Goal: Transaction & Acquisition: Purchase product/service

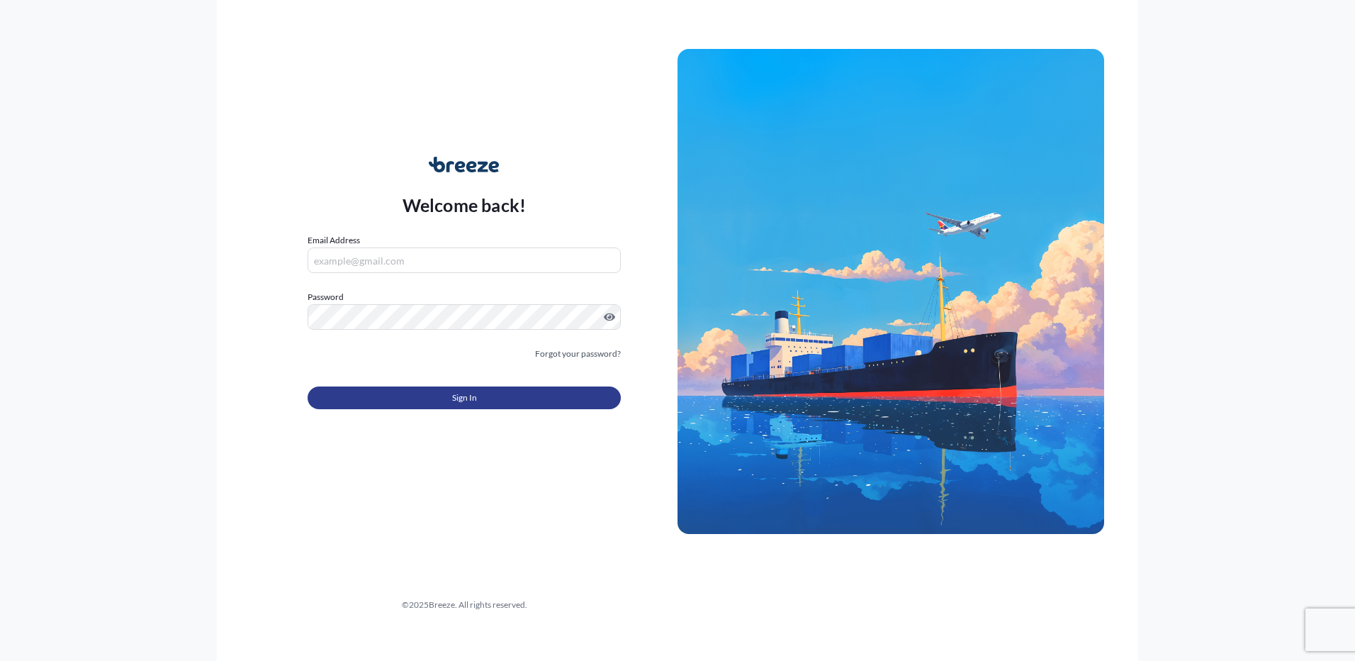
type input "[PERSON_NAME][EMAIL_ADDRESS][DOMAIN_NAME]"
click at [464, 401] on span "Sign In" at bounding box center [464, 398] width 25 height 14
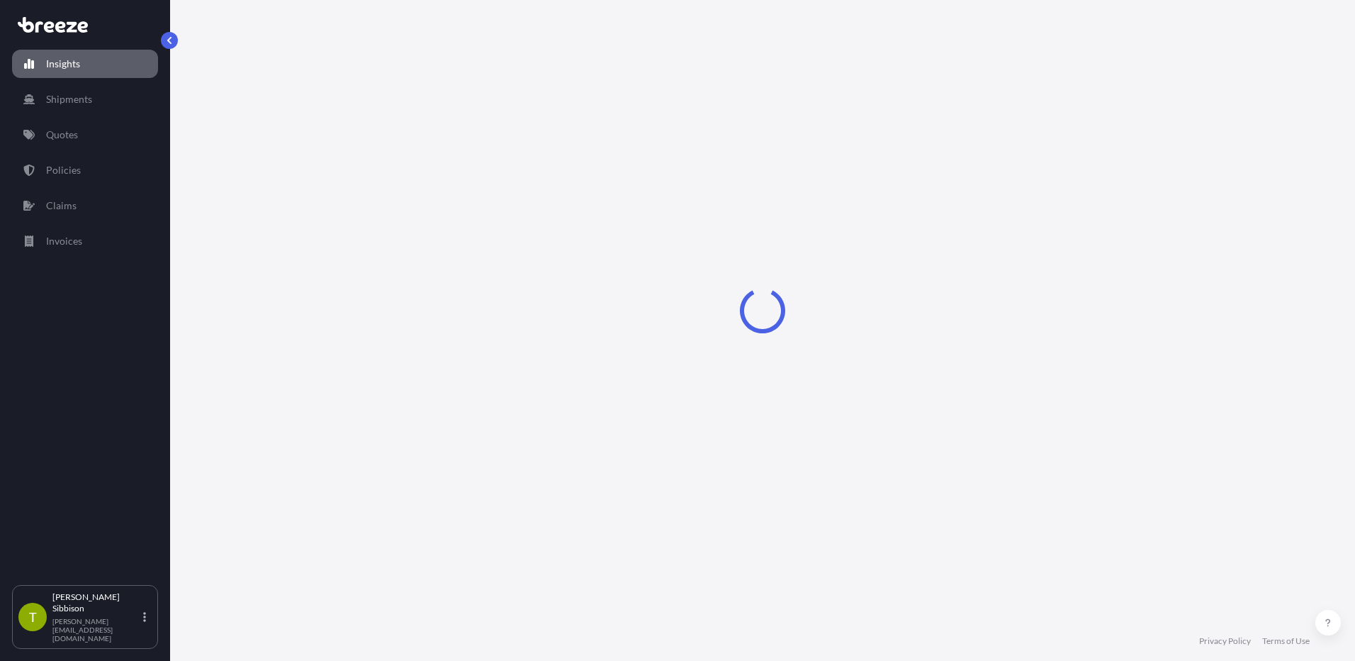
select select "2025"
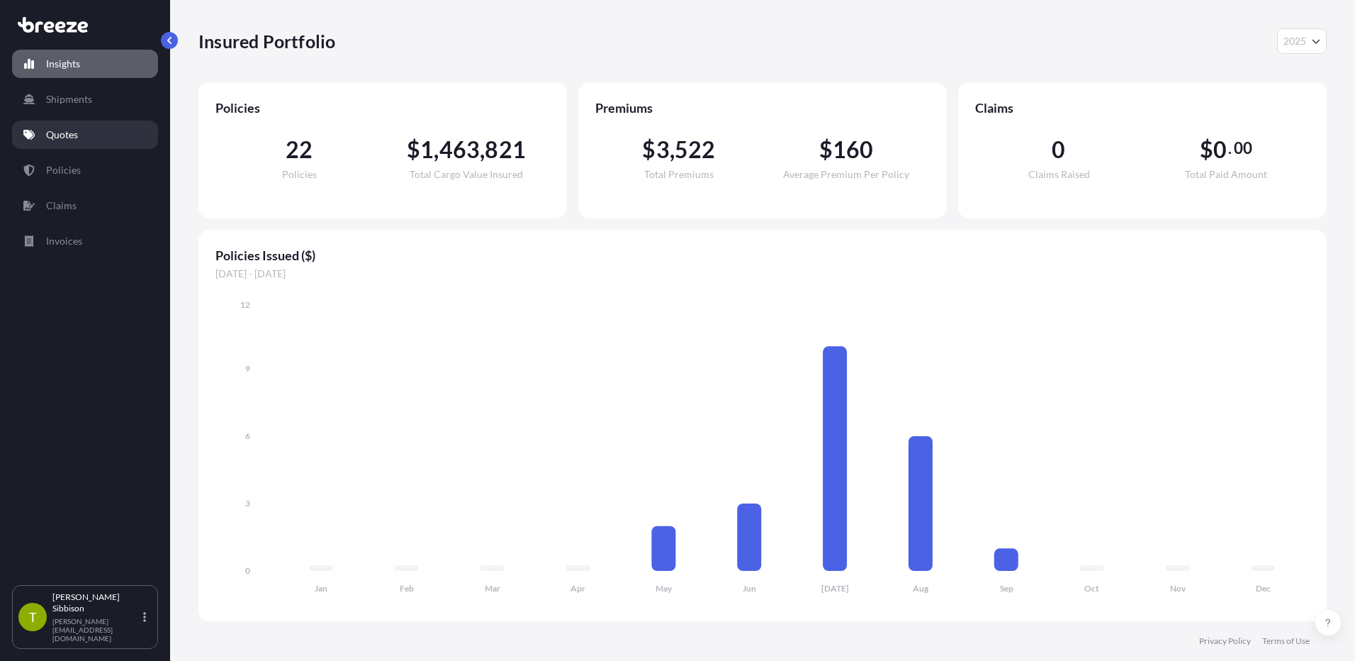
click at [87, 137] on link "Quotes" at bounding box center [85, 135] width 146 height 28
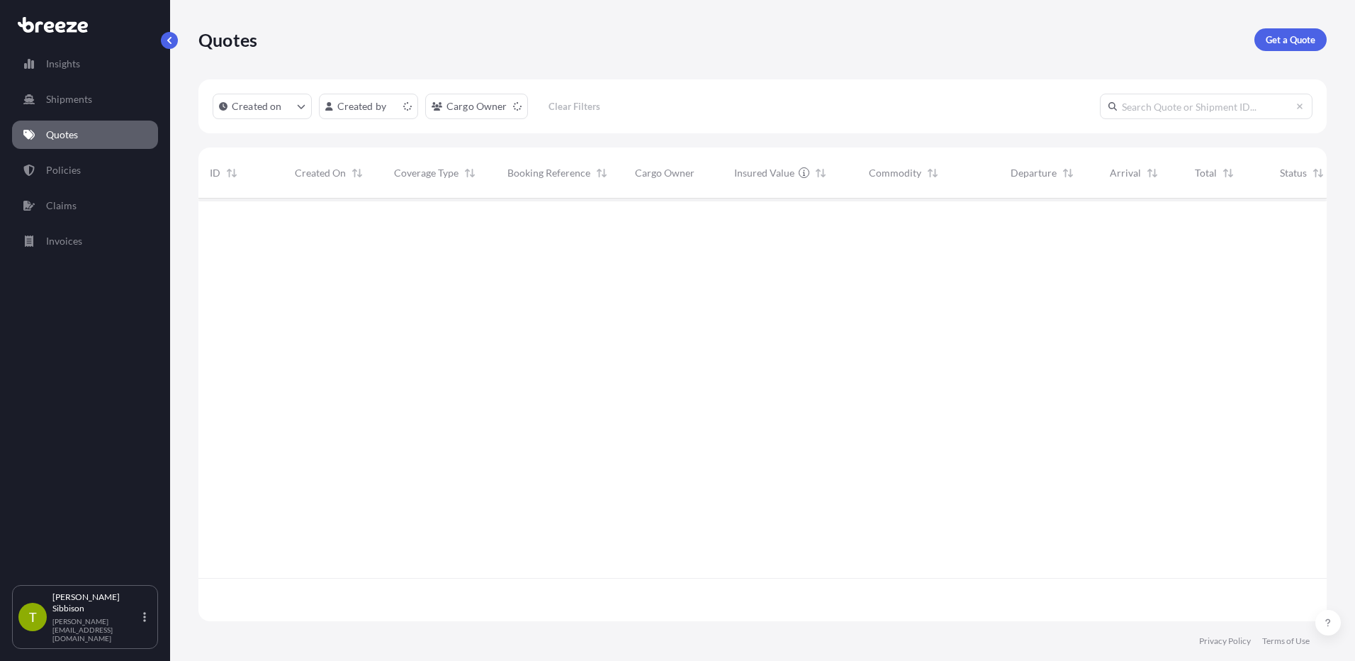
scroll to position [420, 1118]
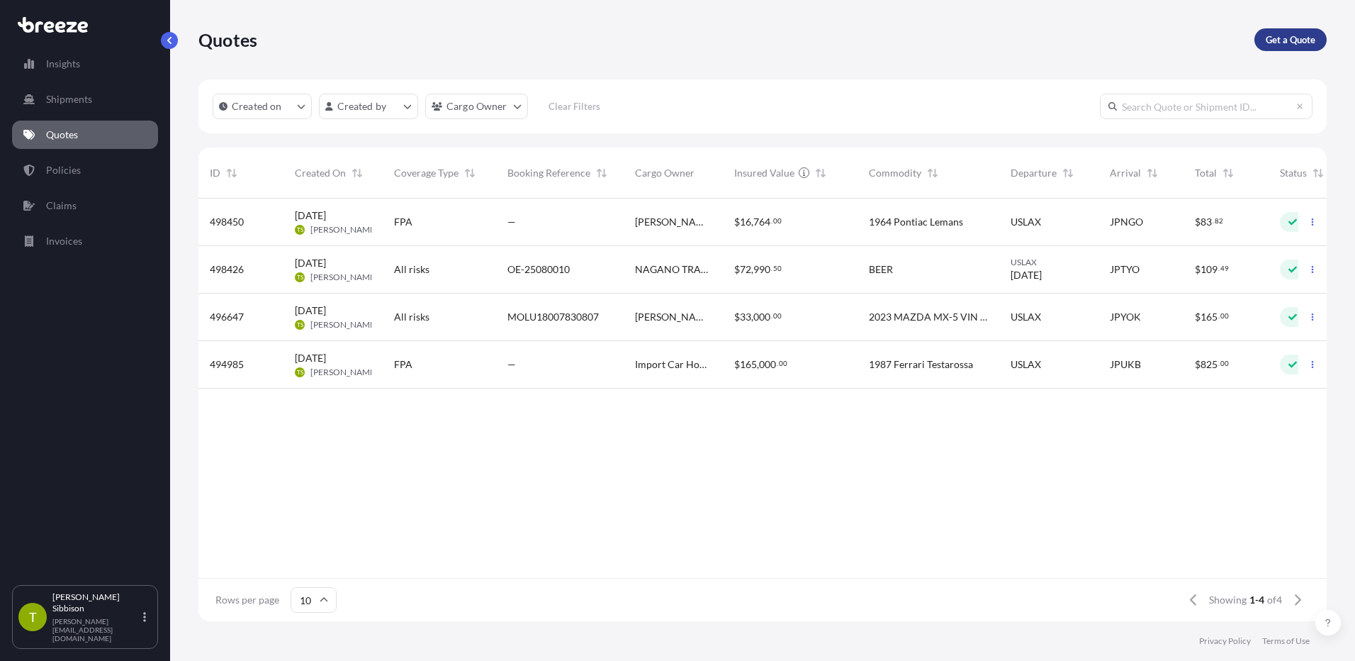
click at [1283, 46] on p "Get a Quote" at bounding box center [1291, 40] width 50 height 14
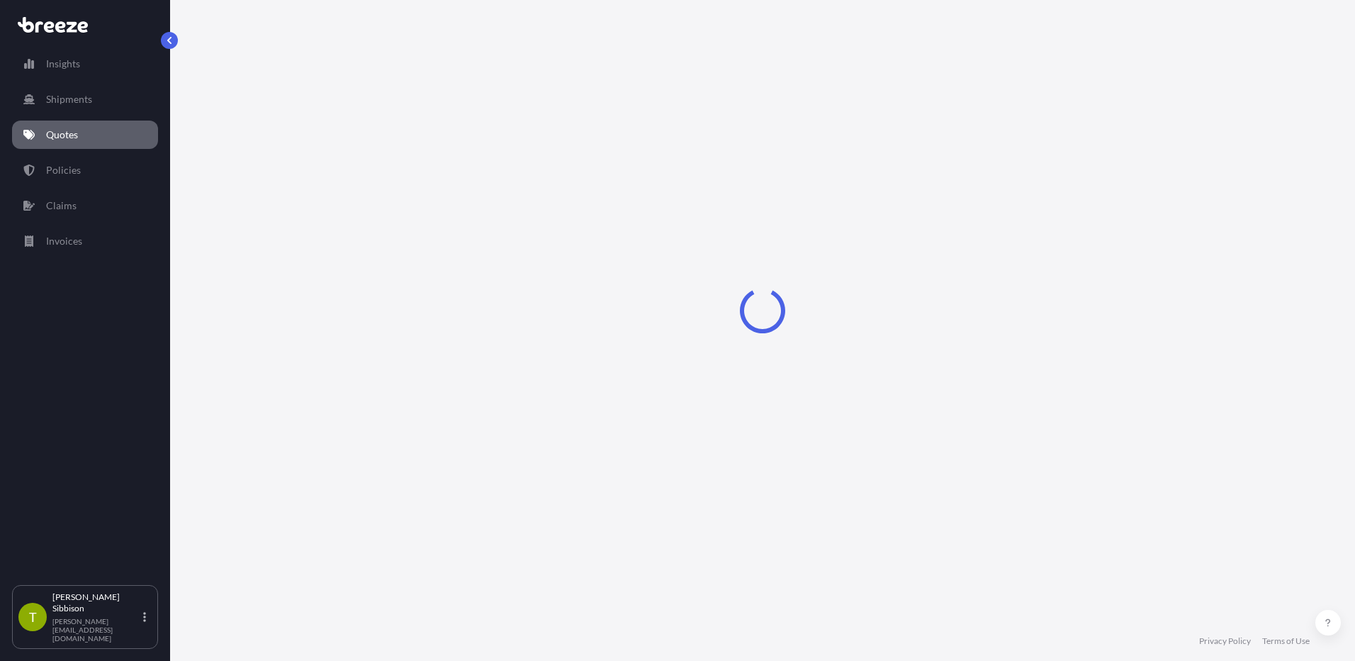
select select "Sea"
select select "1"
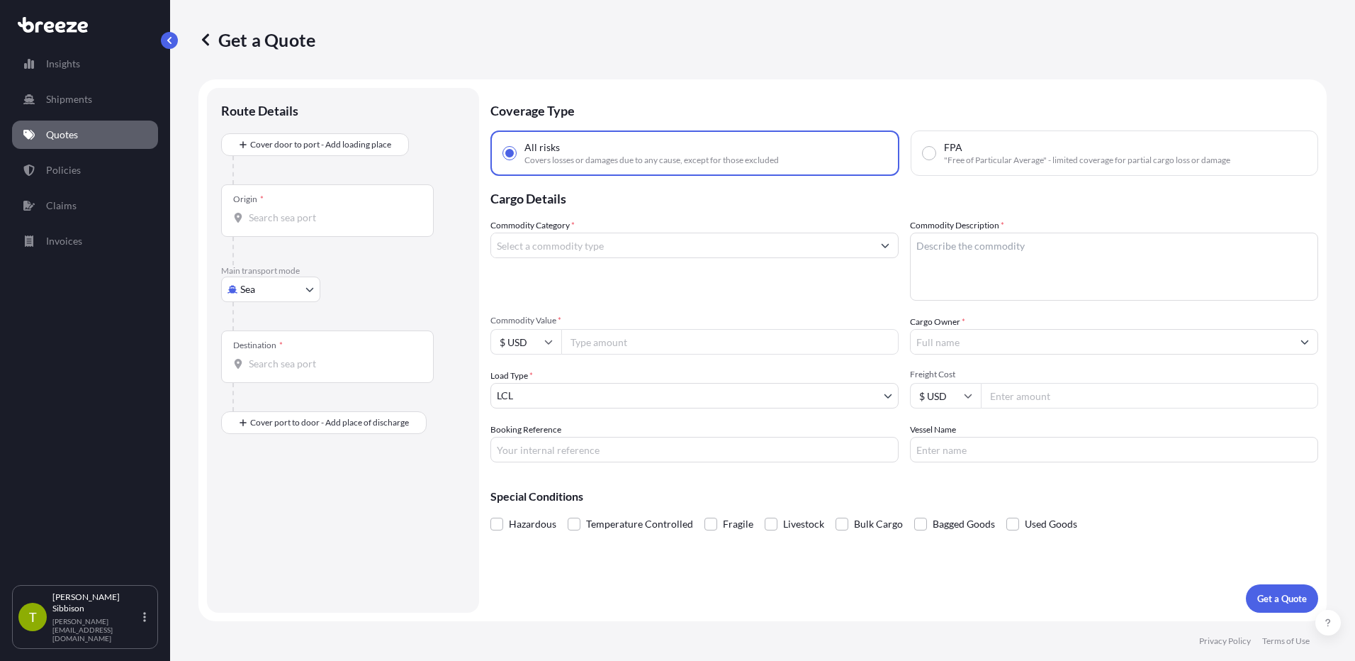
click at [573, 246] on input "Commodity Category *" at bounding box center [681, 246] width 381 height 26
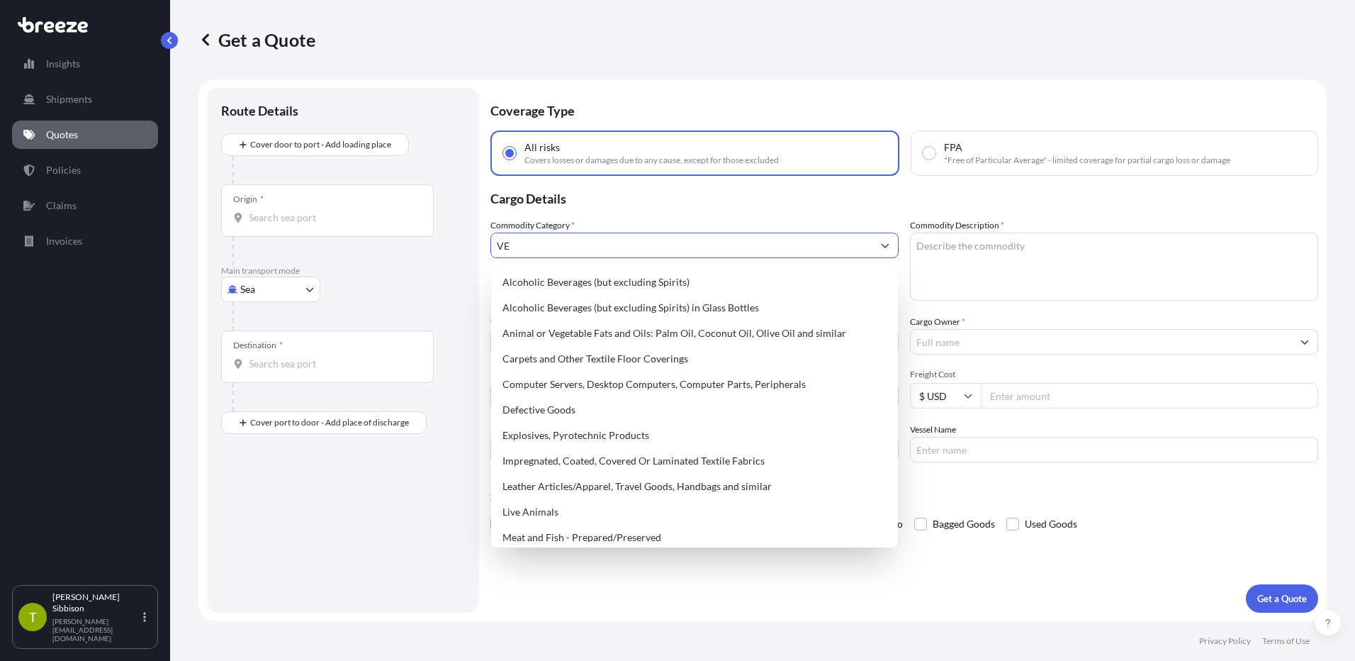
type input "V"
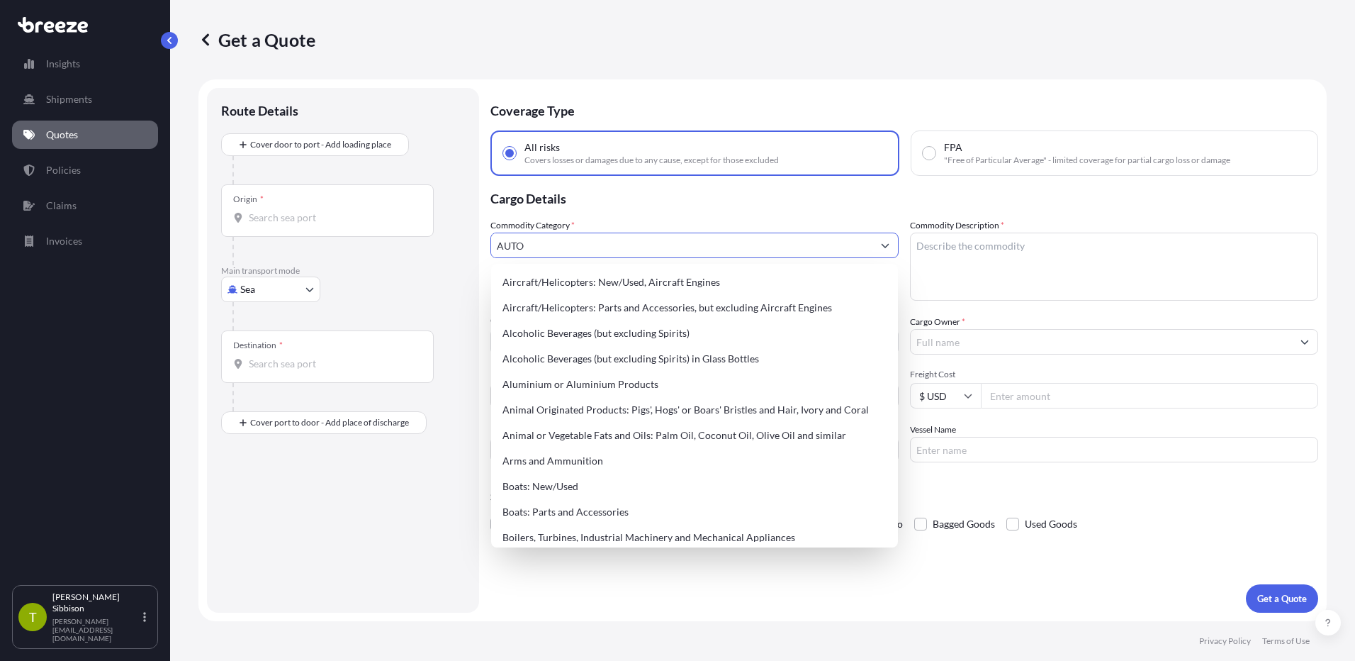
click at [890, 248] on button "Show suggestions" at bounding box center [886, 246] width 26 height 26
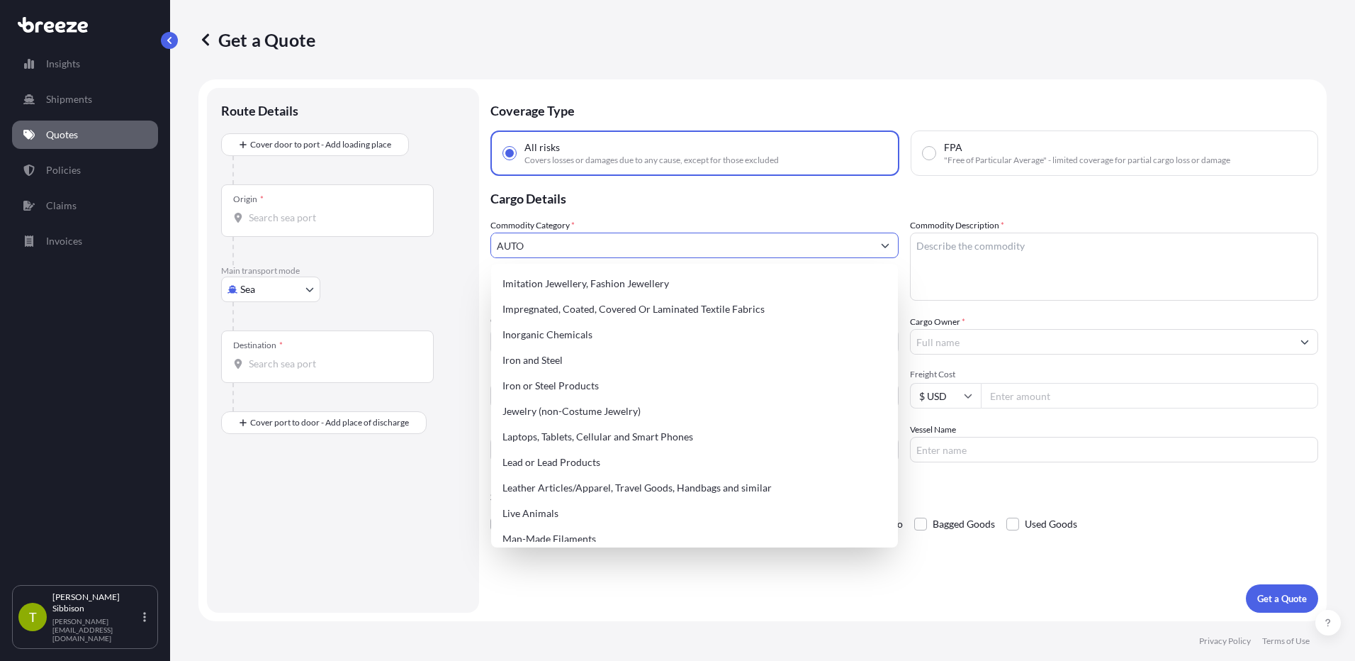
scroll to position [1654, 0]
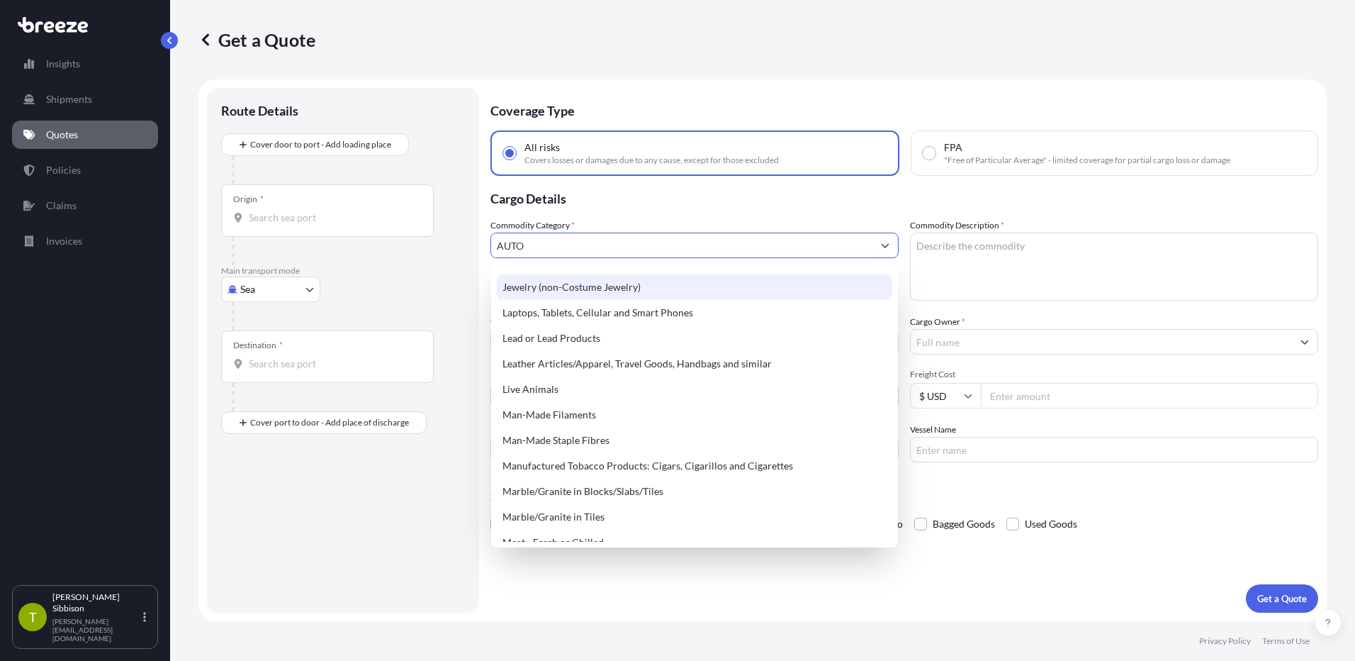
drag, startPoint x: 568, startPoint y: 236, endPoint x: 400, endPoint y: 247, distance: 168.3
click at [400, 247] on form "Route Details Cover door to port - Add loading place Place of loading Road Road…" at bounding box center [762, 350] width 1129 height 542
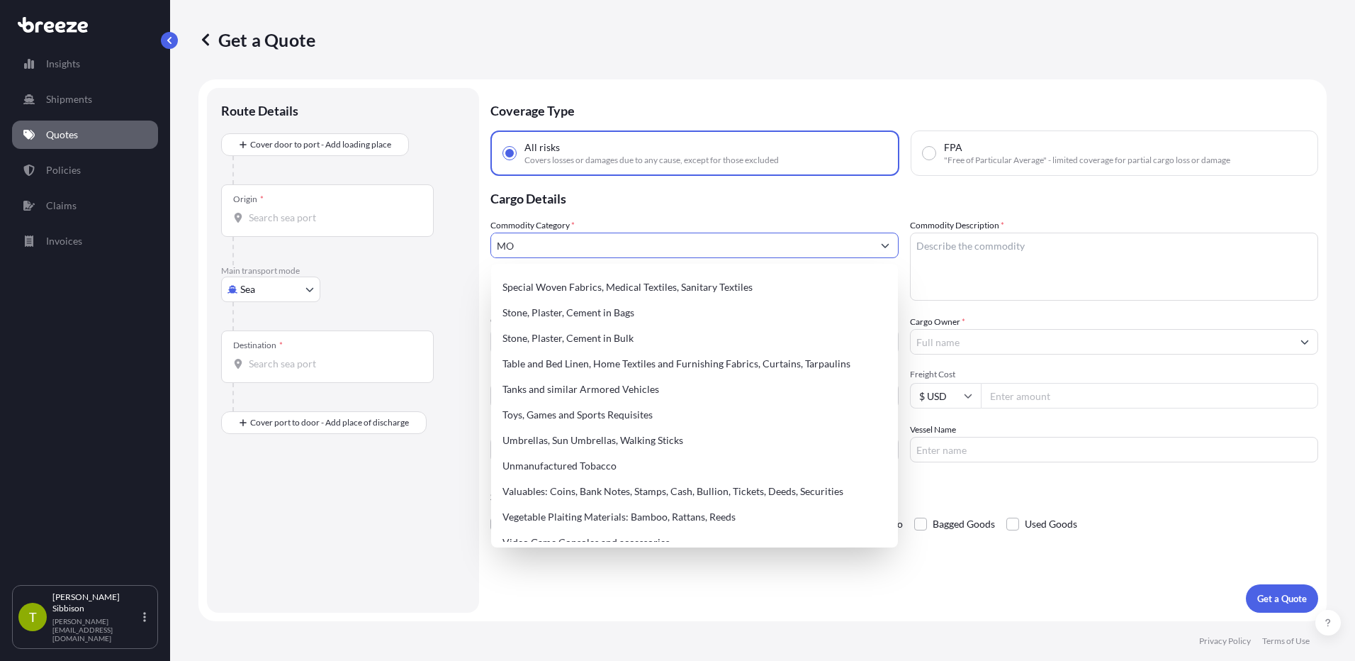
scroll to position [0, 0]
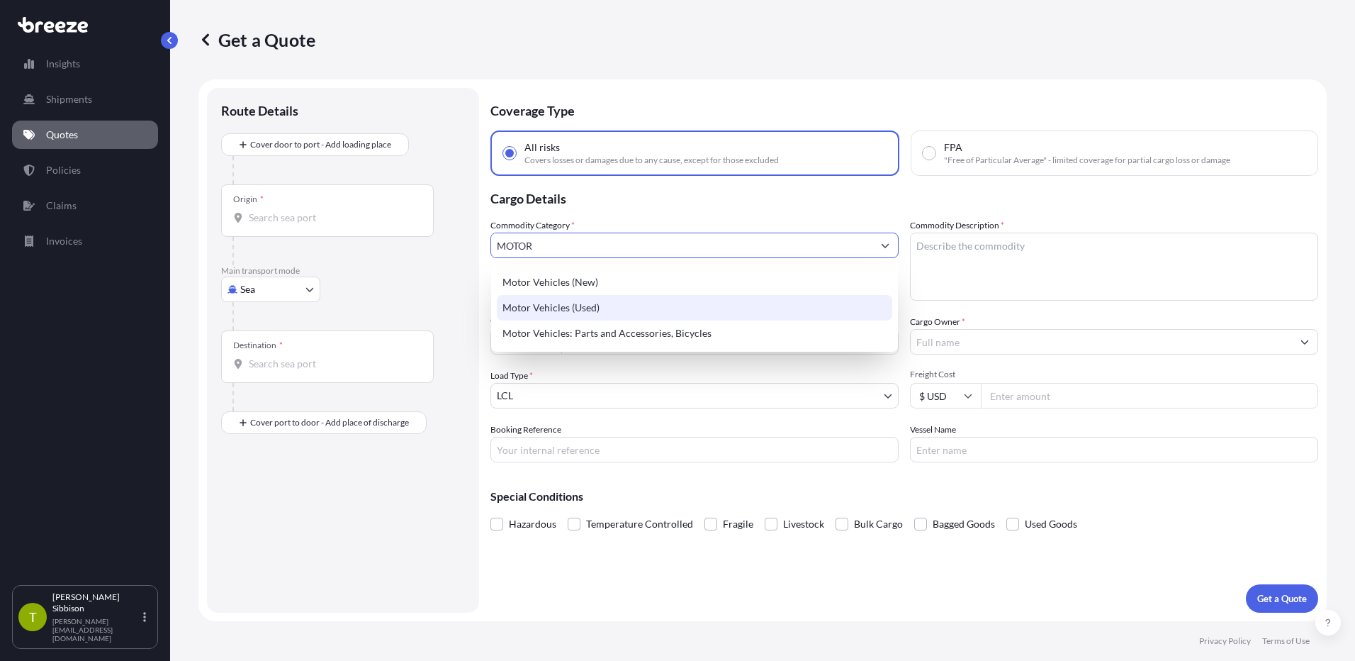
click at [548, 304] on div "Motor Vehicles (Used)" at bounding box center [695, 308] width 396 height 26
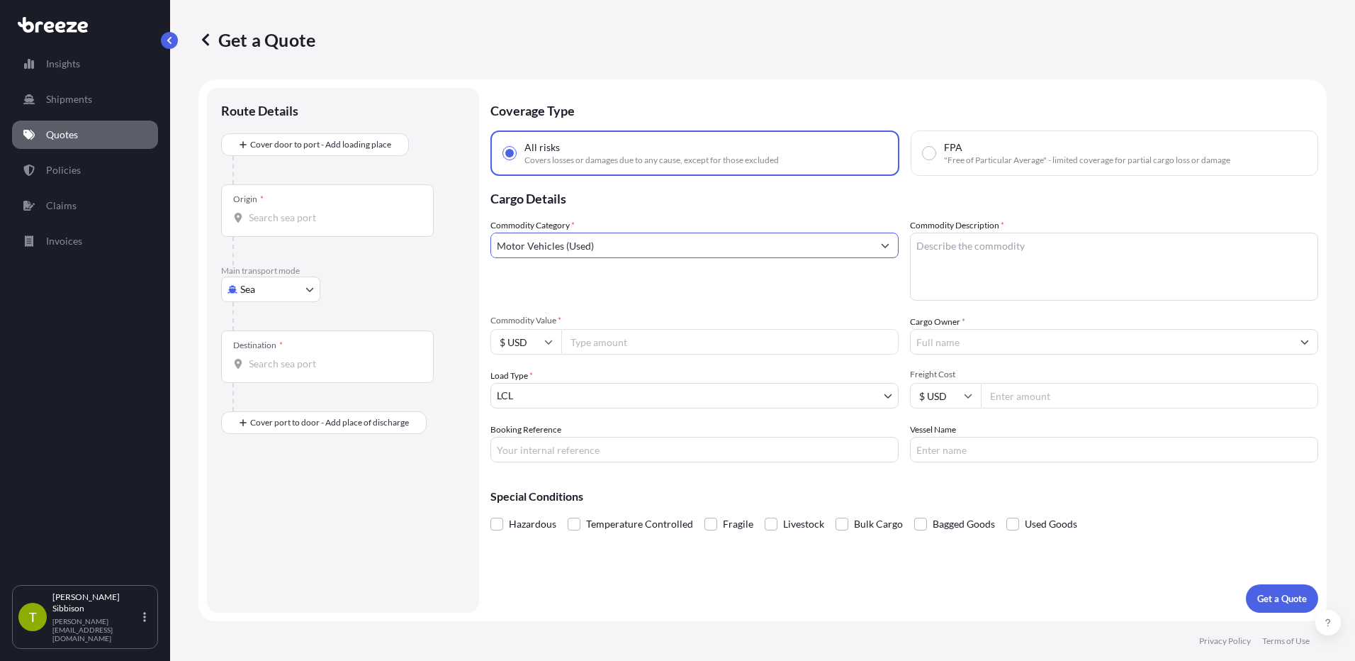
type input "Motor Vehicles (Used)"
click at [953, 253] on textarea "Commodity Description *" at bounding box center [1114, 267] width 408 height 68
click at [1040, 262] on textarea "Commodity Description *" at bounding box center [1114, 267] width 408 height 68
paste textarea "1930 FORD MODEL A # A3488817"
type textarea "1930 FORD MODEL A # A3488817"
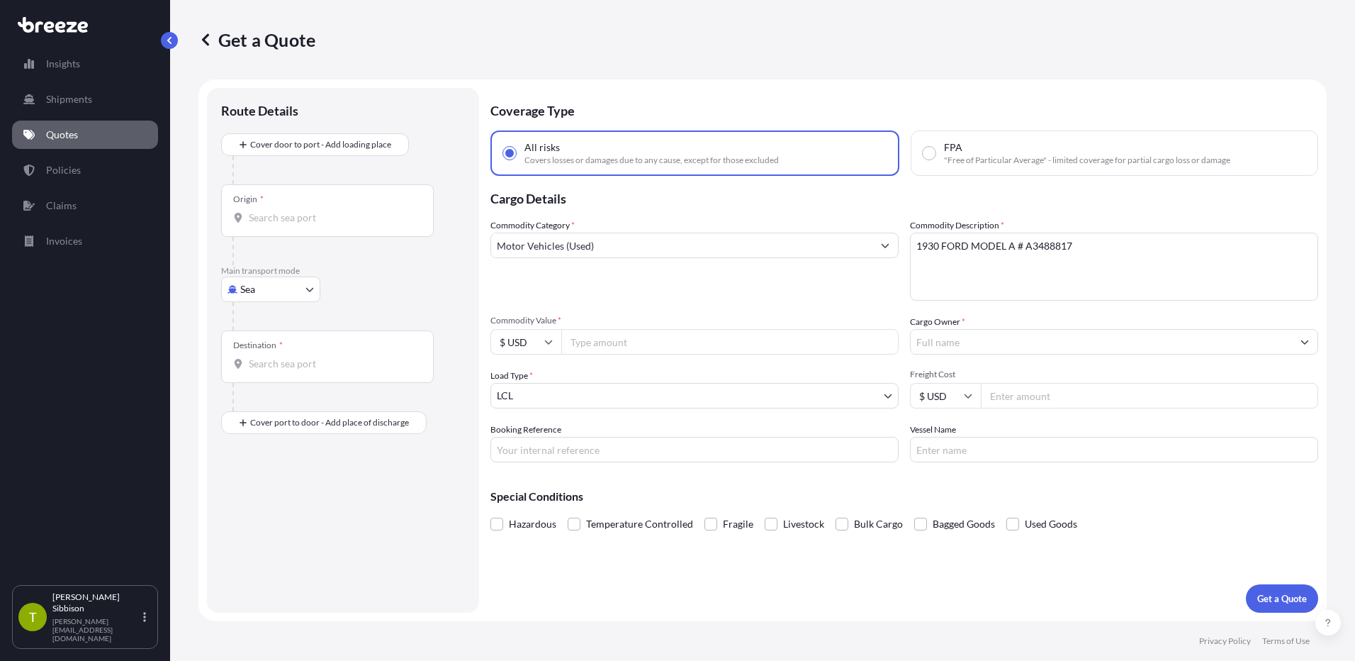
click at [603, 340] on input "Commodity Value *" at bounding box center [729, 342] width 337 height 26
click at [549, 344] on icon at bounding box center [548, 341] width 9 height 9
drag, startPoint x: 533, startPoint y: 438, endPoint x: 562, endPoint y: 417, distance: 36.0
click at [533, 437] on div "$ USD" at bounding box center [526, 440] width 60 height 27
click at [597, 339] on input "Commodity Value *" at bounding box center [729, 342] width 337 height 26
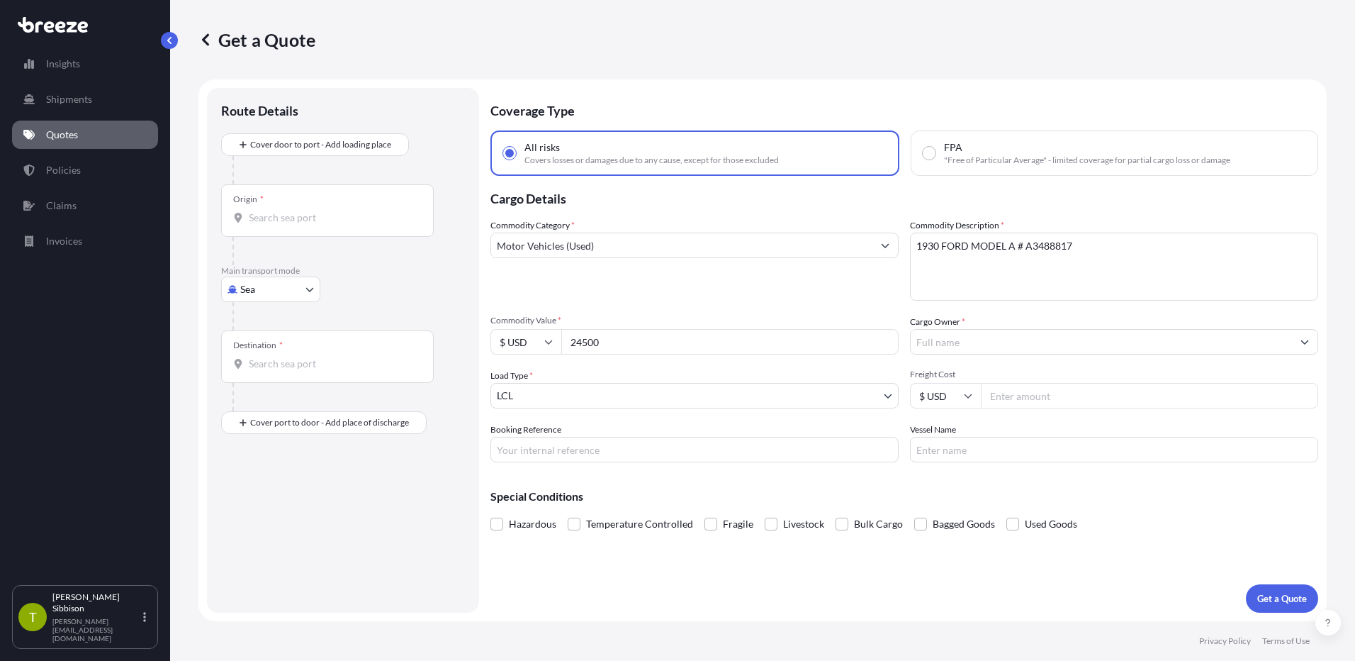
type input "24500"
click at [946, 345] on input "Cargo Owner *" at bounding box center [1101, 342] width 381 height 26
type input "S"
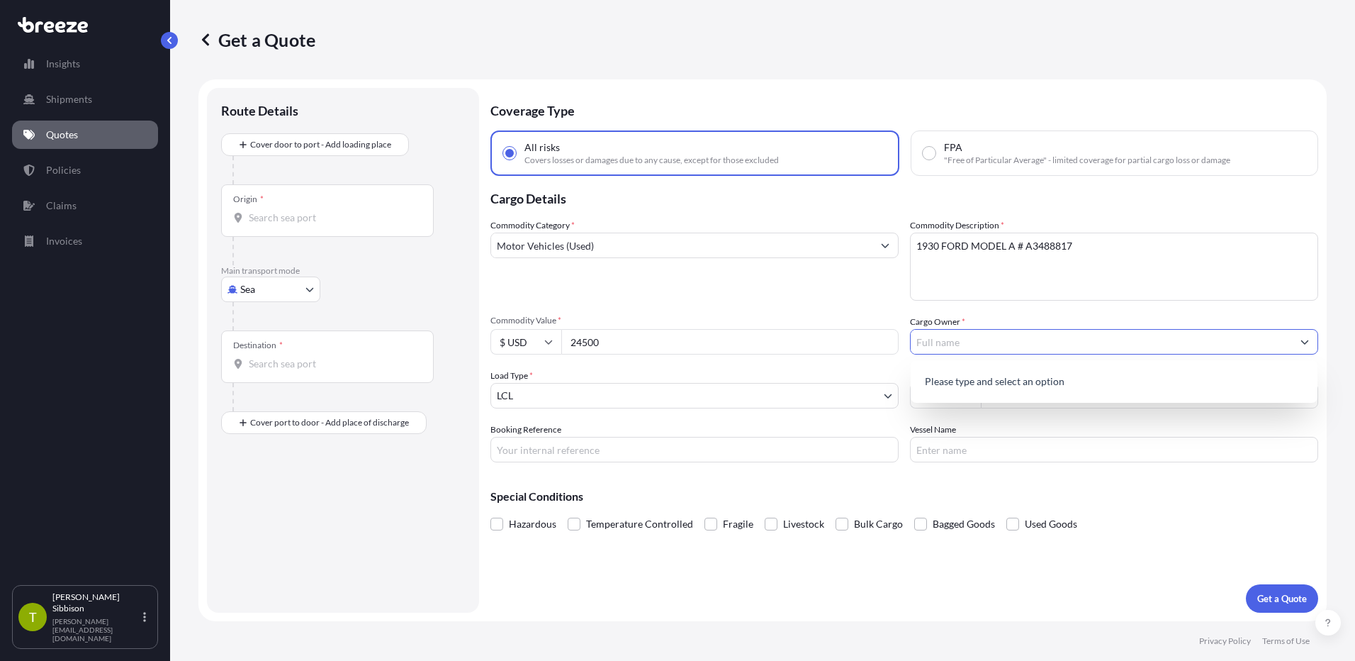
type input "H"
type input "J"
type input "[PERSON_NAME]"
click at [673, 424] on div "Booking Reference" at bounding box center [695, 443] width 408 height 40
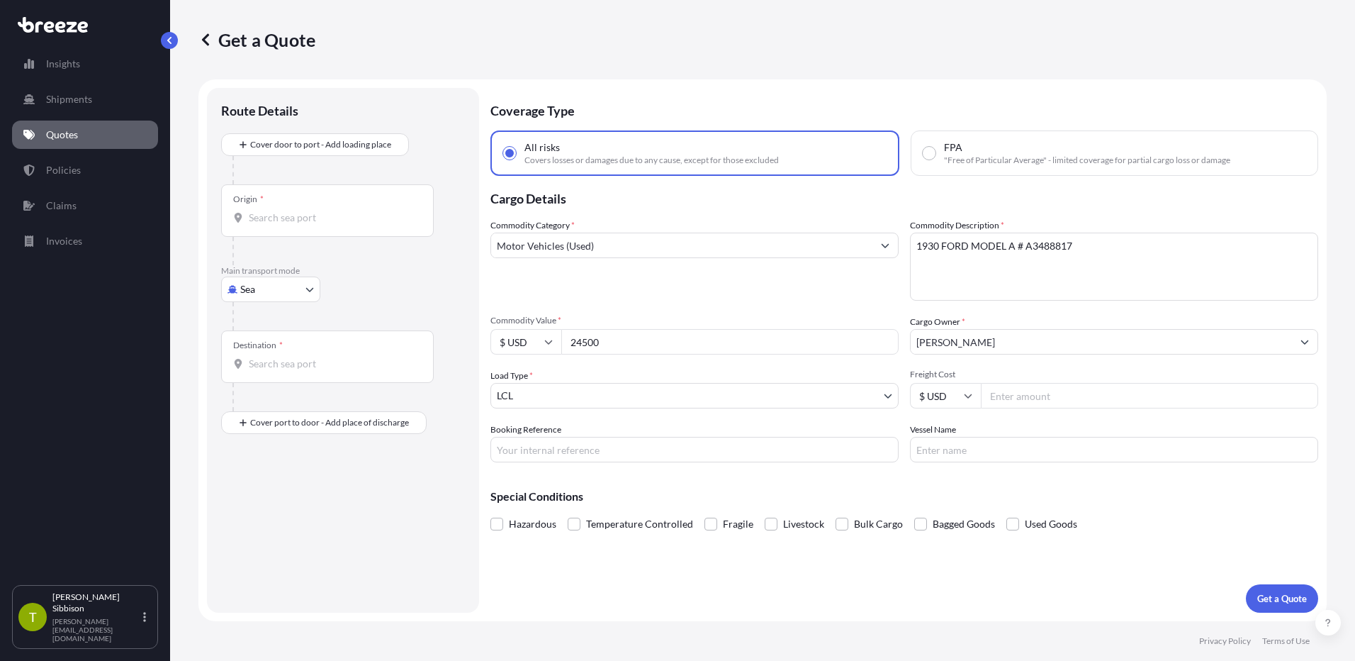
click at [691, 409] on div "Commodity Category * Motor Vehicles (Used) Commodity Description * 1930 FORD MO…" at bounding box center [905, 340] width 828 height 244
click at [705, 402] on body "0 options available. 1 option available. 0 options available. 1 option availabl…" at bounding box center [677, 330] width 1355 height 661
click at [1007, 392] on input "Freight Cost" at bounding box center [1149, 396] width 337 height 26
type input "4"
type input "3245"
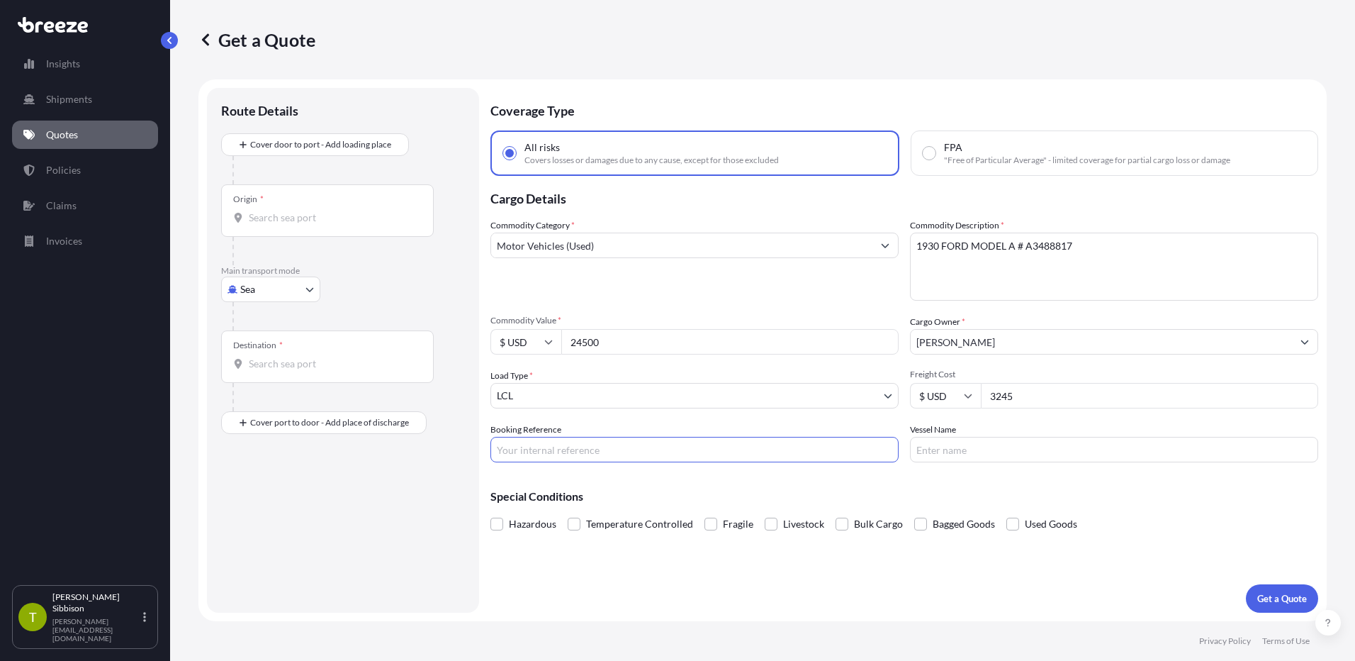
click at [544, 445] on input "Booking Reference" at bounding box center [695, 450] width 408 height 26
type input "E"
type input "E20379 / OE-25080027"
click at [949, 449] on input "Vessel Name" at bounding box center [1114, 450] width 408 height 26
type input "ONE HANNOVER 098W"
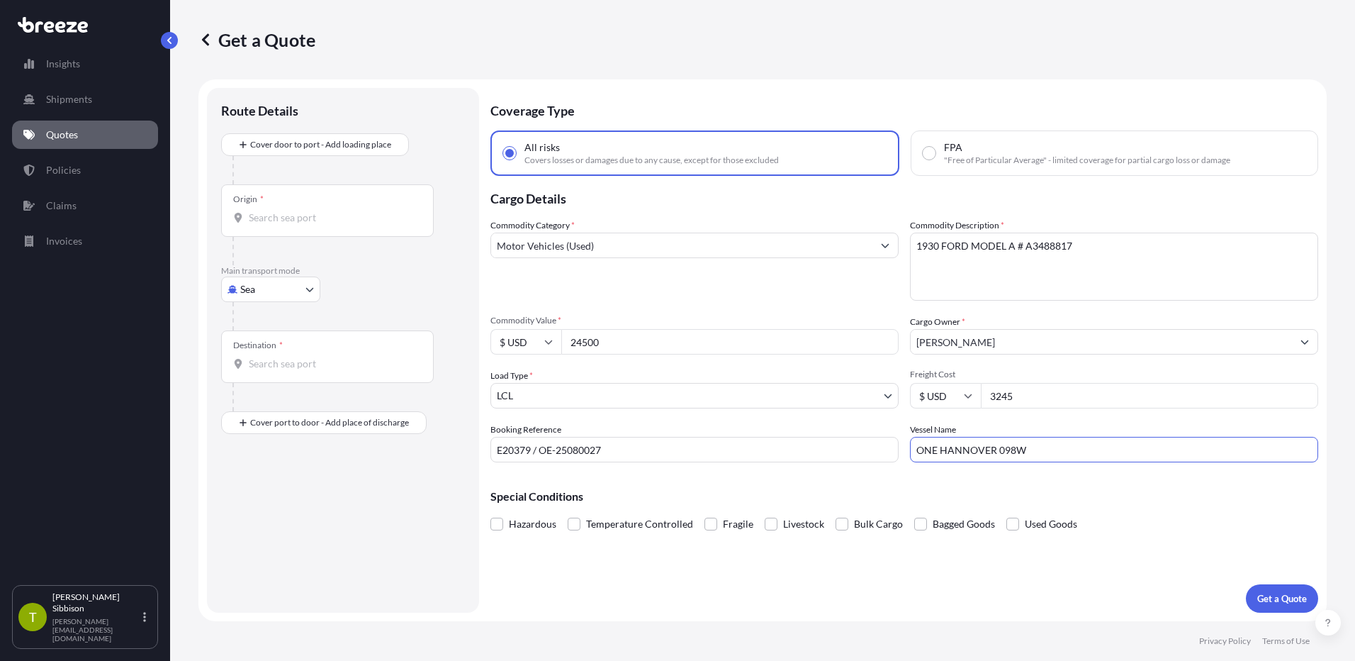
click at [296, 211] on input "Origin *" at bounding box center [332, 218] width 167 height 14
type input "U"
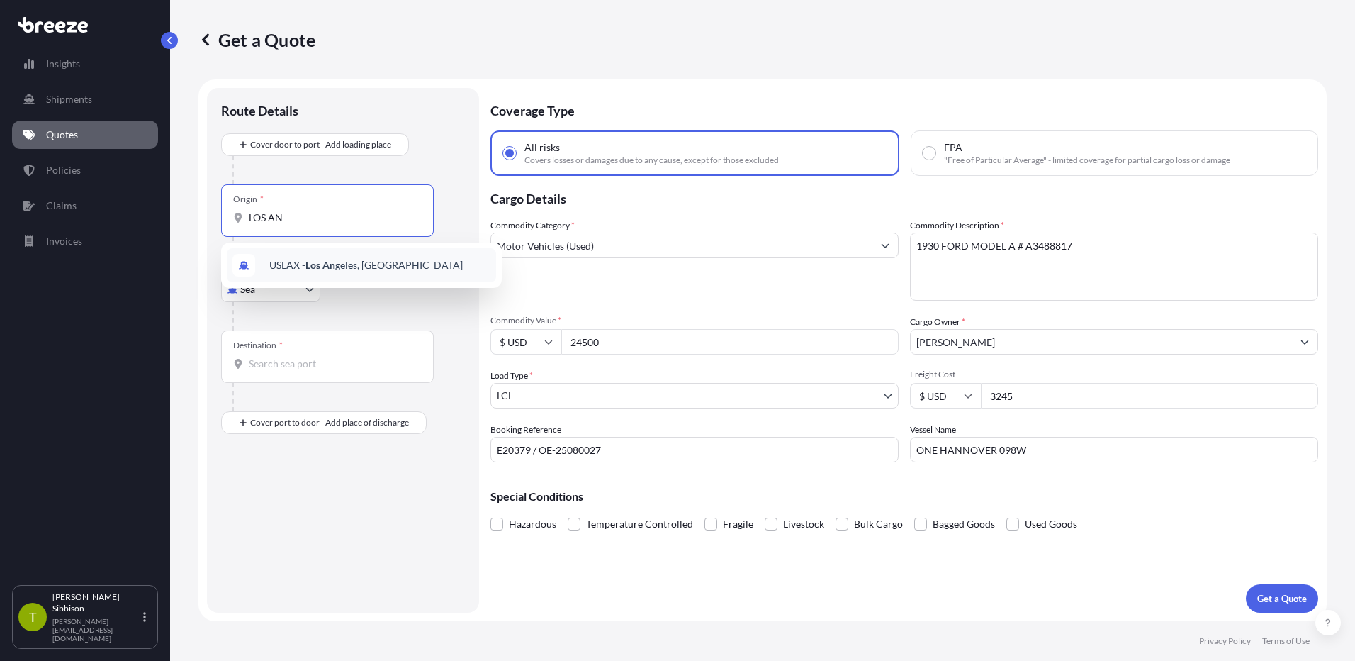
click at [342, 265] on span "USLAX - Los An geles, [GEOGRAPHIC_DATA]" at bounding box center [366, 265] width 194 height 14
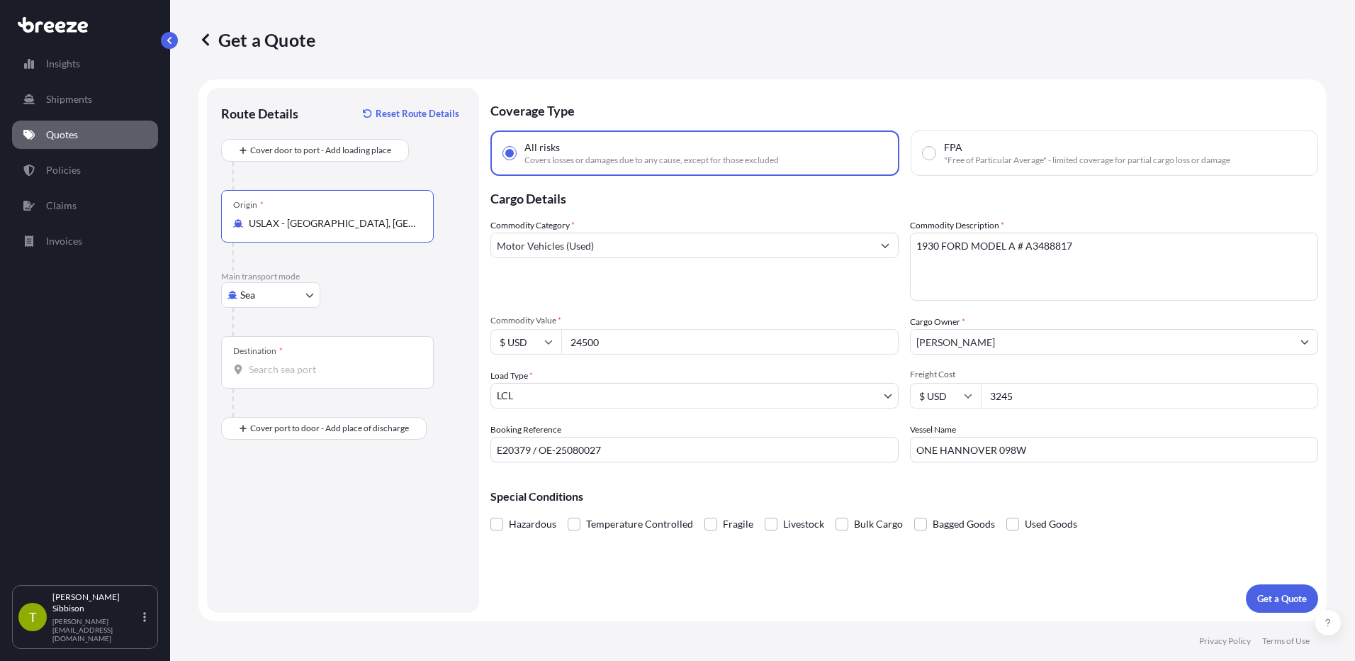
type input "USLAX - [GEOGRAPHIC_DATA], [GEOGRAPHIC_DATA]"
click at [296, 366] on input "Destination *" at bounding box center [332, 369] width 167 height 14
type input "JPOSA / ITM - [GEOGRAPHIC_DATA], [GEOGRAPHIC_DATA]"
click at [932, 151] on input "FPA "Free of Particular Average" - limited coverage for partial cargo loss or d…" at bounding box center [929, 153] width 13 height 13
radio input "true"
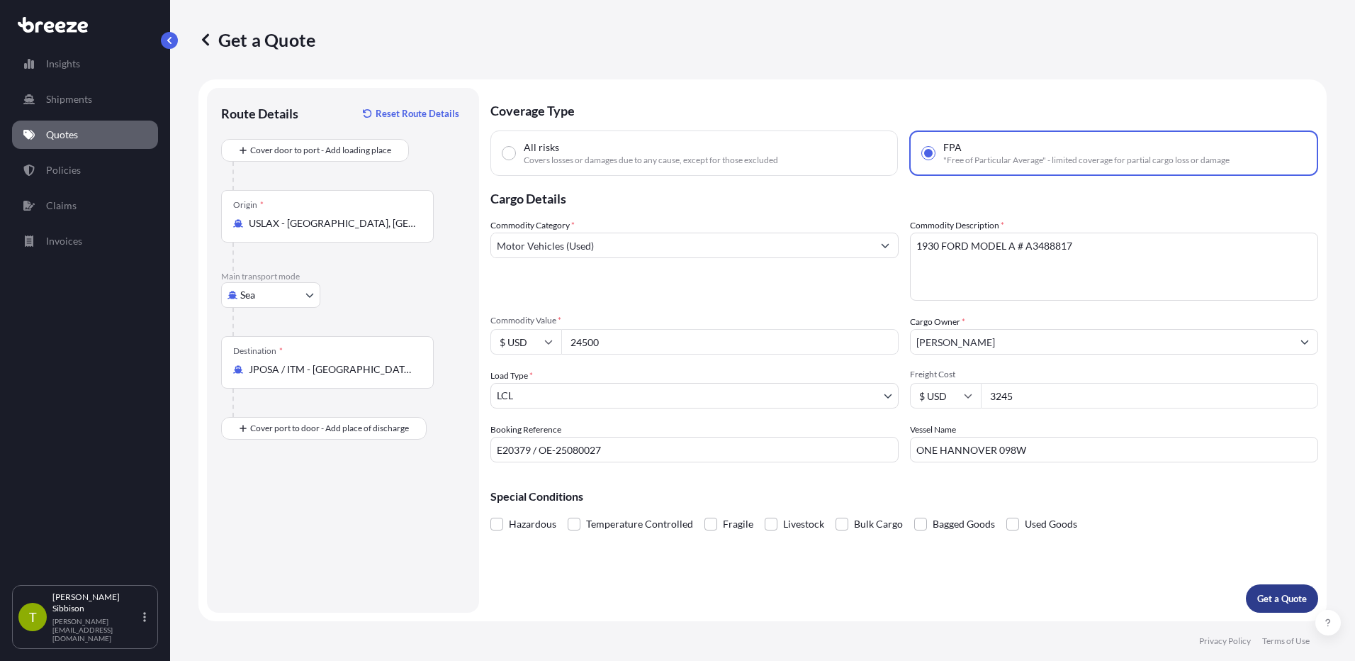
click at [1266, 600] on p "Get a Quote" at bounding box center [1283, 598] width 50 height 14
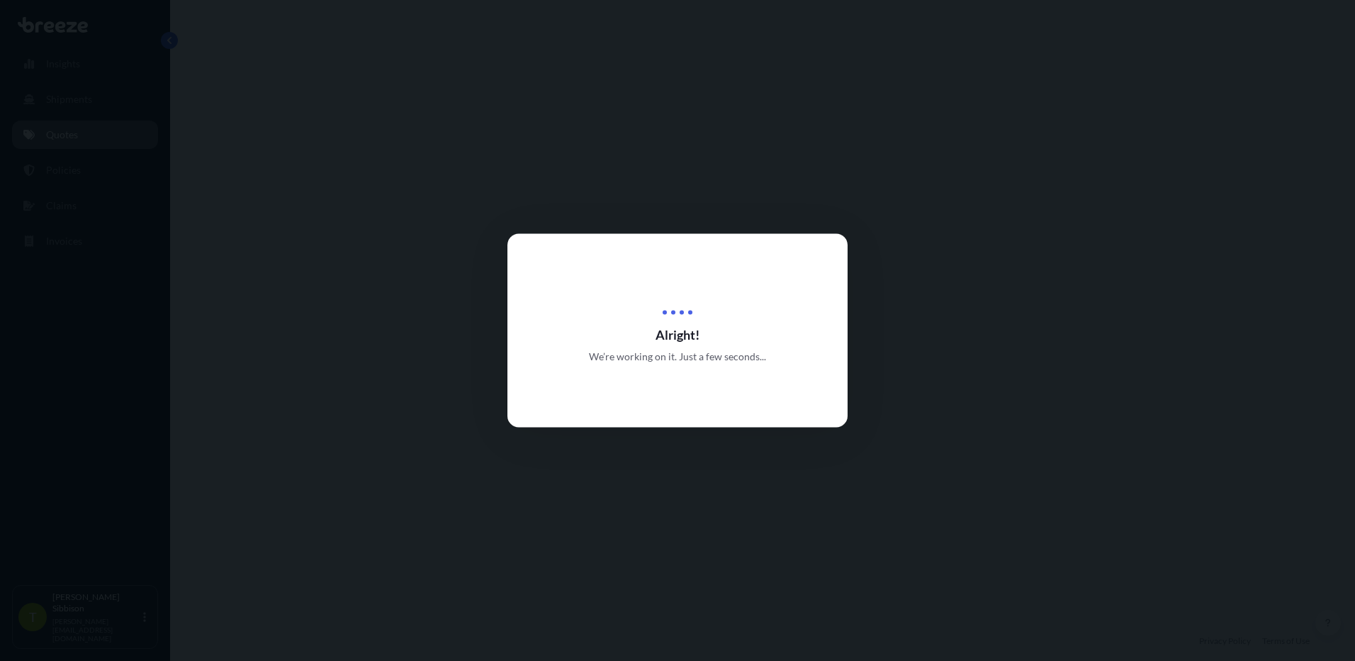
select select "Sea"
select select "1"
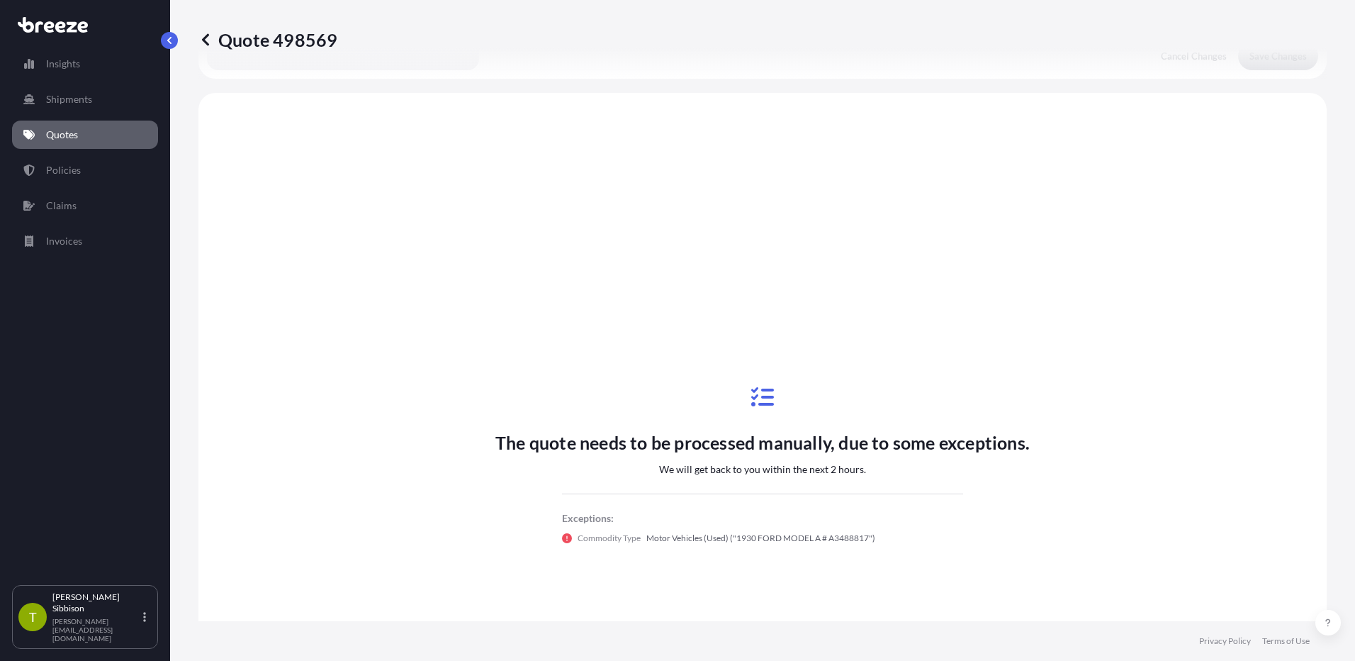
scroll to position [515, 0]
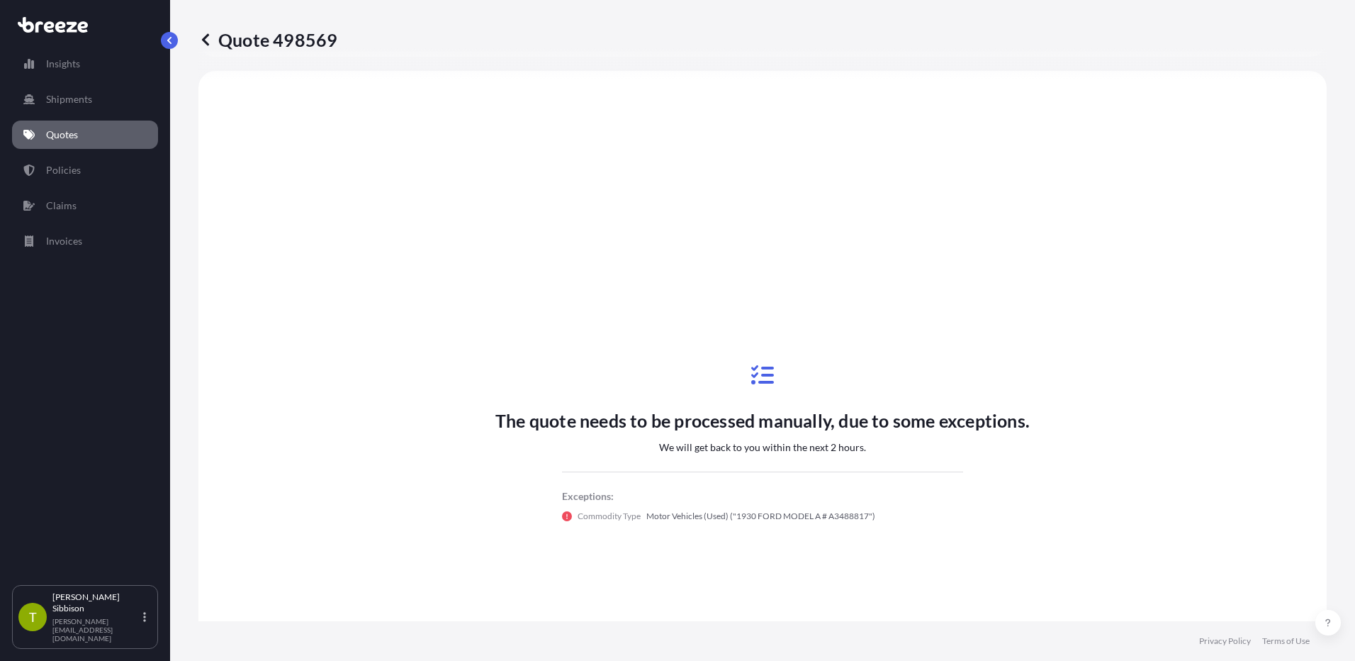
click at [94, 133] on link "Quotes" at bounding box center [85, 135] width 146 height 28
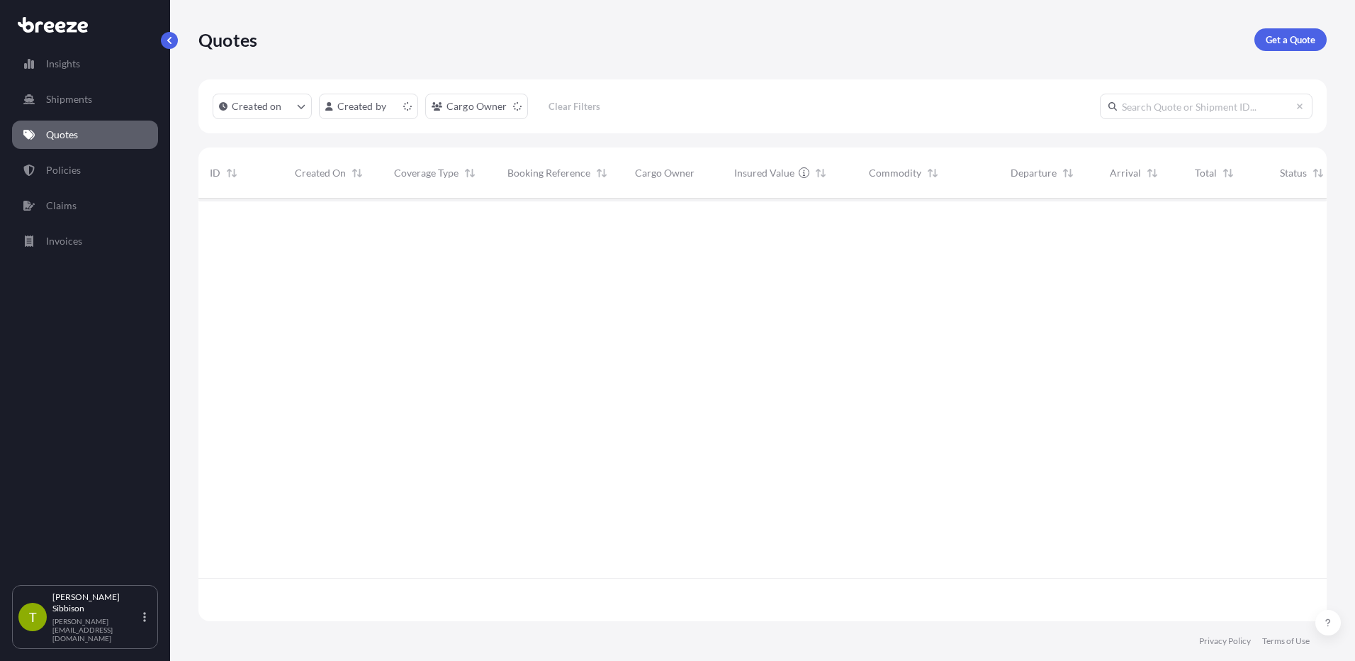
scroll to position [420, 1118]
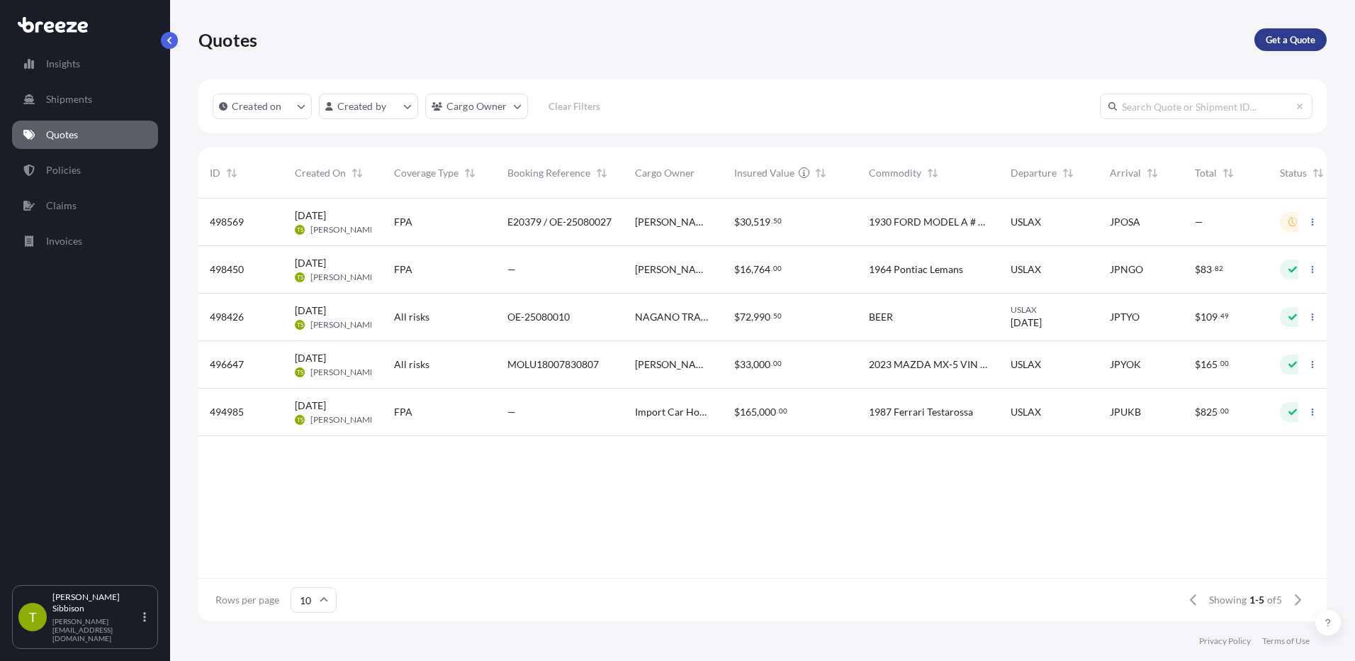
click at [1280, 33] on p "Get a Quote" at bounding box center [1291, 40] width 50 height 14
select select "Sea"
select select "1"
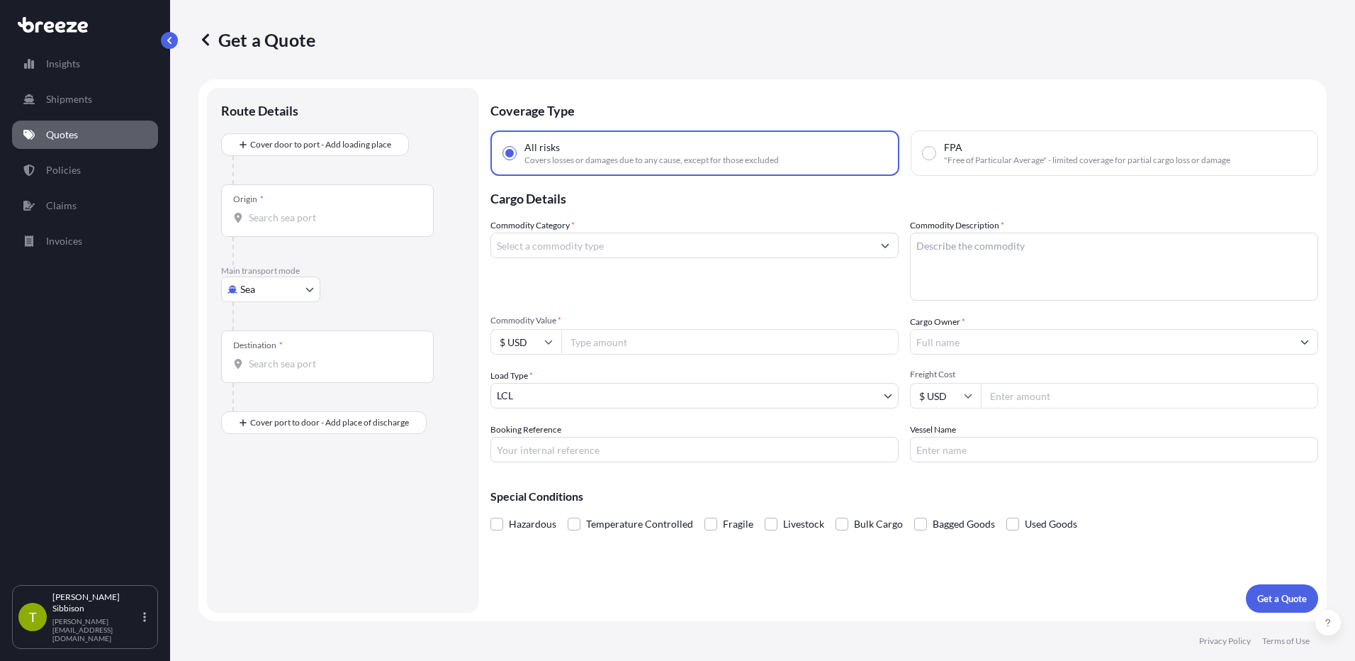
click at [941, 153] on label "FPA "Free of Particular Average" - limited coverage for partial cargo loss or d…" at bounding box center [1077, 153] width 308 height 26
click at [936, 153] on input "FPA "Free of Particular Average" - limited coverage for partial cargo loss or d…" at bounding box center [929, 153] width 13 height 13
radio input "true"
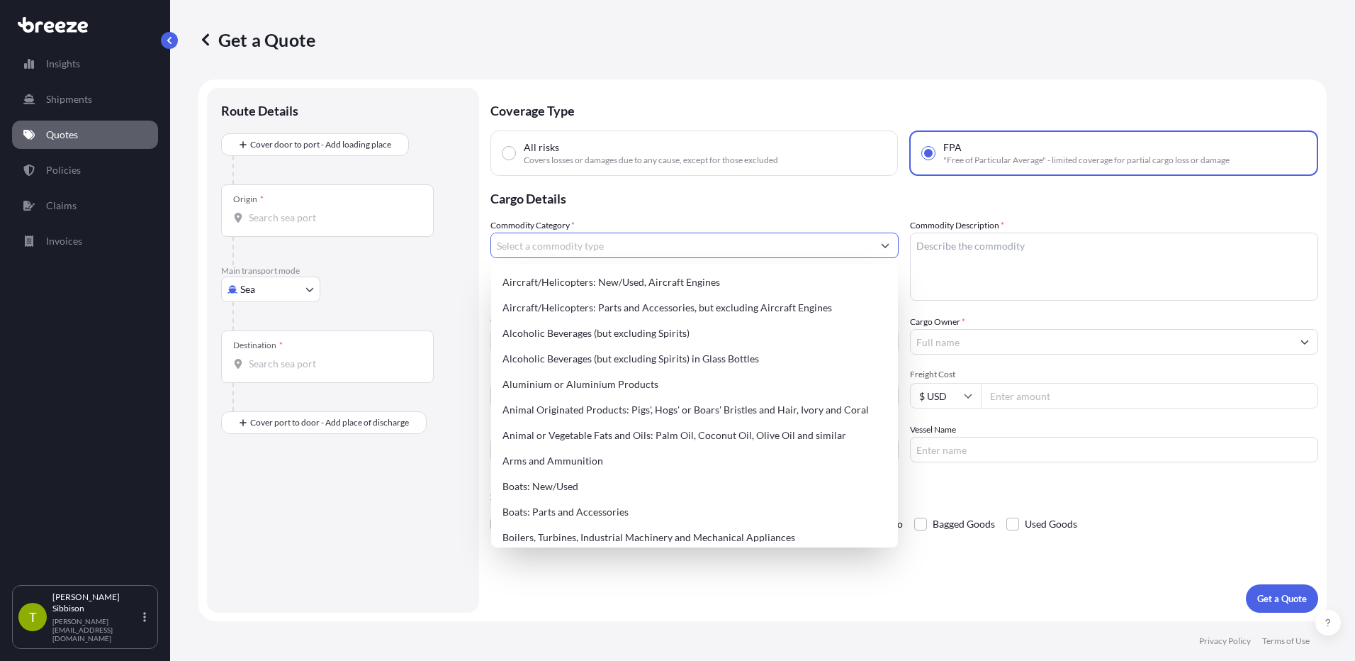
click at [630, 252] on input "Commodity Category *" at bounding box center [681, 246] width 381 height 26
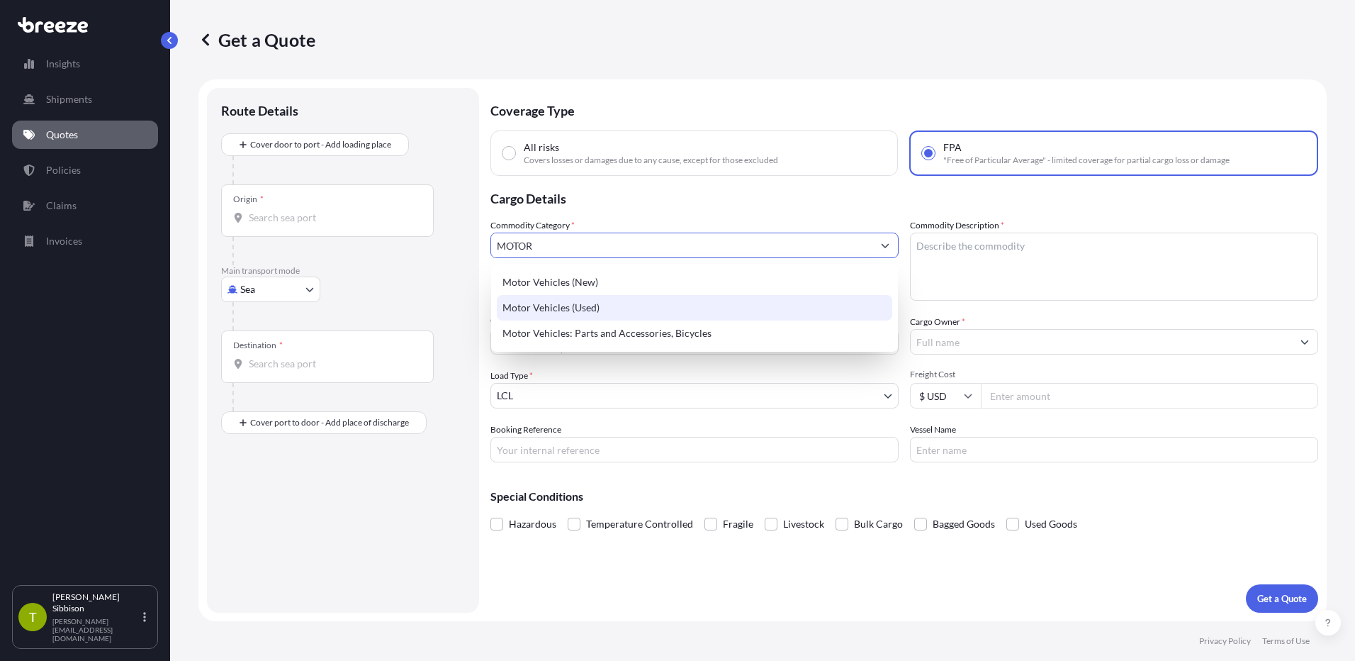
click at [609, 302] on div "Motor Vehicles (Used)" at bounding box center [695, 308] width 396 height 26
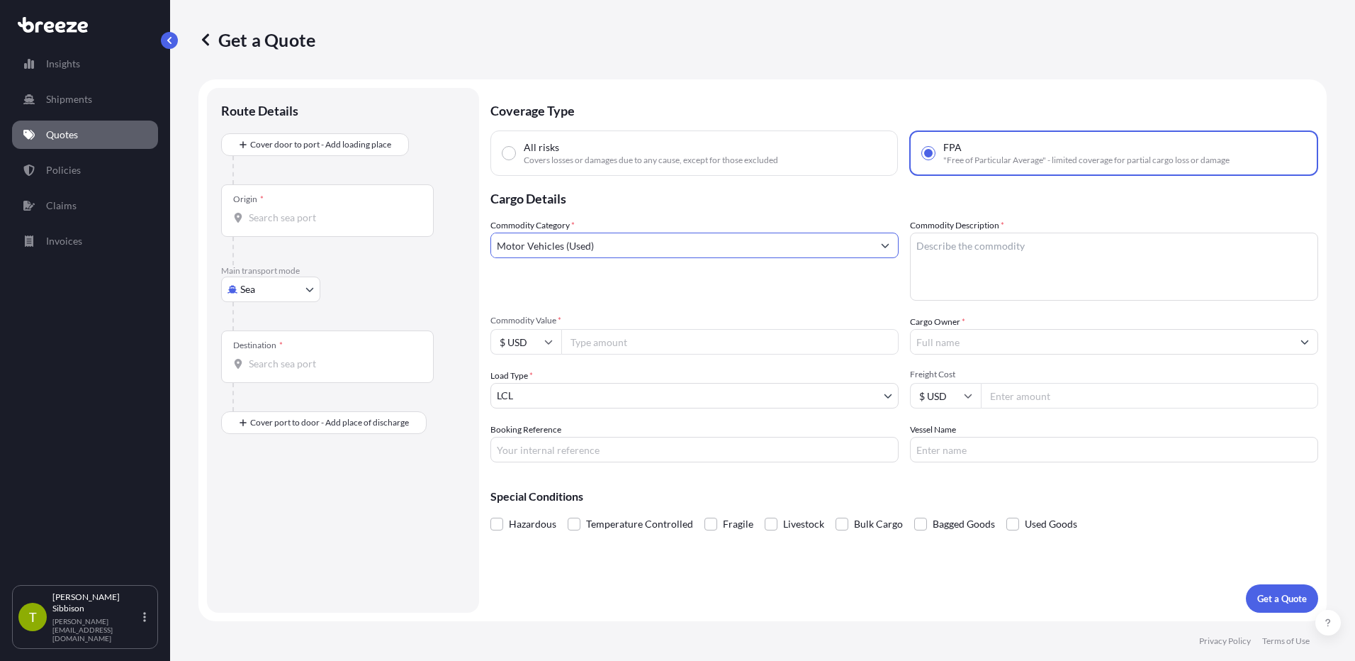
type input "Motor Vehicles (Used)"
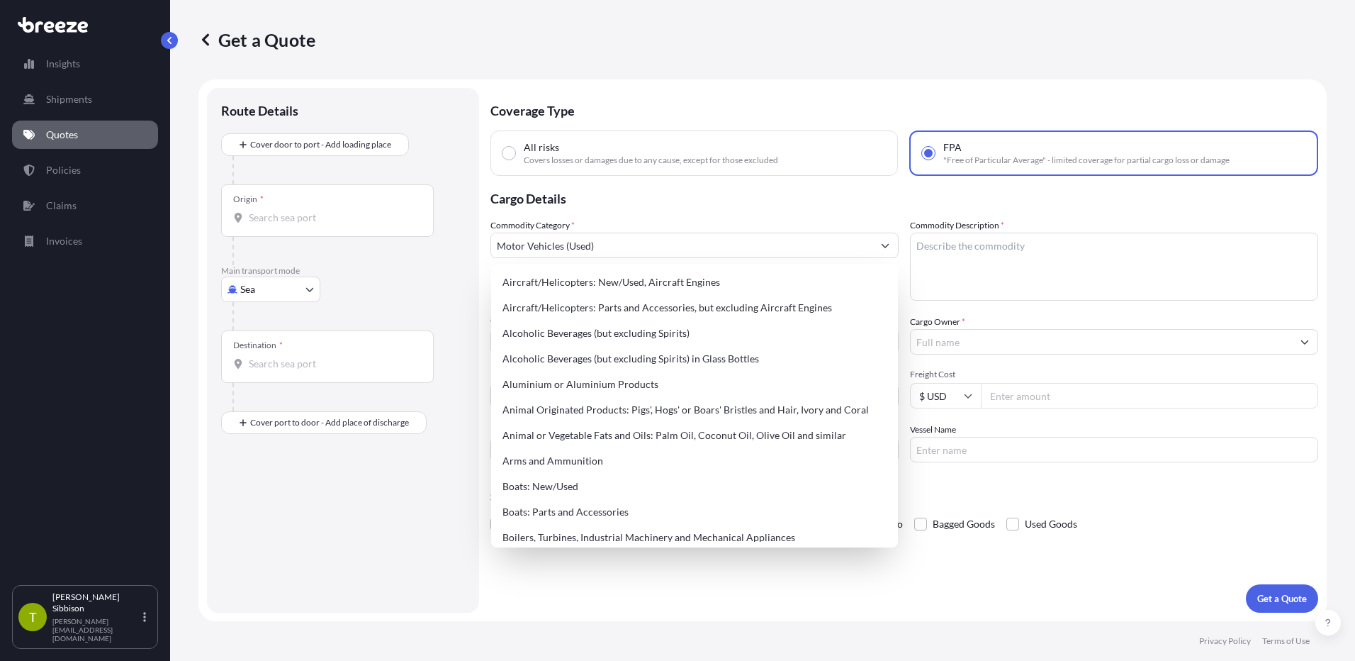
click at [650, 200] on p "Cargo Details" at bounding box center [905, 197] width 828 height 43
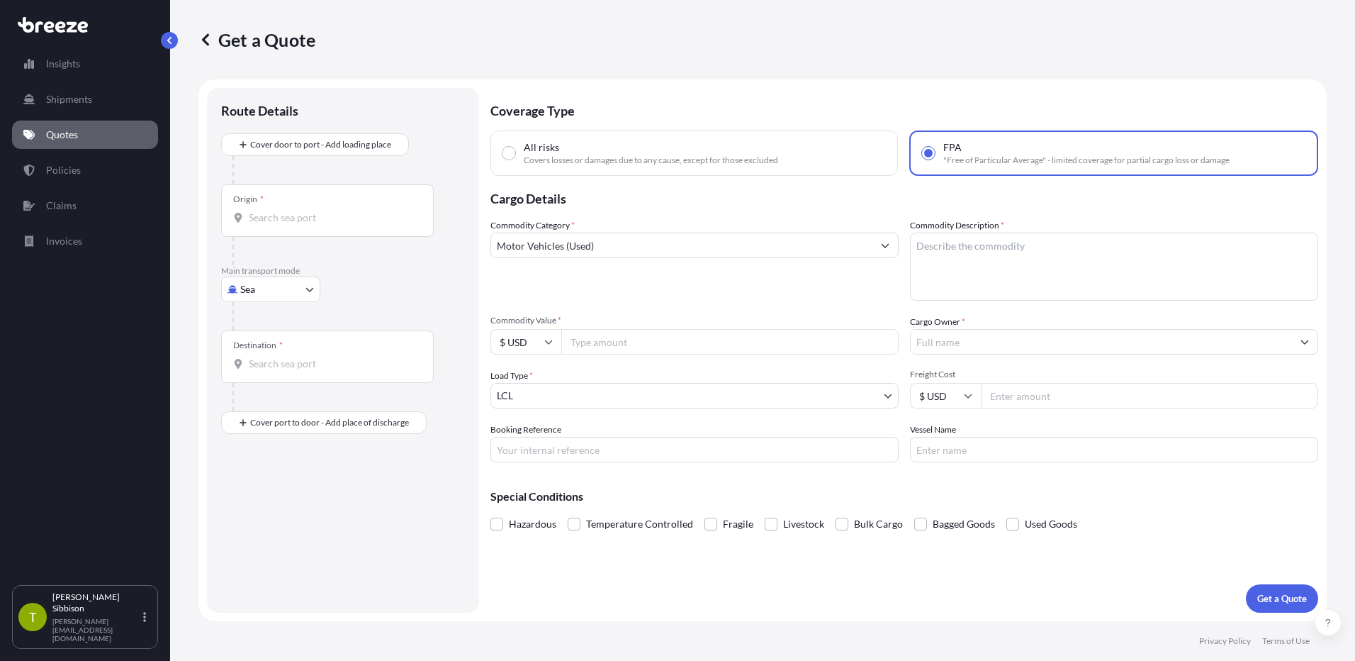
click at [79, 138] on link "Quotes" at bounding box center [85, 135] width 146 height 28
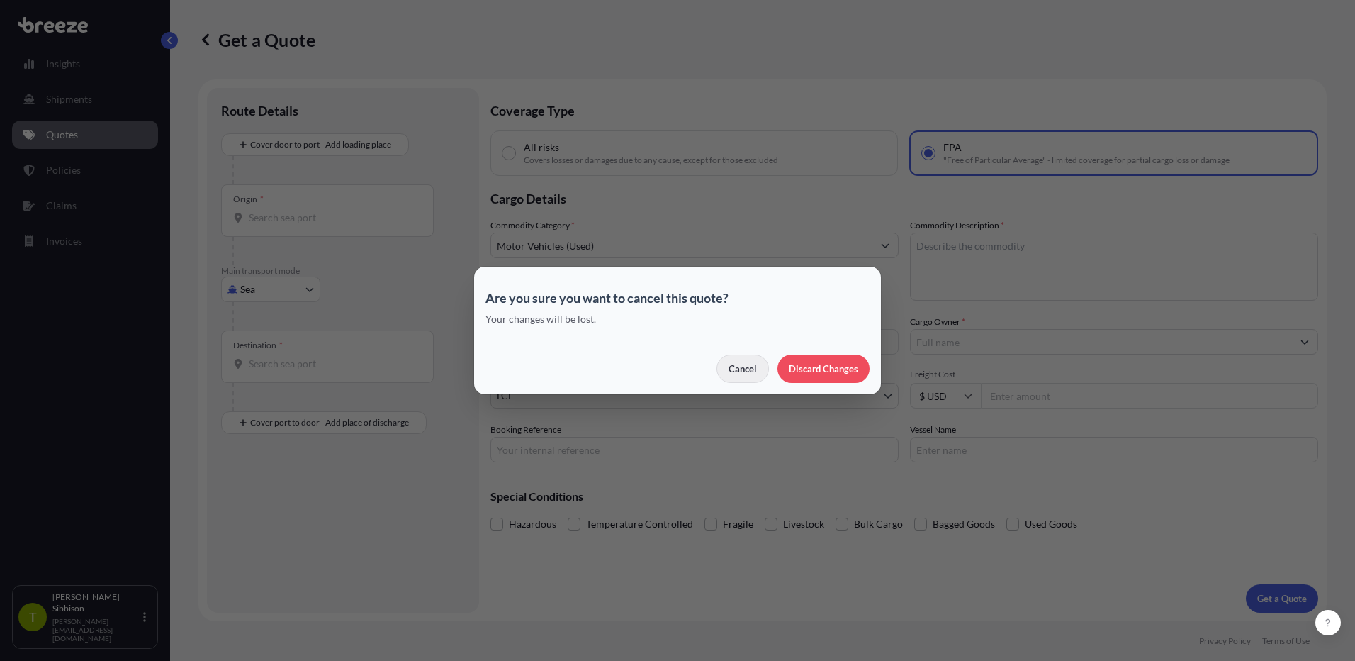
click at [744, 365] on p "Cancel" at bounding box center [743, 369] width 28 height 14
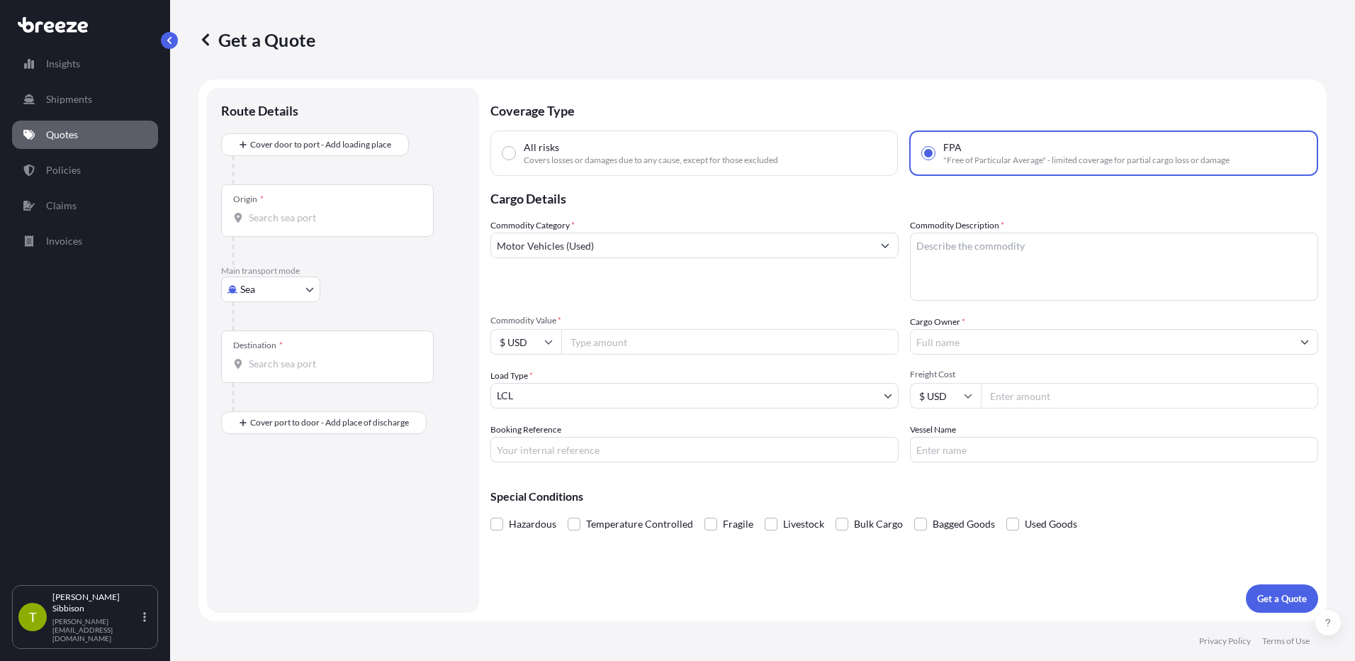
click at [85, 143] on link "Quotes" at bounding box center [85, 135] width 146 height 28
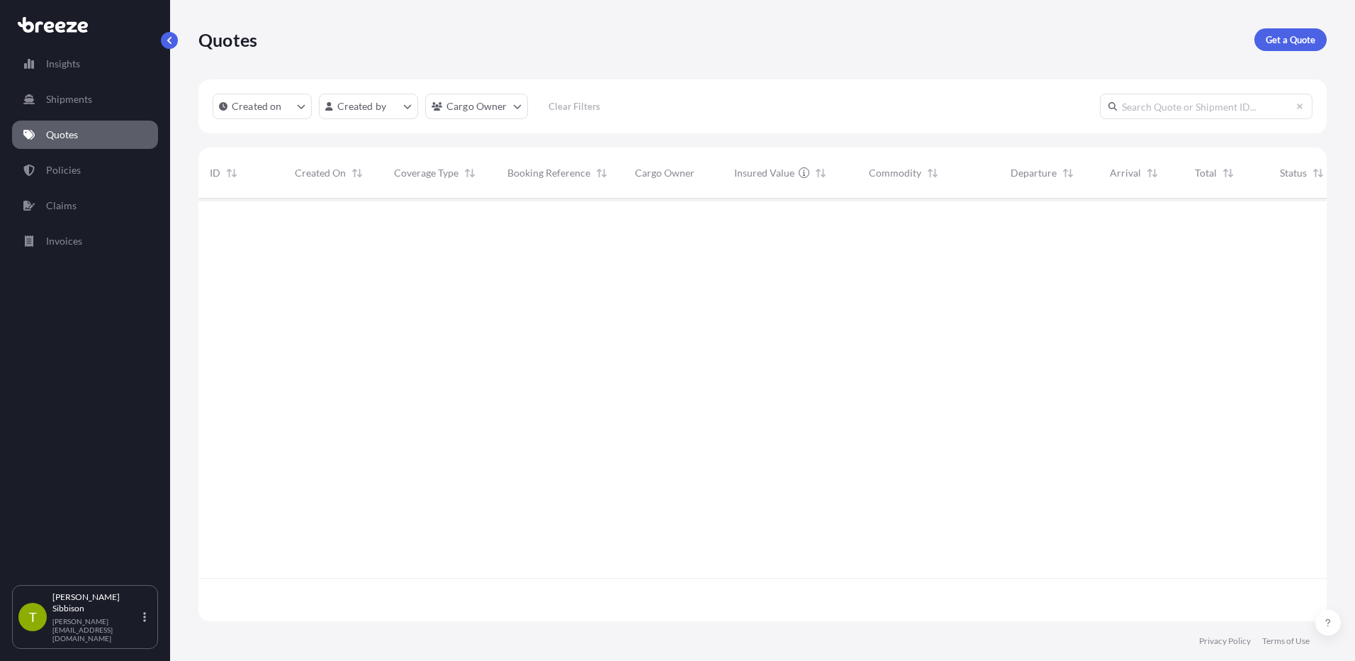
scroll to position [420, 1118]
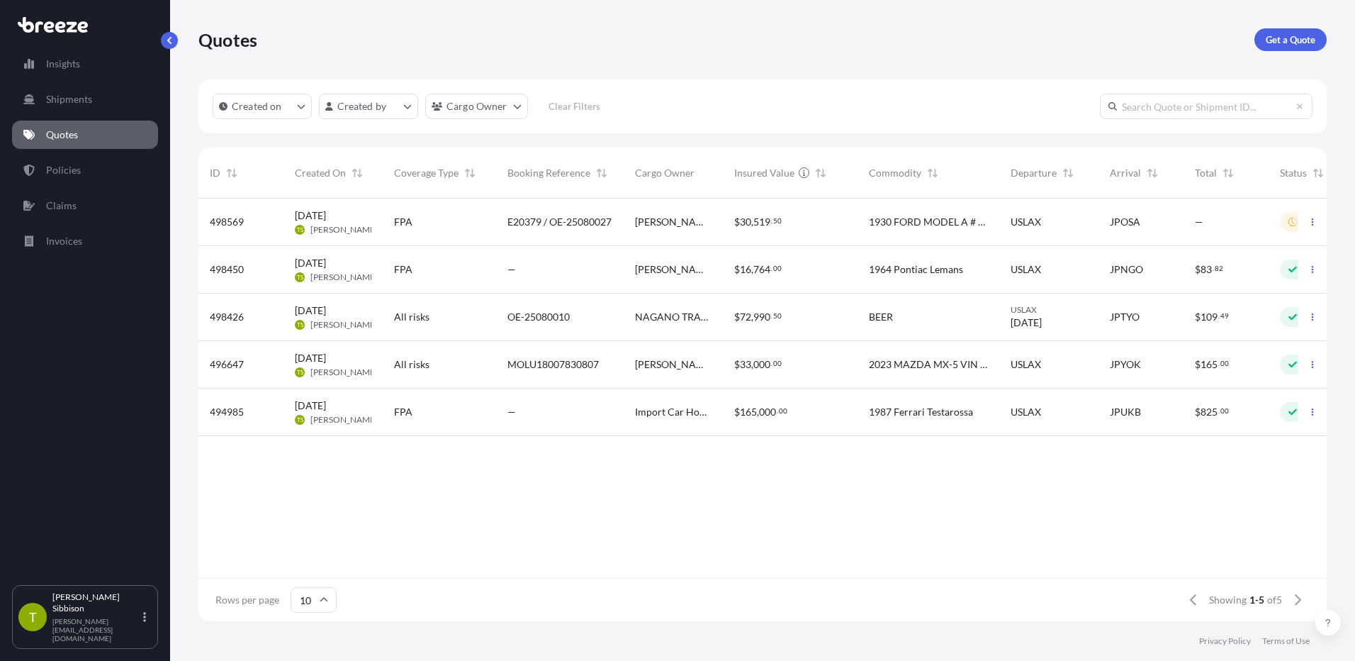
click at [515, 223] on span "E20379 / OE-25080027" at bounding box center [560, 222] width 104 height 14
select select "Sea"
select select "1"
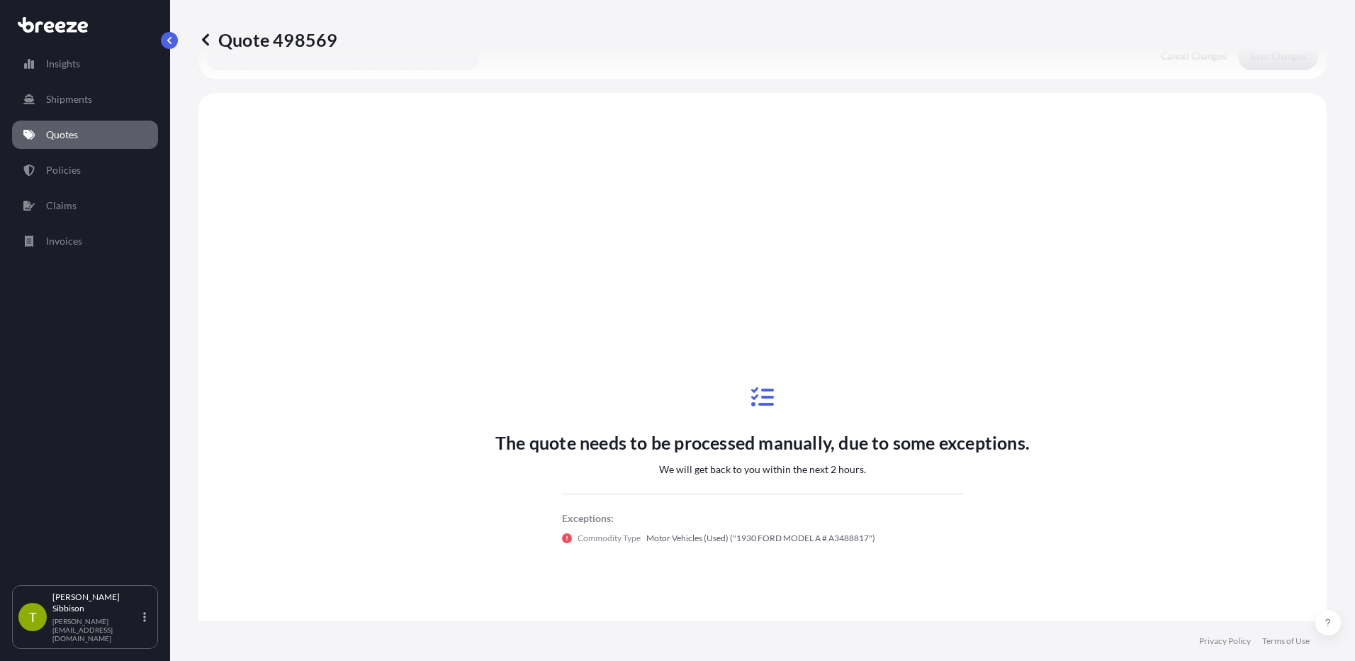
scroll to position [515, 0]
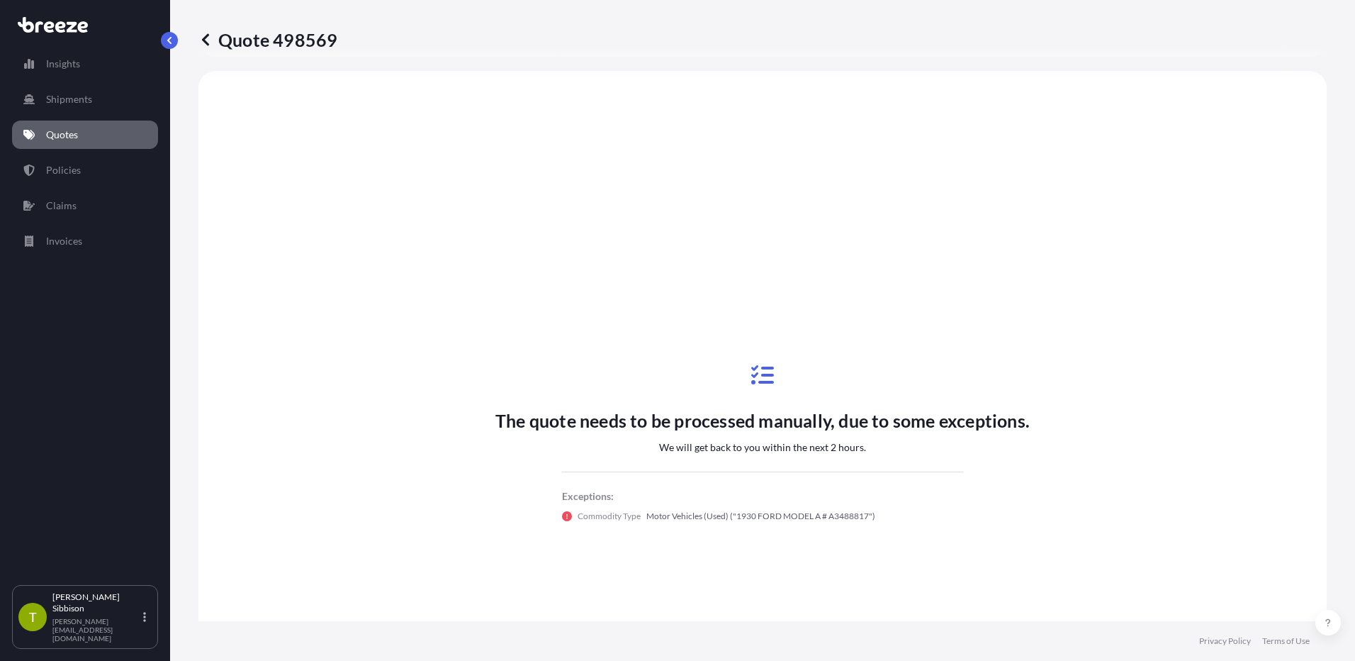
click at [55, 130] on p "Quotes" at bounding box center [62, 135] width 32 height 14
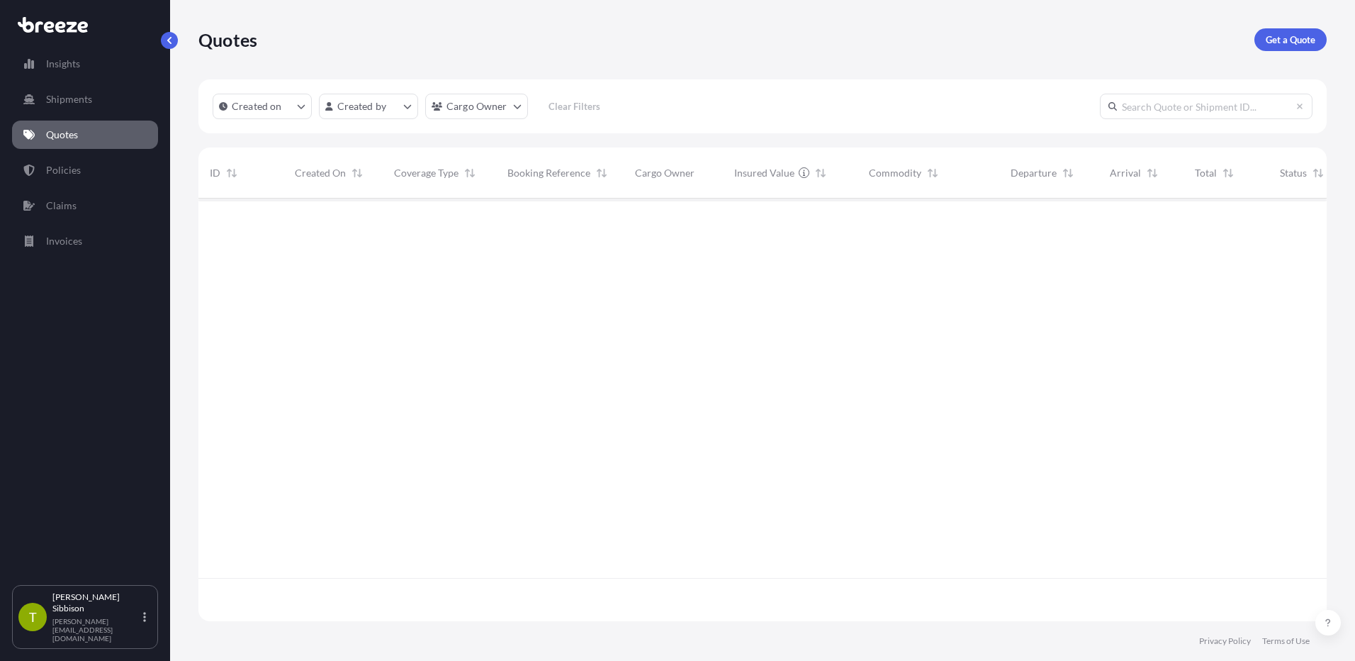
scroll to position [420, 1118]
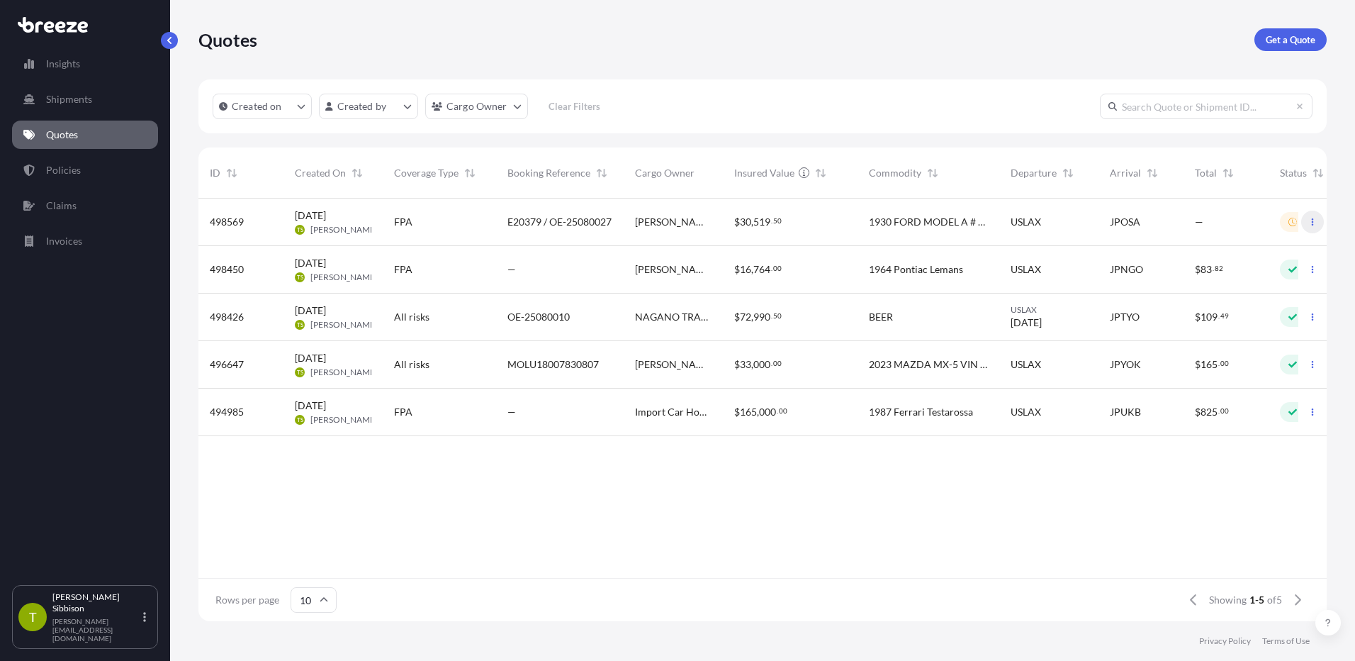
click at [1313, 228] on button "button" at bounding box center [1313, 222] width 23 height 23
click at [1241, 225] on p "Edit quote" at bounding box center [1243, 225] width 45 height 14
select select "Sea"
select select "1"
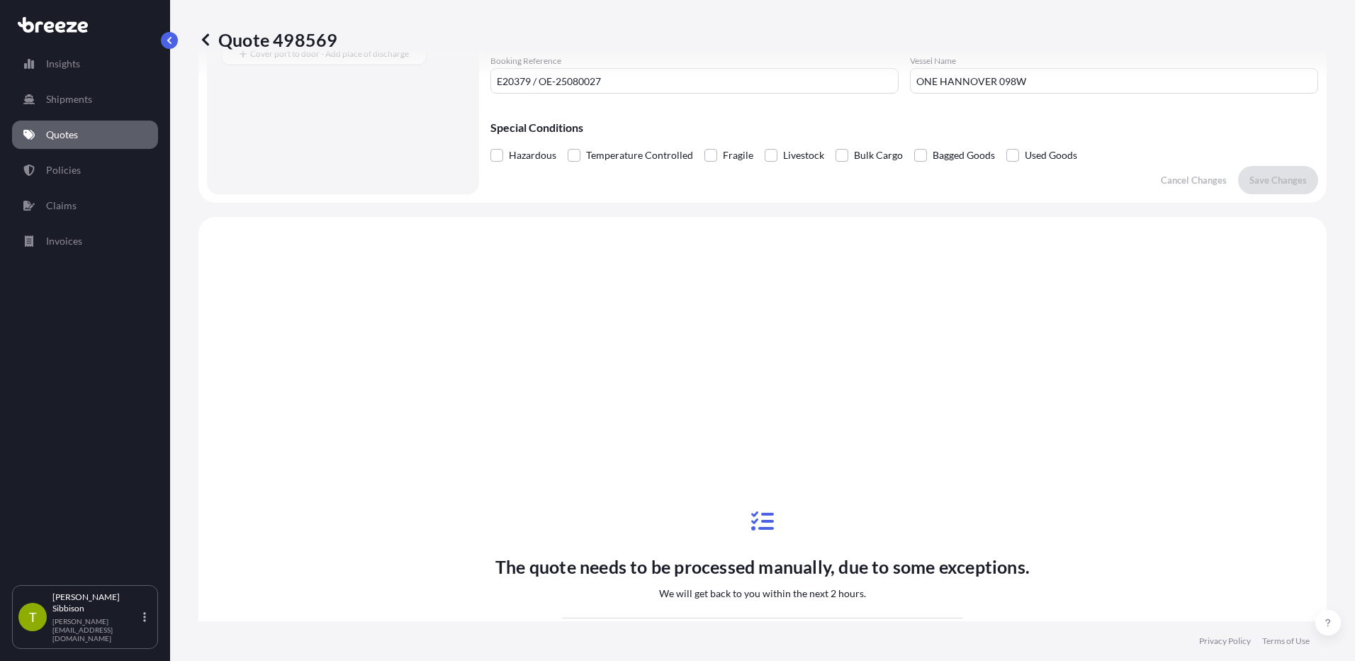
scroll to position [515, 0]
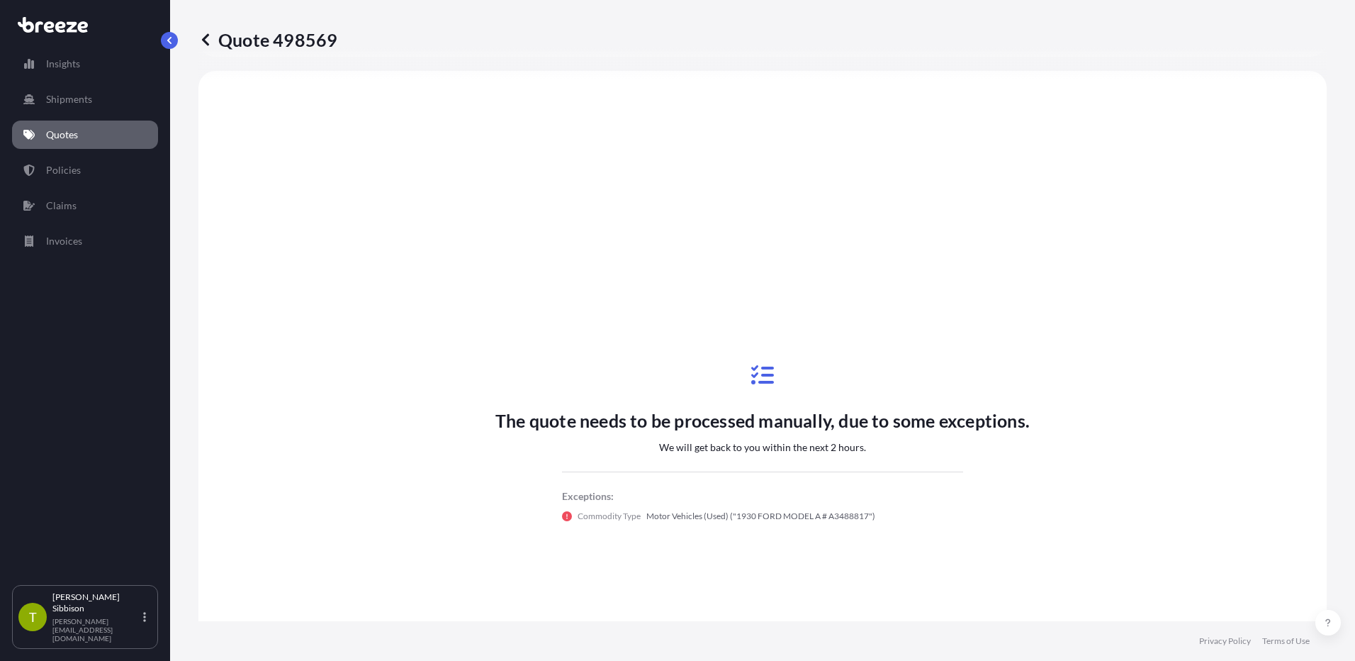
click at [729, 518] on p "Motor Vehicles (Used) ("1930 FORD MODEL A # A3488817")" at bounding box center [761, 516] width 229 height 14
click at [763, 447] on p "We will get back to you within the next 2 hours." at bounding box center [762, 447] width 207 height 14
click at [79, 133] on link "Quotes" at bounding box center [85, 135] width 146 height 28
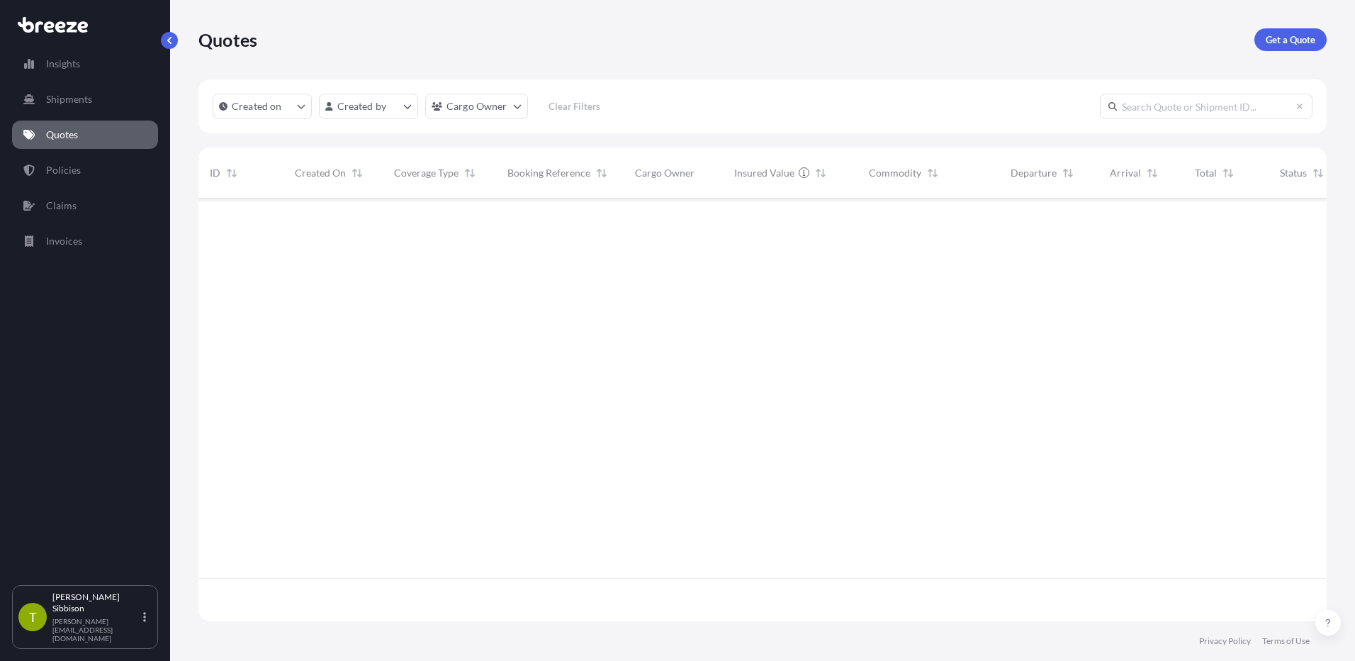
scroll to position [420, 1118]
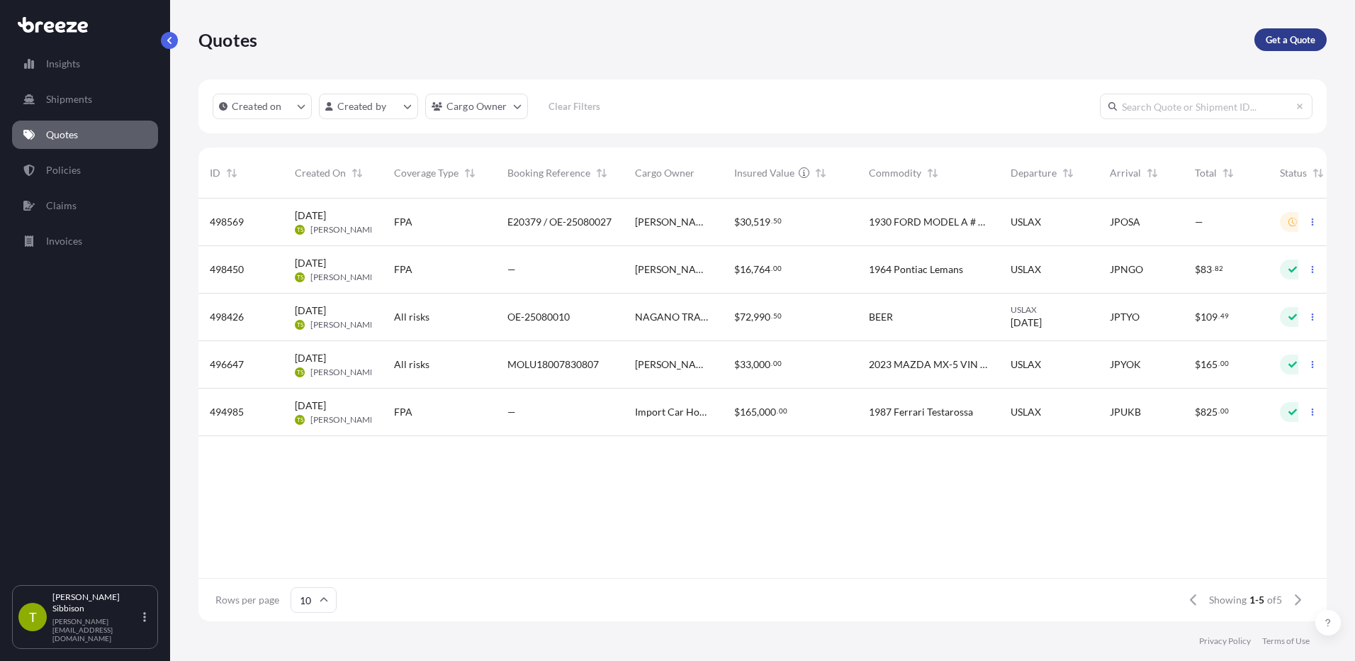
click at [1286, 42] on p "Get a Quote" at bounding box center [1291, 40] width 50 height 14
select select "Sea"
select select "1"
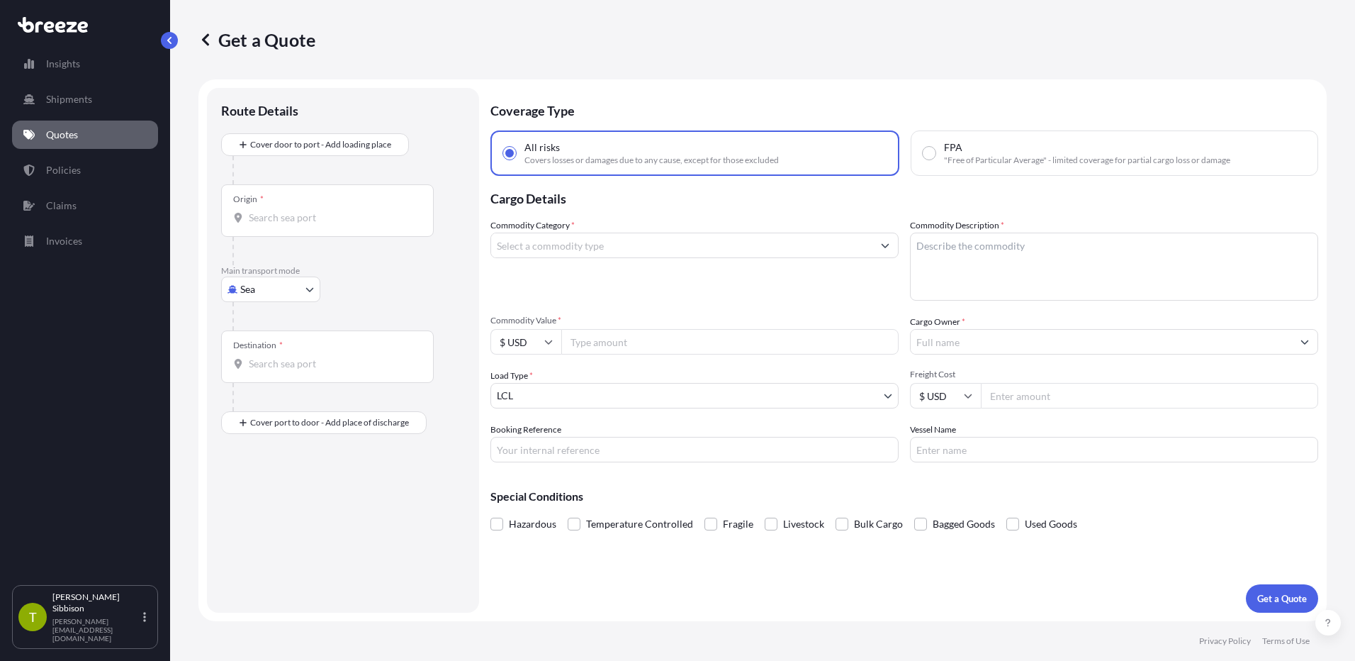
click at [929, 151] on input "FPA "Free of Particular Average" - limited coverage for partial cargo loss or d…" at bounding box center [929, 153] width 13 height 13
radio input "true"
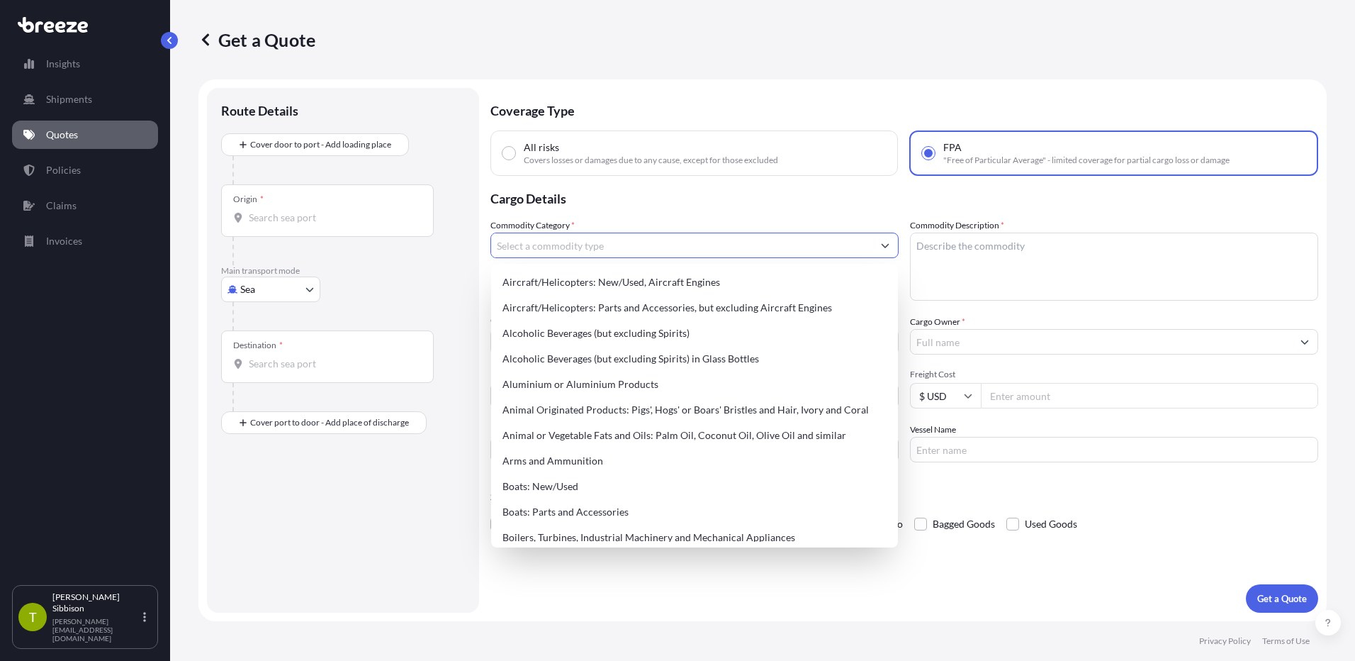
click at [630, 247] on input "Commodity Category *" at bounding box center [681, 246] width 381 height 26
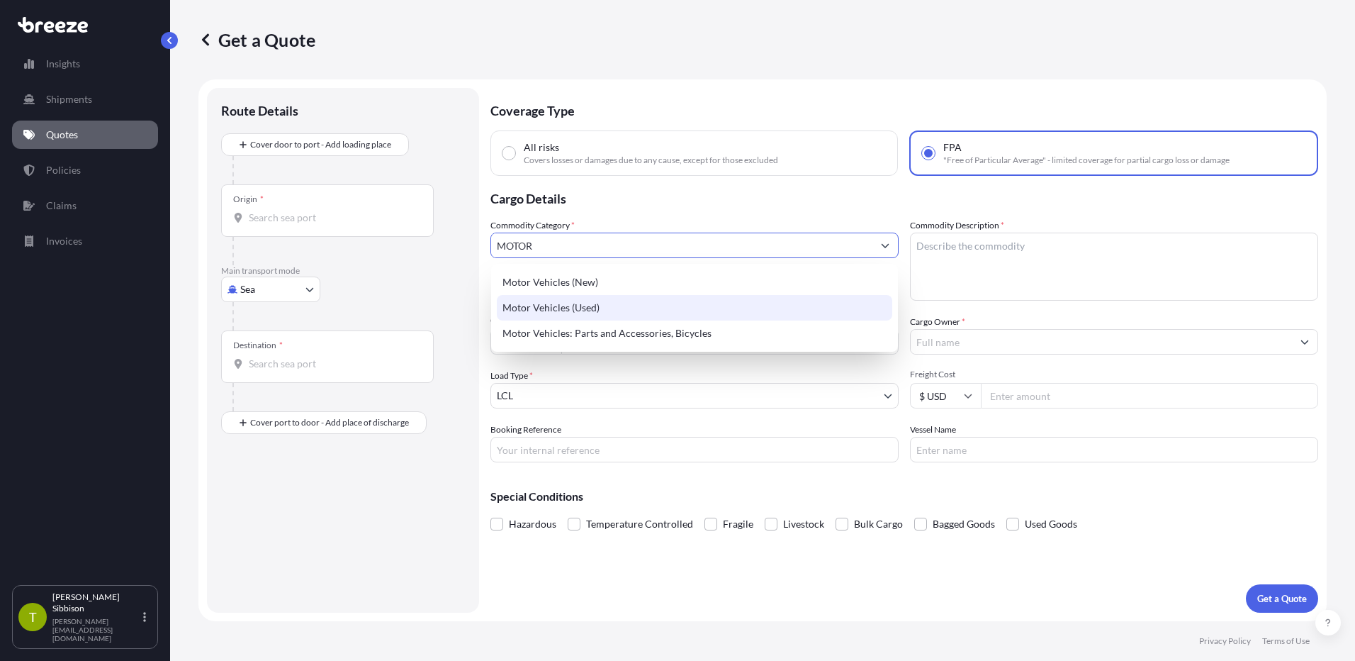
click at [574, 305] on div "Motor Vehicles (Used)" at bounding box center [695, 308] width 396 height 26
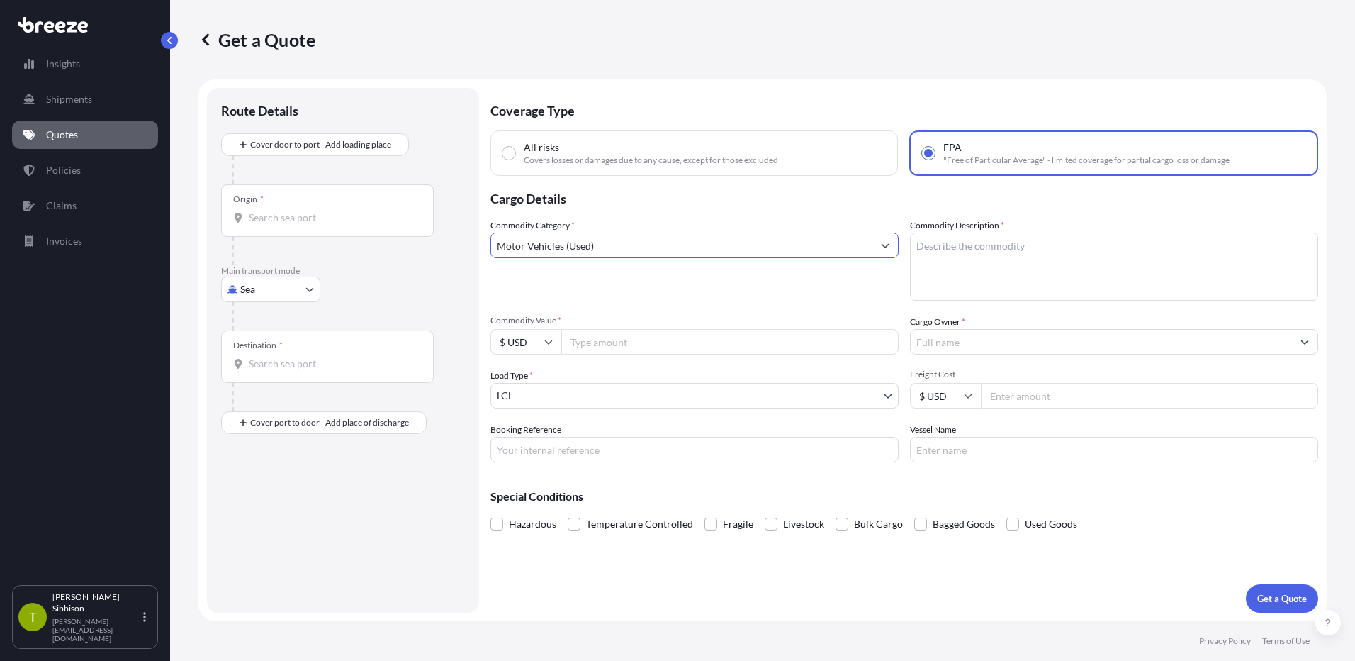
type input "Motor Vehicles (Used)"
click at [932, 250] on textarea "Commodity Description *" at bounding box center [1114, 267] width 408 height 68
click at [948, 239] on textarea "Commodity Description *" at bounding box center [1114, 267] width 408 height 68
paste textarea "1970 FORD F-250 # F25YRJ30709"
type textarea "1970 FORD F-250 # F25YRJ30709"
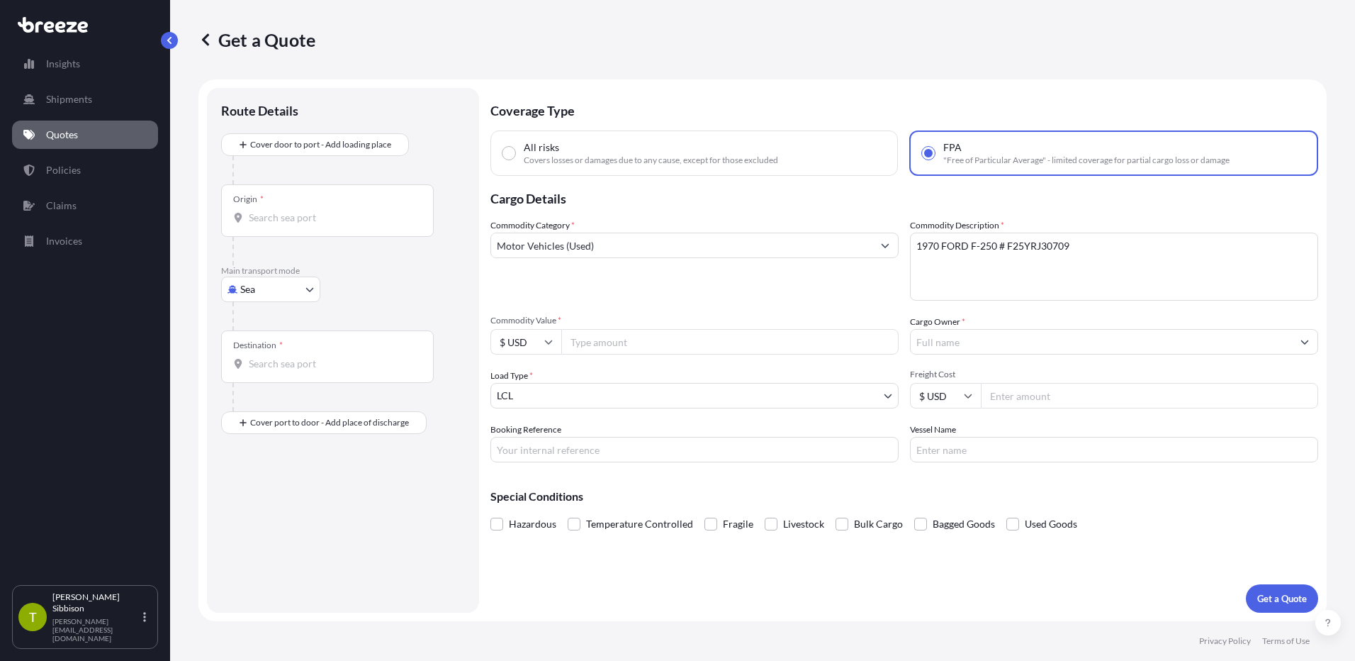
click at [627, 344] on input "Commodity Value *" at bounding box center [729, 342] width 337 height 26
type input "9000"
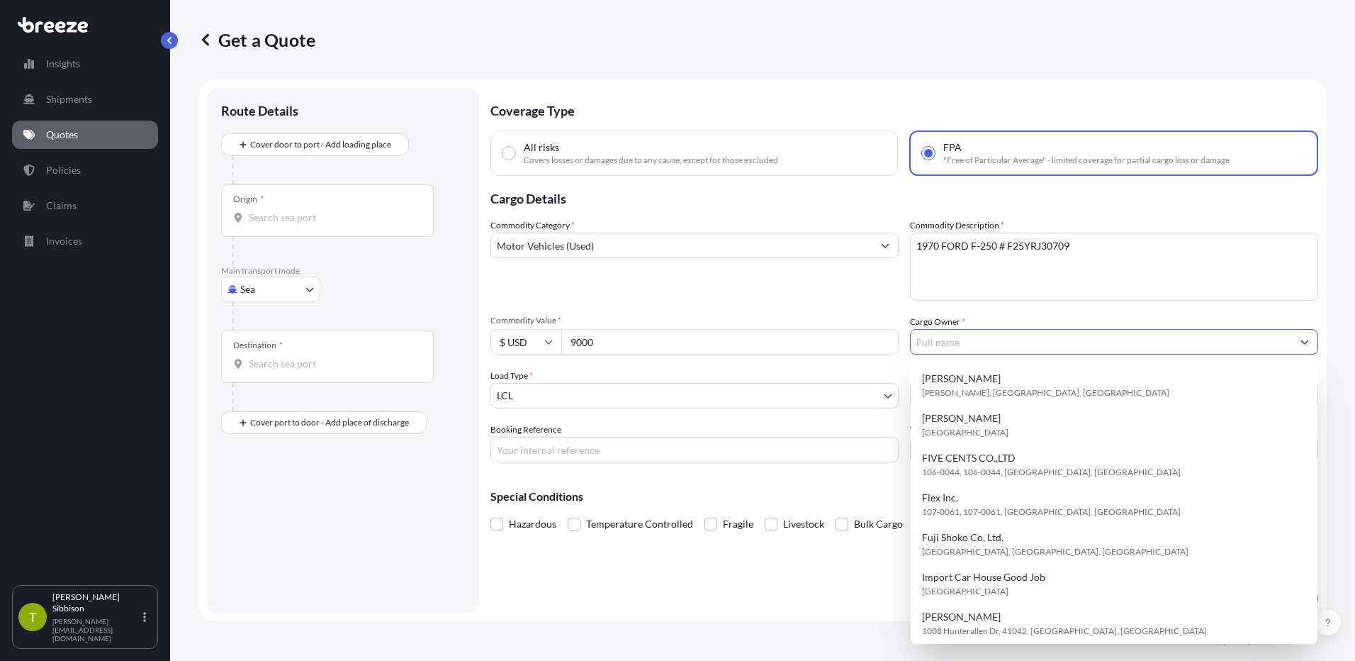
click at [928, 340] on input "Cargo Owner *" at bounding box center [1101, 342] width 381 height 26
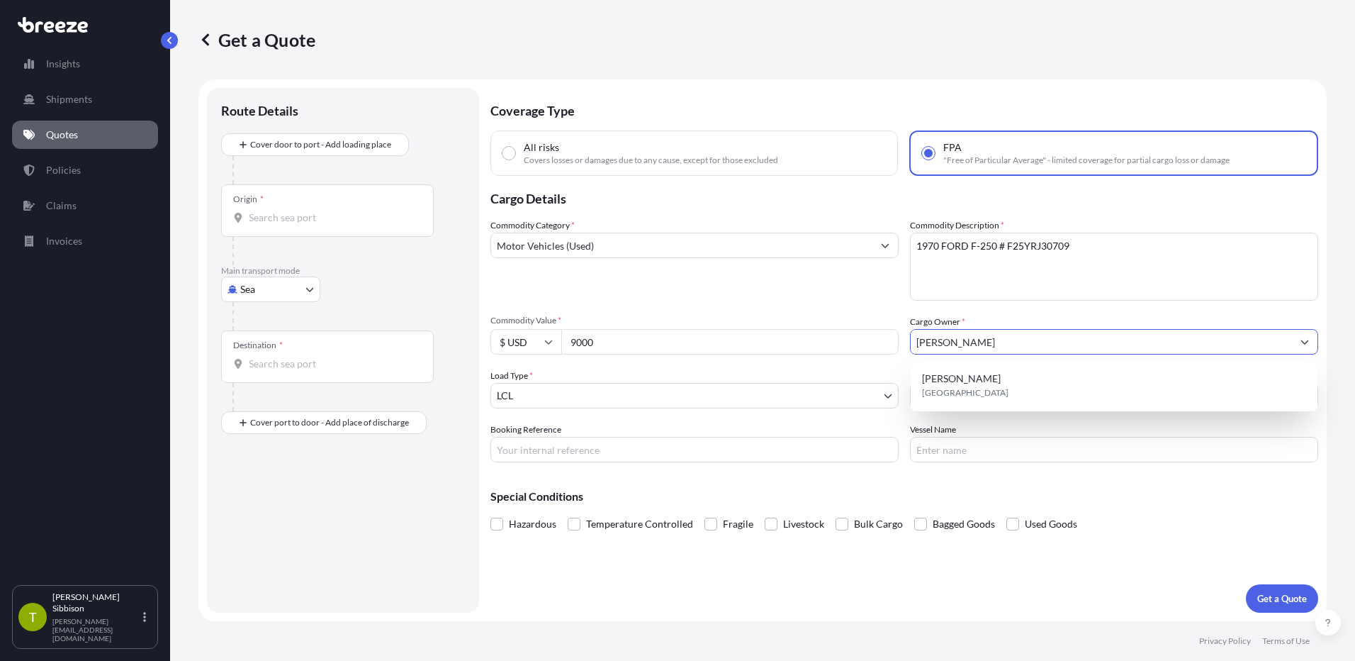
type input "[PERSON_NAME]"
click at [746, 438] on input "Booking Reference" at bounding box center [695, 450] width 408 height 26
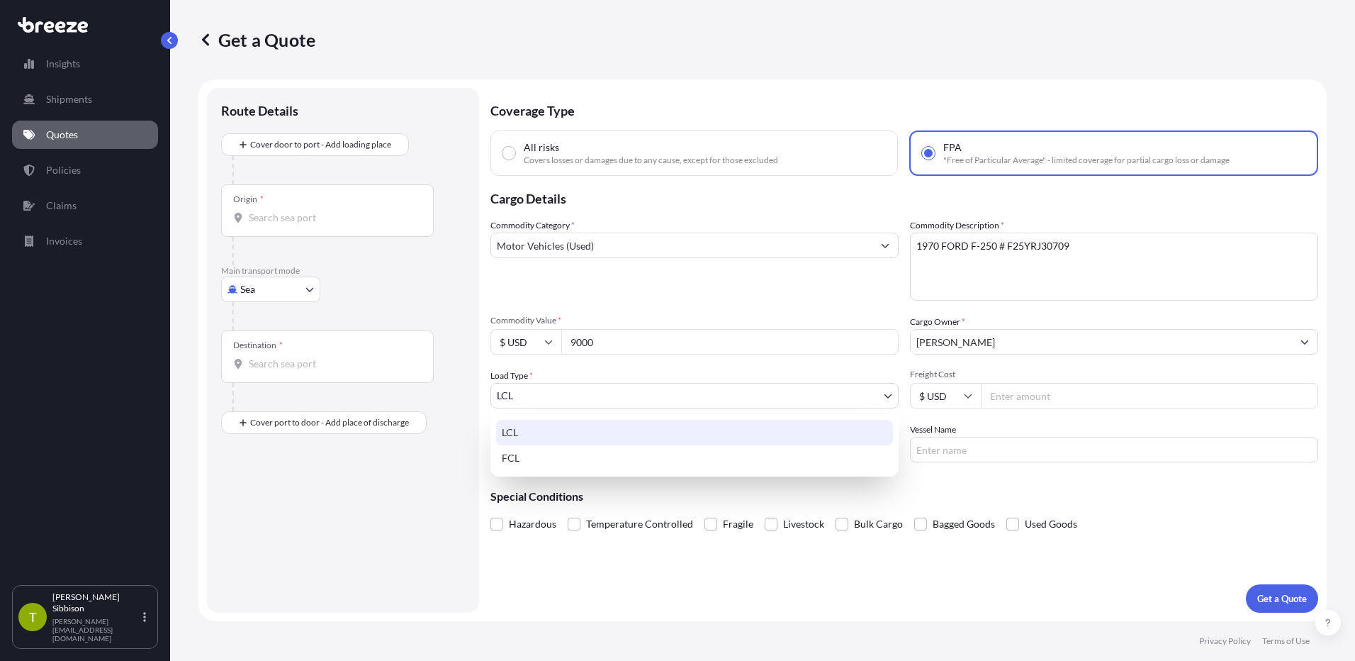
click at [785, 396] on body "Insights Shipments Quotes Policies Claims Invoices T Todd Sibbison [EMAIL_ADDRE…" at bounding box center [677, 330] width 1355 height 661
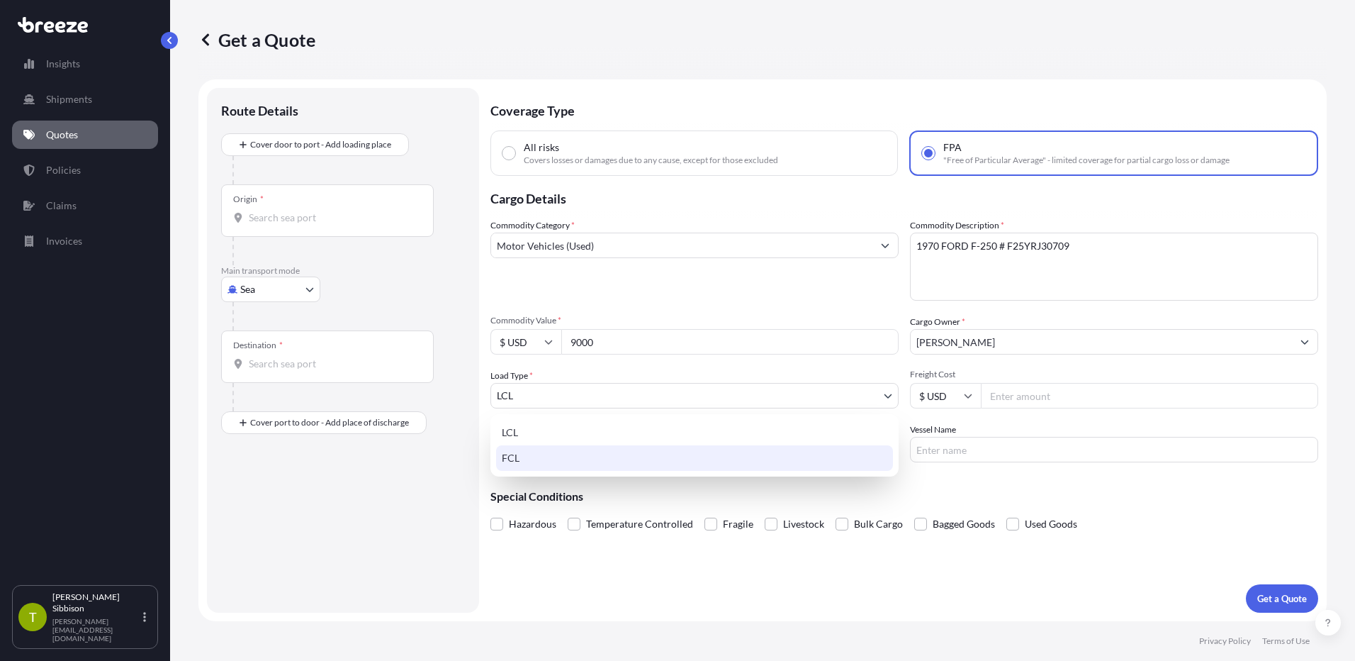
click at [775, 458] on div "FCL" at bounding box center [694, 458] width 397 height 26
select select "2"
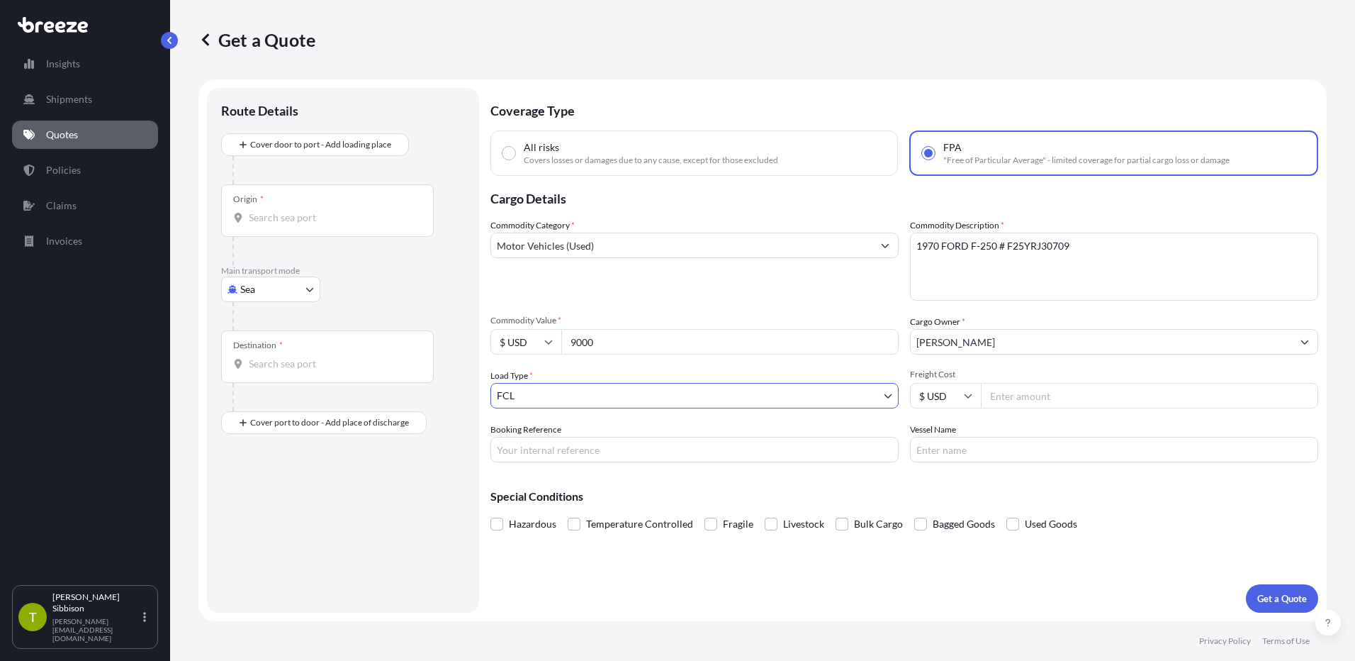
click at [1002, 394] on input "Freight Cost" at bounding box center [1149, 396] width 337 height 26
click at [698, 389] on body "Insights Shipments Quotes Policies Claims Invoices T Todd Sibbison [EMAIL_ADDRE…" at bounding box center [677, 330] width 1355 height 661
click at [1031, 403] on input "Freight Cost" at bounding box center [1149, 396] width 337 height 26
type input "3245"
click at [744, 454] on input "Booking Reference" at bounding box center [695, 450] width 408 height 26
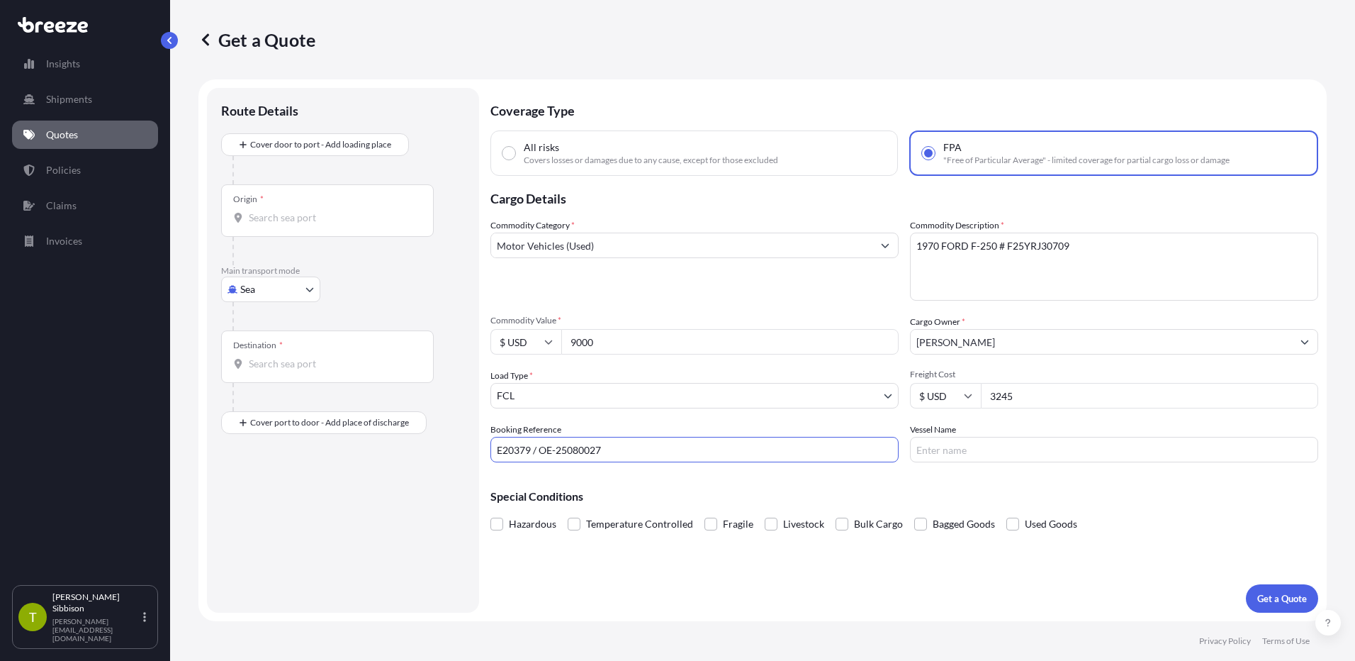
type input "E20379 / OE-25080027"
click at [1019, 452] on input "Vessel Name" at bounding box center [1114, 450] width 408 height 26
type input "ONE HANNOVER 098W"
type input "string:NR"
type input "ONE HANNOVER 098W"
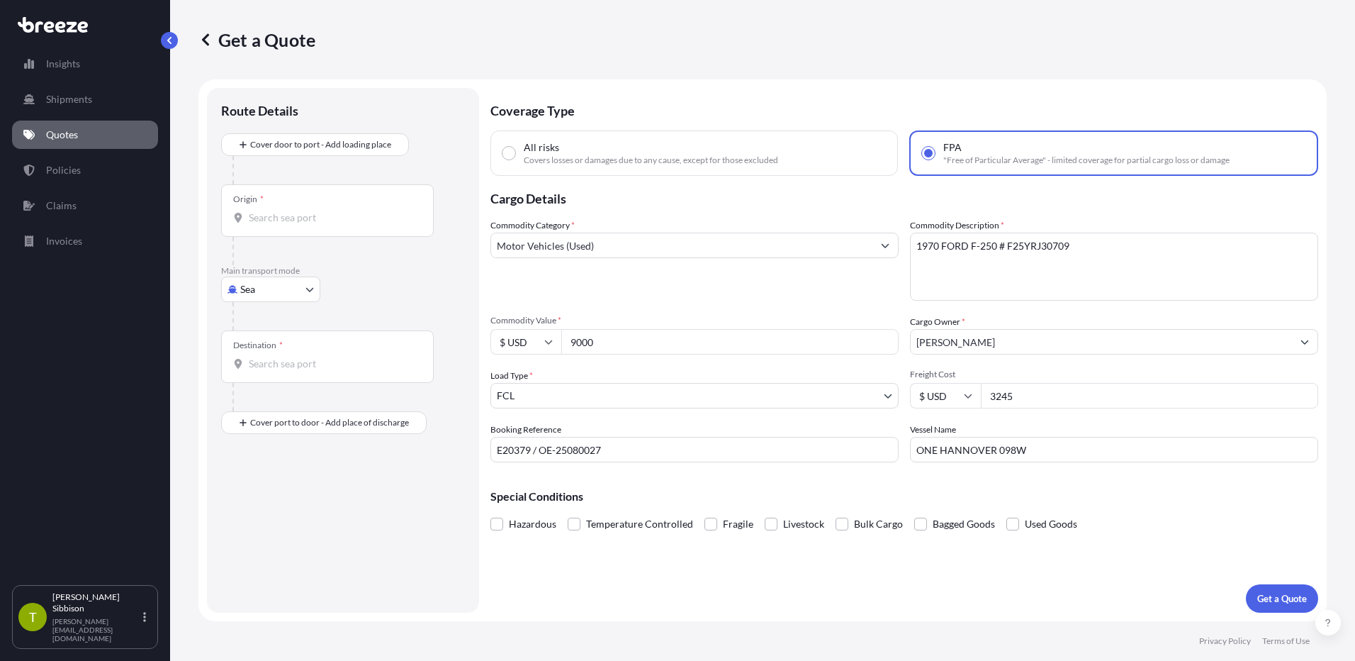
click at [301, 197] on div "Origin *" at bounding box center [327, 210] width 213 height 52
click at [301, 211] on input "Origin *" at bounding box center [332, 218] width 167 height 14
type input "USLAX - [GEOGRAPHIC_DATA], [GEOGRAPHIC_DATA]"
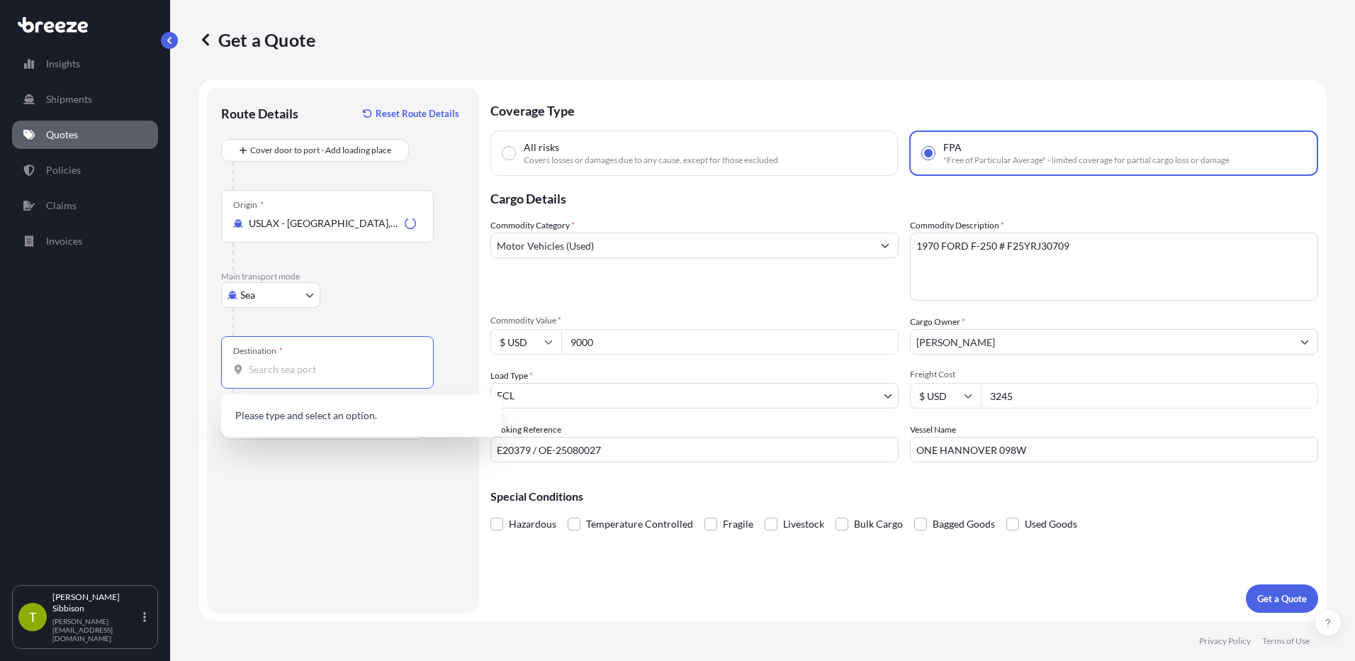
click at [320, 363] on input "Destination *" at bounding box center [332, 369] width 167 height 14
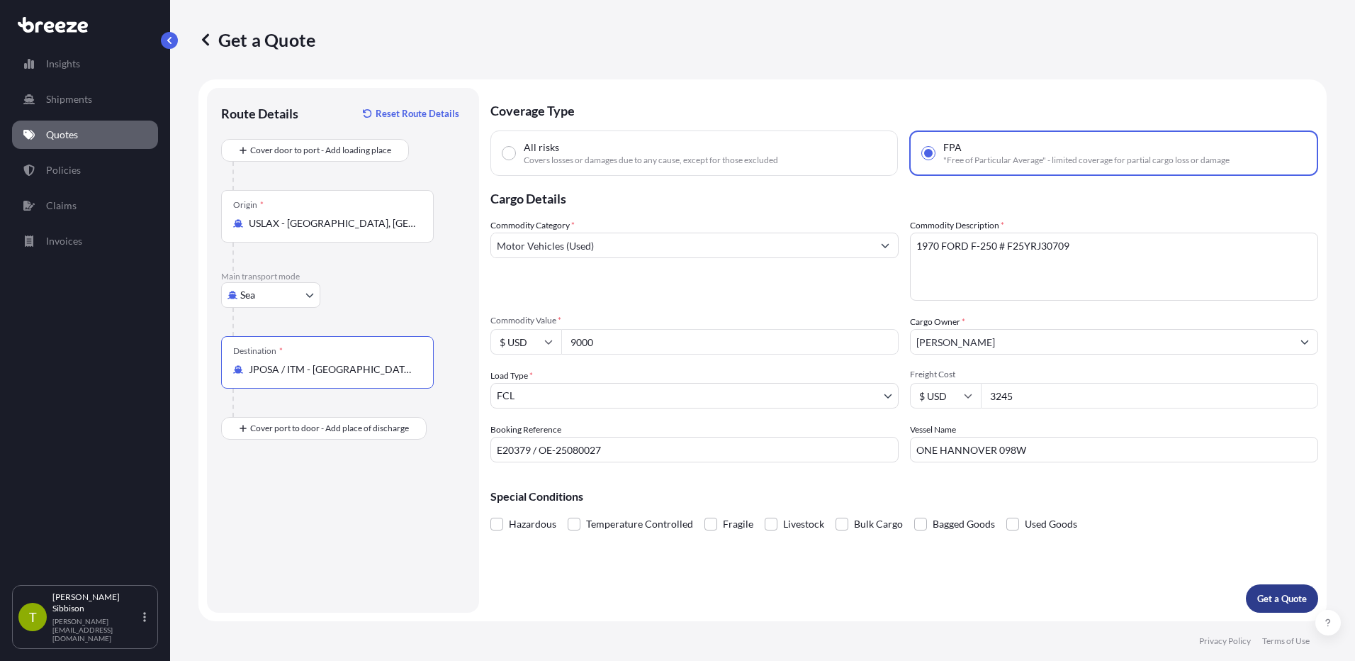
type input "JPOSA / ITM - [GEOGRAPHIC_DATA], [GEOGRAPHIC_DATA]"
click at [1277, 600] on p "Get a Quote" at bounding box center [1283, 598] width 50 height 14
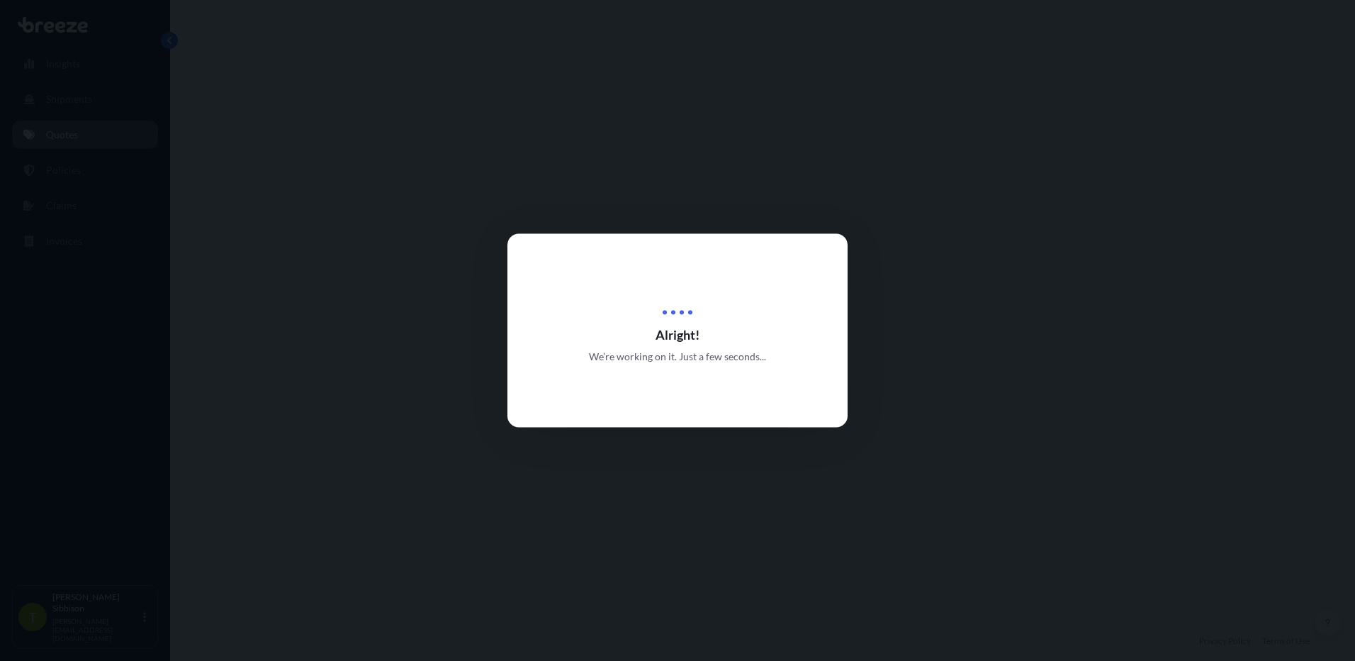
select select "Sea"
select select "2"
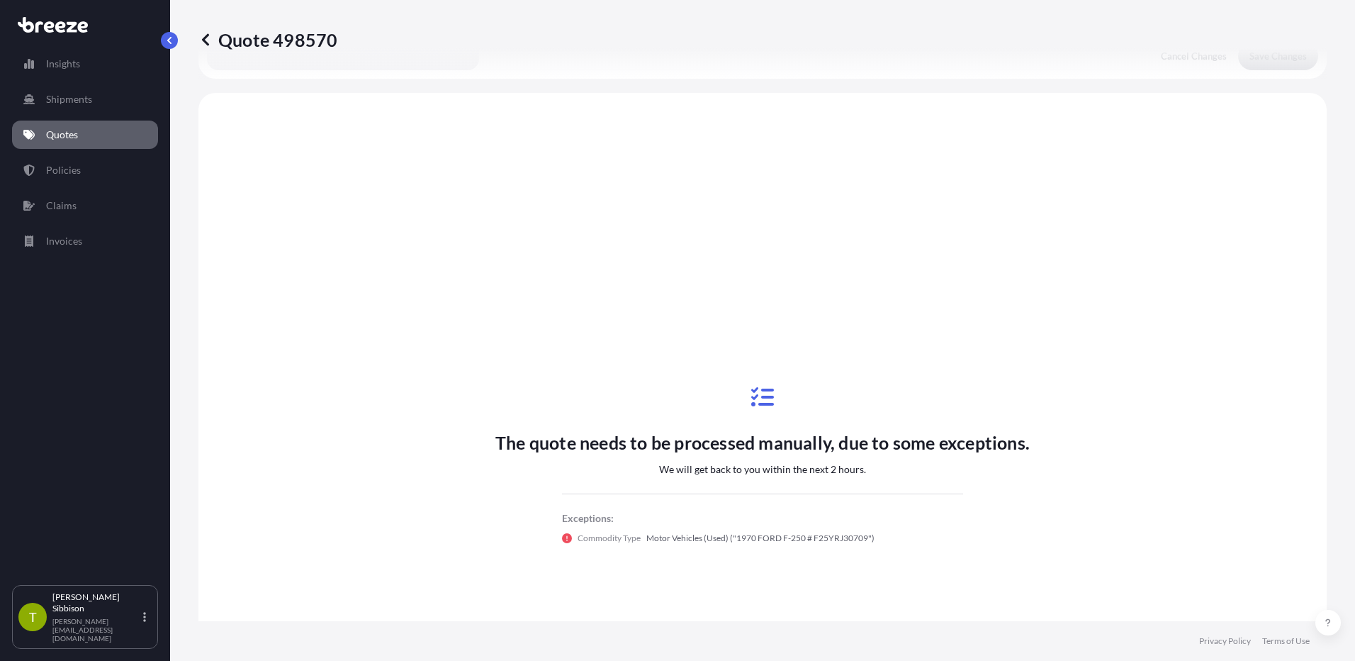
scroll to position [515, 0]
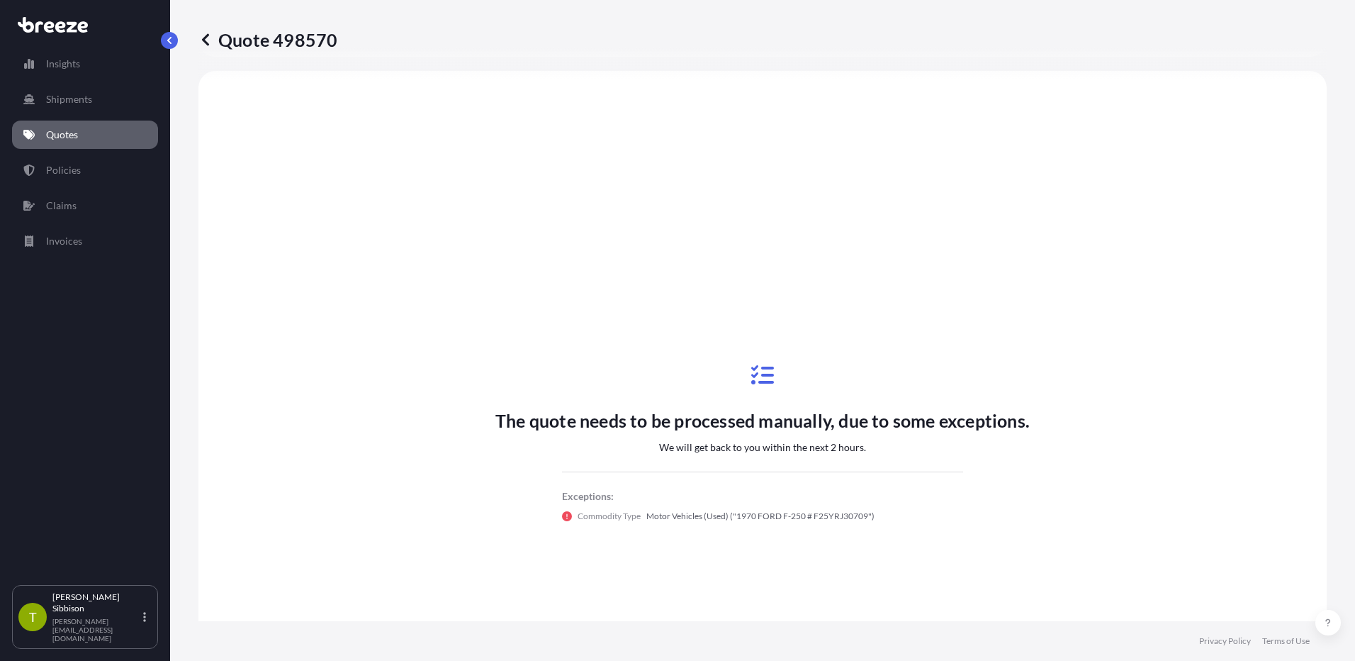
click at [52, 133] on p "Quotes" at bounding box center [62, 135] width 32 height 14
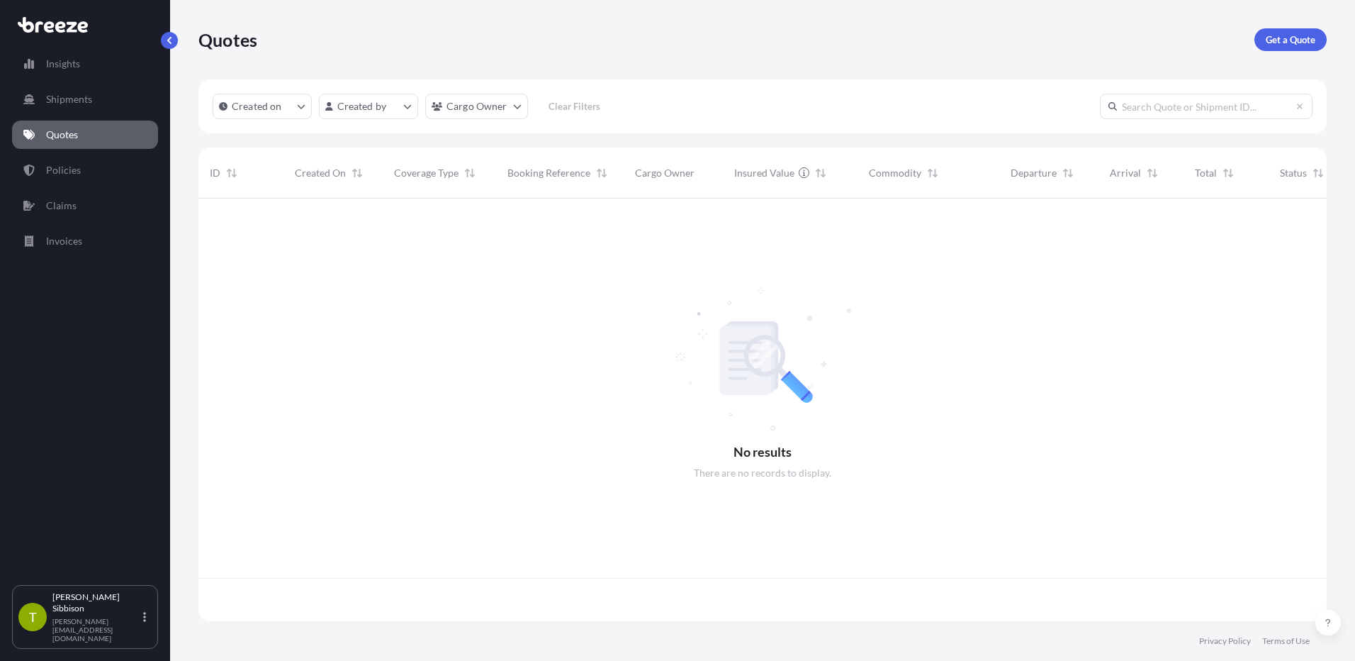
scroll to position [420, 1118]
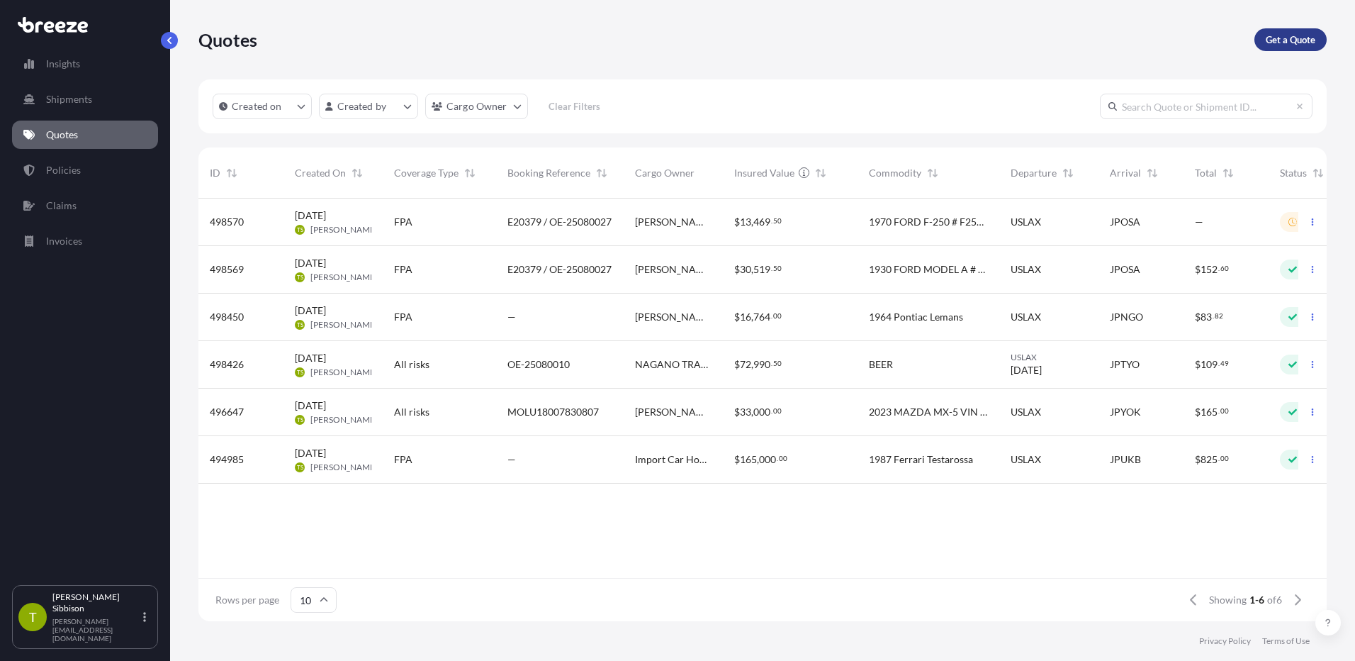
click at [1277, 36] on p "Get a Quote" at bounding box center [1291, 40] width 50 height 14
select select "Sea"
select select "1"
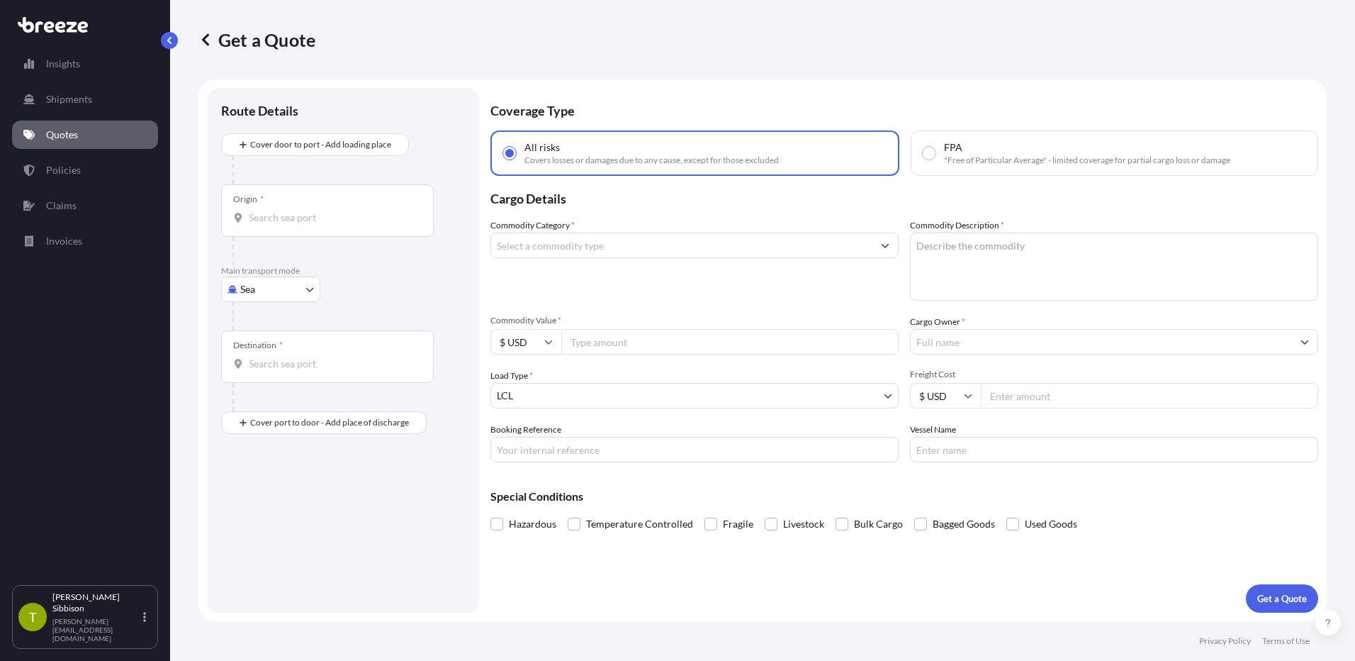
click at [936, 152] on label "FPA "Free of Particular Average" - limited coverage for partial cargo loss or d…" at bounding box center [1077, 153] width 308 height 26
click at [936, 152] on input "FPA "Free of Particular Average" - limited coverage for partial cargo loss or d…" at bounding box center [929, 153] width 13 height 13
radio input "true"
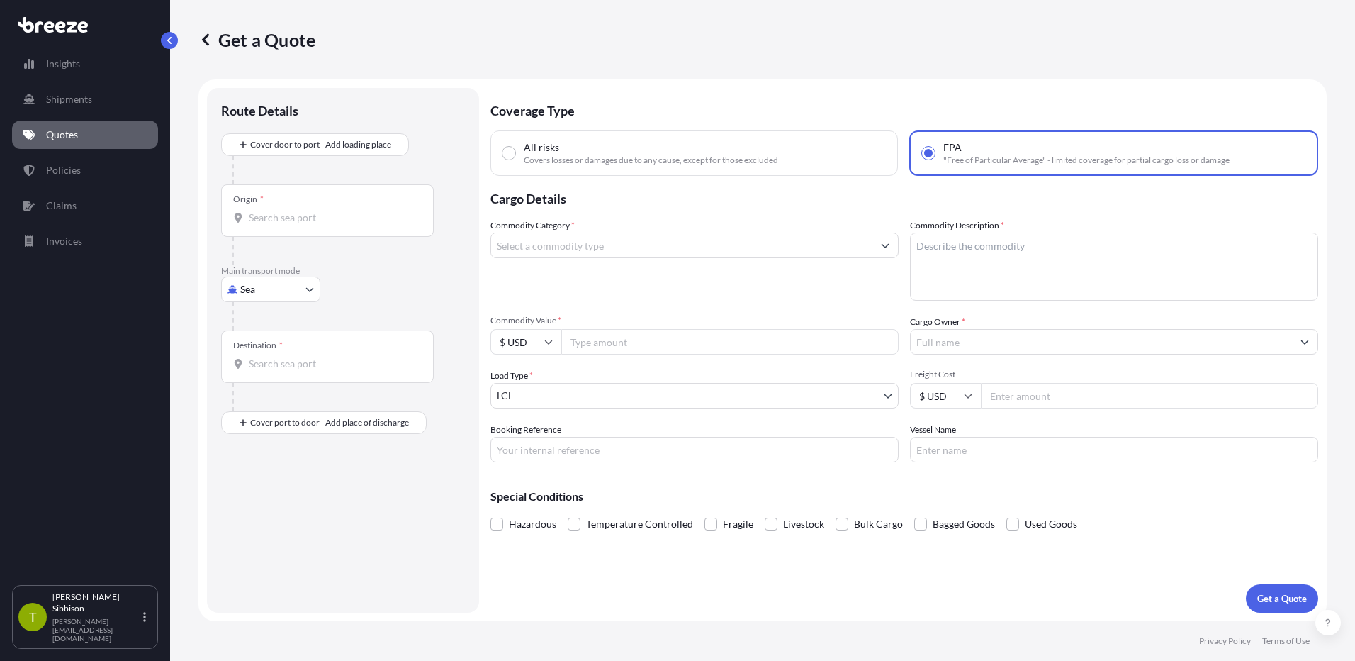
click at [571, 251] on input "Commodity Category *" at bounding box center [681, 246] width 381 height 26
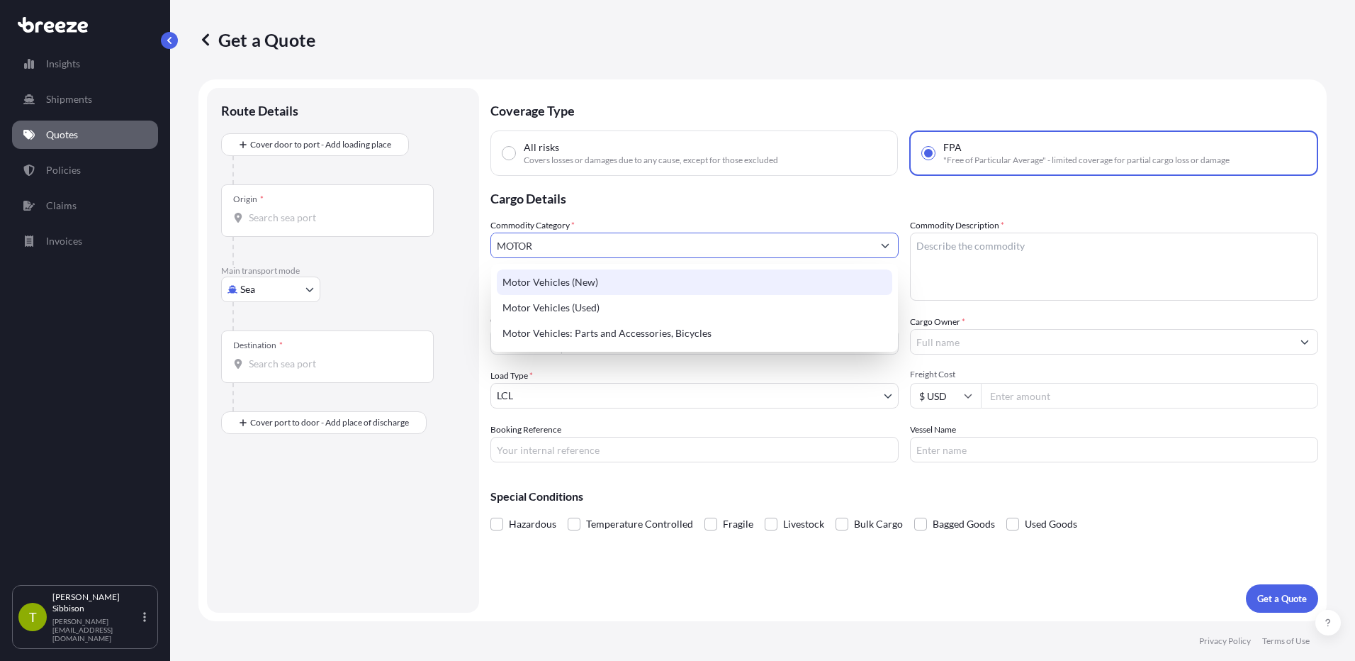
drag, startPoint x: 575, startPoint y: 250, endPoint x: 448, endPoint y: 245, distance: 127.0
click at [448, 245] on form "Route Details Cover door to port - Add loading place Place of loading Road Road…" at bounding box center [762, 350] width 1129 height 542
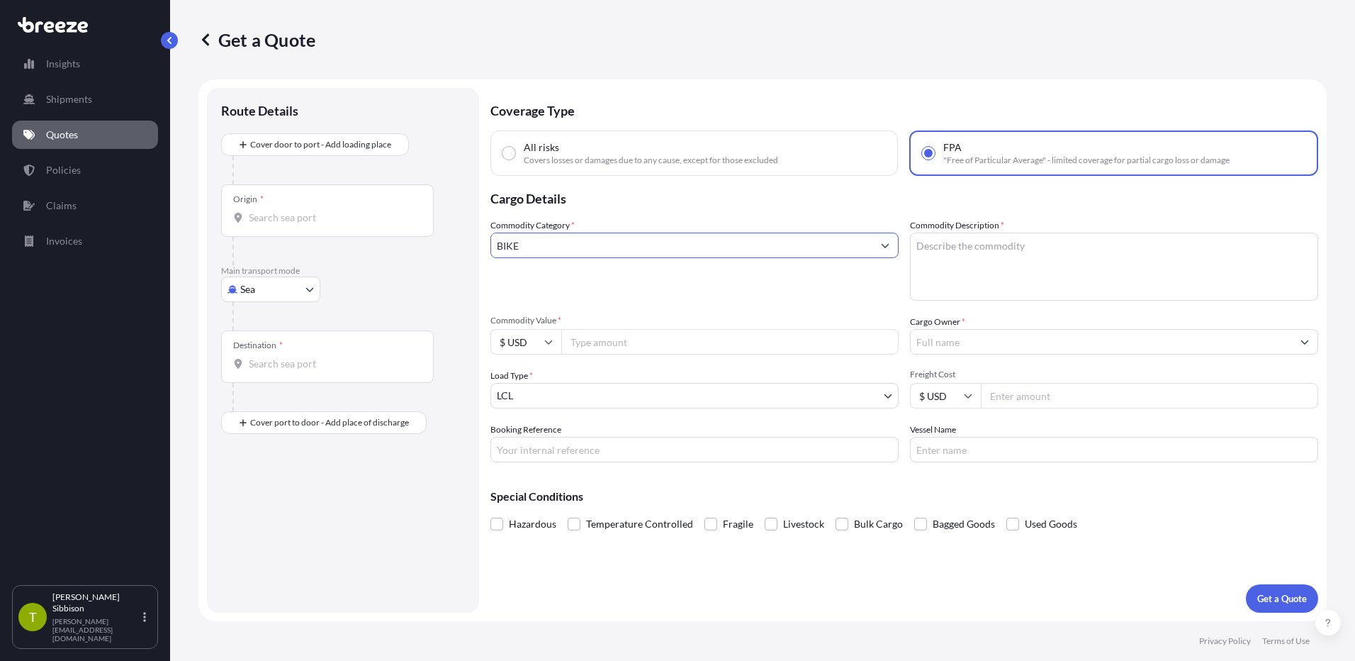
click at [546, 252] on input "BIKE" at bounding box center [681, 246] width 381 height 26
drag, startPoint x: 735, startPoint y: 244, endPoint x: 469, endPoint y: 247, distance: 265.9
click at [469, 247] on form "Route Details Cover door to port - Add loading place Place of loading Road Road…" at bounding box center [762, 350] width 1129 height 542
type input "A"
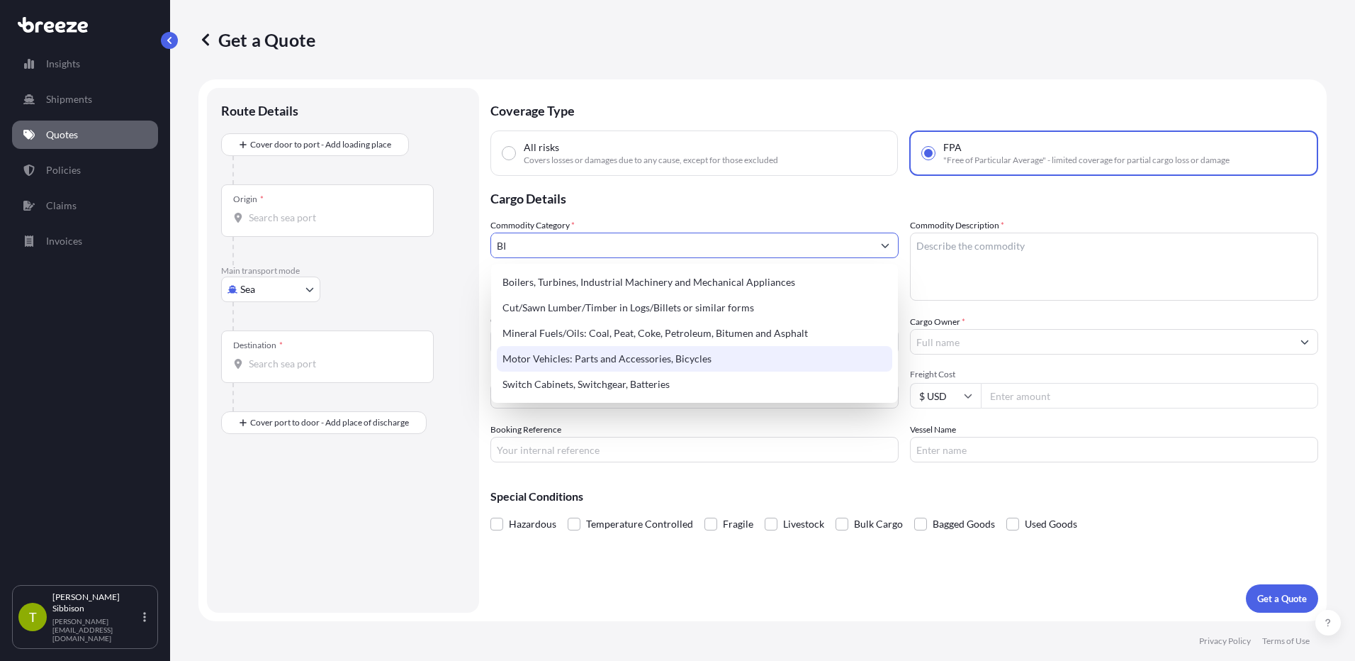
click at [605, 362] on div "Motor Vehicles: Parts and Accessories, Bicycles" at bounding box center [695, 359] width 396 height 26
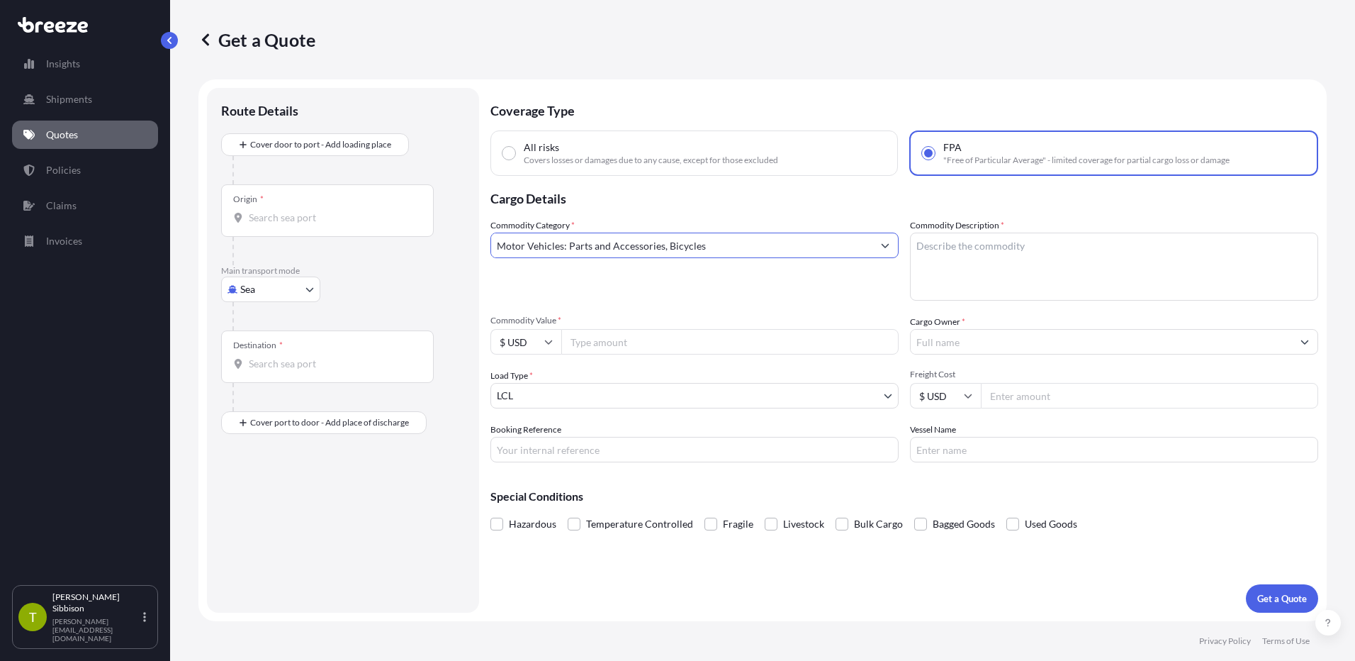
type input "Motor Vehicles: Parts and Accessories, Bicycles"
click at [929, 249] on textarea "Commodity Description *" at bounding box center [1114, 267] width 408 height 68
drag, startPoint x: 970, startPoint y: 261, endPoint x: 890, endPoint y: 253, distance: 79.8
click at [890, 253] on div "Commodity Category * Motor Vehicles: Parts and Accessories, Bicycles Commodity …" at bounding box center [905, 340] width 828 height 244
paste textarea "966 TRIUMPH T-120 # T120RDU12105"
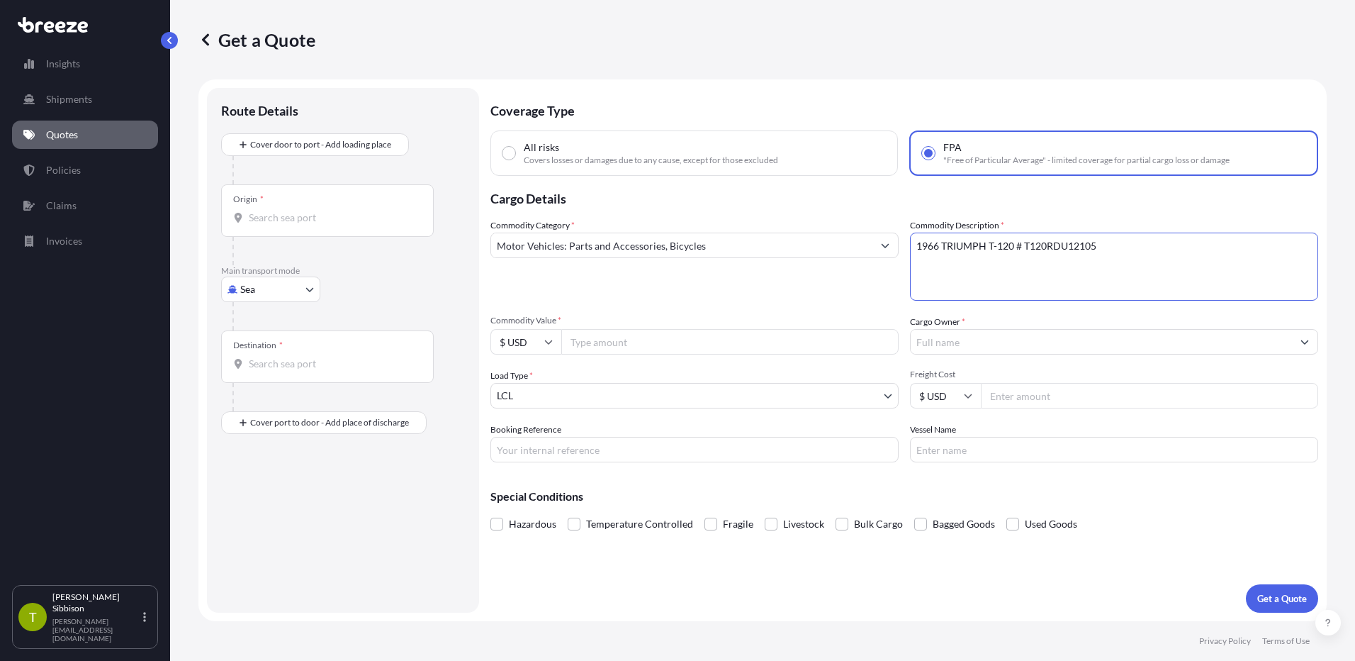
type textarea "1966 TRIUMPH T-120 # T120RDU12105"
click at [619, 338] on input "Commodity Value *" at bounding box center [729, 342] width 337 height 26
type input "8500"
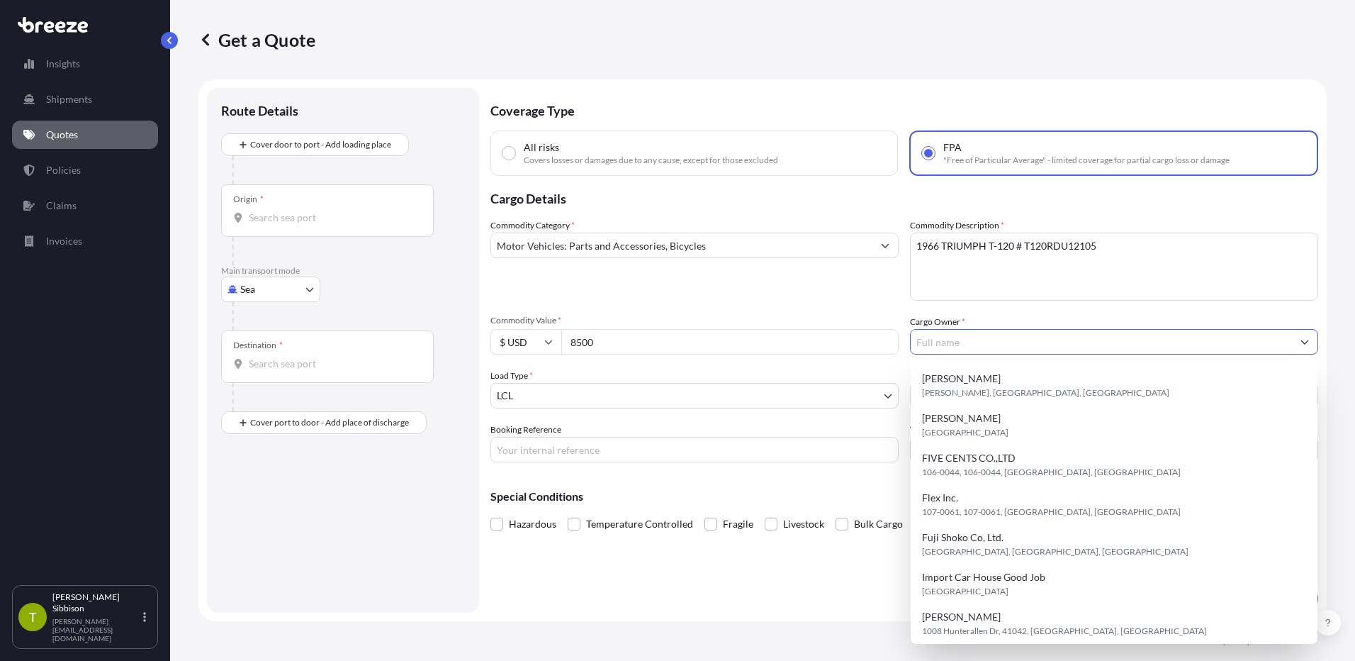
click at [938, 339] on input "Cargo Owner *" at bounding box center [1101, 342] width 381 height 26
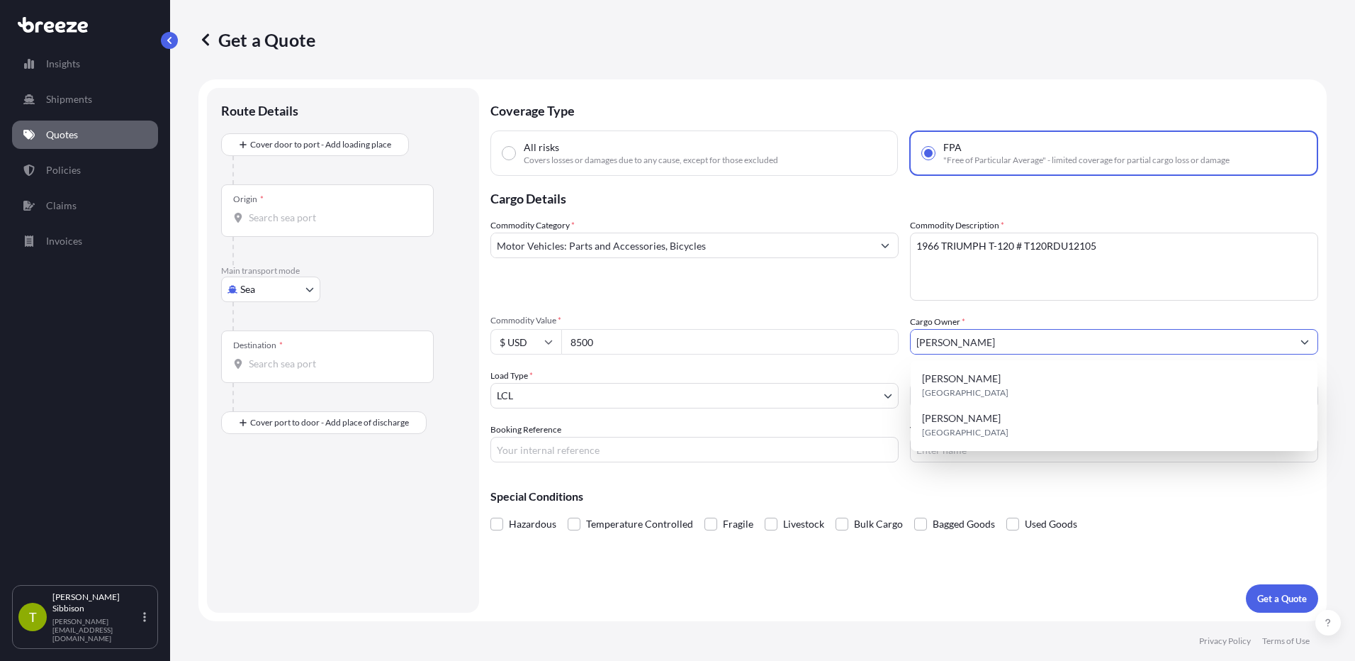
type input "[PERSON_NAME]"
click at [677, 417] on div "Commodity Category * Motor Vehicles: Parts and Accessories, Bicycles Commodity …" at bounding box center [905, 340] width 828 height 244
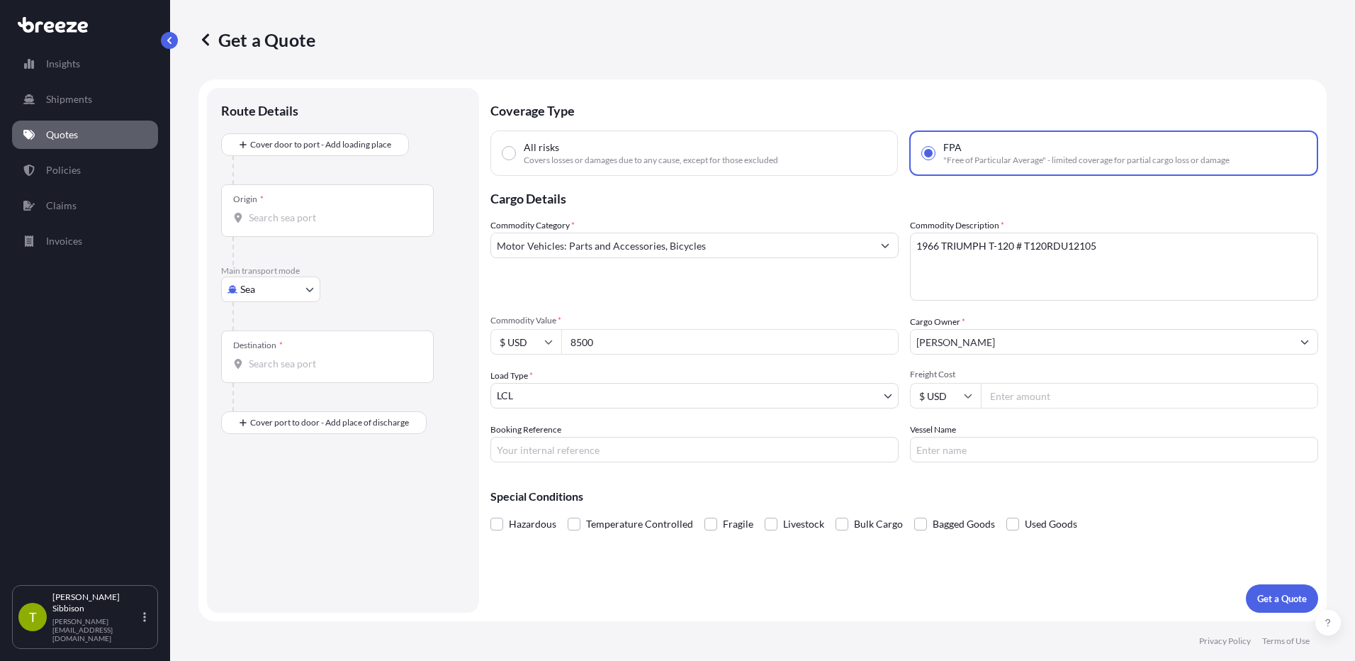
click at [657, 455] on input "Booking Reference" at bounding box center [695, 450] width 408 height 26
type input "E20379 / OE-25080027"
type input "ONE HANNOVER 098W"
type input "string:NR"
type input "3245"
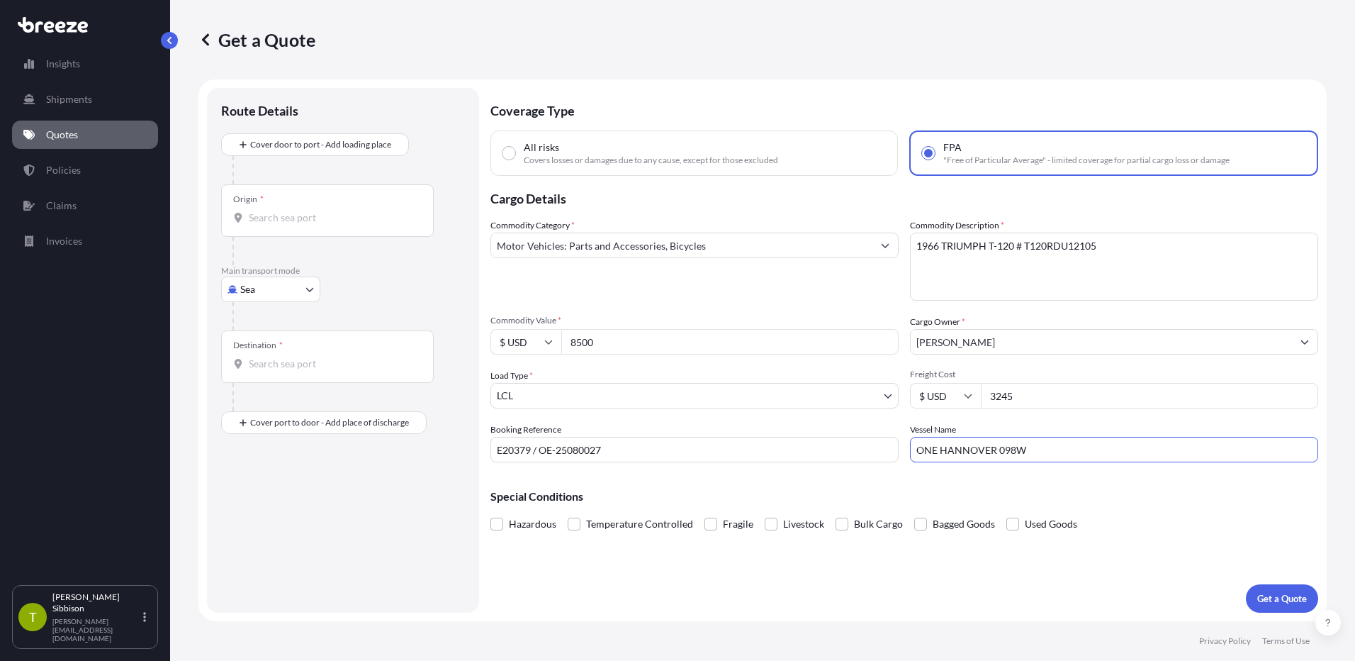
click at [321, 208] on div "Origin *" at bounding box center [327, 210] width 213 height 52
click at [321, 211] on input "Origin *" at bounding box center [332, 218] width 167 height 14
click at [323, 266] on span "USLAX - [GEOGRAPHIC_DATA], [GEOGRAPHIC_DATA]" at bounding box center [379, 268] width 221 height 28
type input "USLAX - [GEOGRAPHIC_DATA], [GEOGRAPHIC_DATA]"
click at [293, 350] on div "Destination *" at bounding box center [327, 362] width 213 height 52
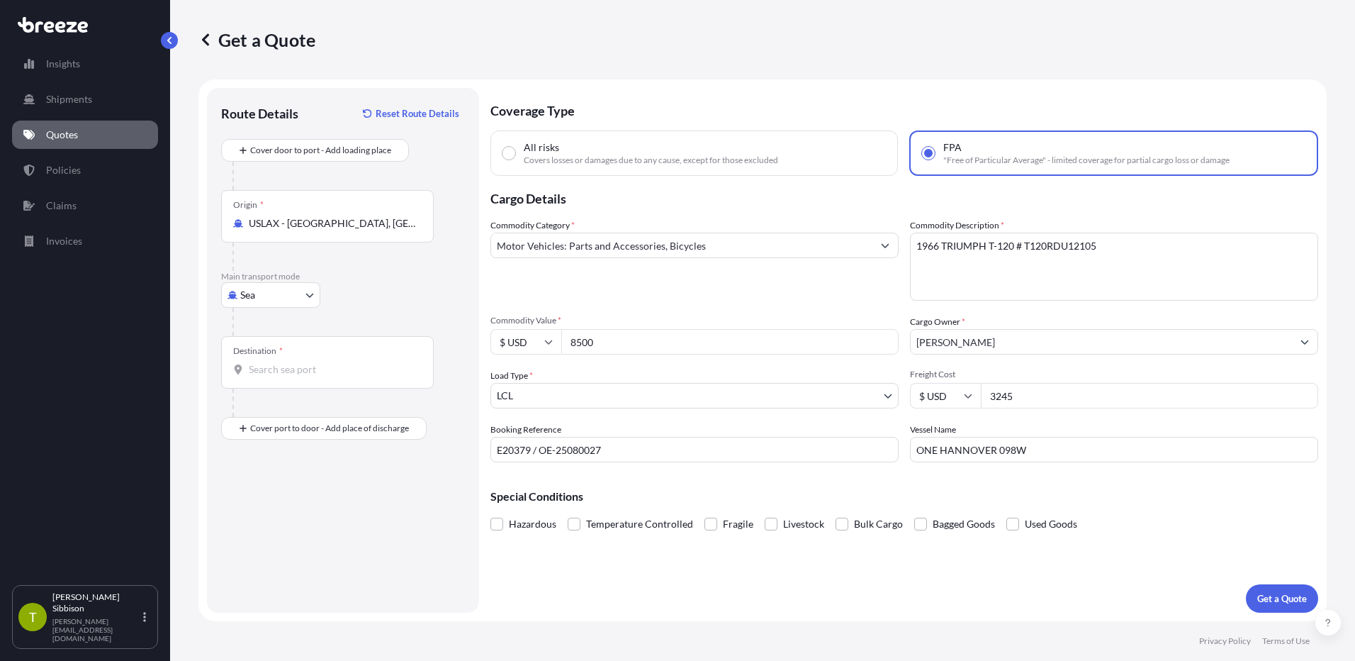
click at [293, 362] on input "Destination *" at bounding box center [332, 369] width 167 height 14
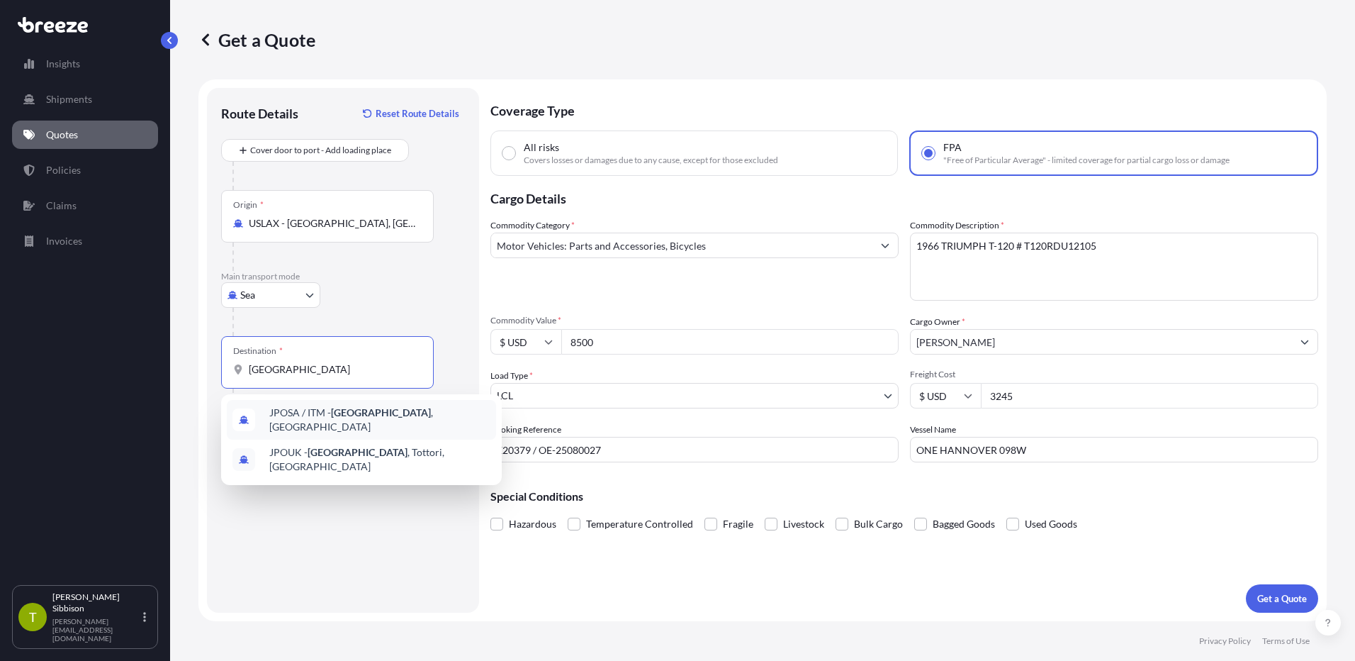
click at [326, 415] on span "JPOSA / ITM - [GEOGRAPHIC_DATA] , [GEOGRAPHIC_DATA]" at bounding box center [379, 420] width 221 height 28
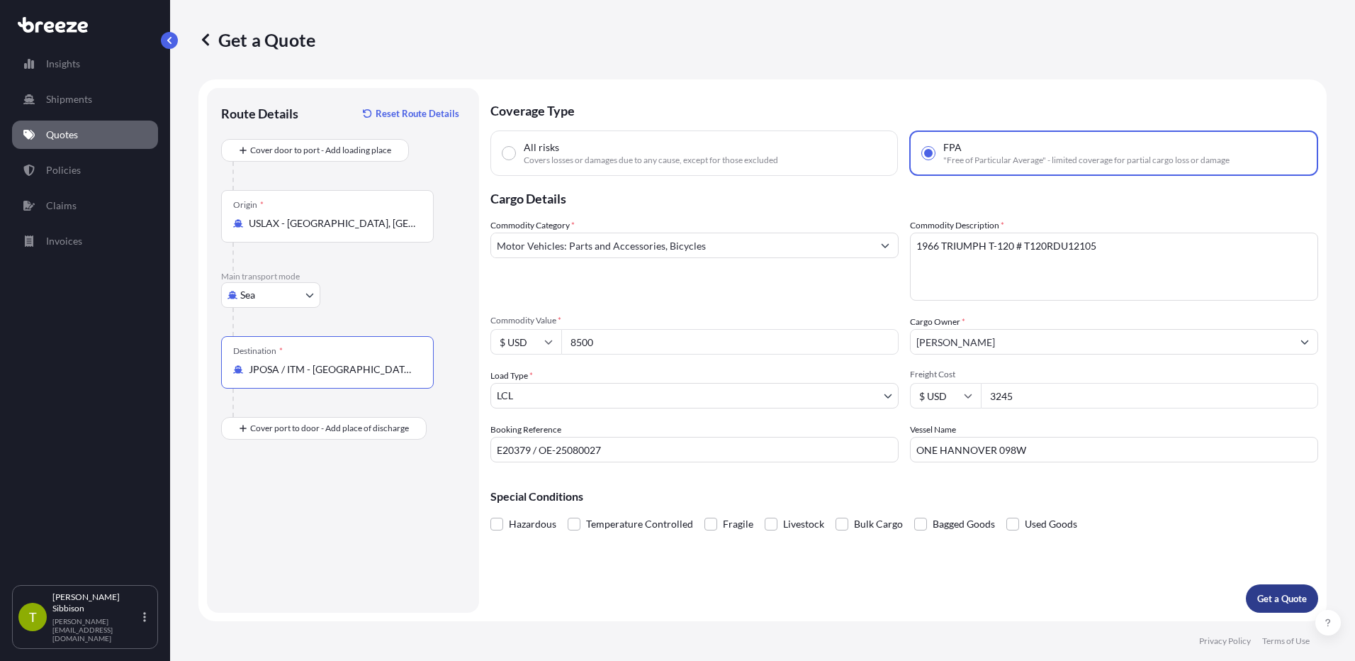
type input "JPOSA / ITM - [GEOGRAPHIC_DATA], [GEOGRAPHIC_DATA]"
click at [1275, 598] on p "Get a Quote" at bounding box center [1283, 598] width 50 height 14
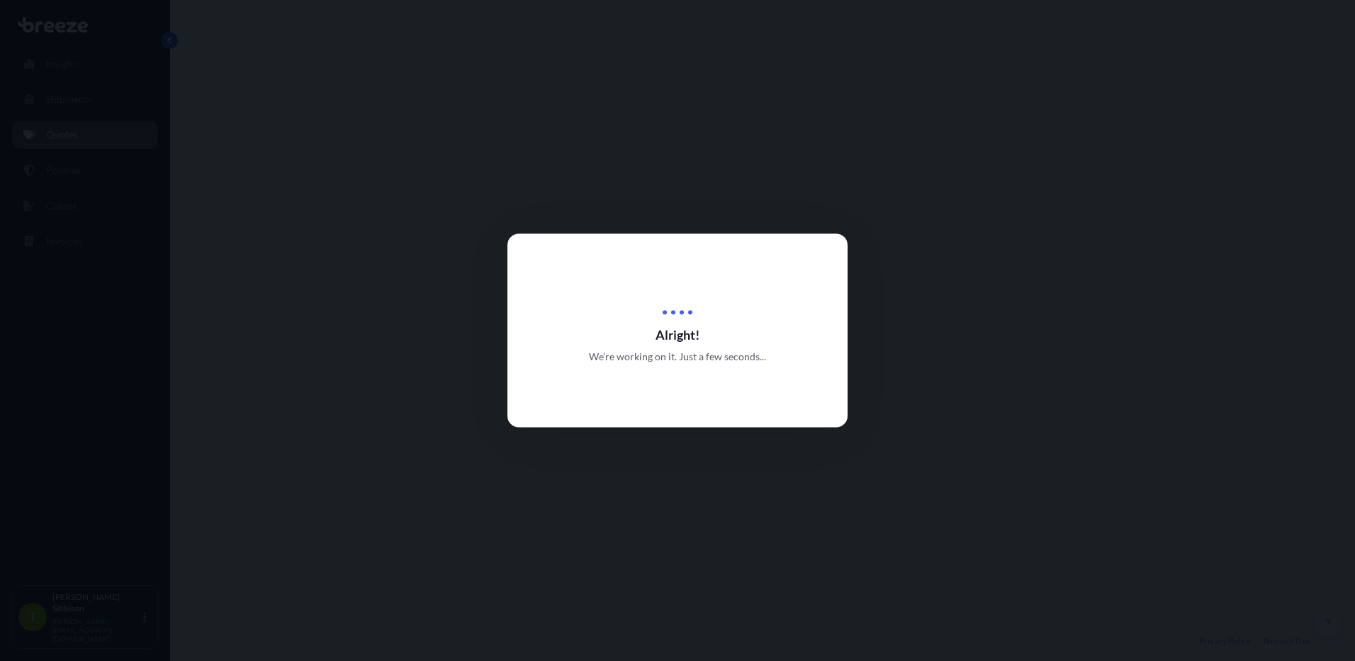
select select "Sea"
select select "1"
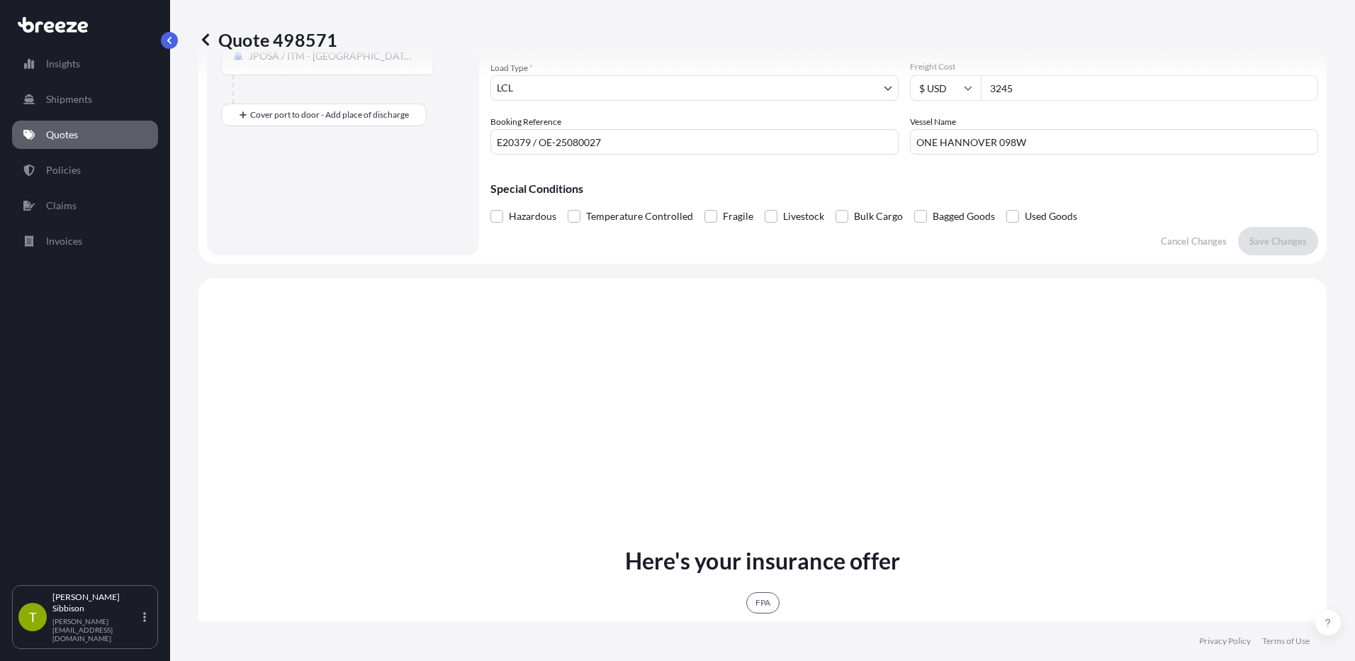
scroll to position [515, 0]
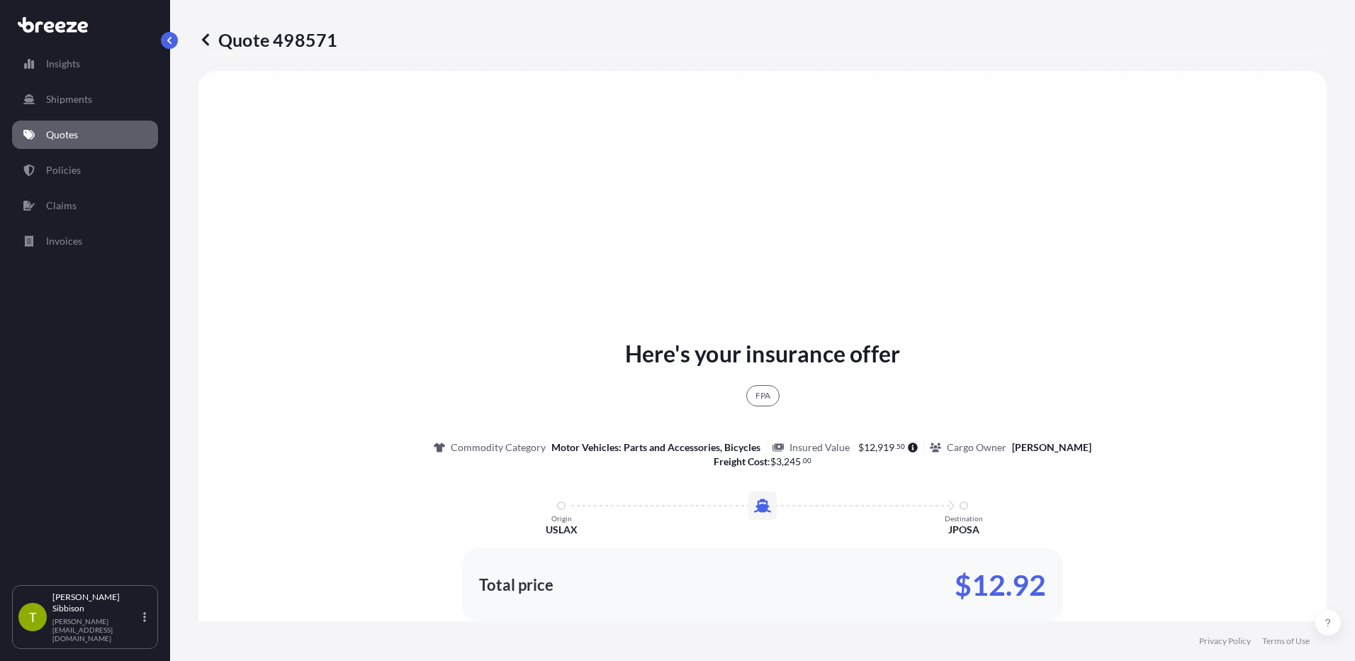
click at [56, 128] on p "Quotes" at bounding box center [62, 135] width 32 height 14
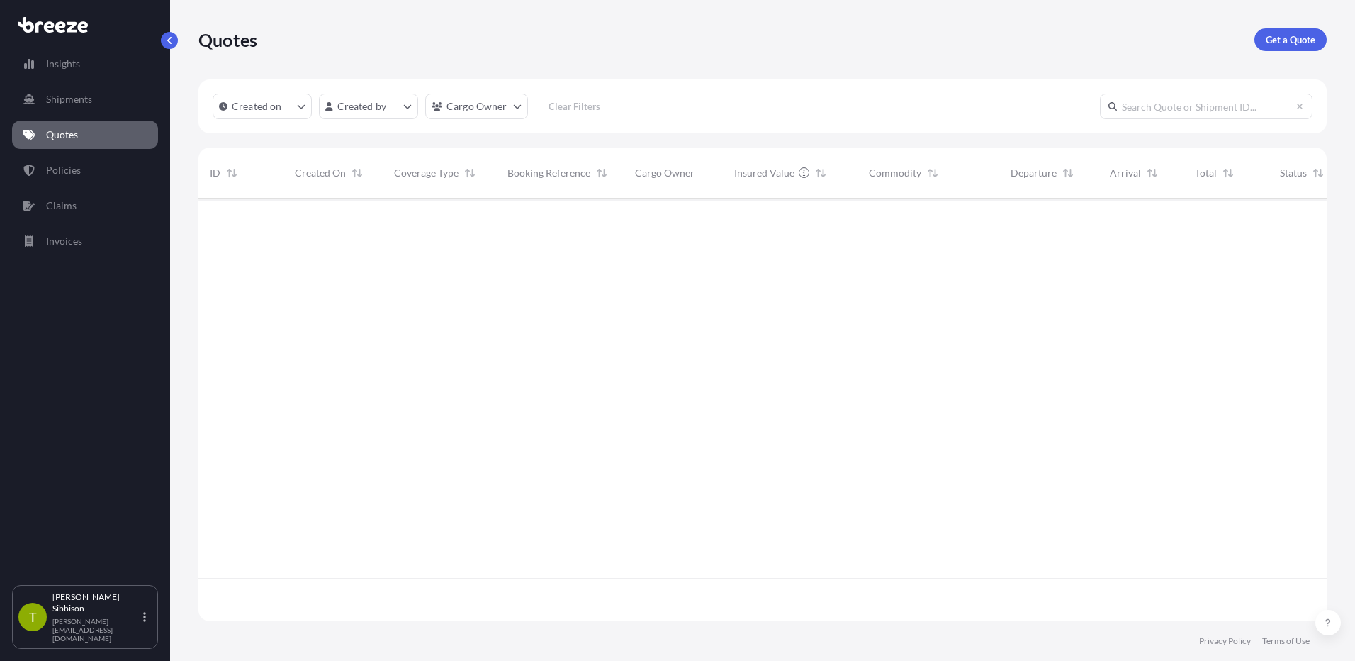
scroll to position [420, 1118]
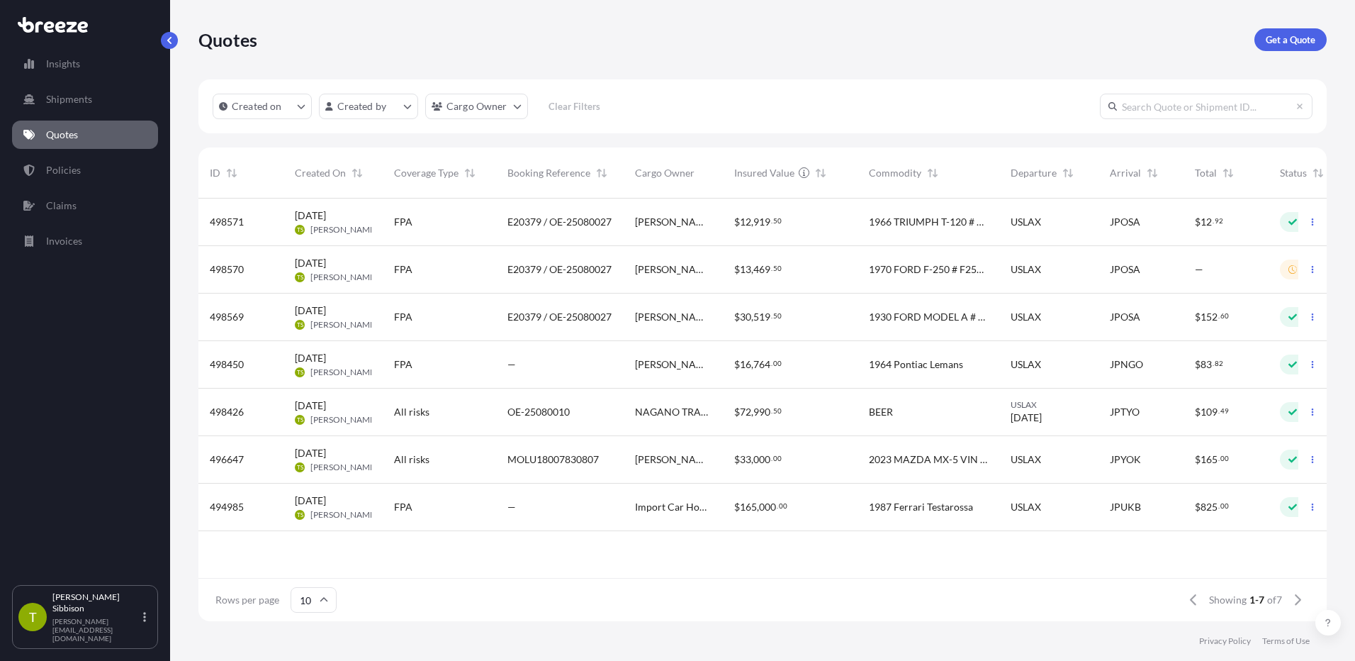
click at [57, 140] on p "Quotes" at bounding box center [62, 135] width 32 height 14
click at [59, 137] on p "Quotes" at bounding box center [62, 135] width 32 height 14
click at [1309, 40] on p "Get a Quote" at bounding box center [1291, 40] width 50 height 14
select select "Sea"
select select "1"
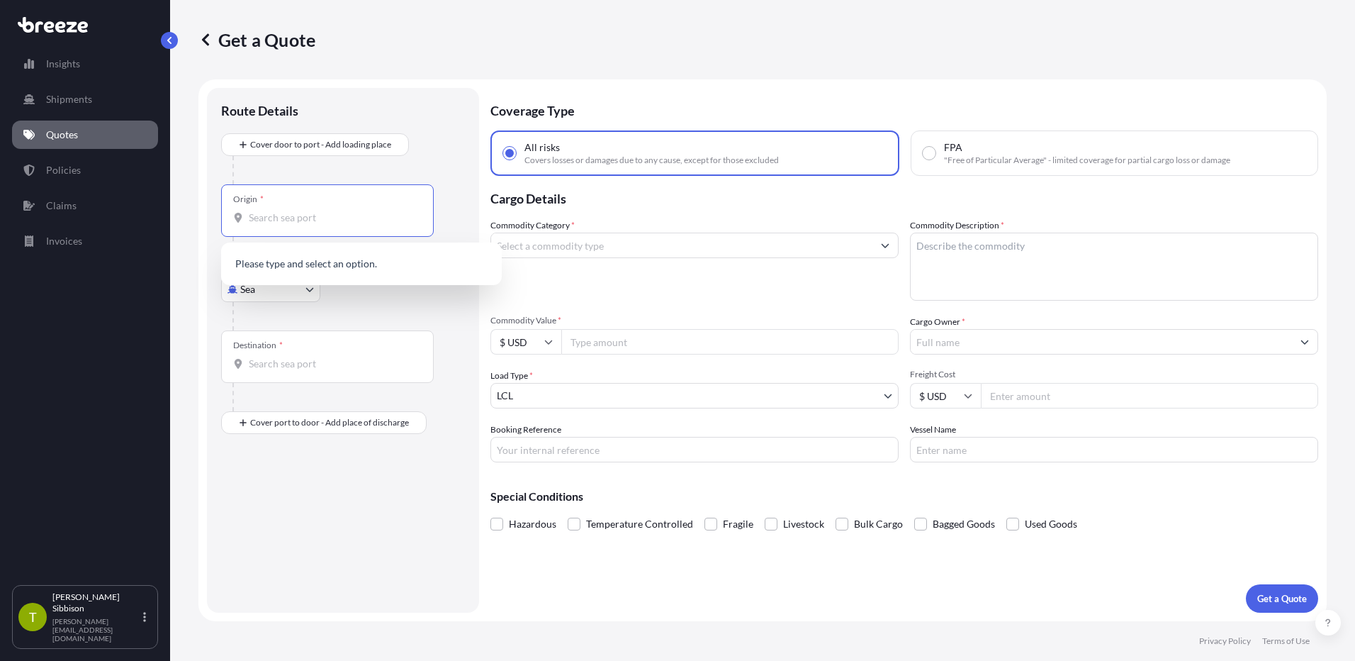
click at [267, 214] on input "Origin *" at bounding box center [332, 218] width 167 height 14
click at [323, 272] on div "USLAX - [GEOGRAPHIC_DATA], [GEOGRAPHIC_DATA]" at bounding box center [361, 268] width 269 height 40
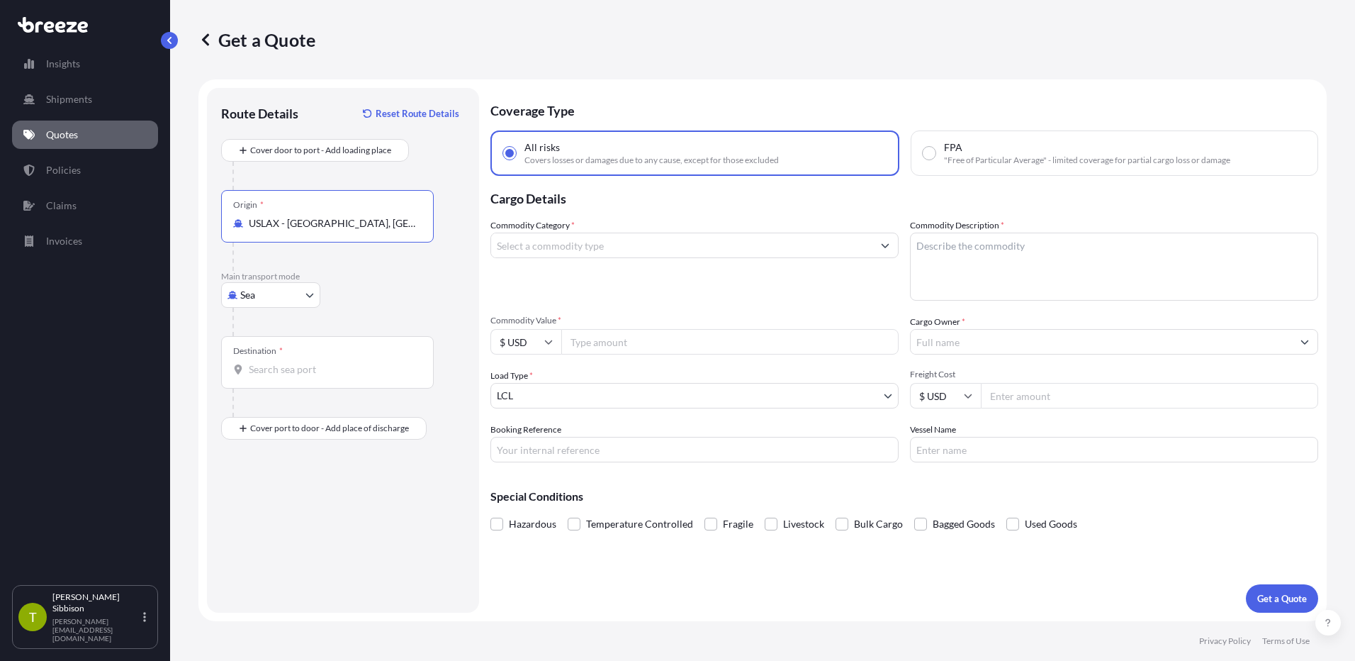
type input "USLAX - [GEOGRAPHIC_DATA], [GEOGRAPHIC_DATA]"
click at [277, 362] on input "Destination *" at bounding box center [332, 369] width 167 height 14
type input "JPOSA / ITM - [GEOGRAPHIC_DATA], [GEOGRAPHIC_DATA]"
click at [929, 152] on input "FPA "Free of Particular Average" - limited coverage for partial cargo loss or d…" at bounding box center [929, 153] width 13 height 13
radio input "true"
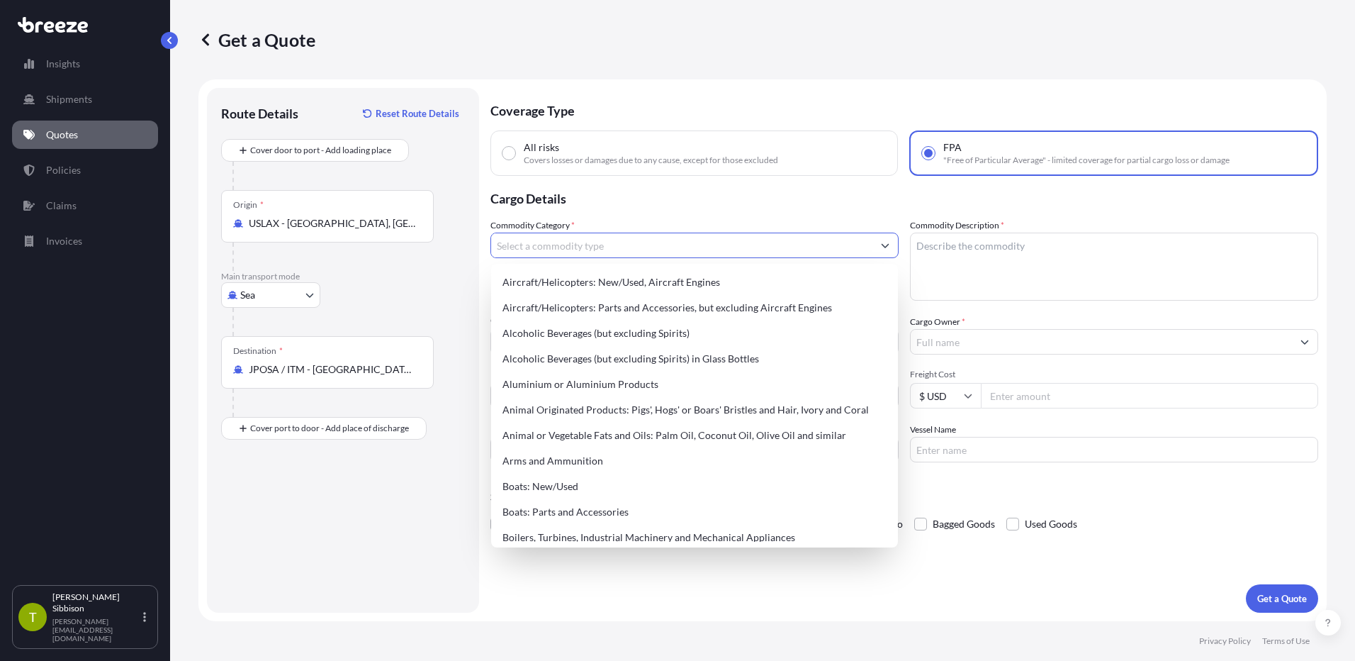
click at [583, 242] on input "Commodity Category *" at bounding box center [681, 246] width 381 height 26
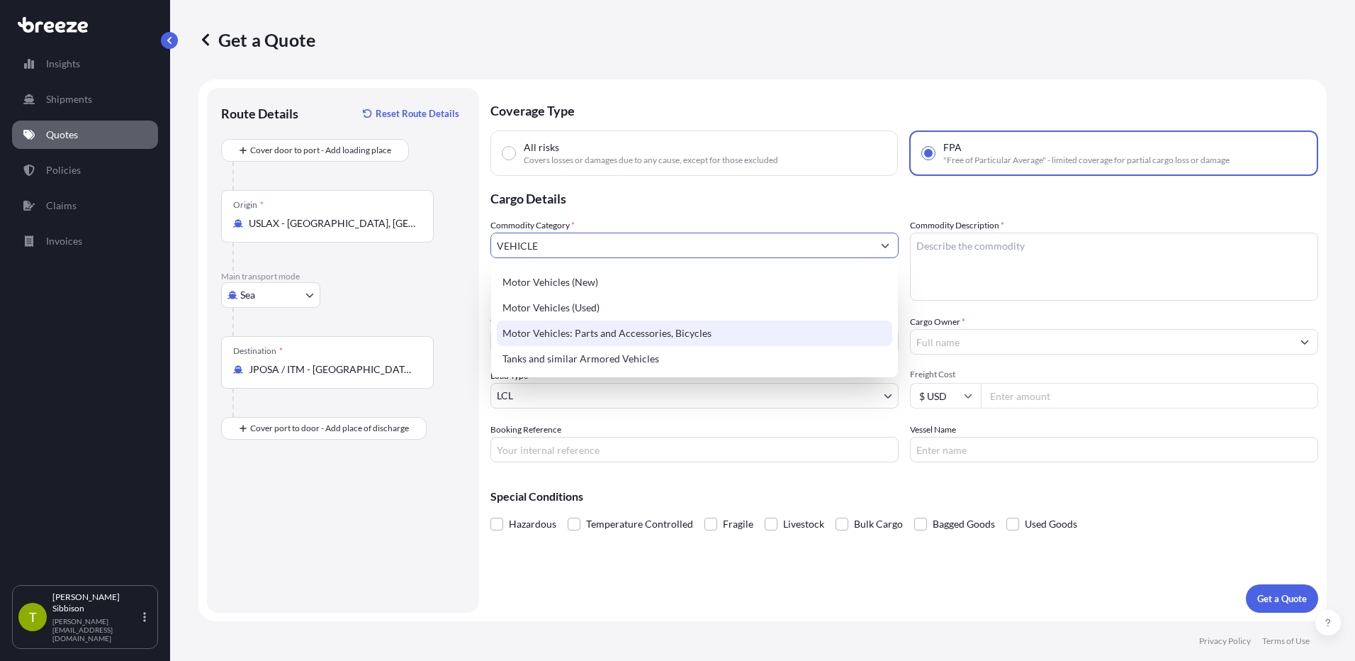
click at [609, 330] on div "Motor Vehicles: Parts and Accessories, Bicycles" at bounding box center [695, 333] width 396 height 26
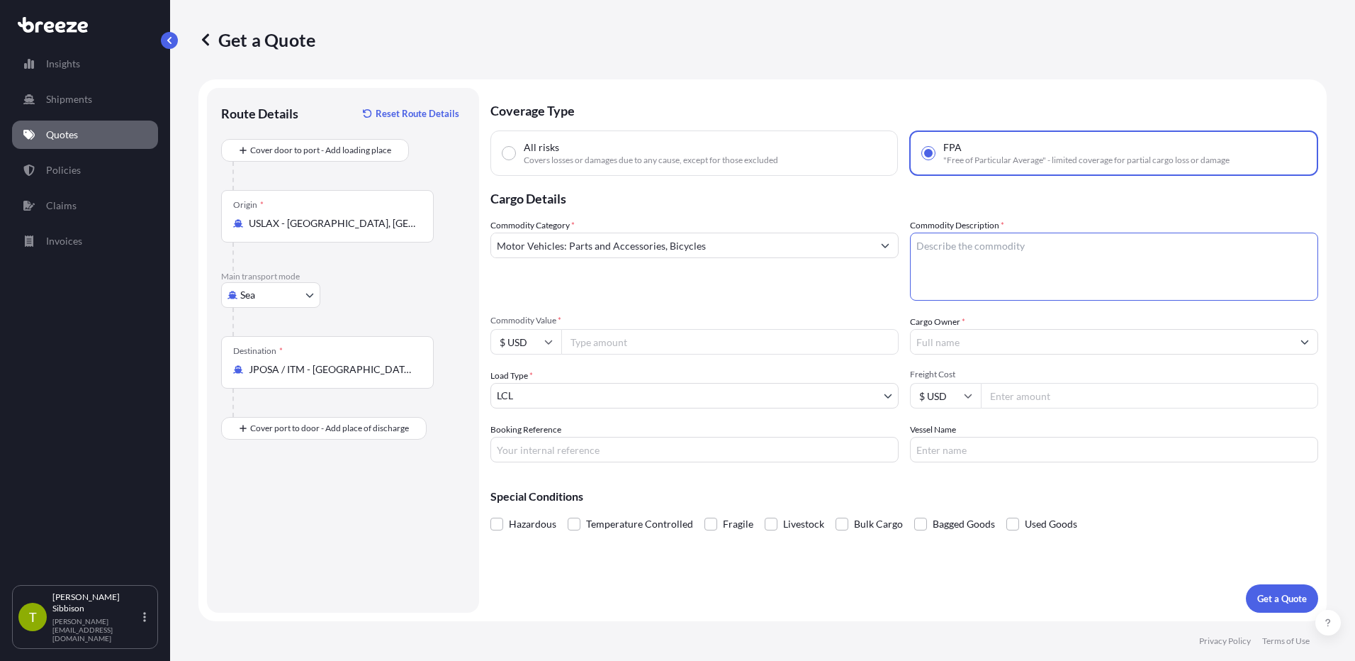
click at [961, 253] on textarea "Commodity Description *" at bounding box center [1114, 267] width 408 height 68
drag, startPoint x: 987, startPoint y: 254, endPoint x: 907, endPoint y: 262, distance: 79.9
click at [987, 253] on textarea "Commodity Description *" at bounding box center [1114, 267] width 408 height 68
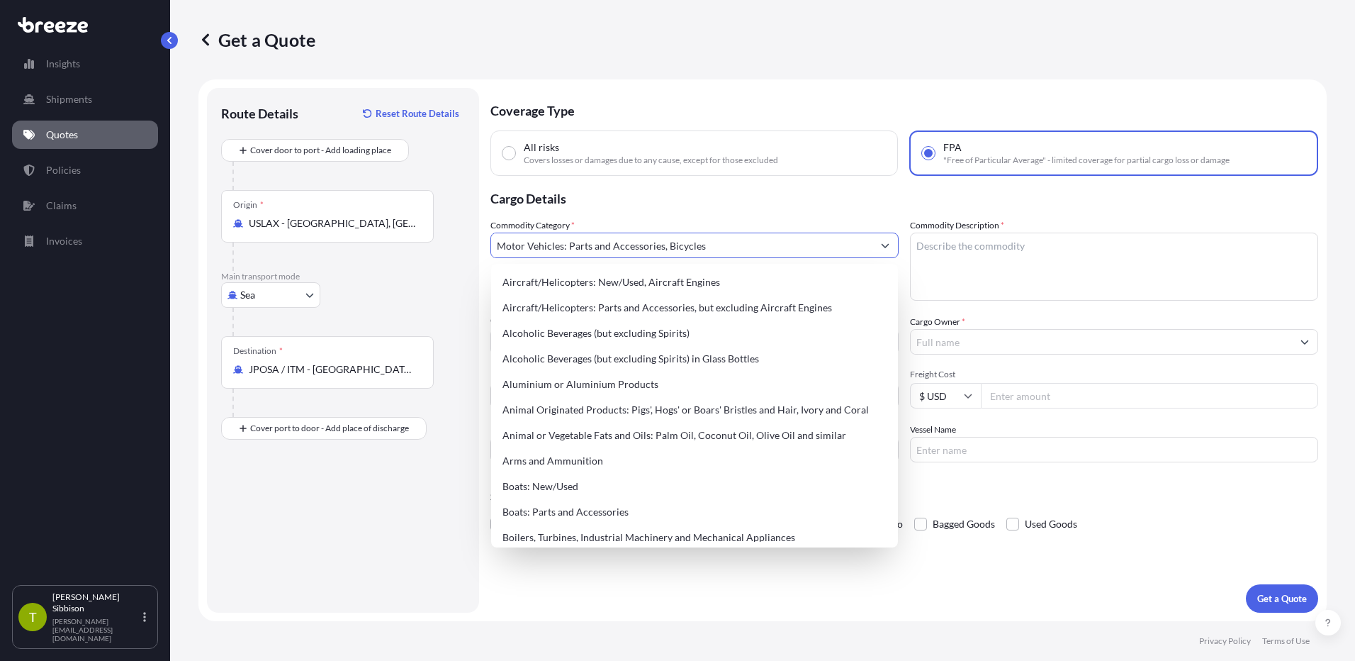
click at [763, 250] on input "Motor Vehicles: Parts and Accessories, Bicycles" at bounding box center [681, 246] width 381 height 26
drag, startPoint x: 763, startPoint y: 250, endPoint x: 564, endPoint y: 263, distance: 199.0
click at [564, 263] on div "Commodity Category * Motor Vehicles: Parts and Accessories, Bicycles" at bounding box center [695, 259] width 408 height 82
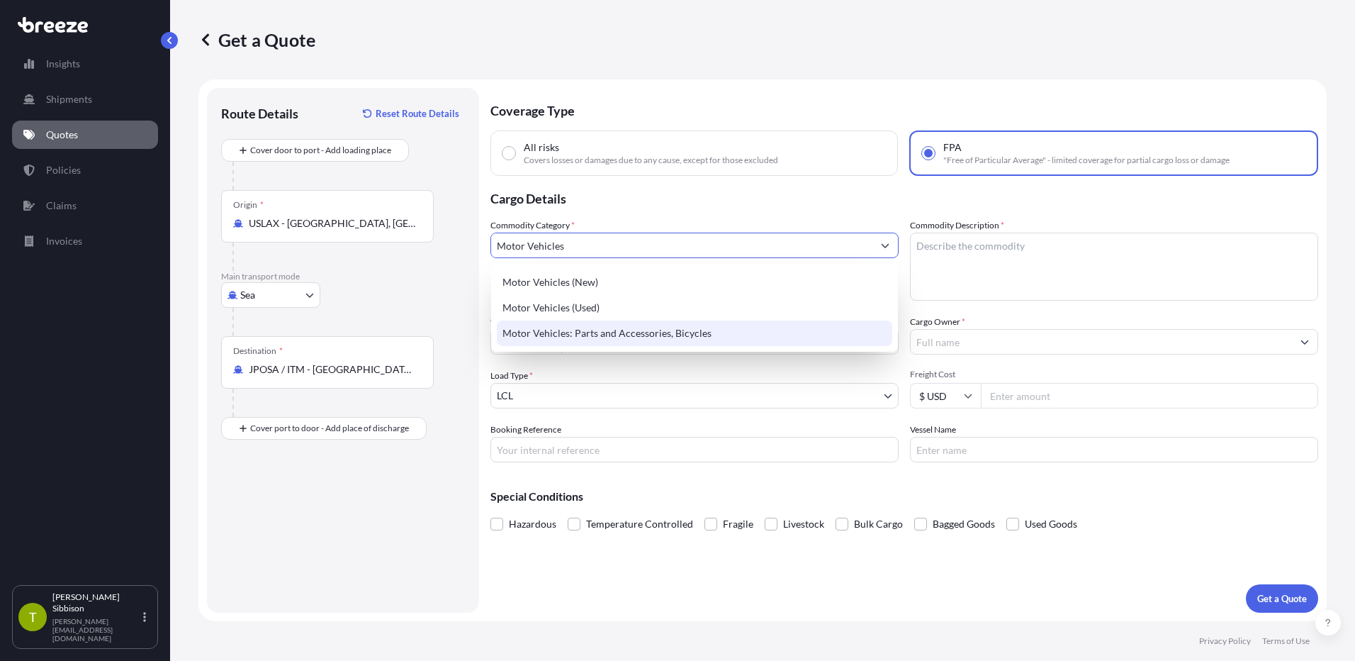
click at [591, 339] on div "Motor Vehicles: Parts and Accessories, Bicycles" at bounding box center [695, 333] width 396 height 26
type input "Motor Vehicles: Parts and Accessories, Bicycles"
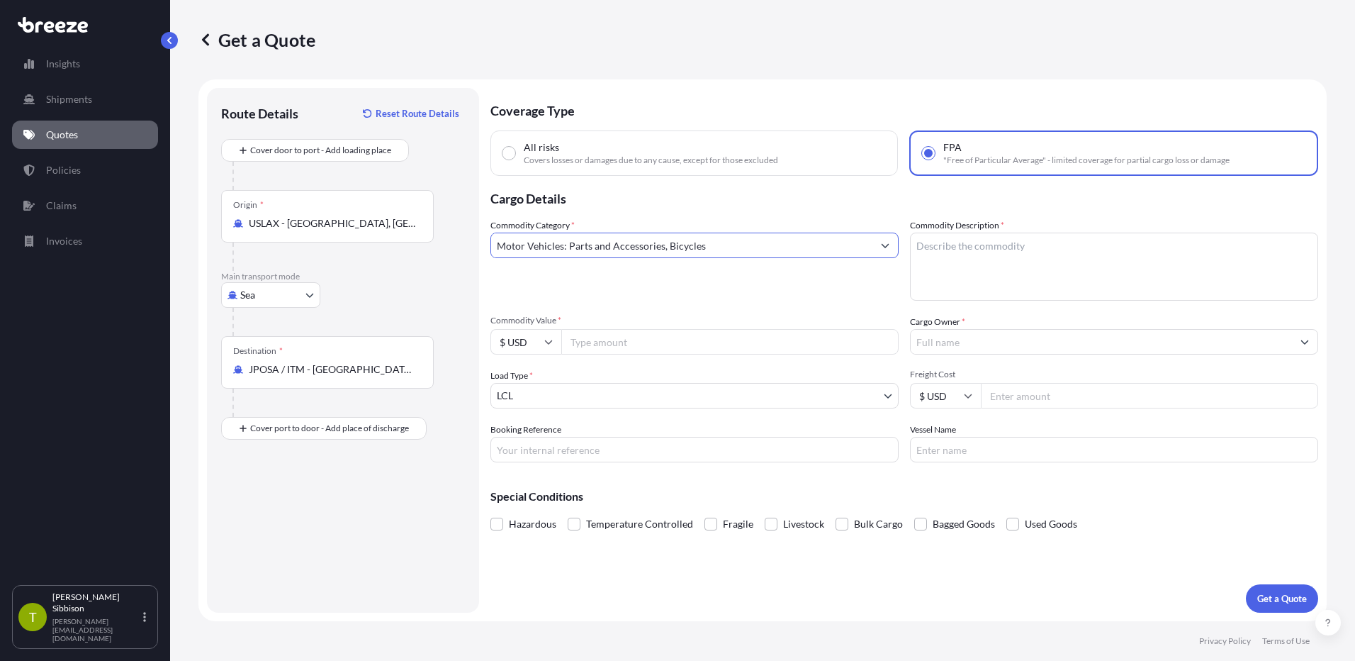
click at [951, 250] on textarea "Commodity Description *" at bounding box center [1114, 267] width 408 height 68
type textarea "1967 TRIUMPH T-120 # DU5066"
click at [836, 289] on div "Commodity Category * Motor Vehicles: Parts and Accessories, Bicycles" at bounding box center [695, 259] width 408 height 82
click at [612, 347] on input "Commodity Value *" at bounding box center [729, 342] width 337 height 26
type input "6500"
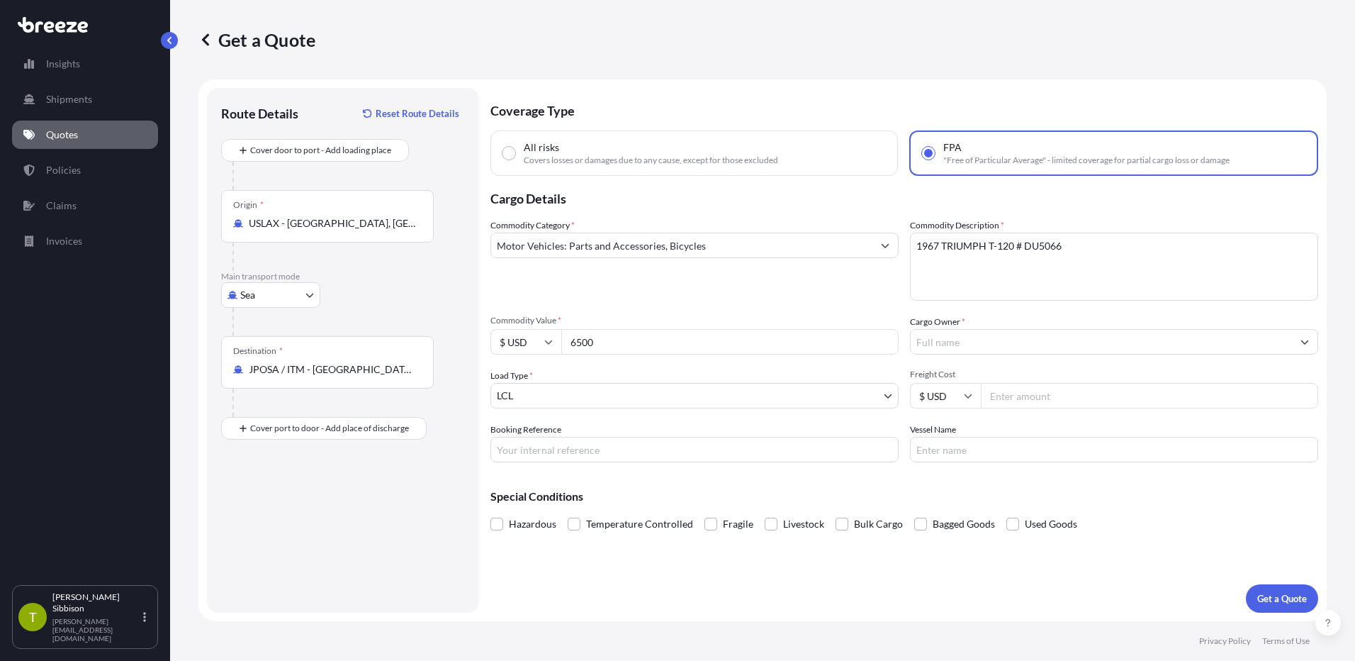
click at [932, 347] on input "Cargo Owner *" at bounding box center [1101, 342] width 381 height 26
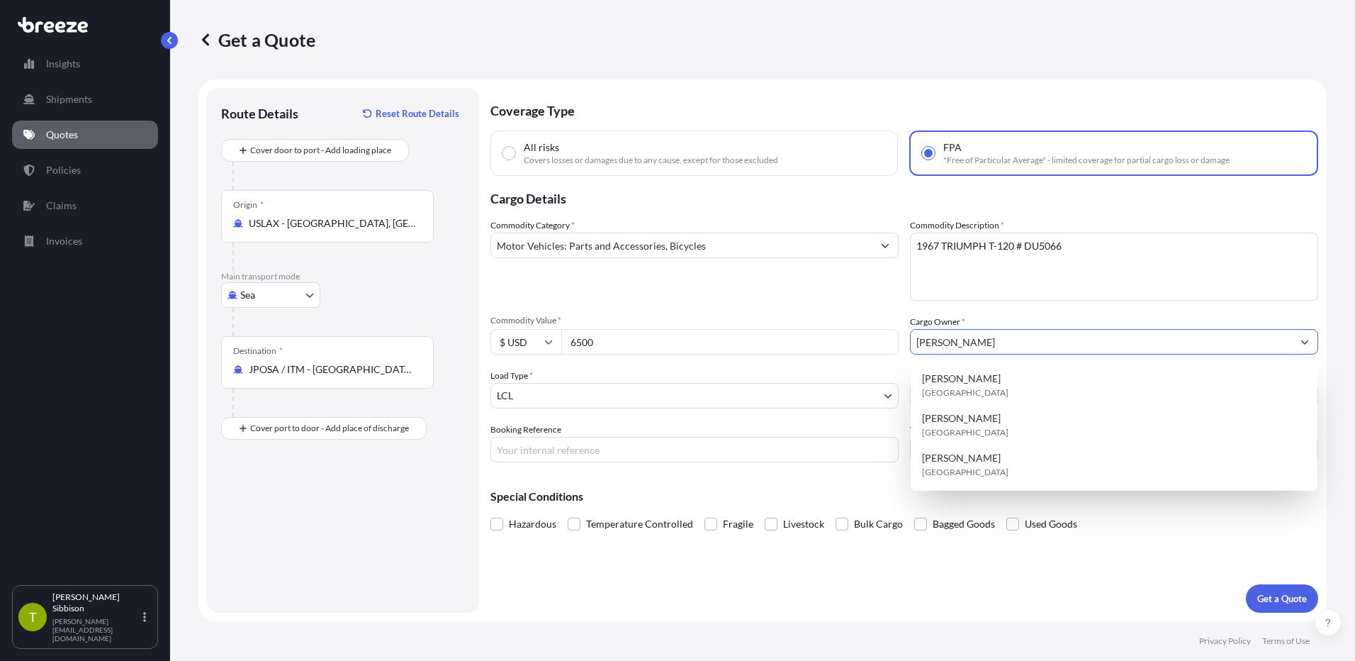
type input "[PERSON_NAME]"
click at [1062, 303] on div "Commodity Category * Motor Vehicles: Parts and Accessories, Bicycles Commodity …" at bounding box center [905, 340] width 828 height 244
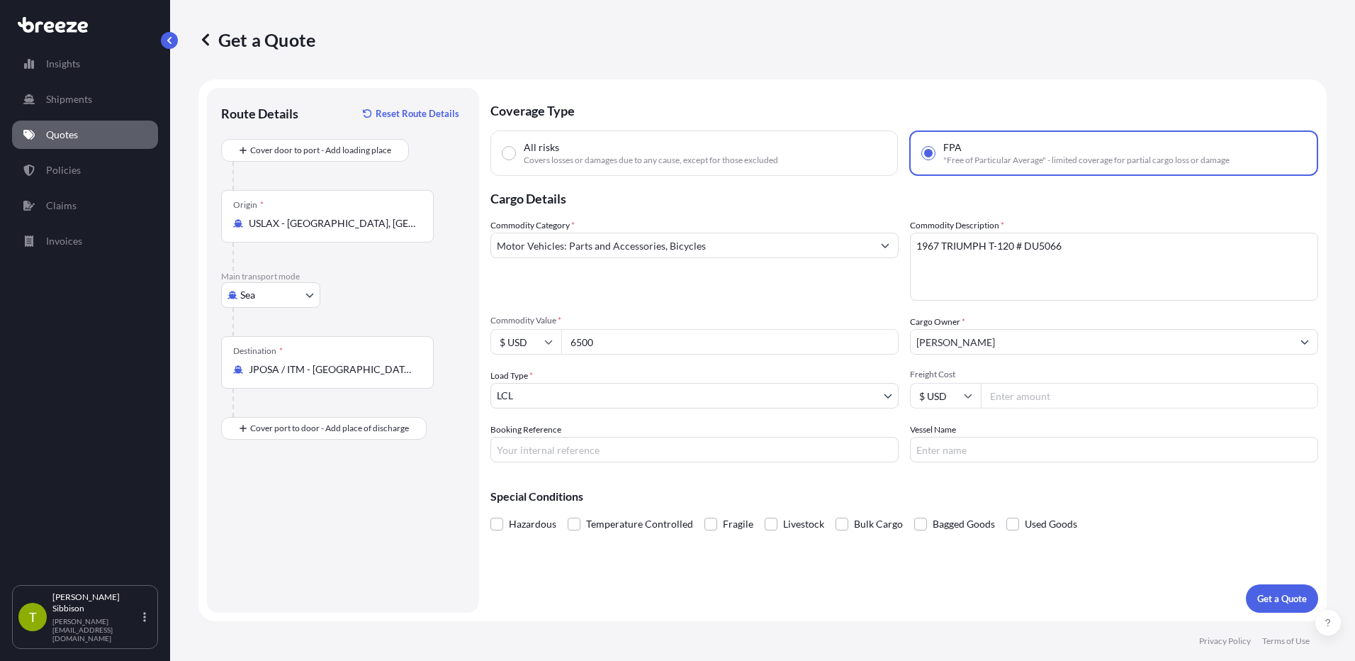
click at [595, 456] on input "Booking Reference" at bounding box center [695, 450] width 408 height 26
type input "E20379 / OE-25080027"
type input "string:NR"
type input "3245"
type input "ONE HANNOVER 098W"
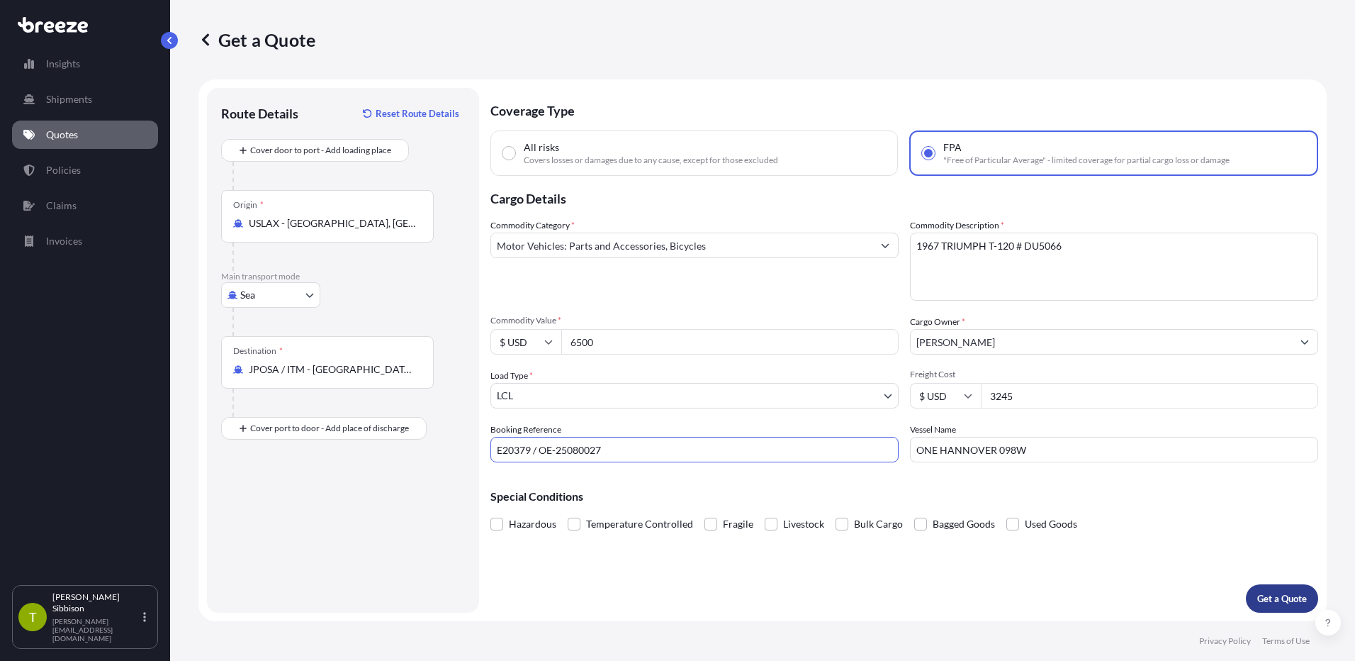
click at [1290, 597] on p "Get a Quote" at bounding box center [1283, 598] width 50 height 14
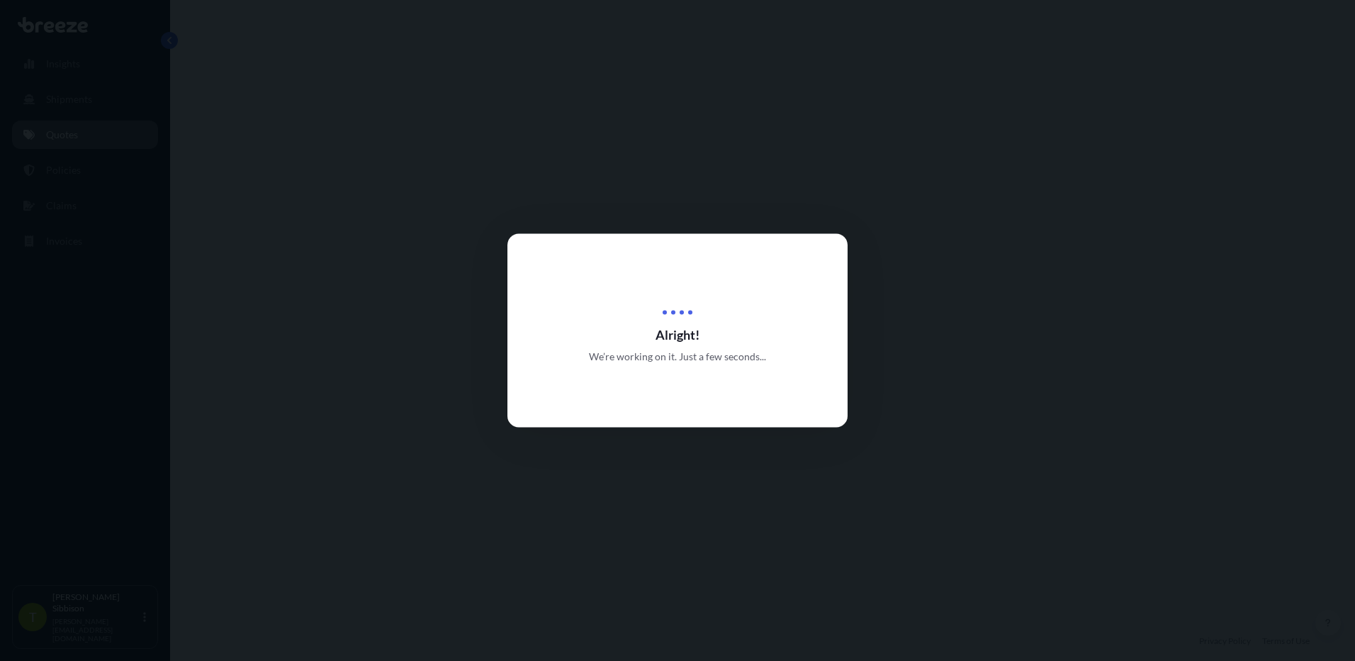
select select "Sea"
select select "1"
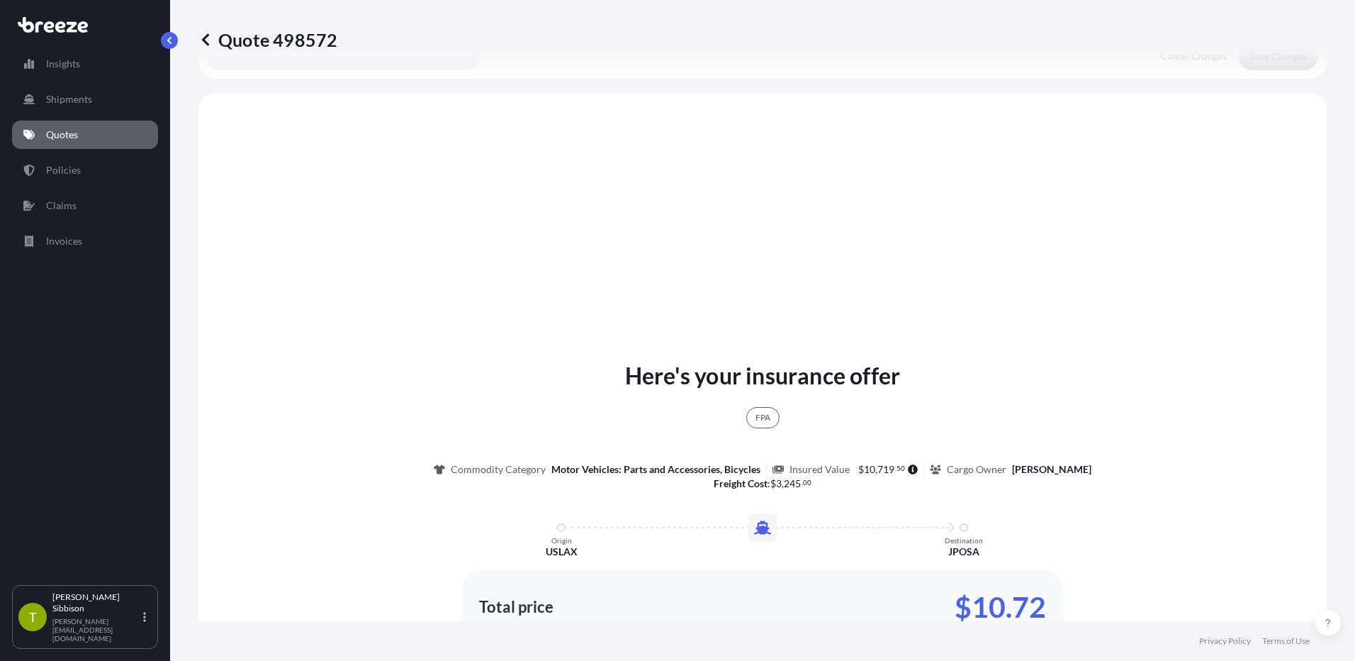
scroll to position [515, 0]
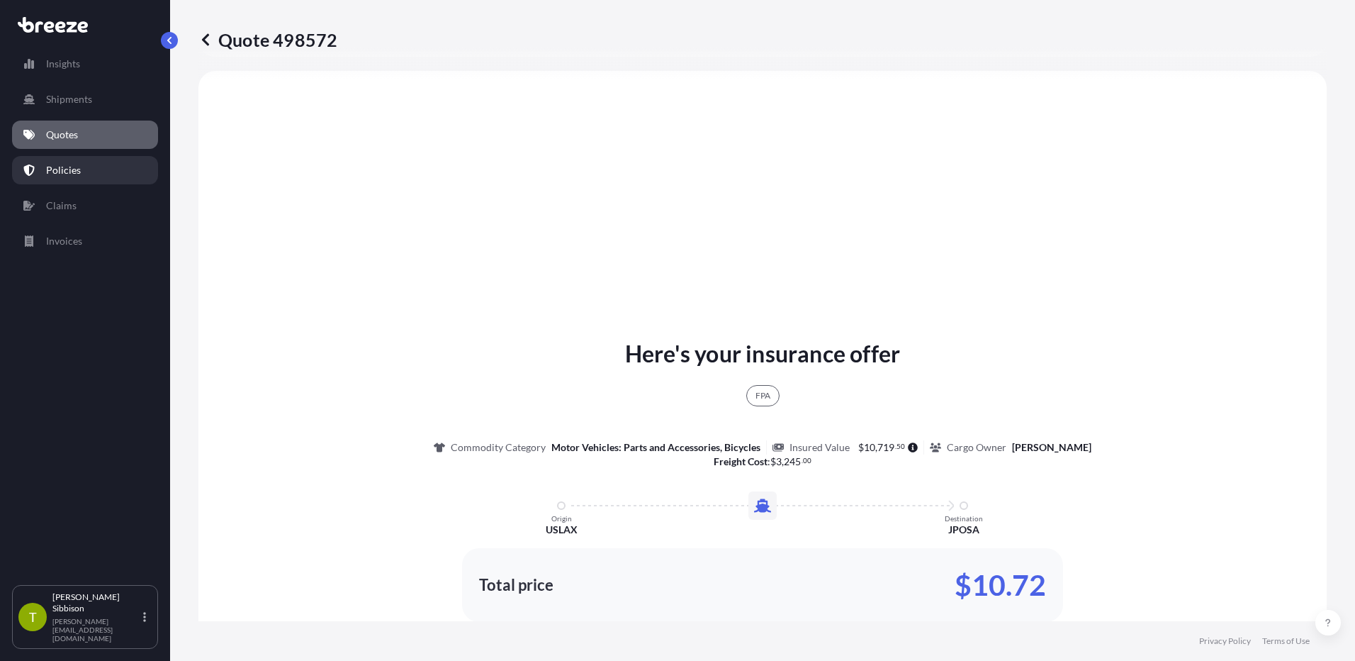
click at [104, 174] on link "Policies" at bounding box center [85, 170] width 146 height 28
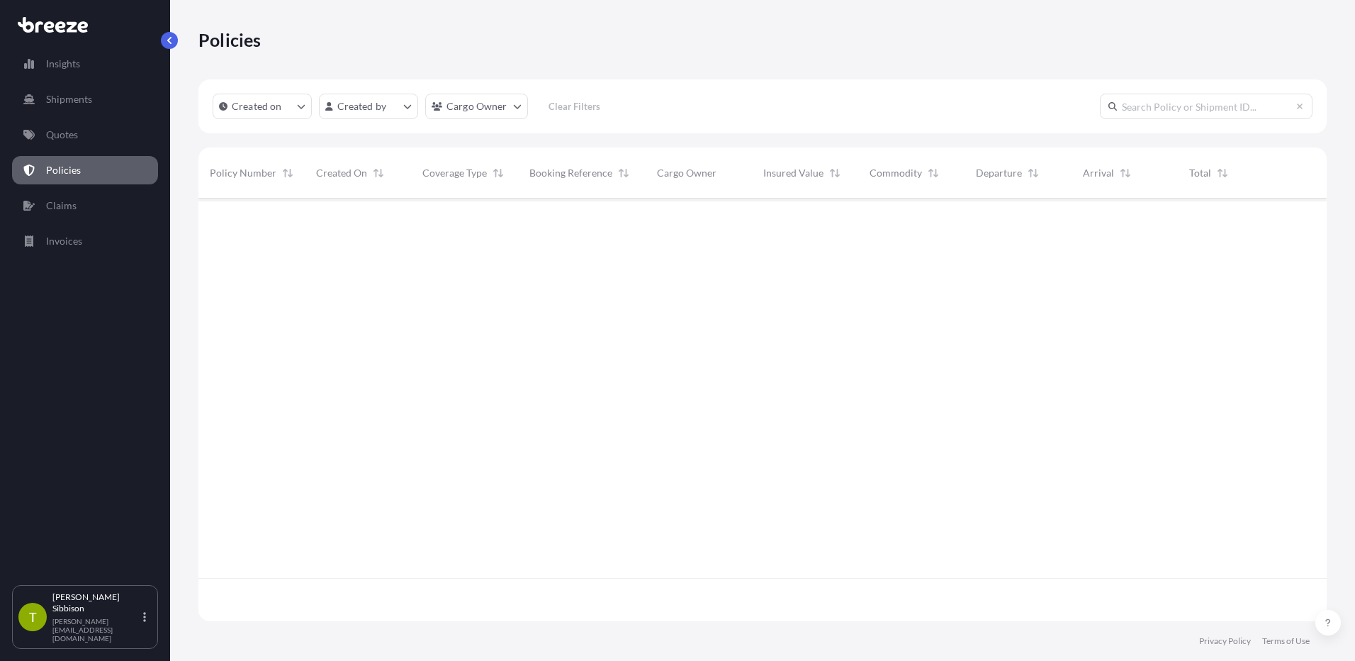
scroll to position [420, 1118]
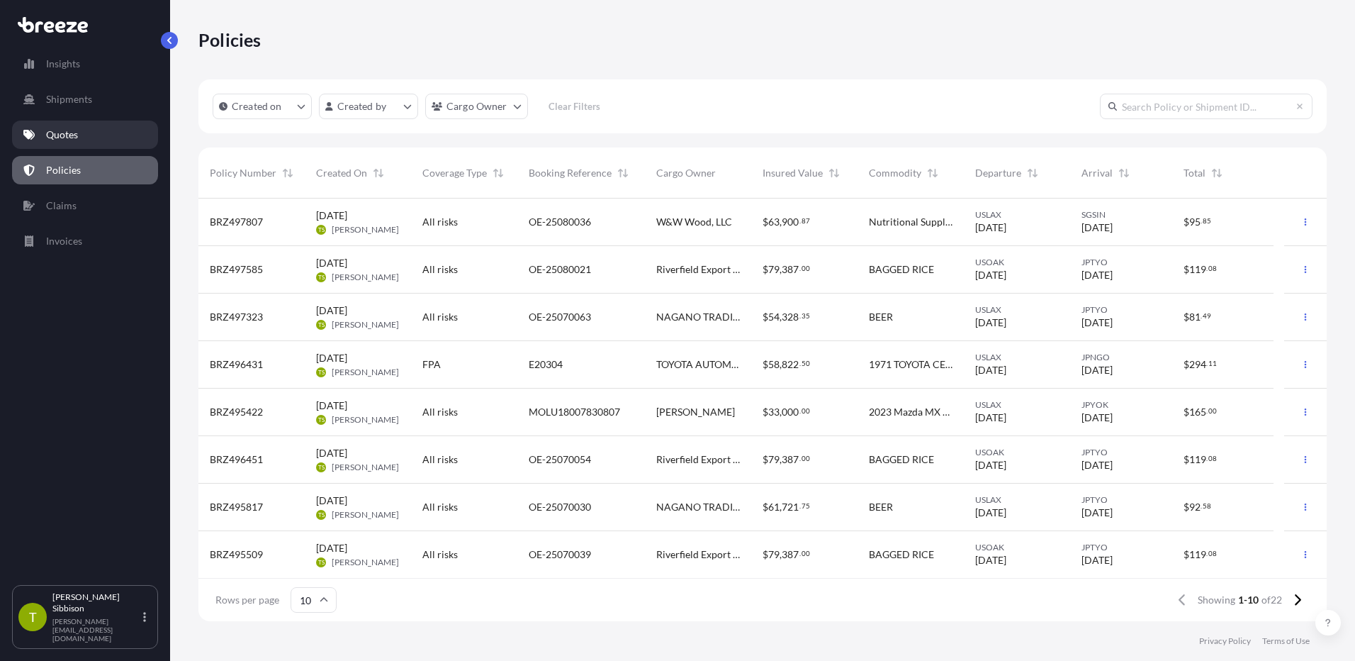
click at [99, 135] on link "Quotes" at bounding box center [85, 135] width 146 height 28
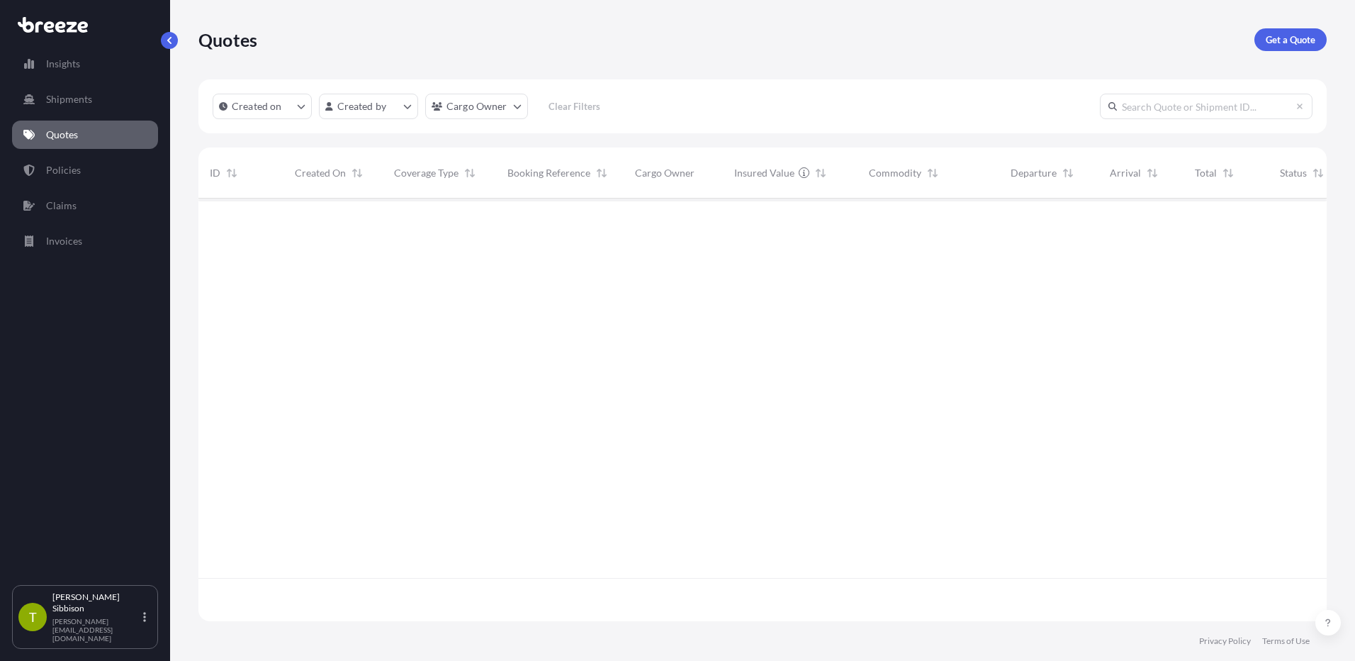
scroll to position [420, 1118]
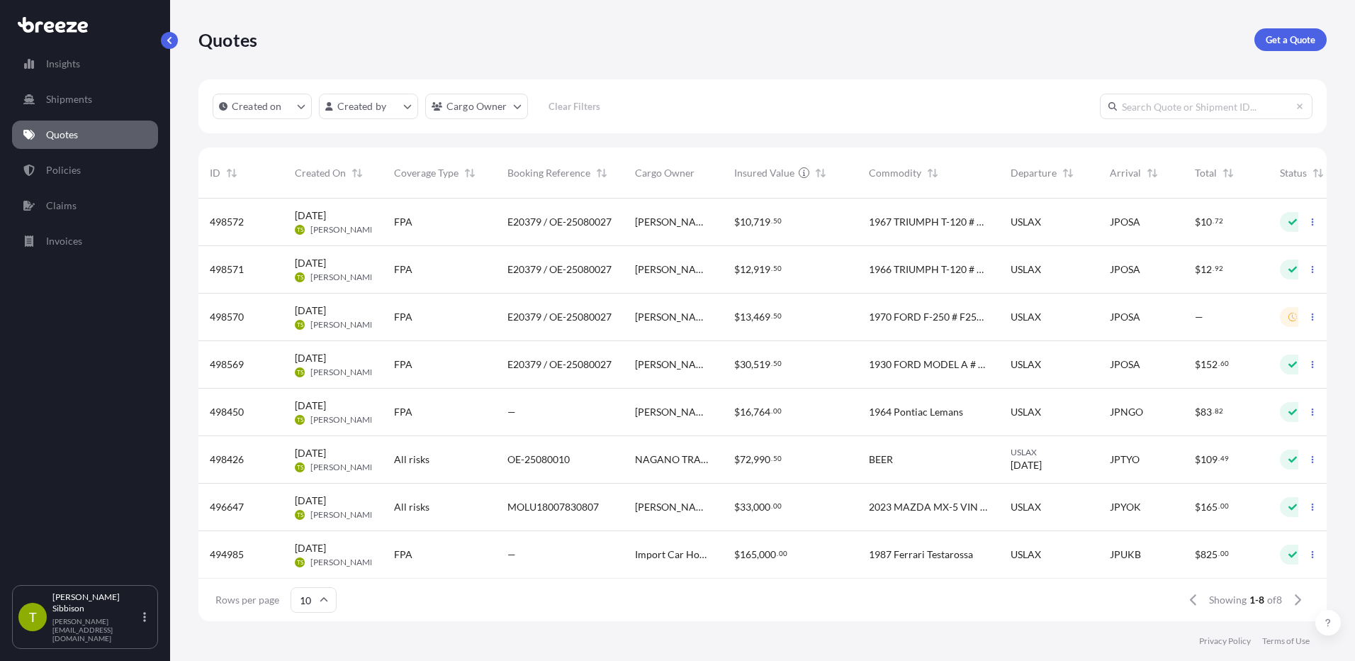
click at [1154, 313] on div "JPOSA" at bounding box center [1141, 317] width 62 height 14
select select "Sea"
select select "2"
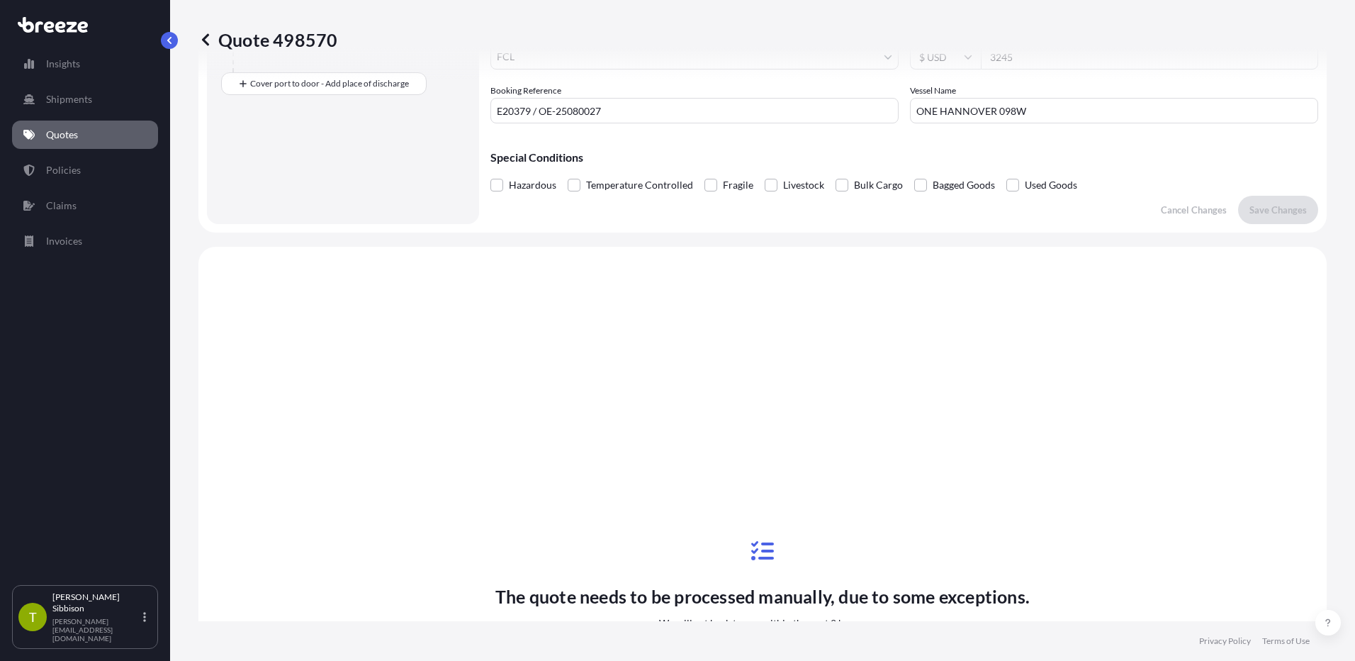
scroll to position [515, 0]
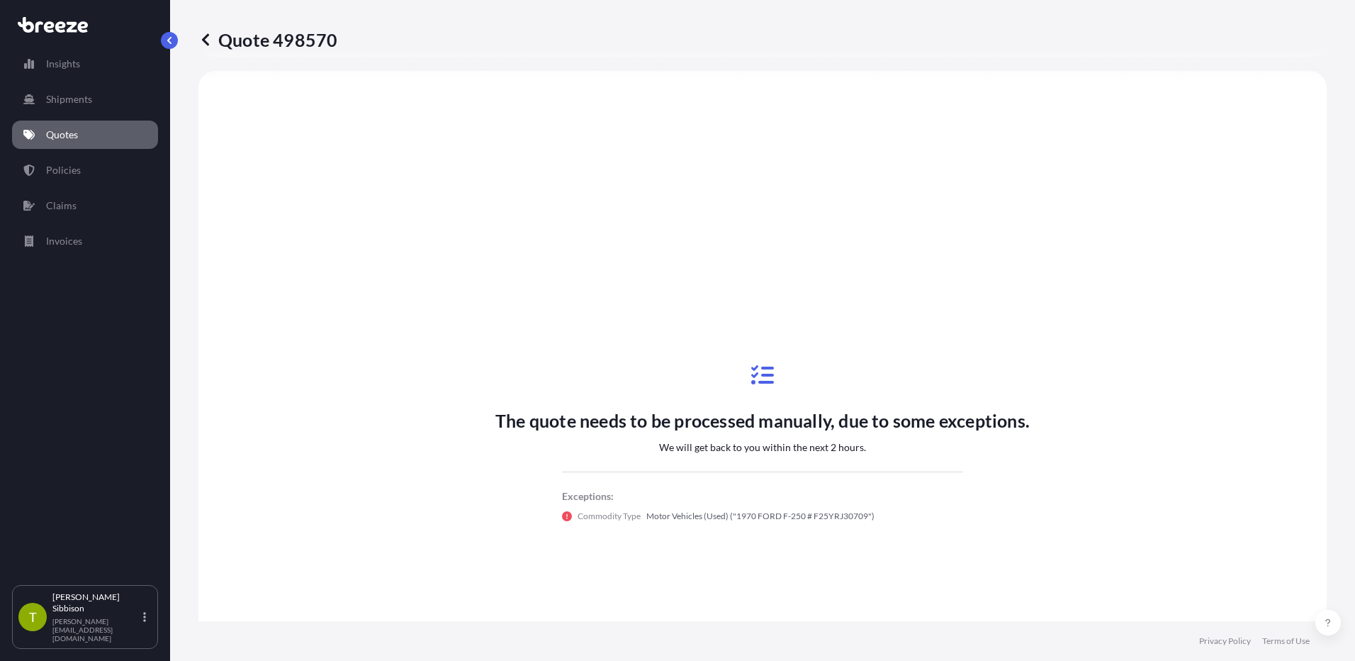
click at [74, 133] on p "Quotes" at bounding box center [62, 135] width 32 height 14
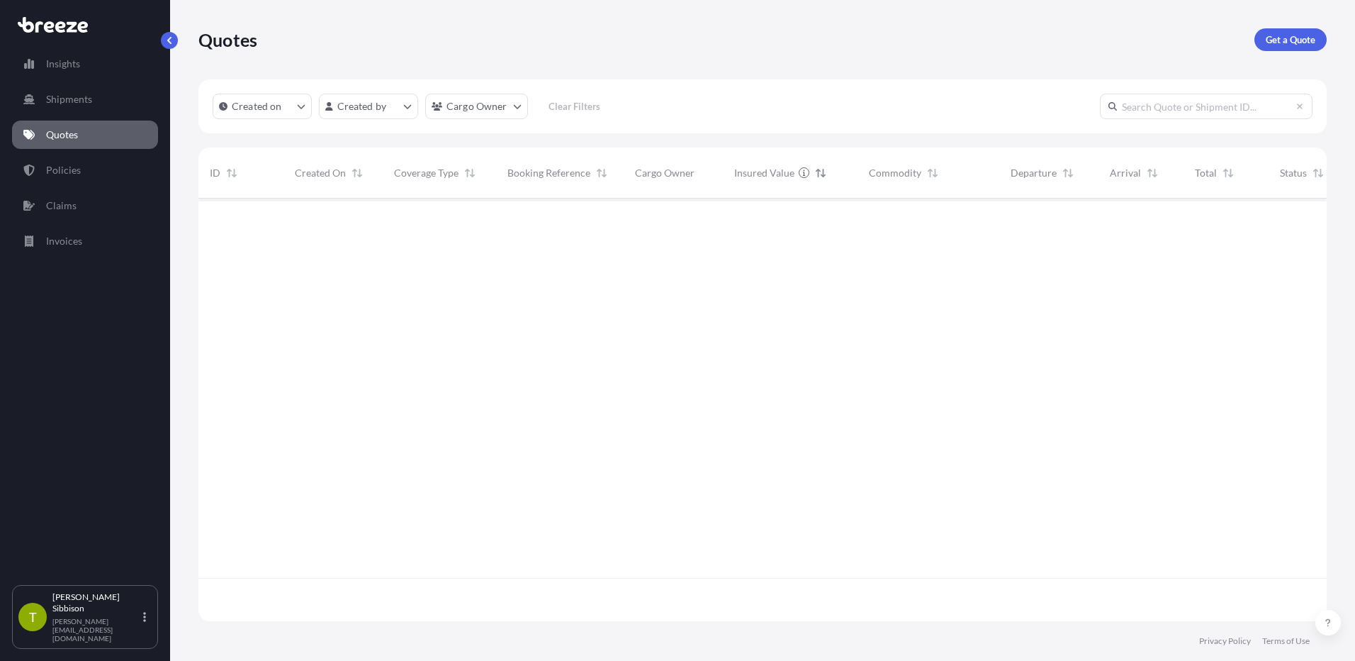
scroll to position [420, 1118]
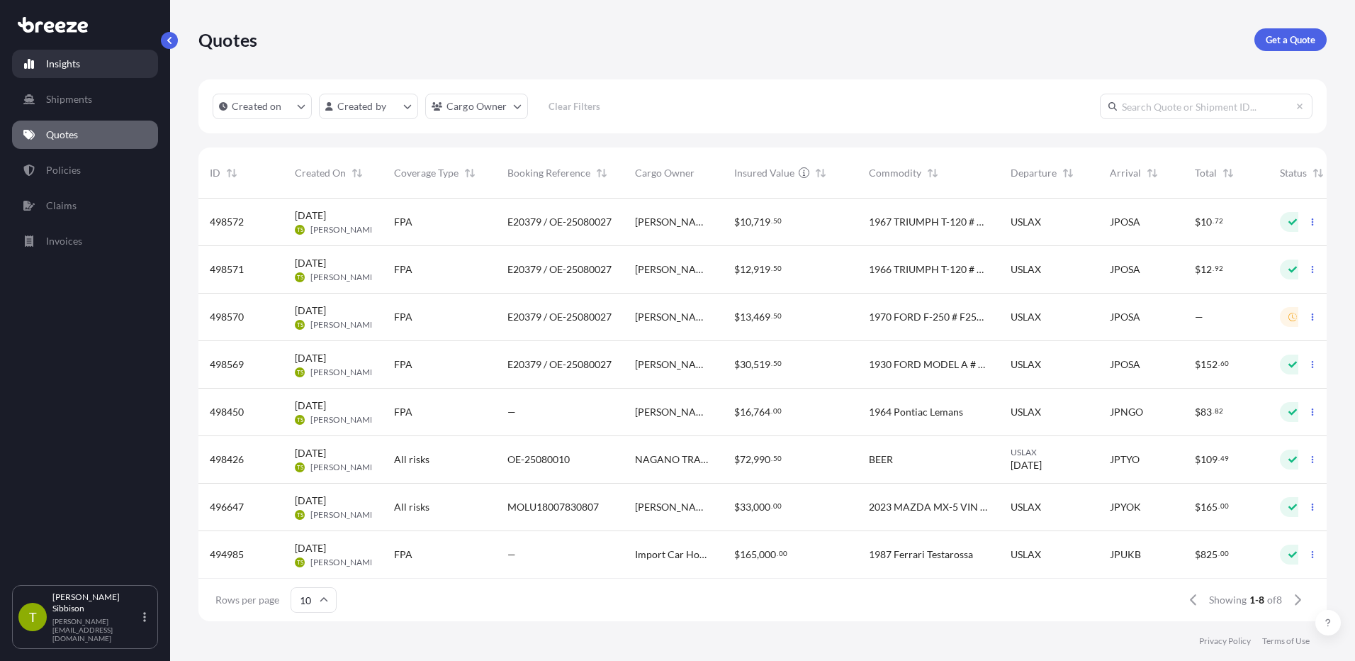
click at [80, 67] on link "Insights" at bounding box center [85, 64] width 146 height 28
select select "2025"
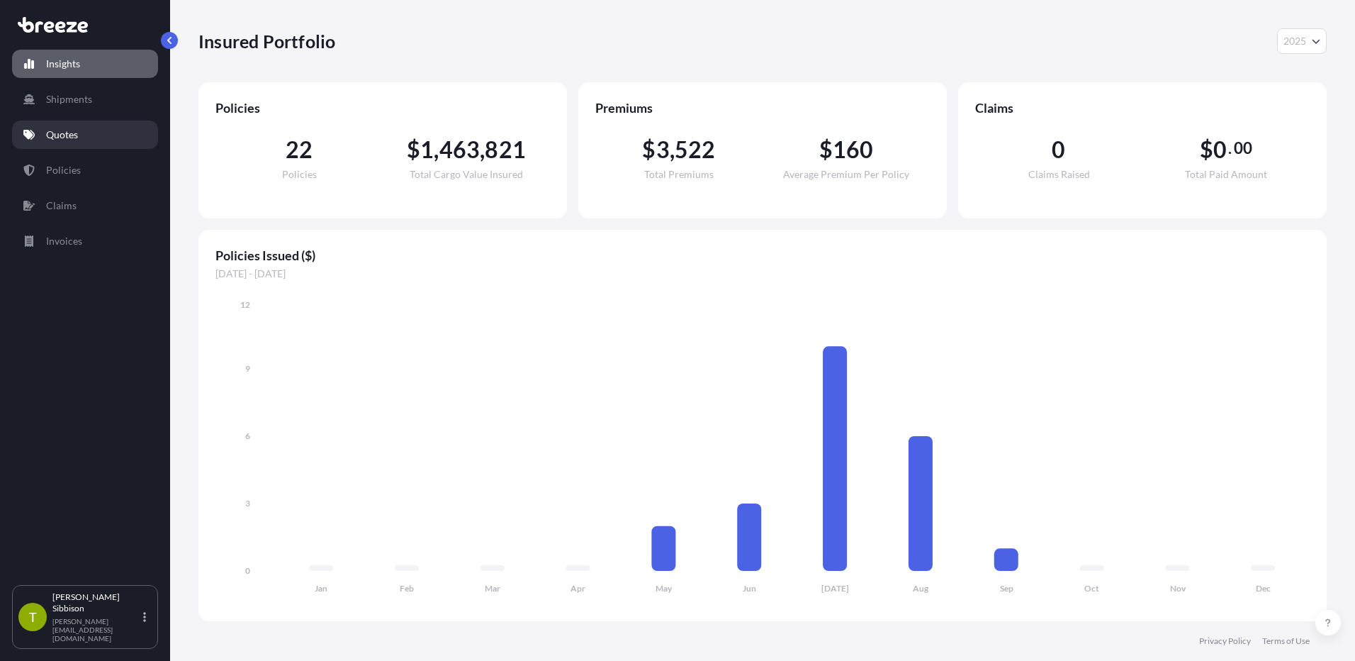
click at [68, 135] on p "Quotes" at bounding box center [62, 135] width 32 height 14
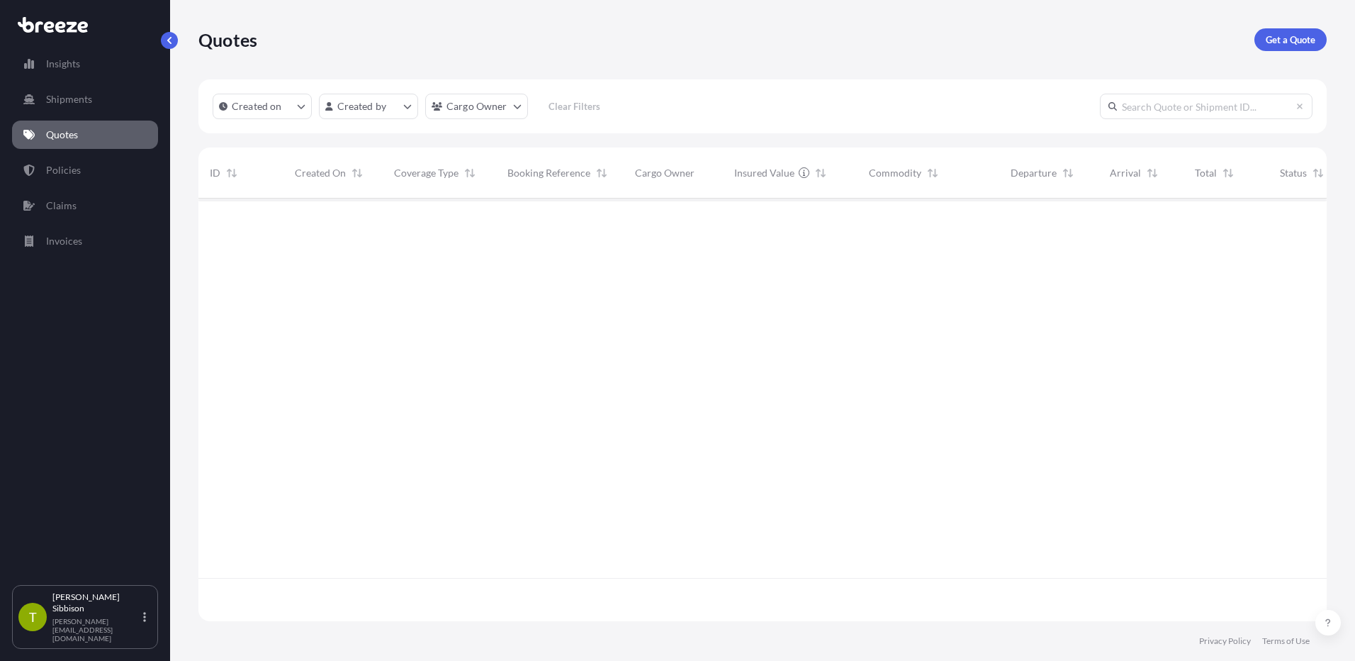
scroll to position [420, 1118]
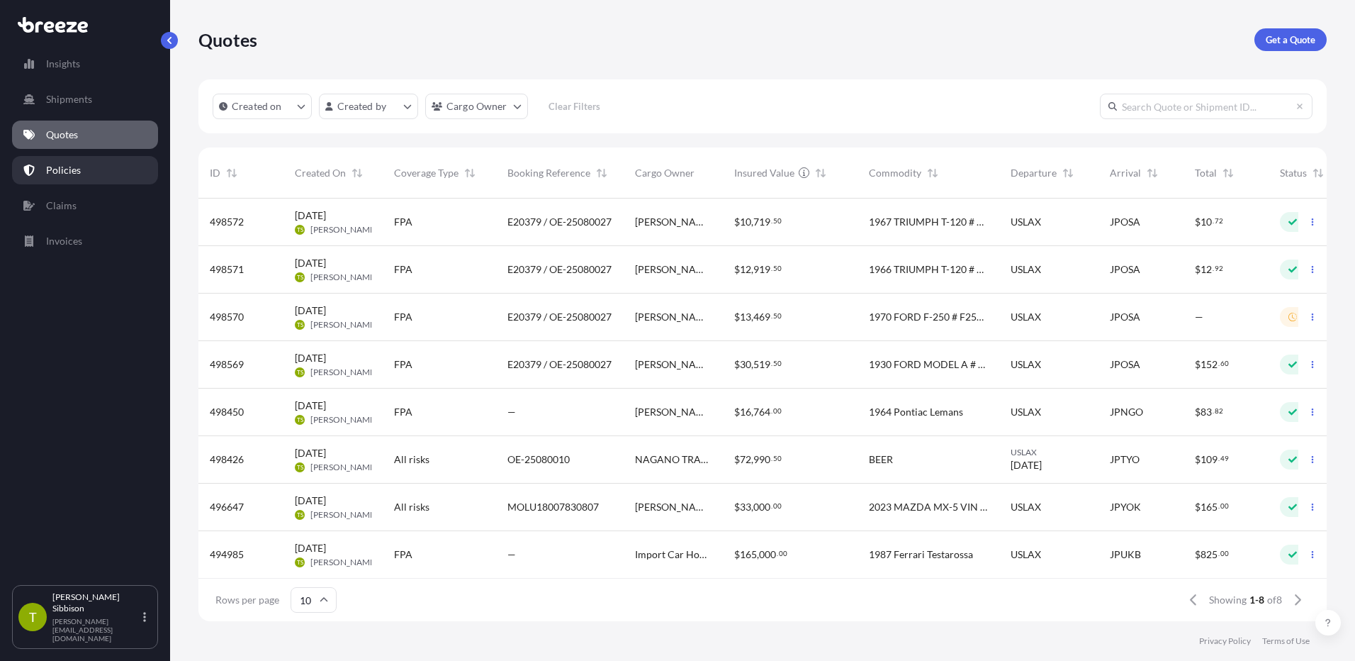
click at [85, 175] on link "Policies" at bounding box center [85, 170] width 146 height 28
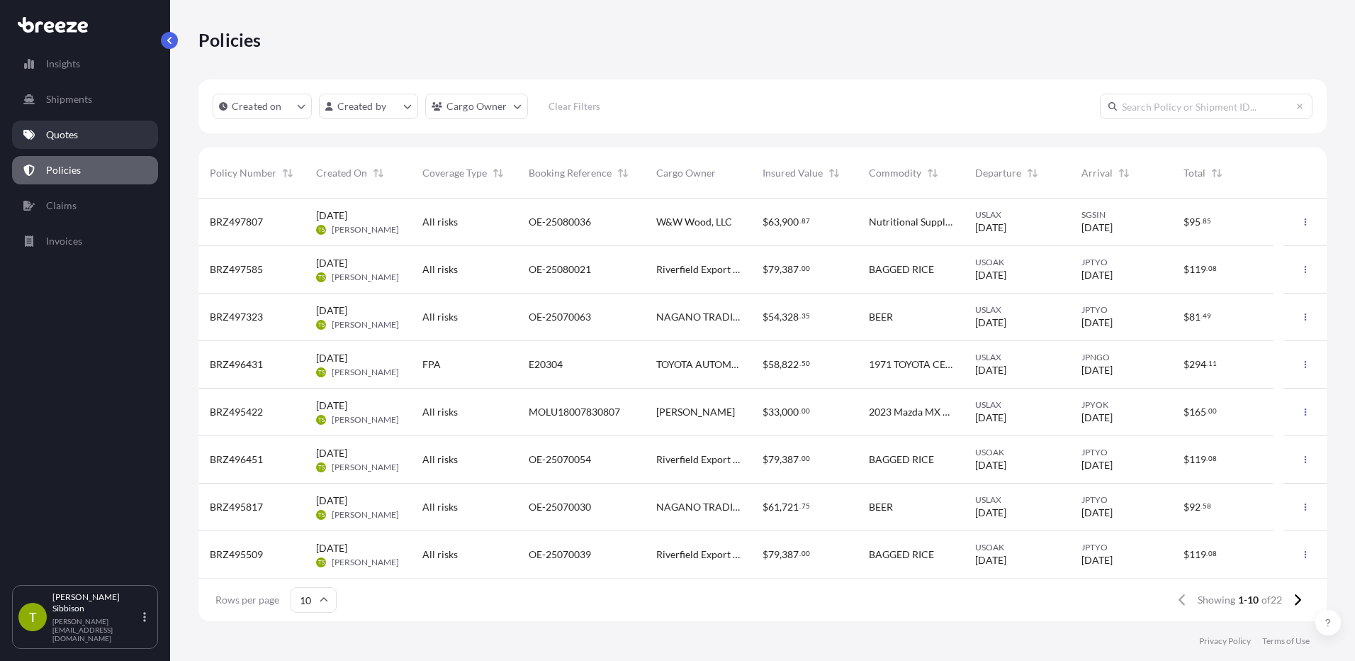
click at [94, 130] on link "Quotes" at bounding box center [85, 135] width 146 height 28
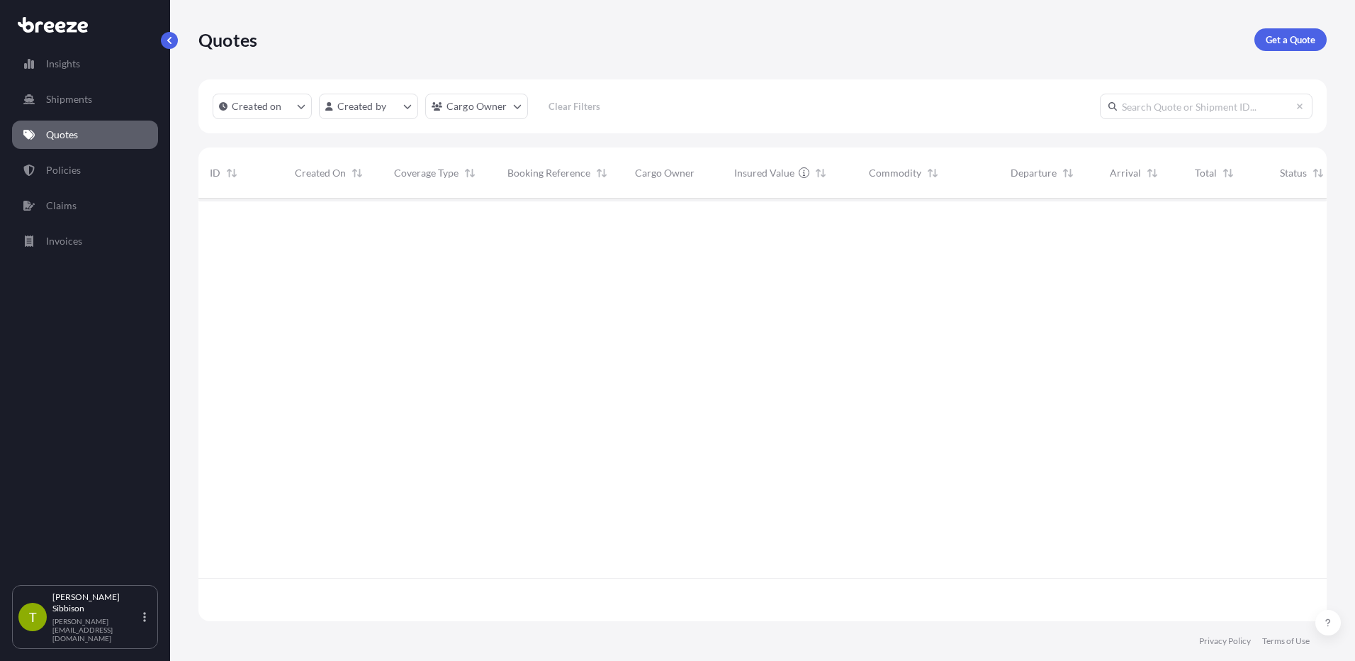
scroll to position [420, 1118]
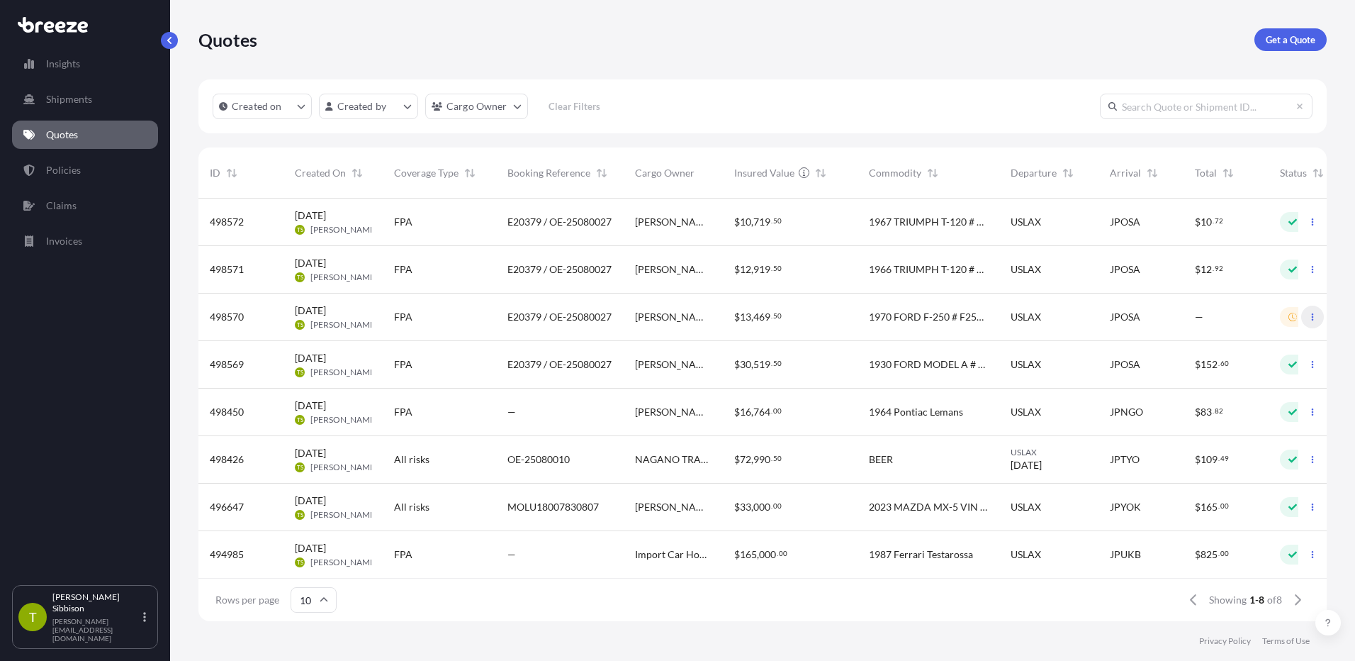
click at [1309, 313] on icon "button" at bounding box center [1313, 317] width 9 height 9
click at [1248, 313] on p "Edit quote" at bounding box center [1233, 320] width 45 height 14
select select "Sea"
select select "2"
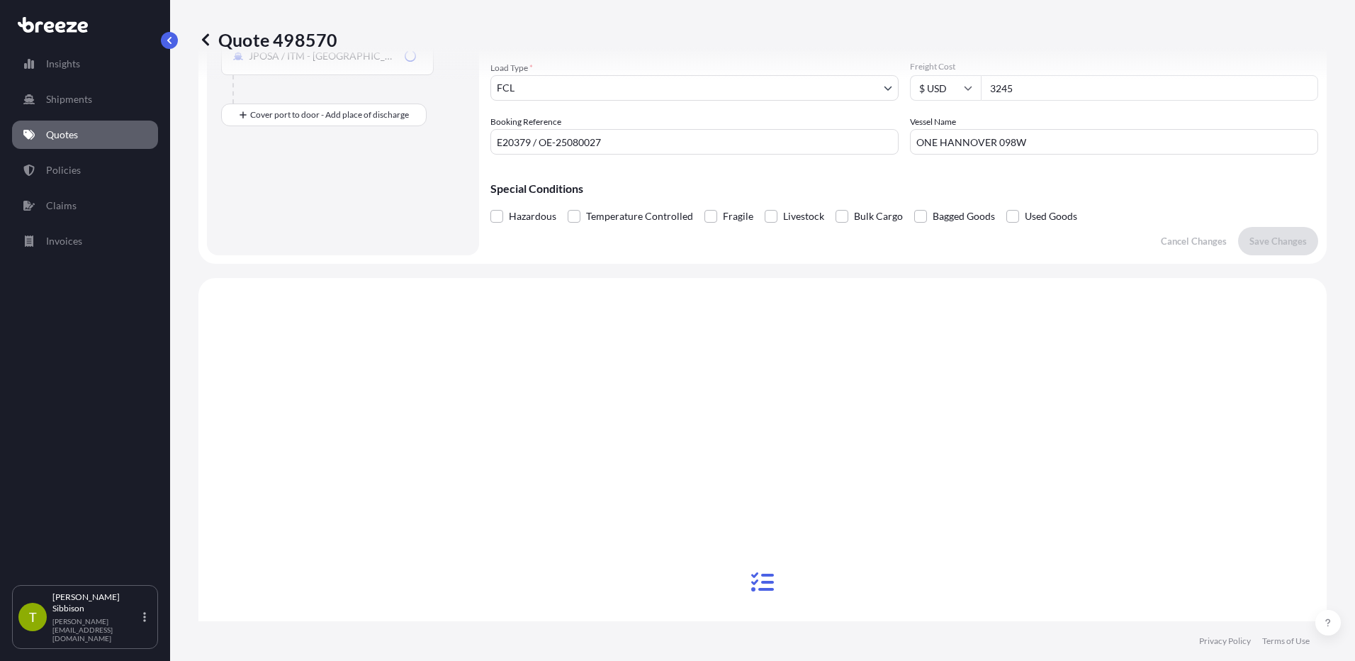
scroll to position [515, 0]
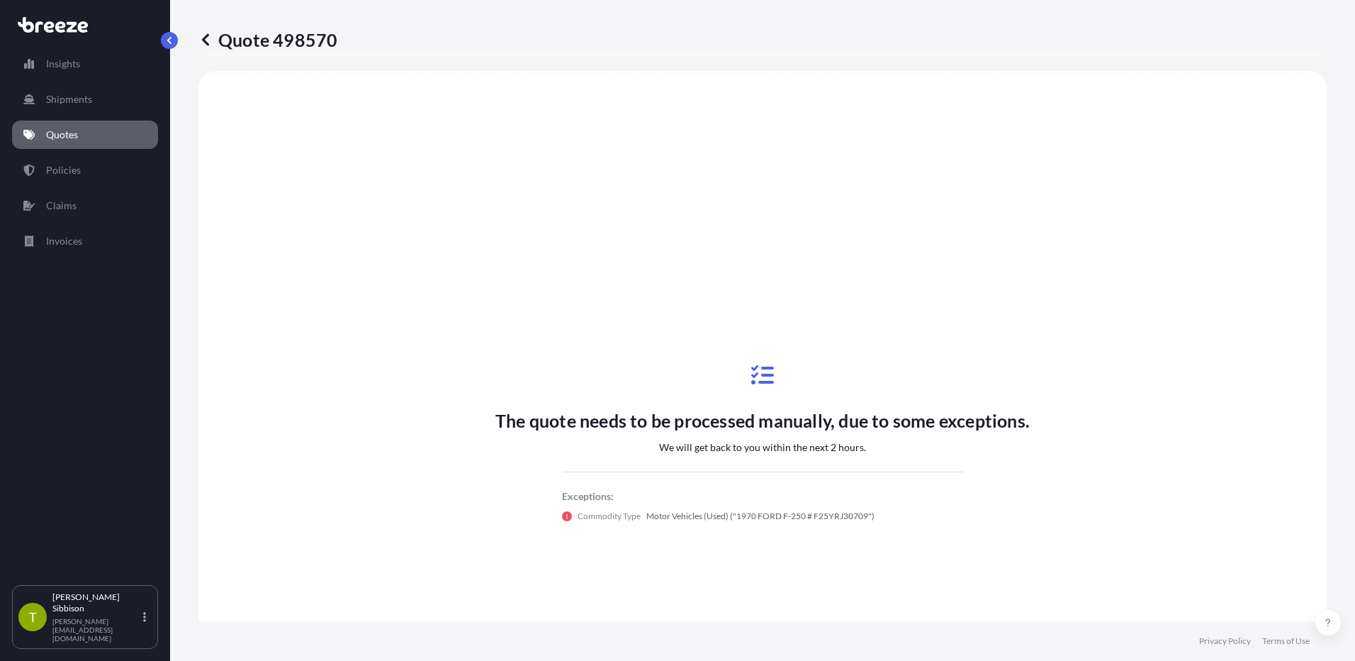
click at [656, 430] on p "The quote needs to be processed manually, due to some exceptions." at bounding box center [763, 420] width 535 height 23
click at [82, 101] on p "Shipments" at bounding box center [69, 99] width 46 height 14
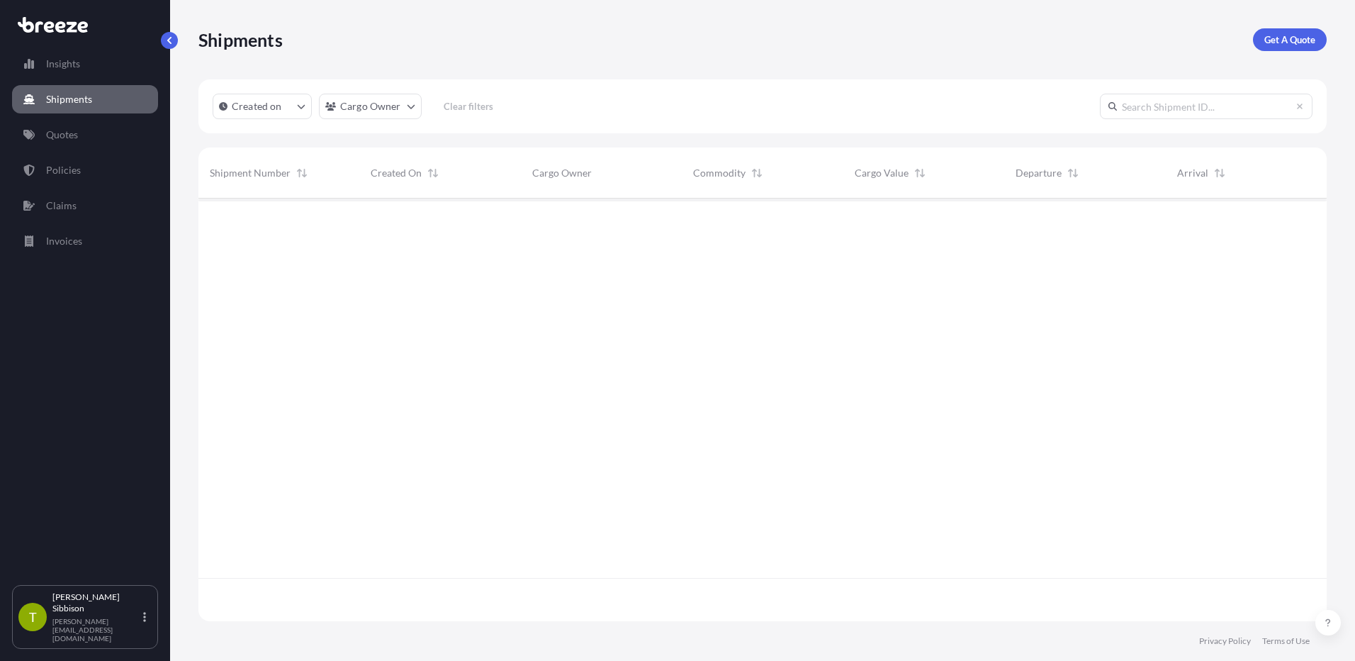
scroll to position [463, 1118]
click at [93, 101] on link "Shipments" at bounding box center [85, 99] width 146 height 28
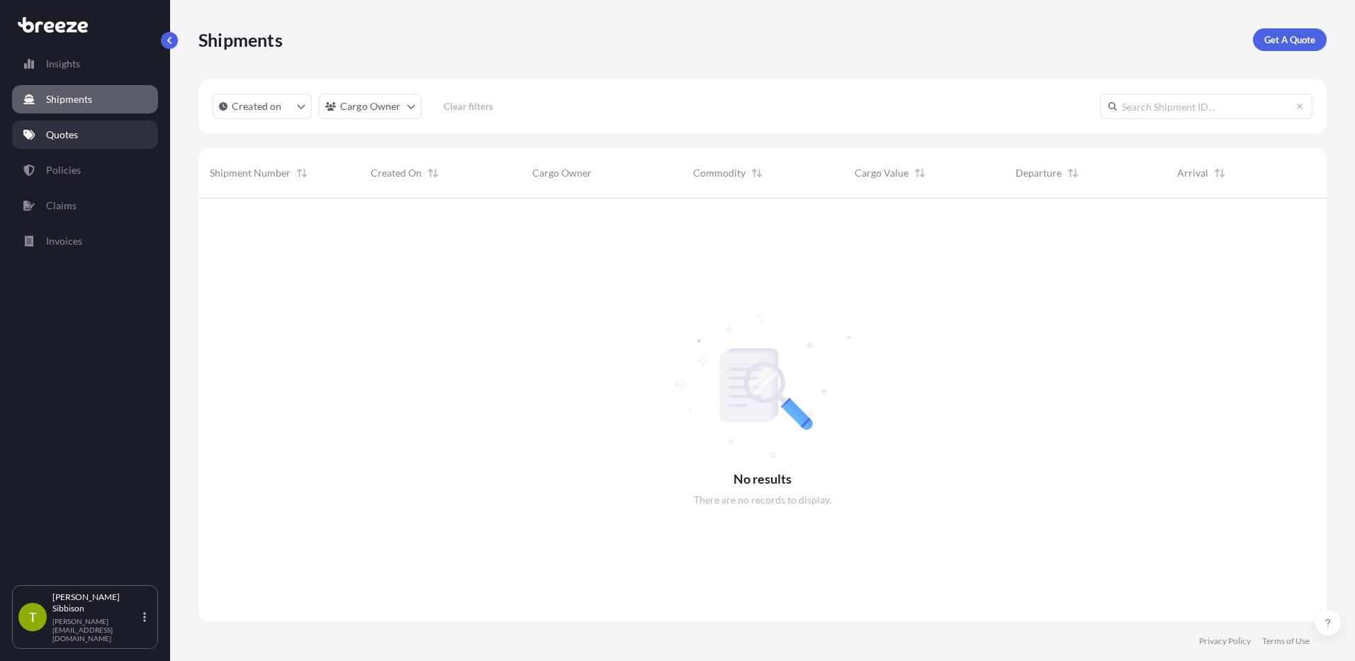
click at [62, 141] on p "Quotes" at bounding box center [62, 135] width 32 height 14
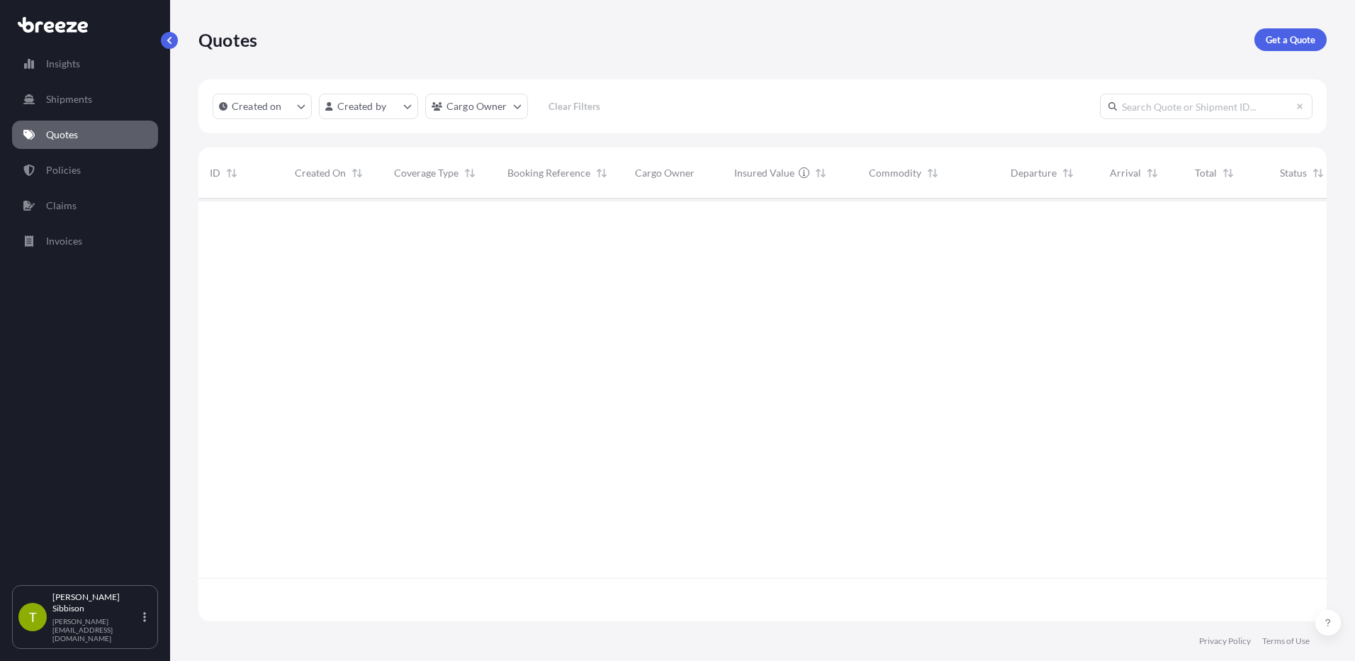
scroll to position [420, 1118]
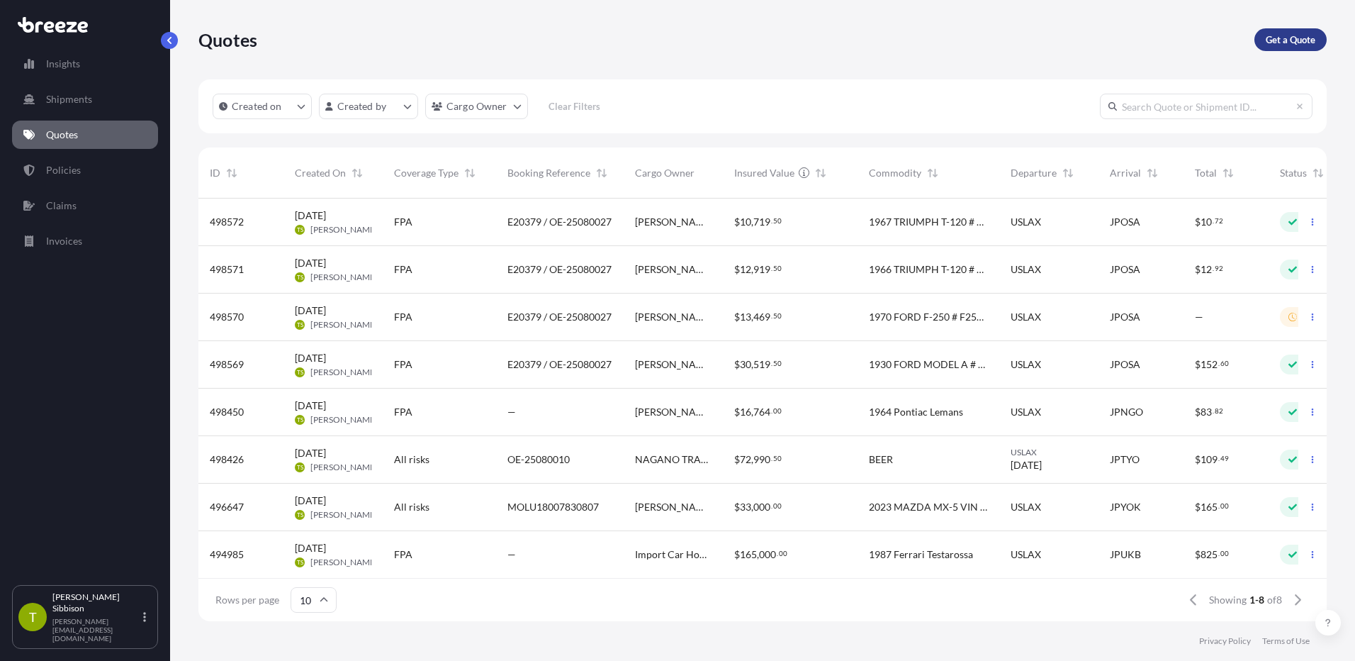
click at [1271, 40] on p "Get a Quote" at bounding box center [1291, 40] width 50 height 14
select select "Sea"
select select "1"
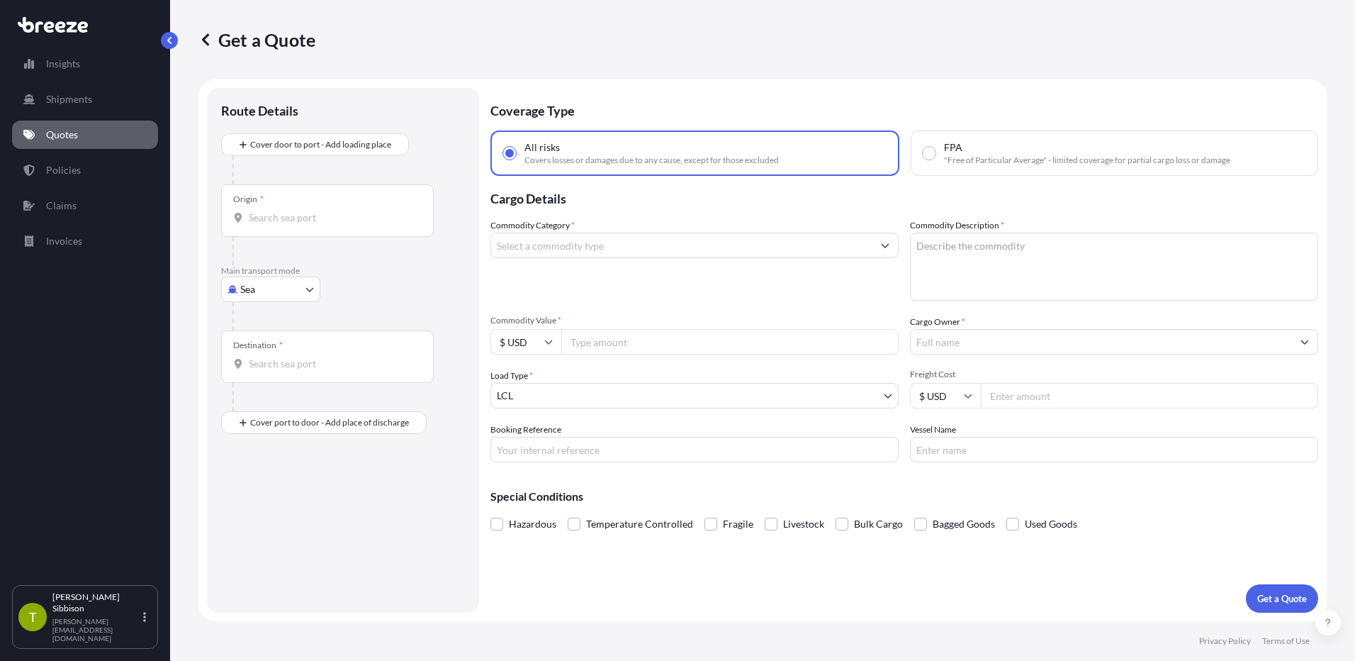
click at [929, 156] on input "FPA "Free of Particular Average" - limited coverage for partial cargo loss or d…" at bounding box center [929, 153] width 13 height 13
radio input "true"
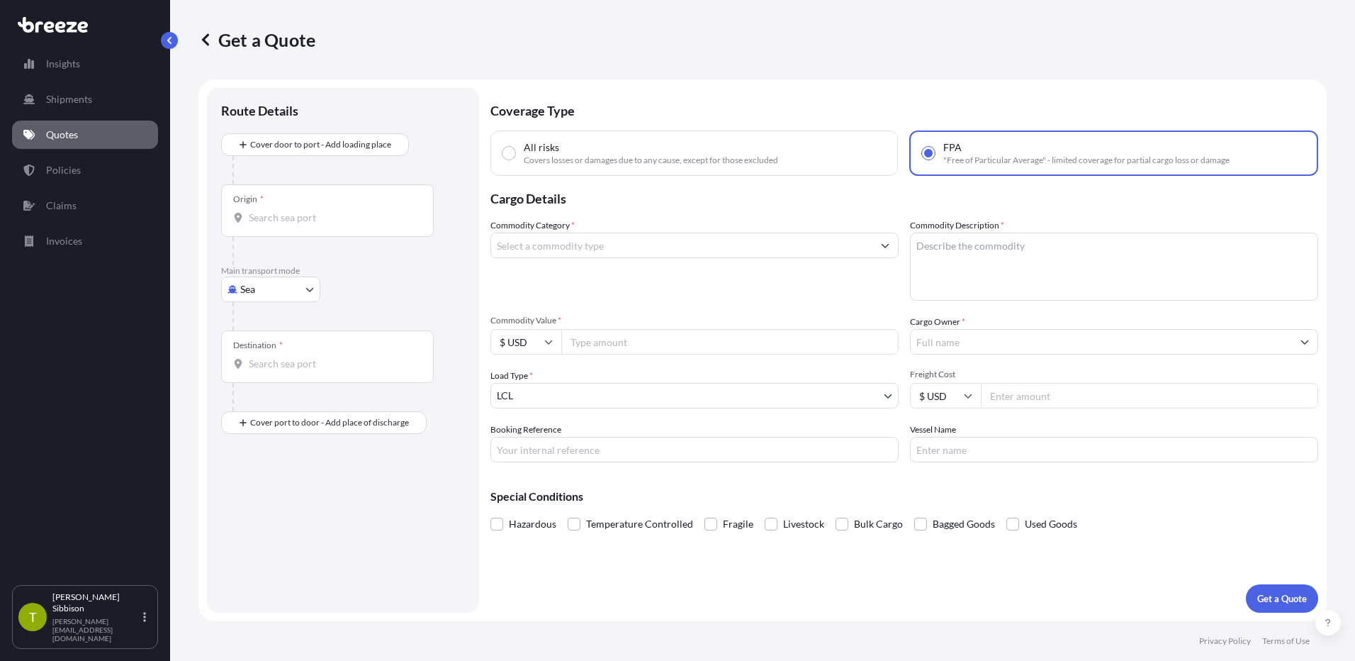
click at [588, 240] on input "Commodity Category *" at bounding box center [681, 246] width 381 height 26
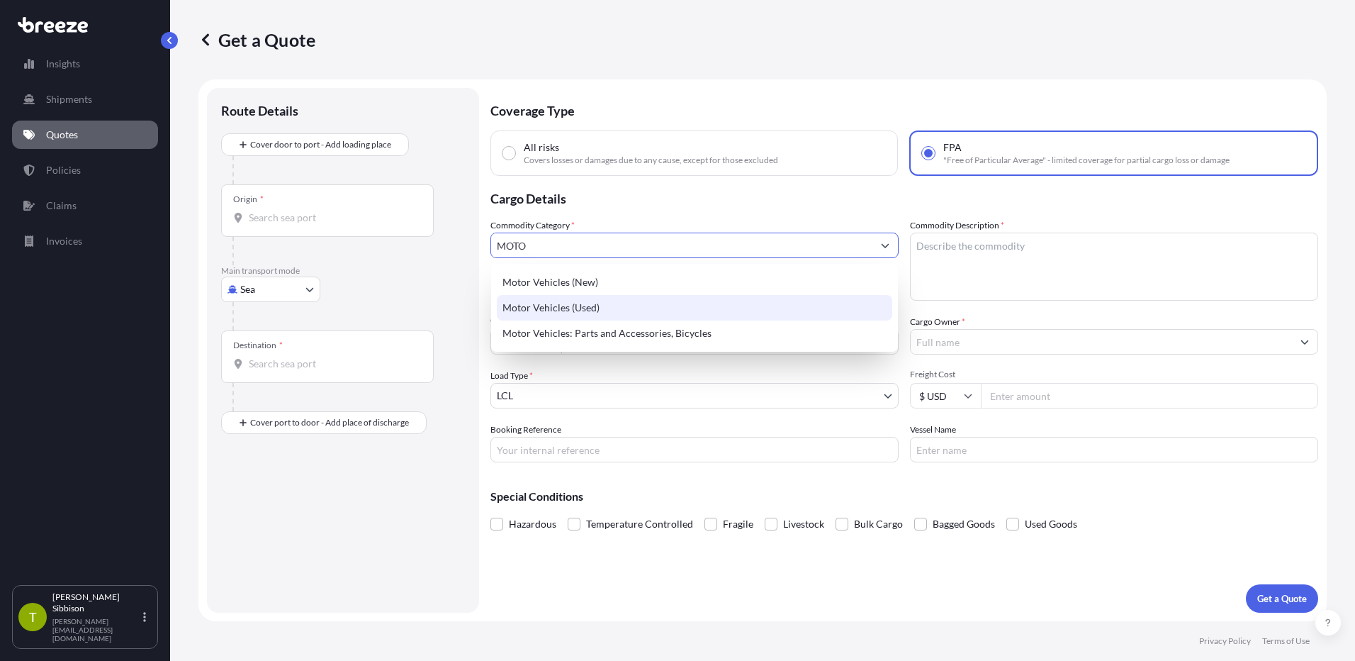
click at [588, 315] on div "Motor Vehicles (Used)" at bounding box center [695, 308] width 396 height 26
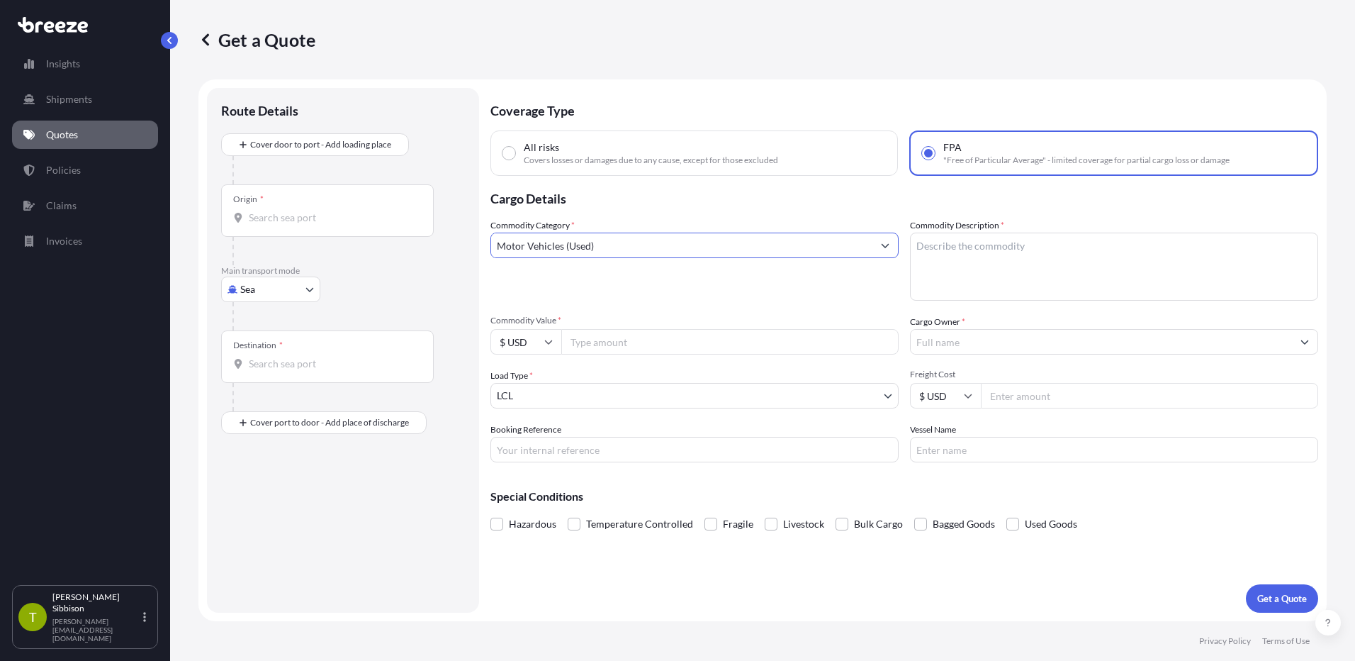
type input "Motor Vehicles (Used)"
click at [944, 243] on textarea "Commodity Description *" at bounding box center [1114, 267] width 408 height 68
click at [943, 262] on textarea "Commodity Description *" at bounding box center [1114, 267] width 408 height 68
paste textarea "1930 FORD MODEL A # A3488817"
type textarea "1930 FORD MODEL A # A3488817"
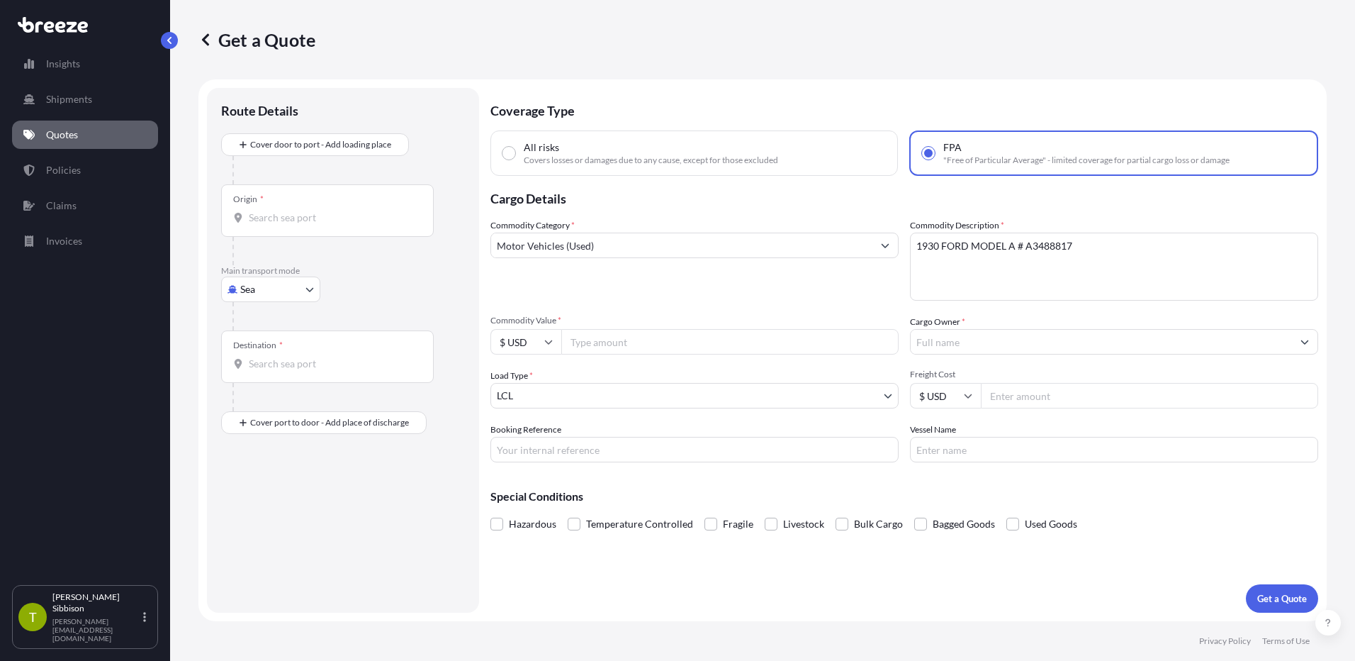
click at [278, 206] on div "Origin *" at bounding box center [327, 210] width 213 height 52
click at [278, 211] on input "Origin *" at bounding box center [332, 218] width 167 height 14
click at [279, 265] on b "USLAX" at bounding box center [285, 261] width 32 height 12
type input "USLAX - [GEOGRAPHIC_DATA], [GEOGRAPHIC_DATA]"
click at [280, 357] on div "Destination *" at bounding box center [327, 362] width 213 height 52
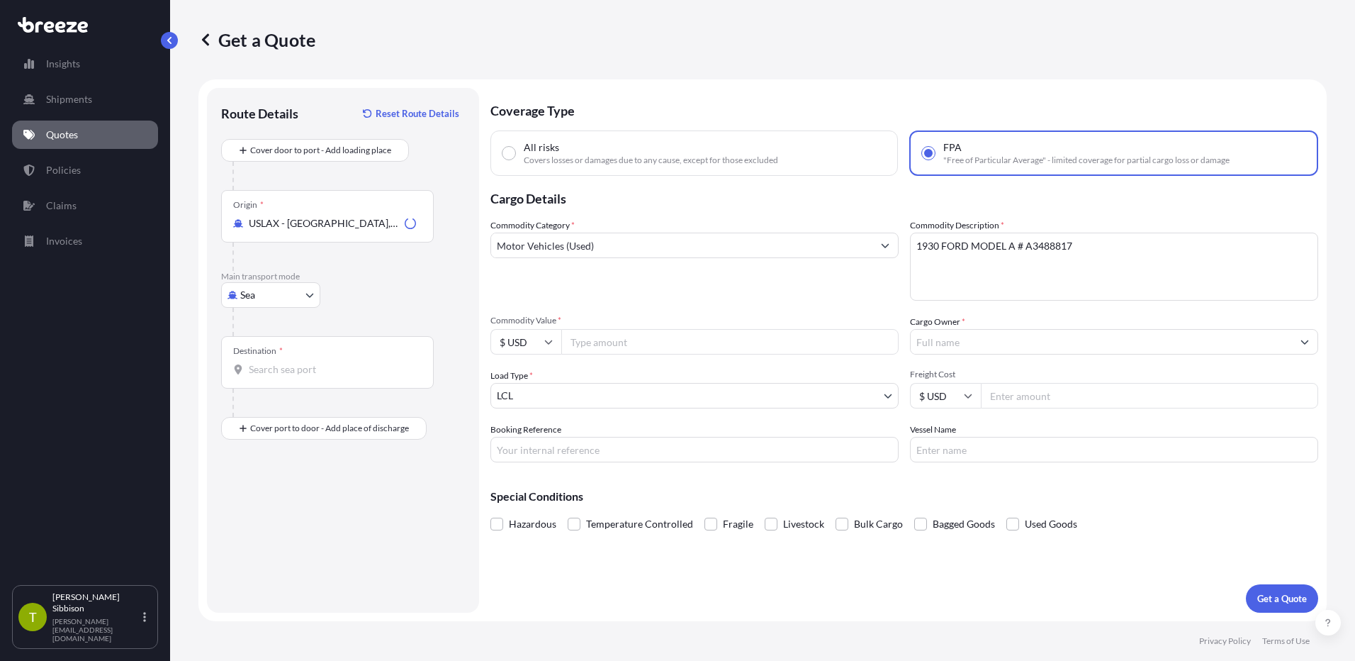
click at [280, 362] on input "Destination *" at bounding box center [332, 369] width 167 height 14
click at [271, 370] on input "Destination *" at bounding box center [332, 369] width 167 height 14
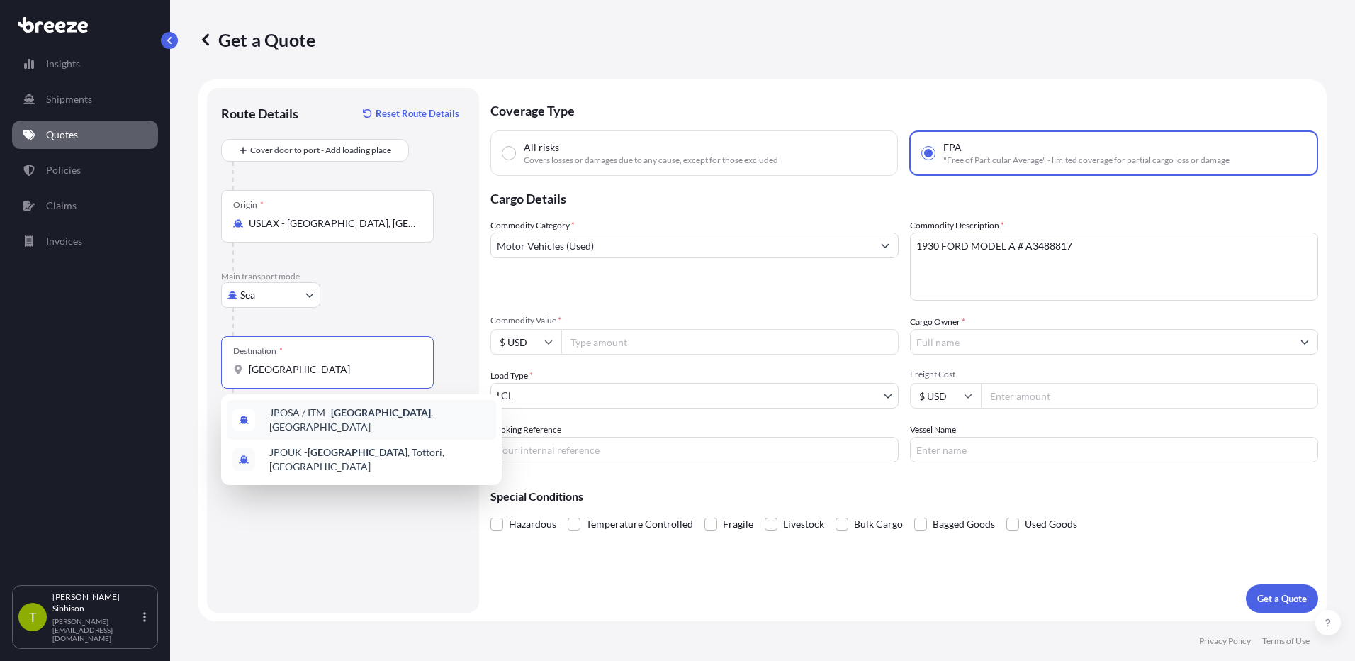
click at [323, 415] on span "JPOSA / ITM - [GEOGRAPHIC_DATA] , [GEOGRAPHIC_DATA]" at bounding box center [379, 420] width 221 height 28
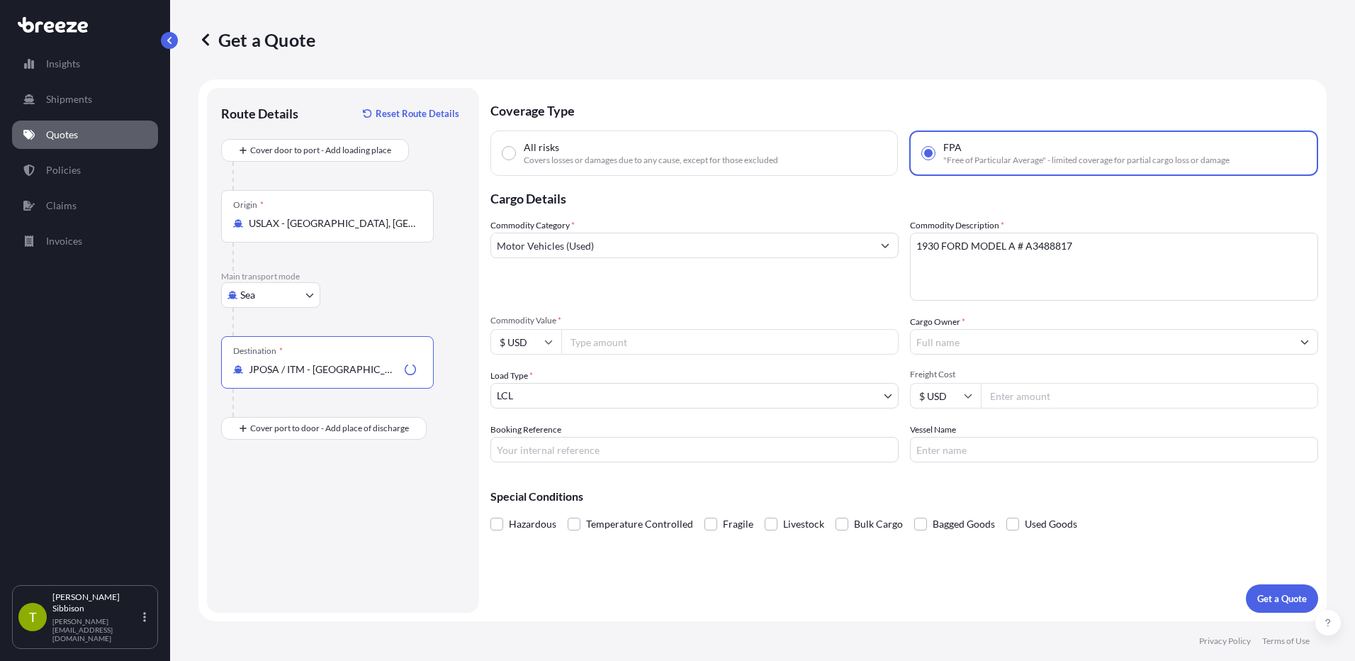
type input "JPOSA / ITM - [GEOGRAPHIC_DATA], [GEOGRAPHIC_DATA]"
click at [603, 352] on input "Commodity Value *" at bounding box center [729, 342] width 337 height 26
type input "24500"
click at [941, 342] on input "Cargo Owner *" at bounding box center [1101, 342] width 381 height 26
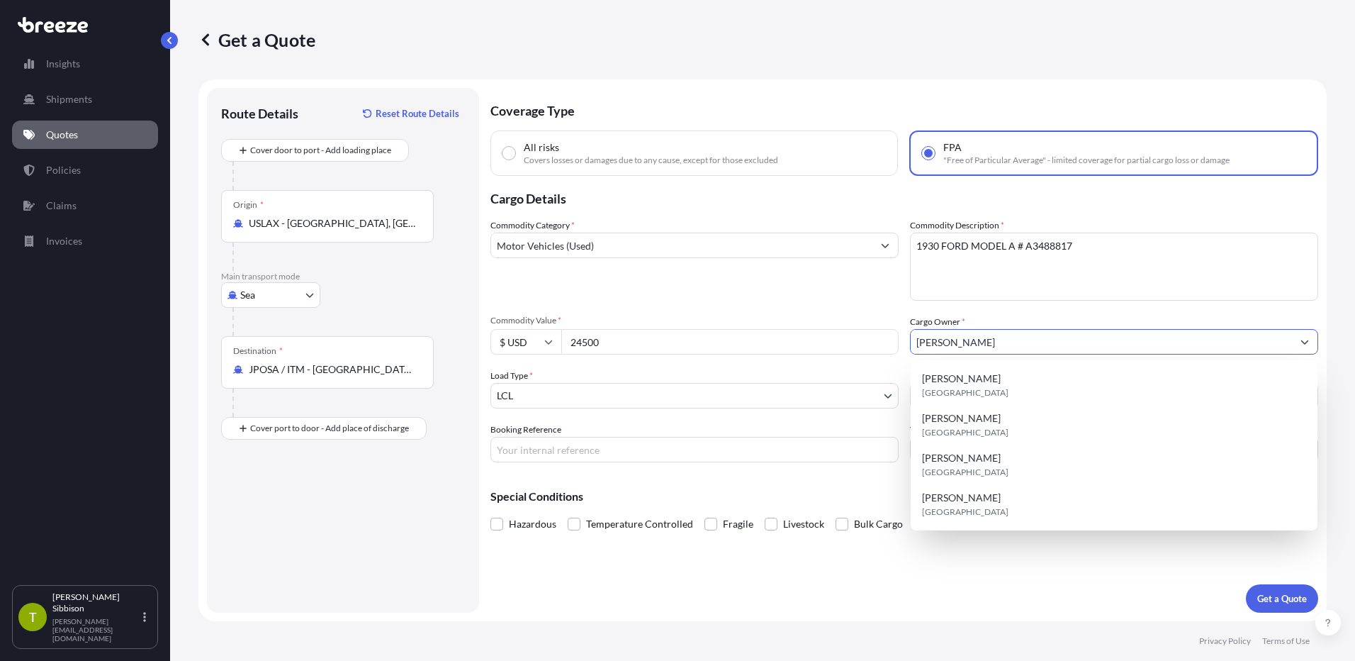
type input "[PERSON_NAME]"
click at [710, 432] on div "Booking Reference" at bounding box center [695, 443] width 408 height 40
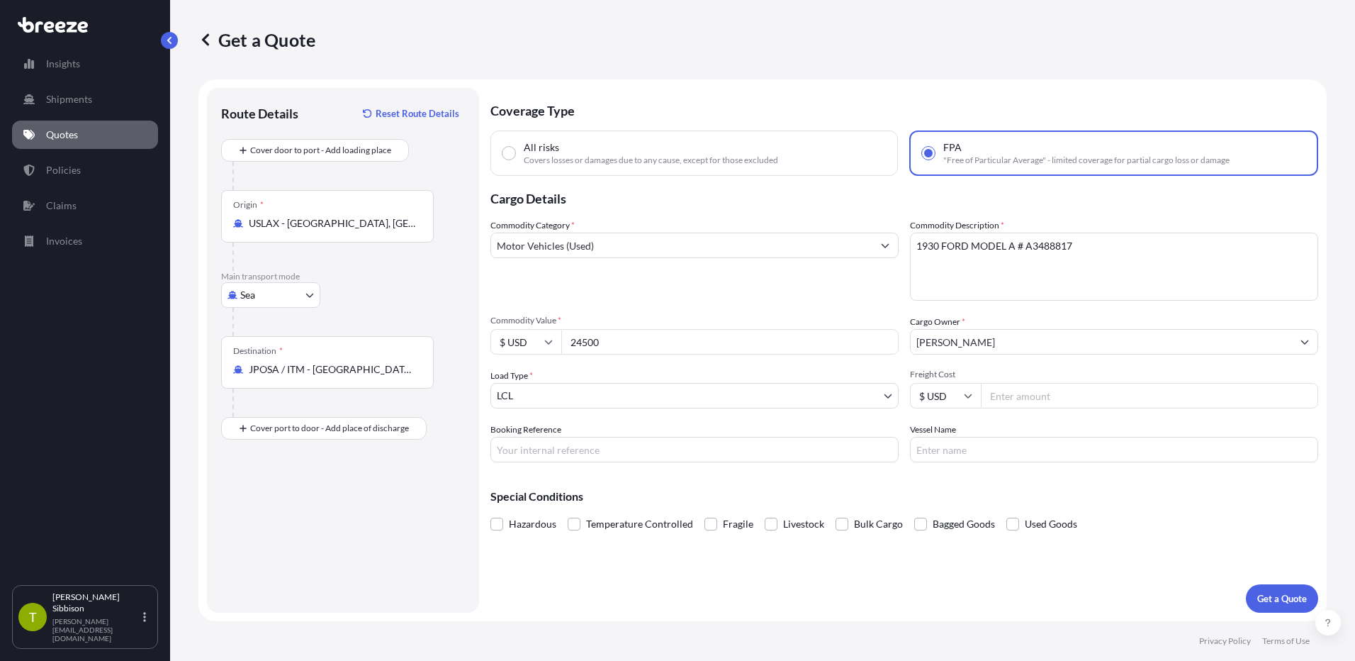
click at [1049, 396] on input "Freight Cost" at bounding box center [1149, 396] width 337 height 26
type input "3245"
click at [667, 461] on div "Coverage Type All risks Covers losses or damages due to any cause, except for t…" at bounding box center [905, 350] width 828 height 525
click at [664, 452] on input "Booking Reference" at bounding box center [695, 450] width 408 height 26
type input "E20379 / OE-25080027"
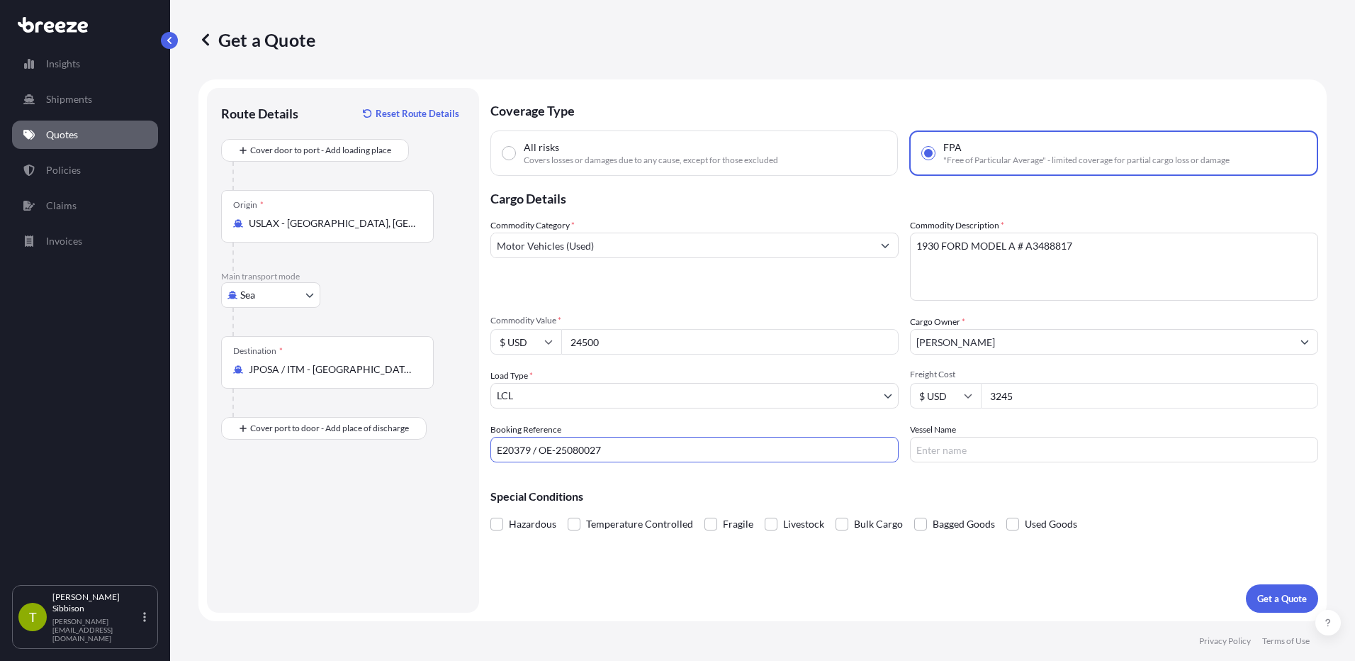
type input "string:NR"
type input "ONE HANNOVER 098W"
click at [1284, 600] on p "Get a Quote" at bounding box center [1283, 598] width 50 height 14
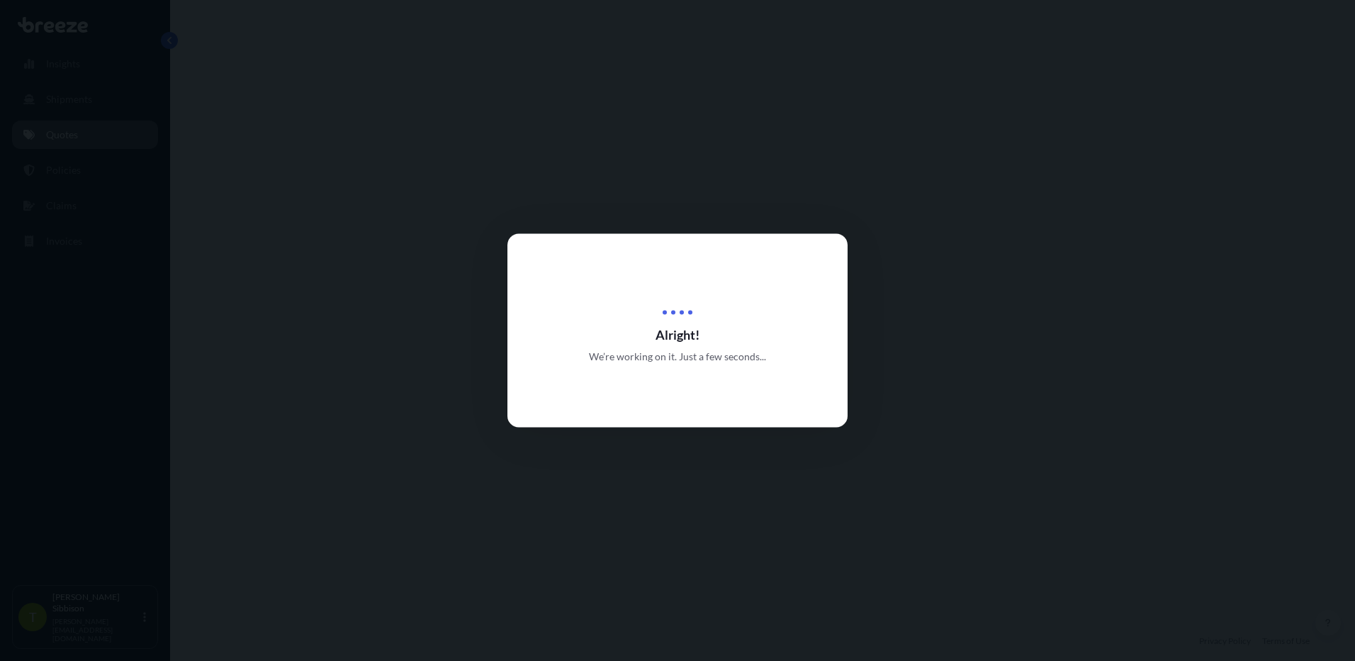
select select "Sea"
select select "1"
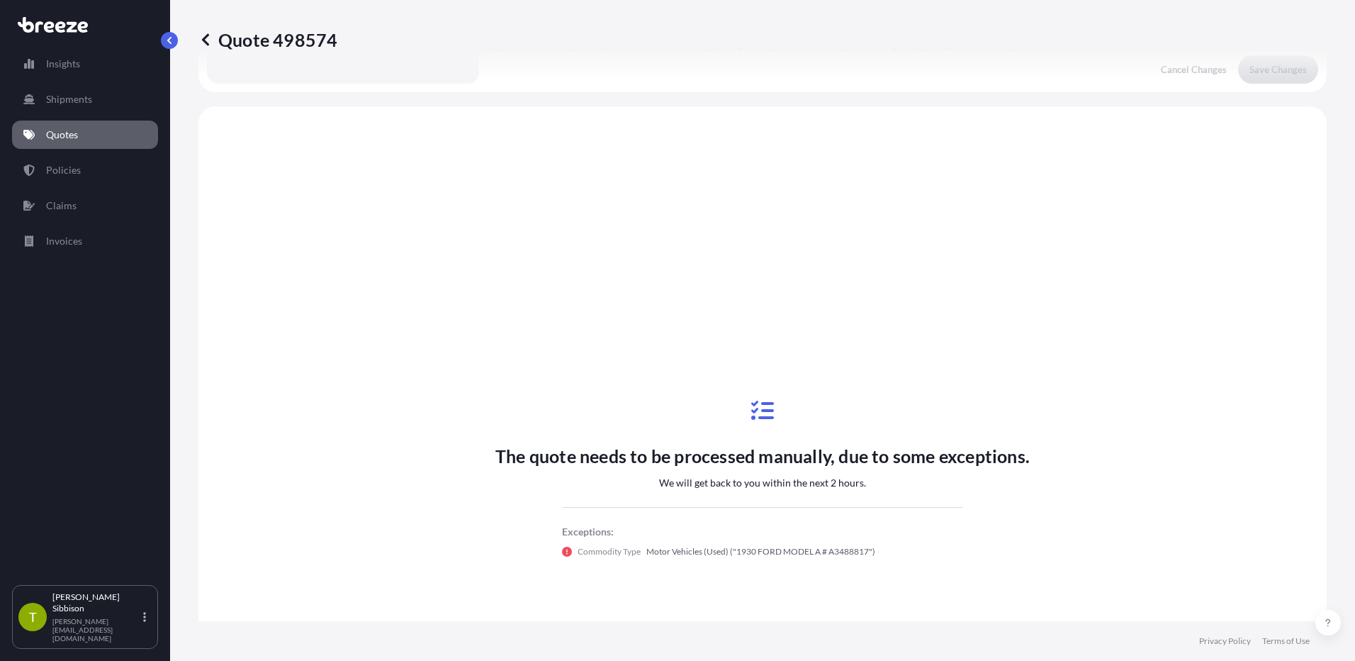
scroll to position [515, 0]
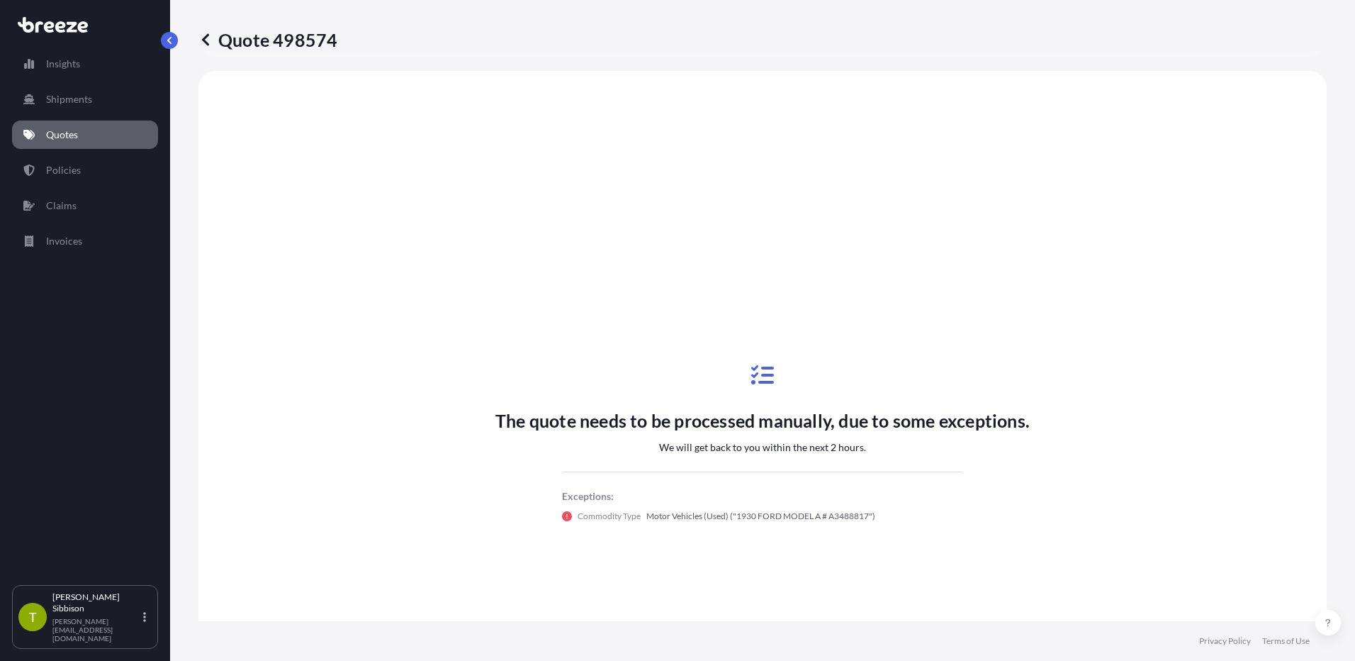
click at [71, 131] on p "Quotes" at bounding box center [62, 135] width 32 height 14
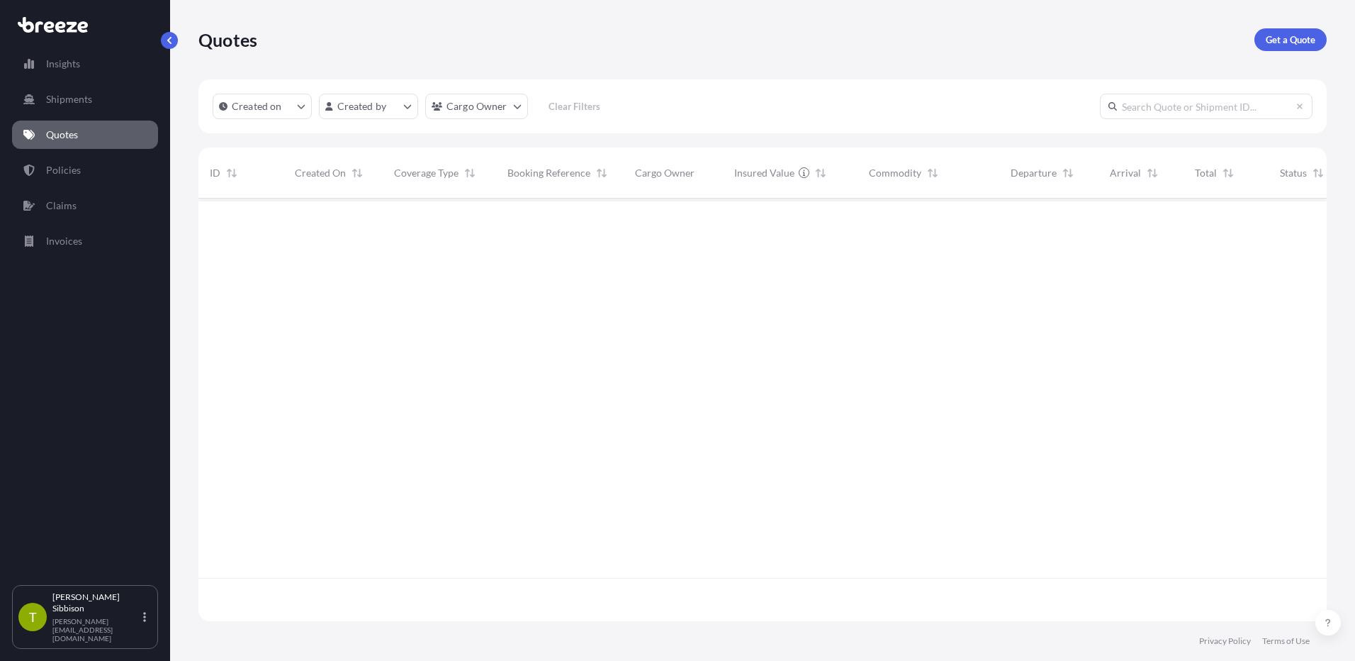
scroll to position [420, 1118]
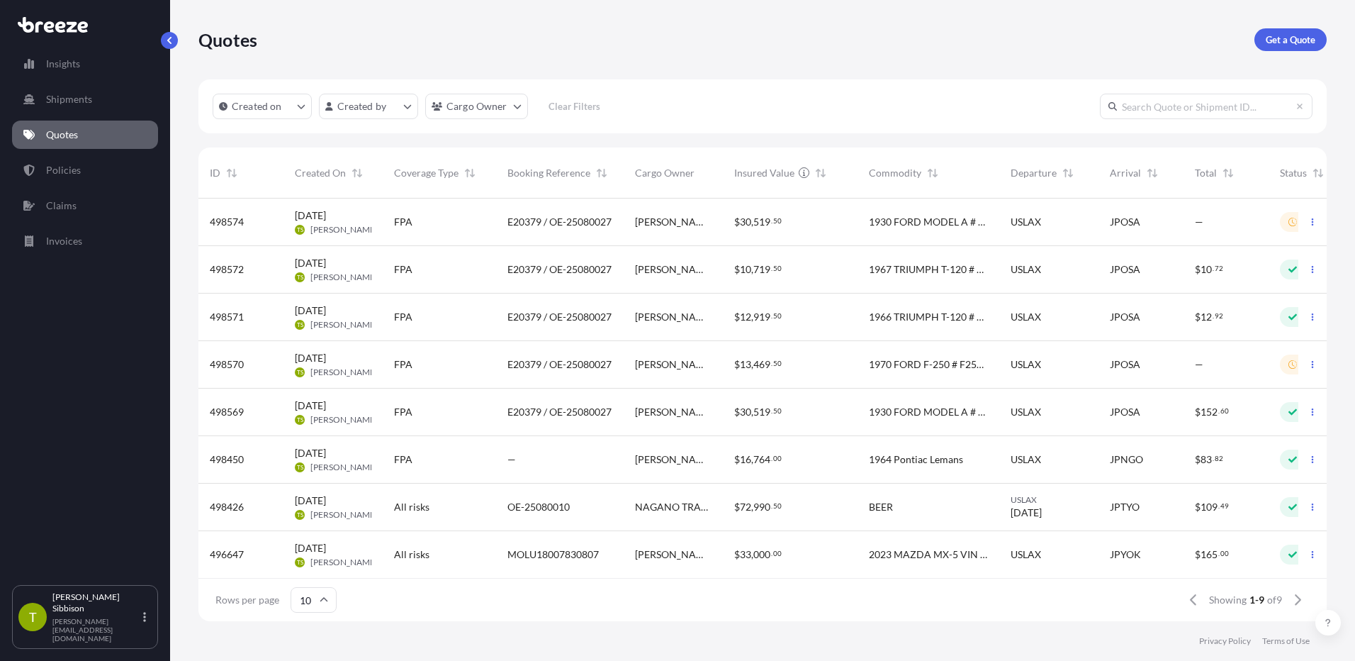
click at [74, 135] on p "Quotes" at bounding box center [62, 135] width 32 height 14
click at [68, 136] on p "Quotes" at bounding box center [62, 135] width 32 height 14
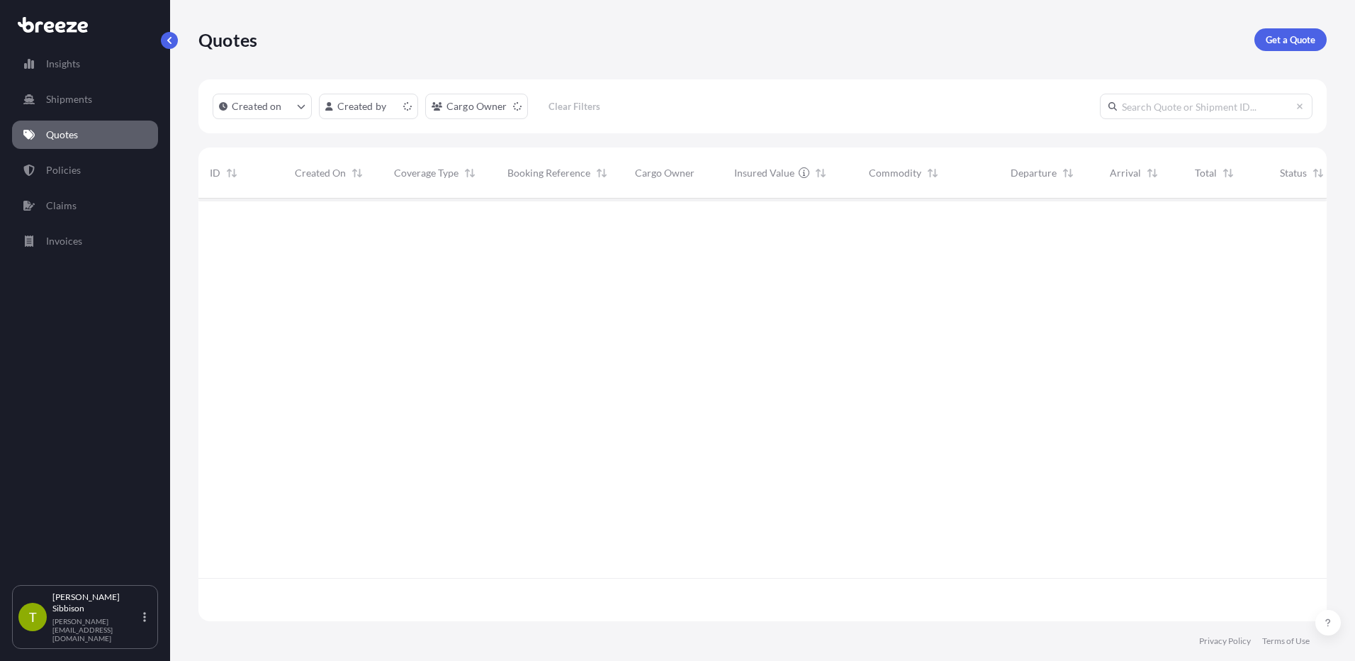
scroll to position [420, 1118]
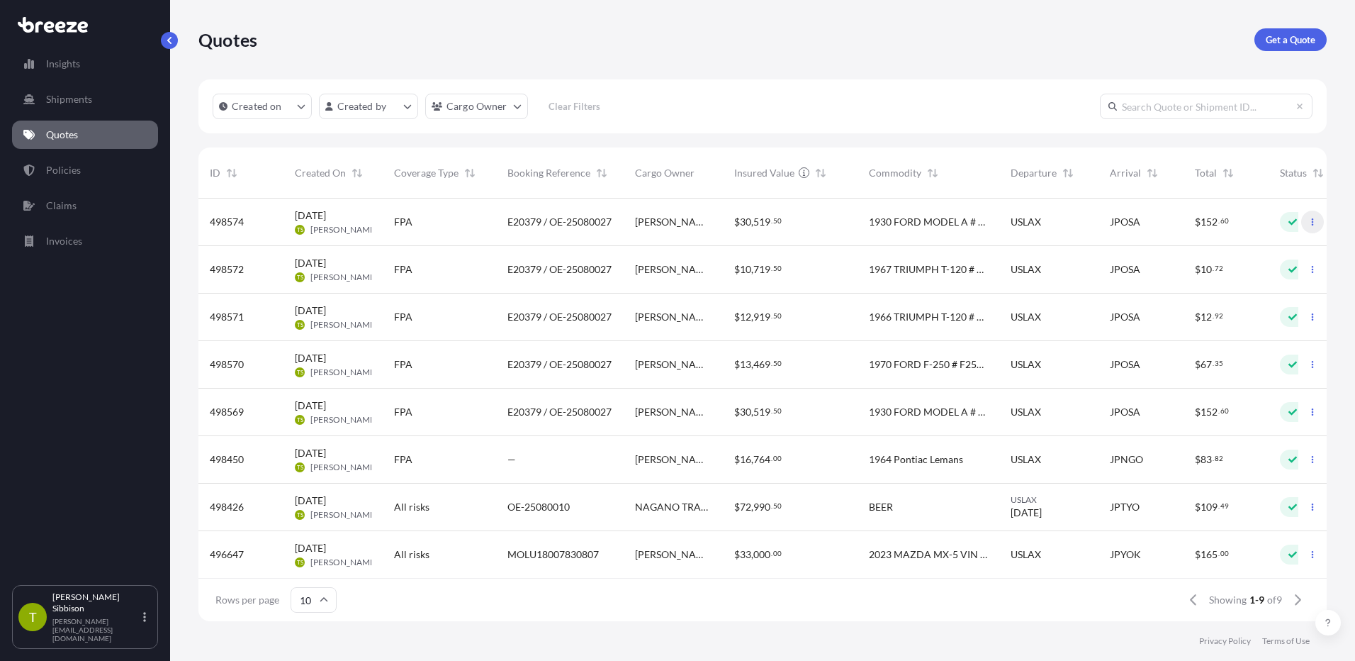
click at [1309, 222] on icon "button" at bounding box center [1313, 222] width 9 height 9
click at [1309, 412] on icon "button" at bounding box center [1313, 412] width 9 height 9
click at [52, 201] on p "Claims" at bounding box center [61, 205] width 30 height 14
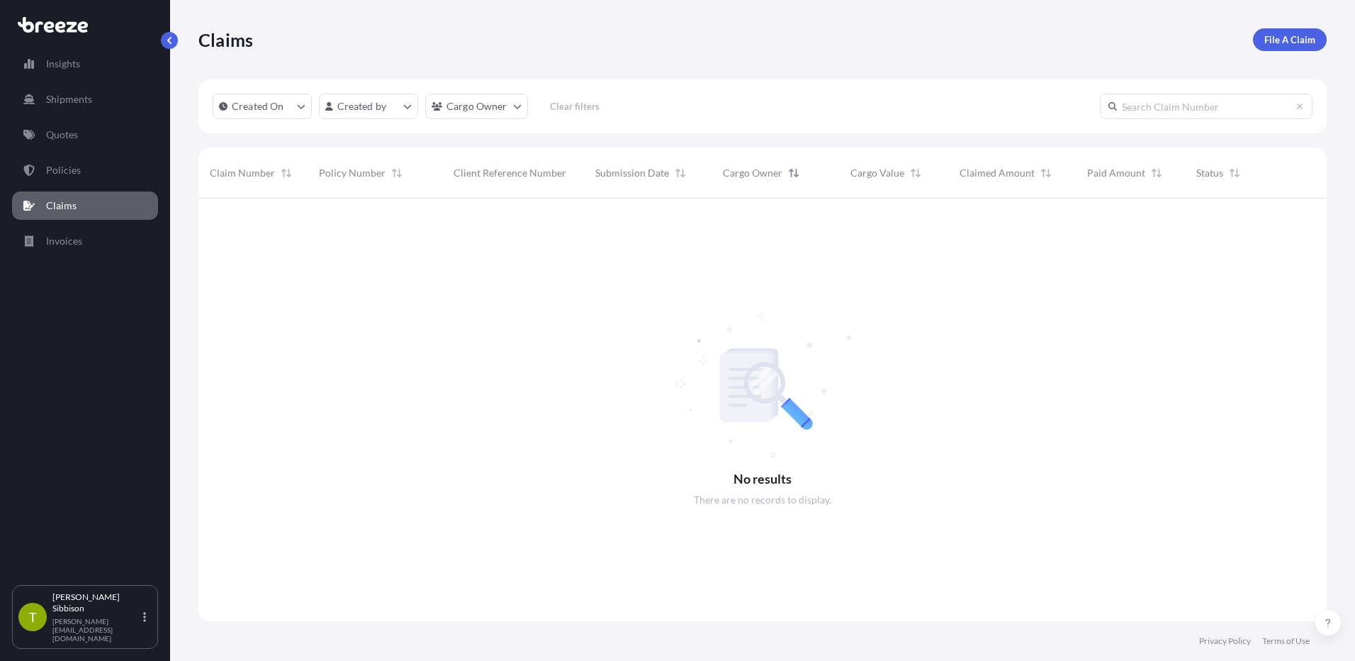
scroll to position [463, 1118]
click at [77, 169] on p "Policies" at bounding box center [63, 170] width 35 height 14
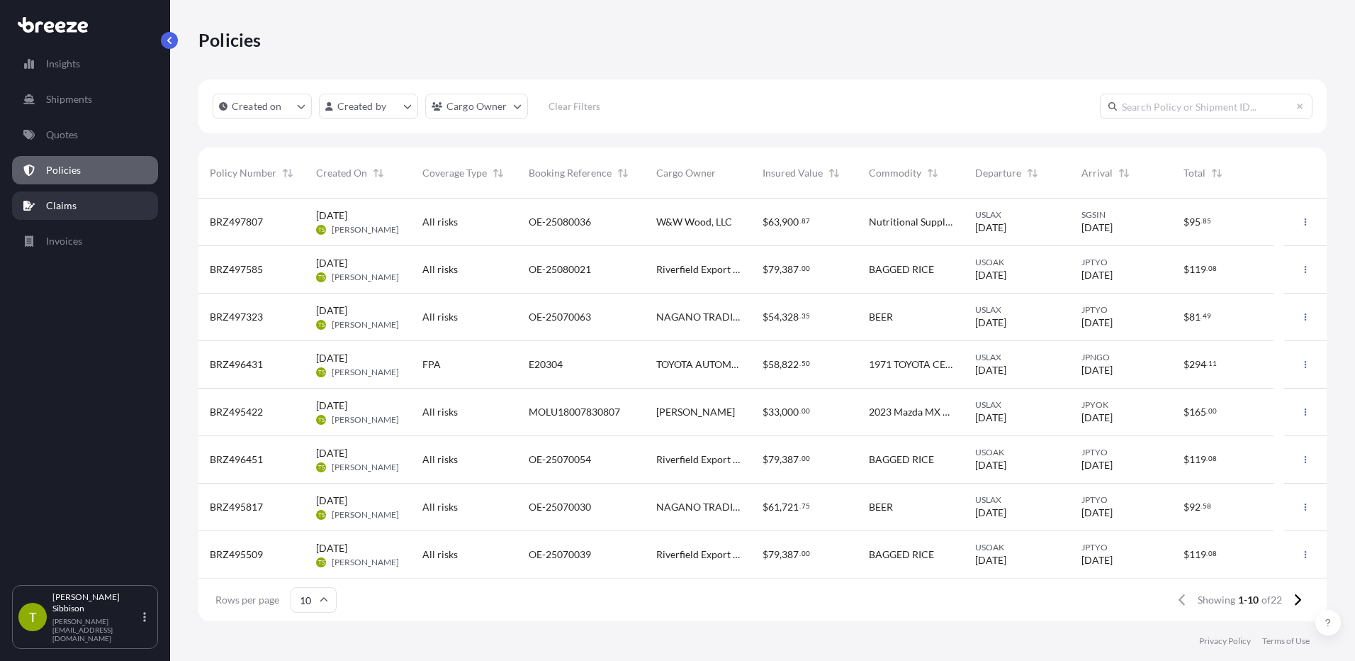
click at [73, 211] on p "Claims" at bounding box center [61, 205] width 30 height 14
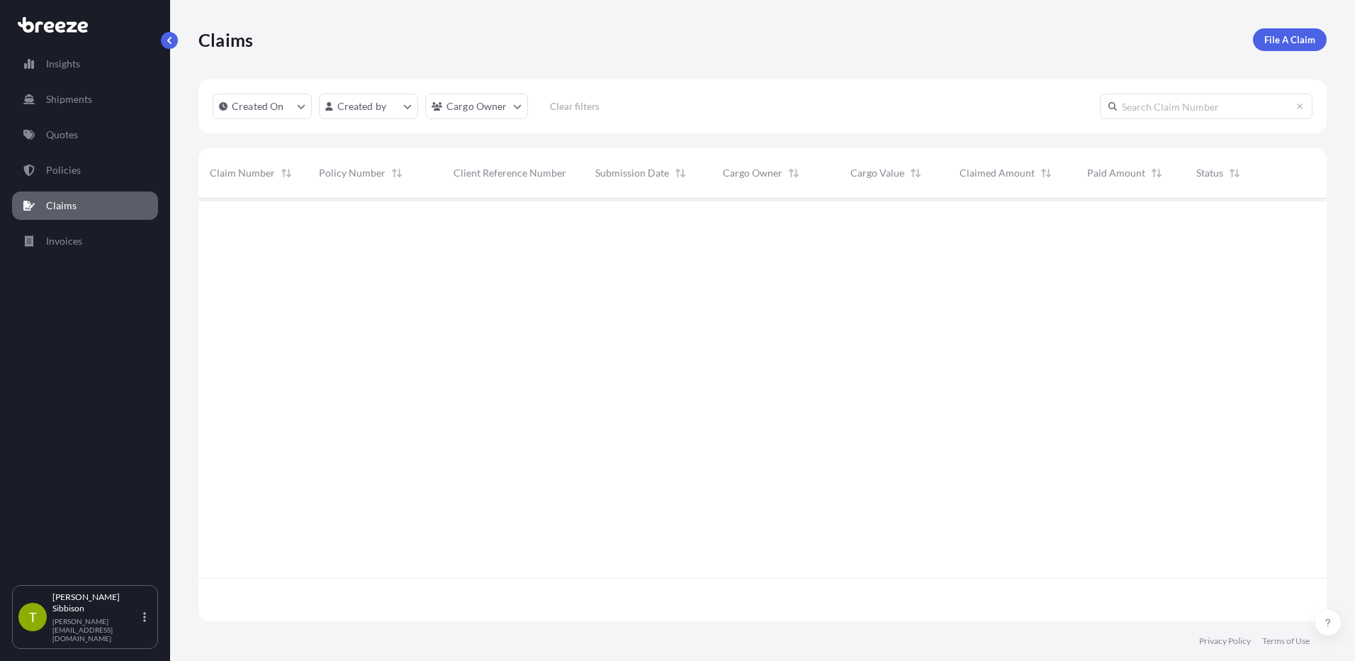
scroll to position [463, 1118]
click at [67, 172] on p "Policies" at bounding box center [63, 170] width 35 height 14
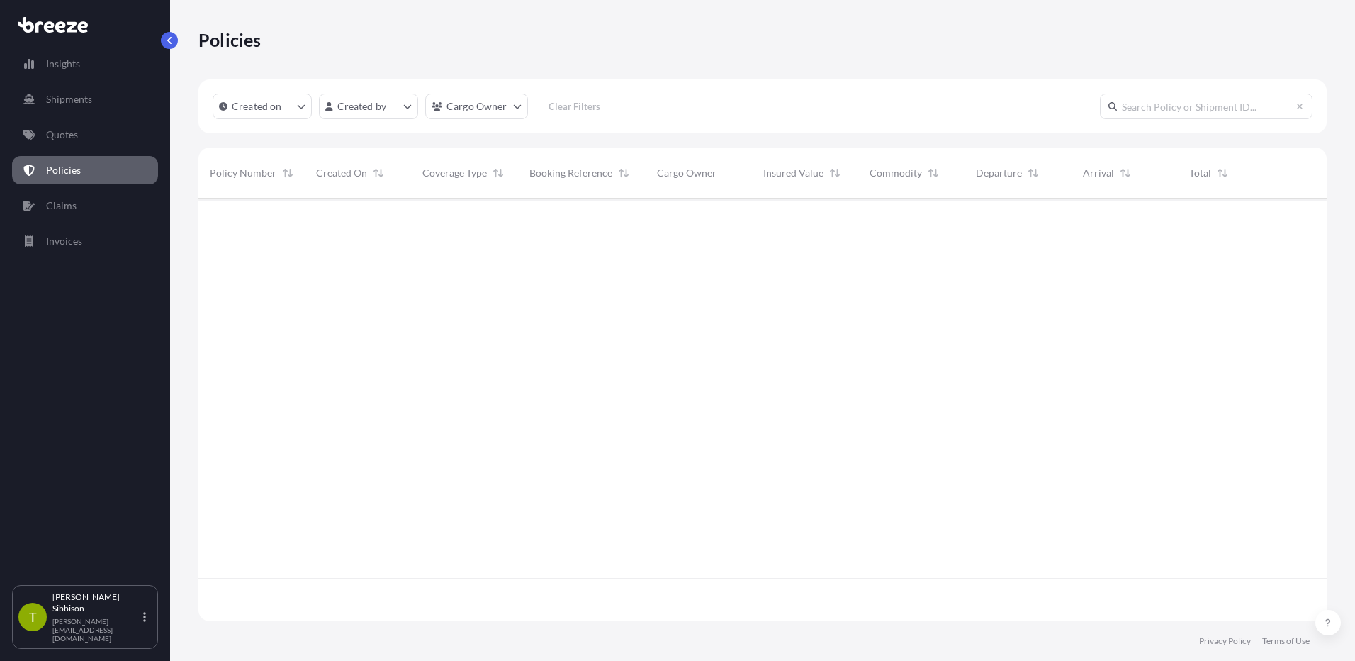
scroll to position [420, 1118]
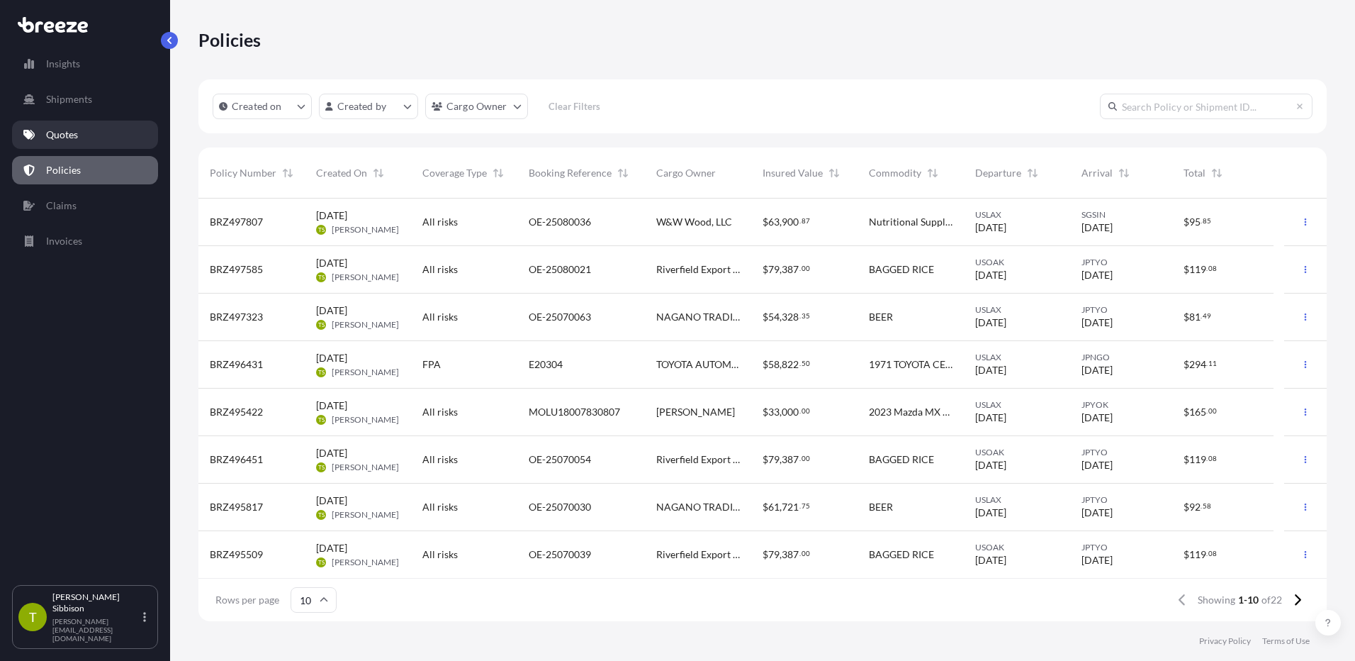
click at [67, 140] on p "Quotes" at bounding box center [62, 135] width 32 height 14
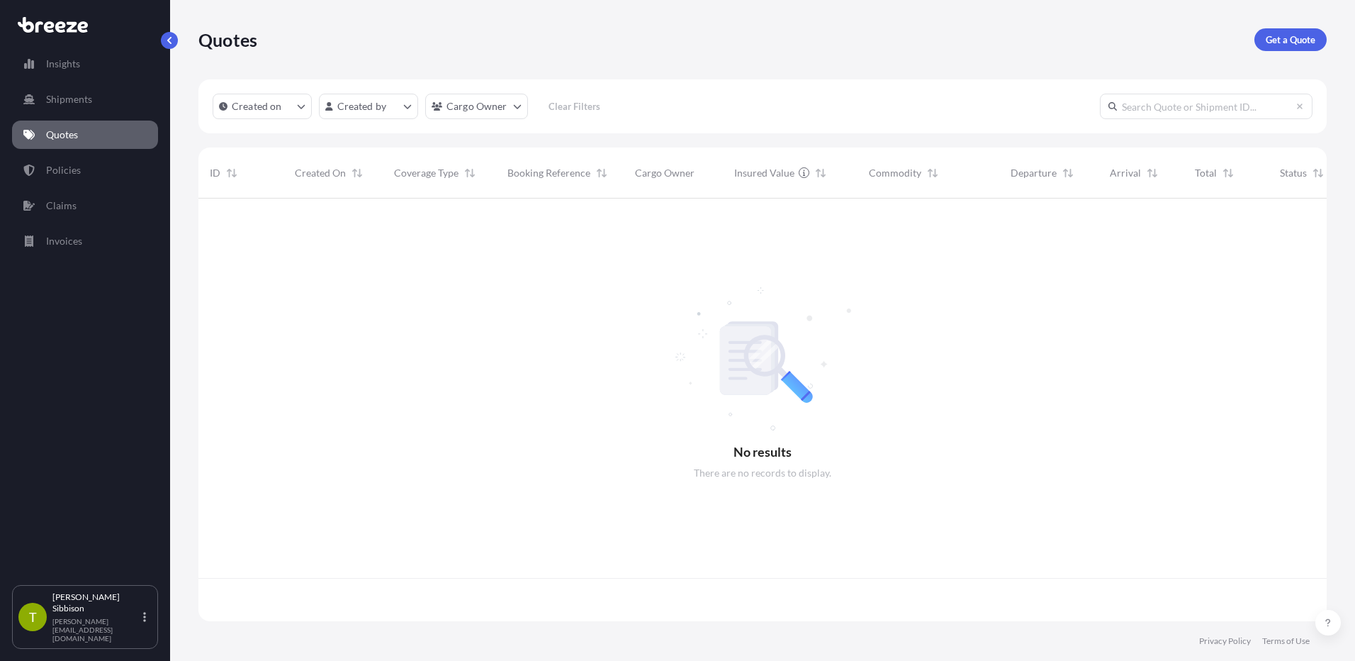
scroll to position [420, 1118]
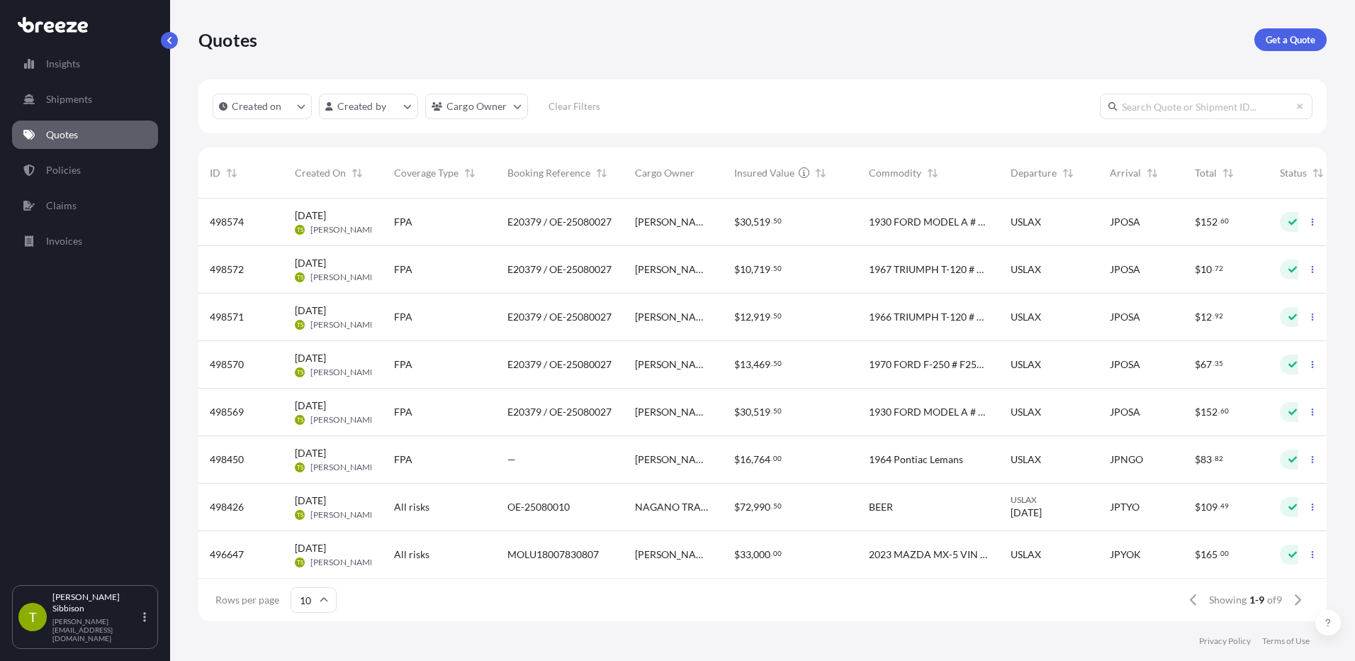
click at [961, 410] on span "1930 FORD MODEL A # A3488817" at bounding box center [928, 412] width 119 height 14
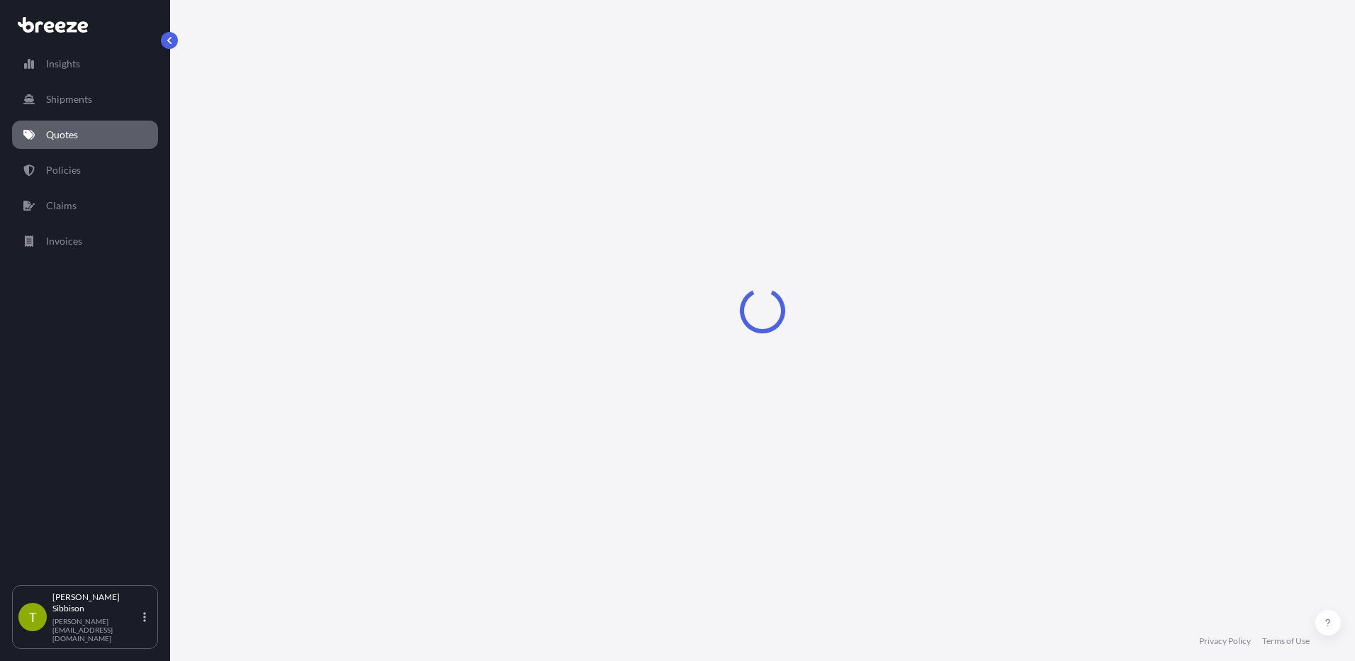
select select "Sea"
select select "1"
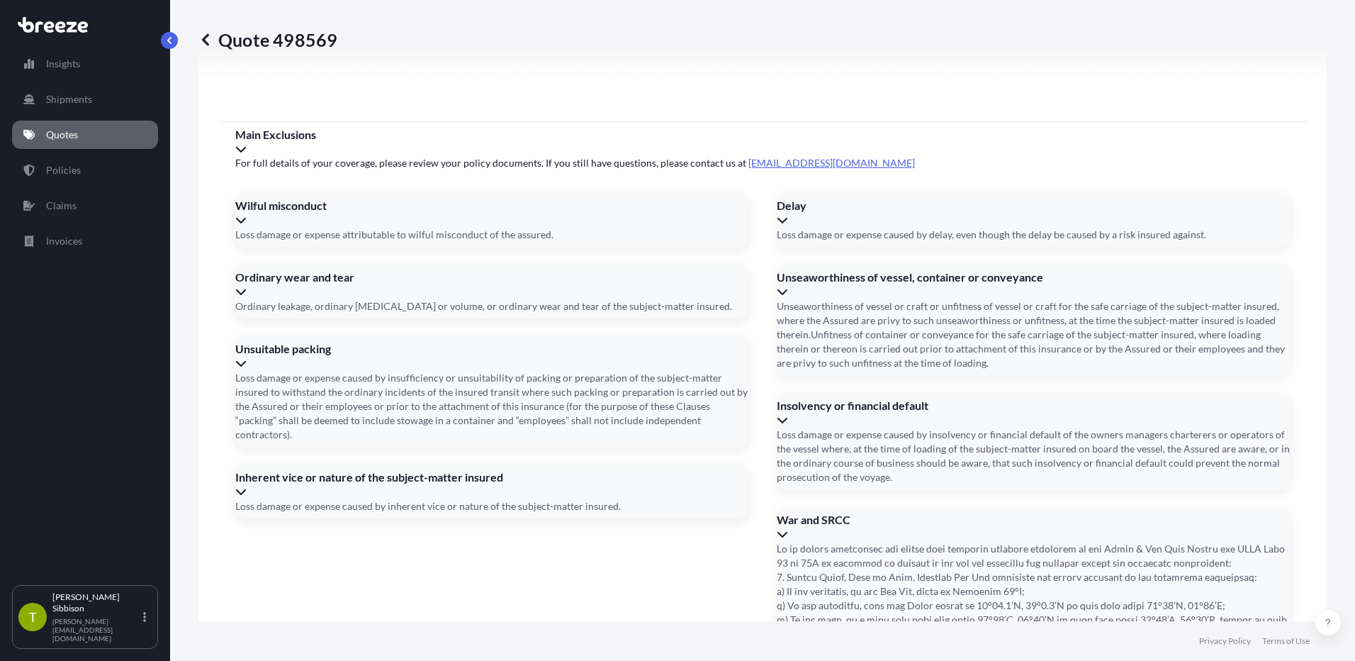
scroll to position [2018, 0]
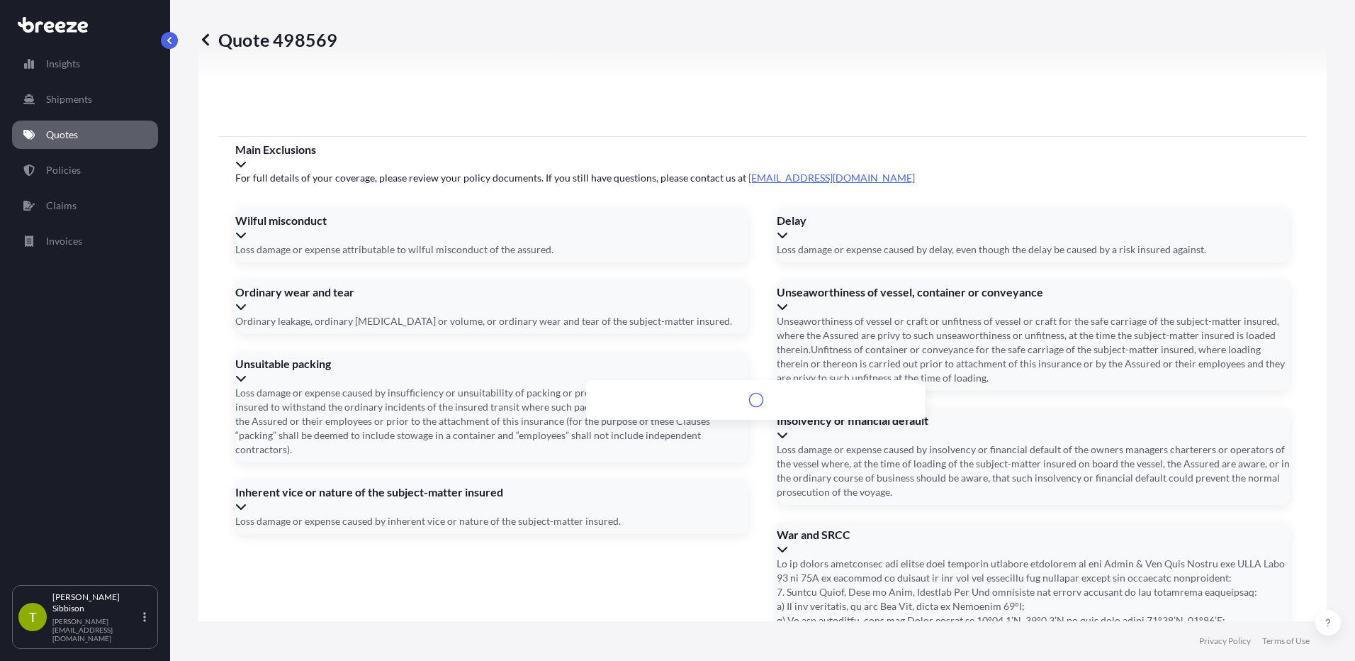
type input "315-4 ARIMOTO WAKAYAMA WAKAYAMA 640-8390 JAPAN"
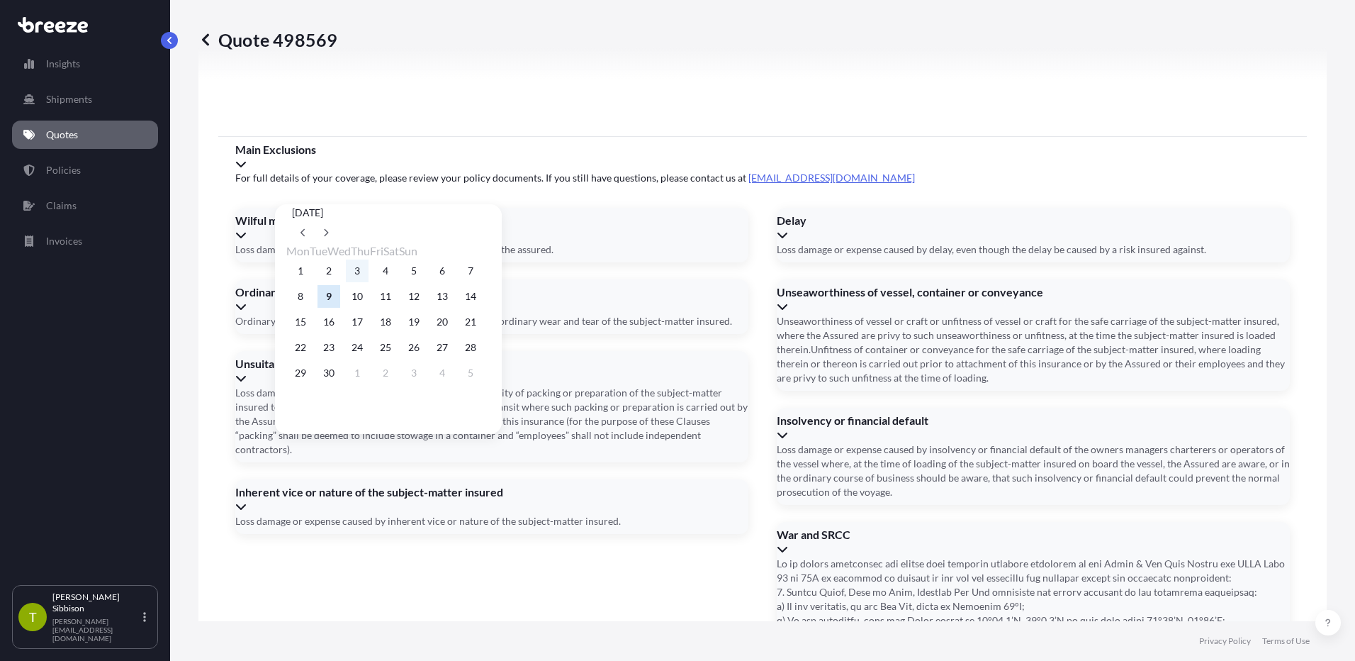
click at [367, 273] on button "3" at bounding box center [357, 270] width 23 height 23
type input "09/03/2025"
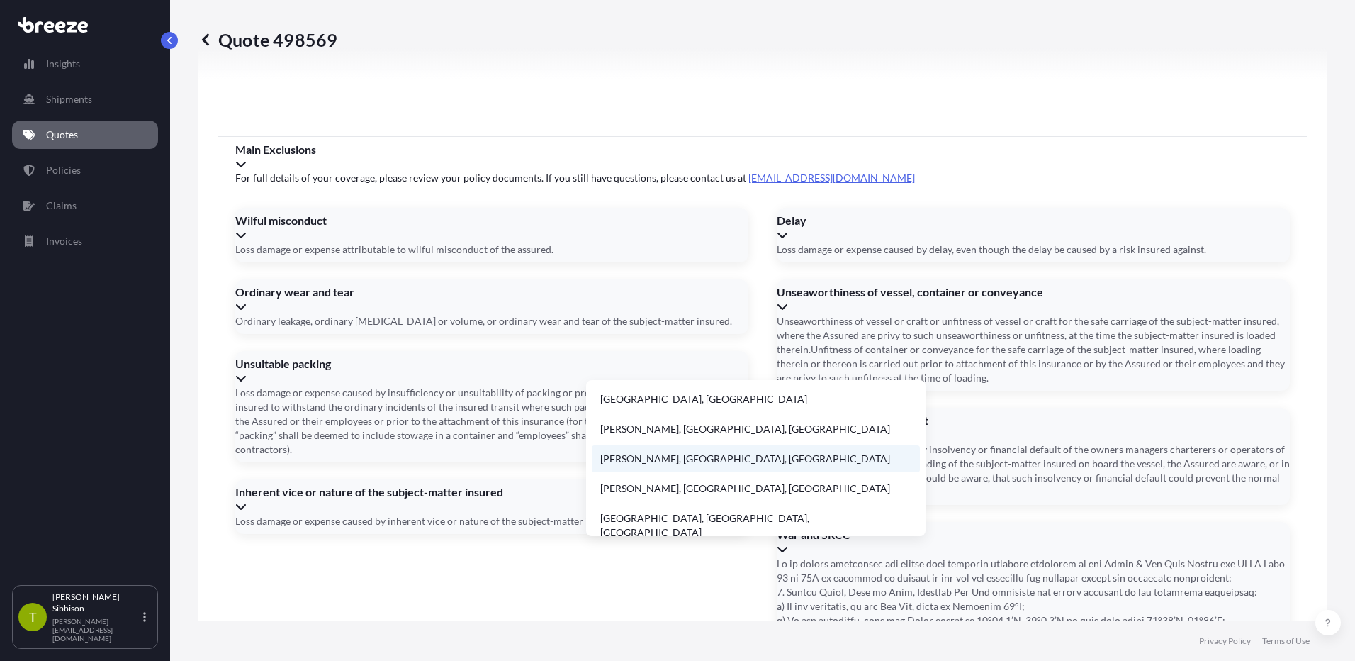
scroll to position [1, 0]
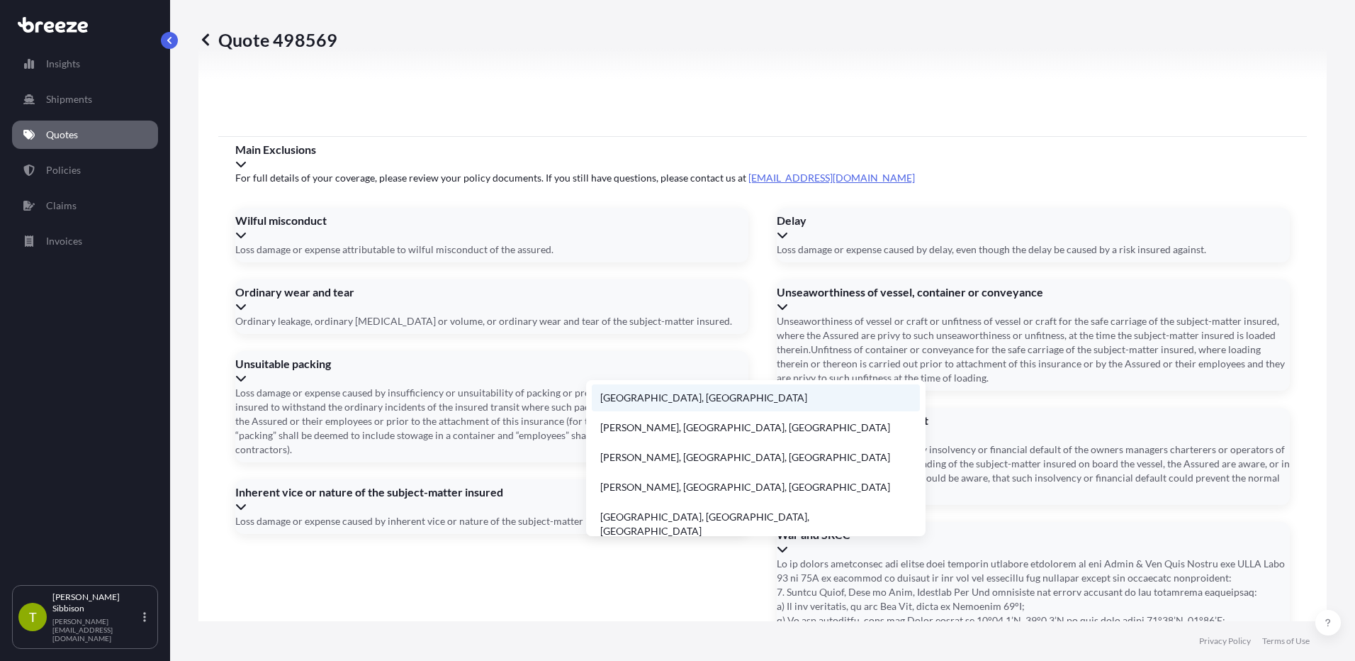
click at [667, 401] on li "Wakayama, Japan" at bounding box center [756, 397] width 328 height 27
type input "Wakayama, Japan"
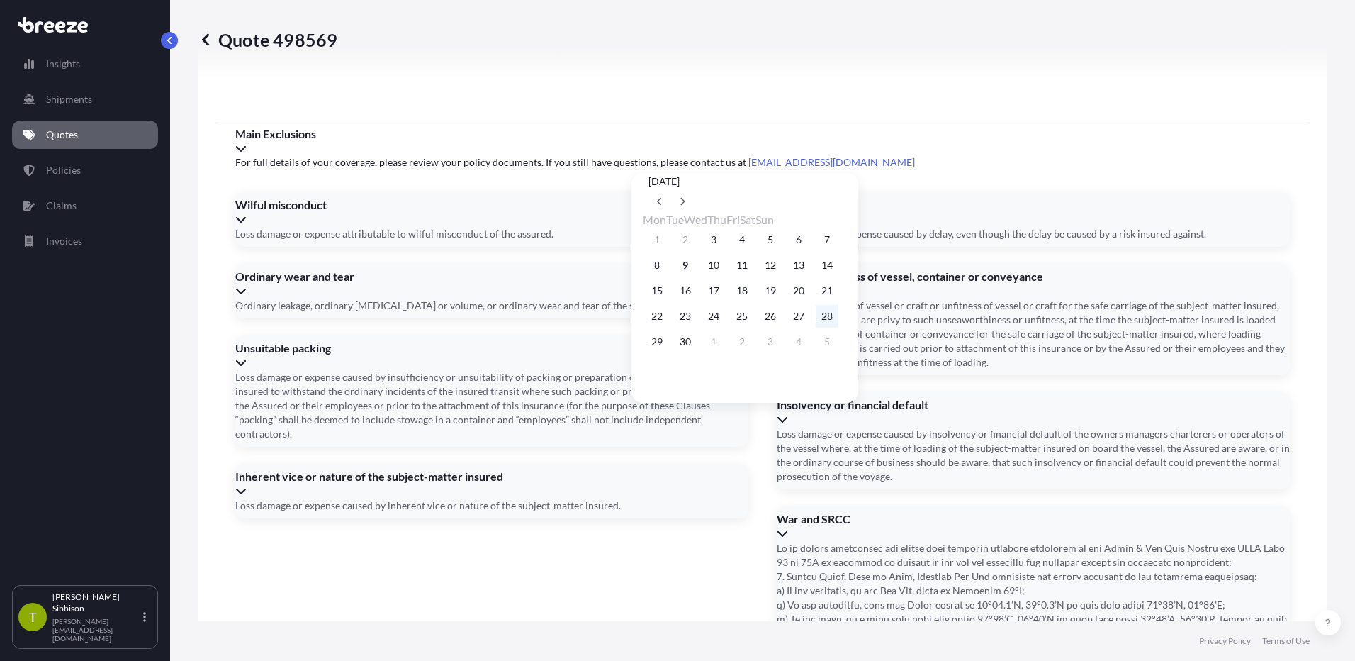
click at [839, 323] on button "28" at bounding box center [827, 316] width 23 height 23
type input "09/28/2025"
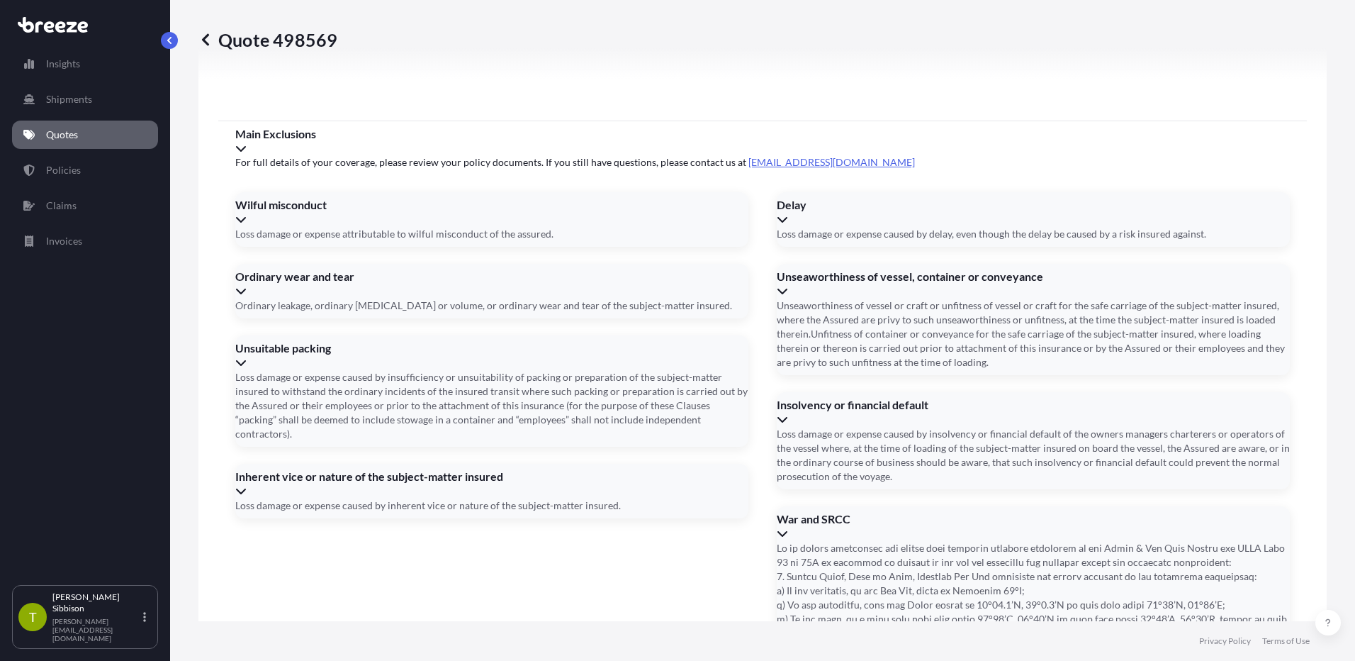
type input "TGBU6103887"
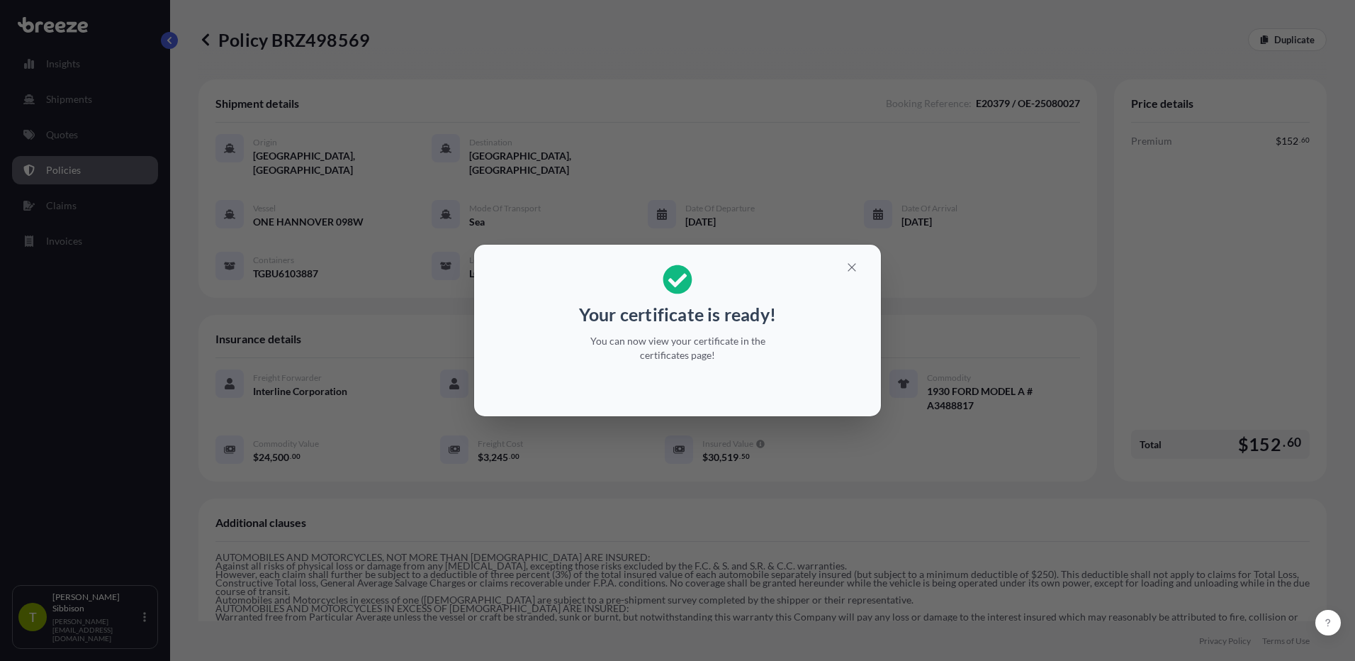
click at [822, 573] on div "Your certificate is ready! You can now view your certificate in the certificate…" at bounding box center [677, 330] width 1355 height 661
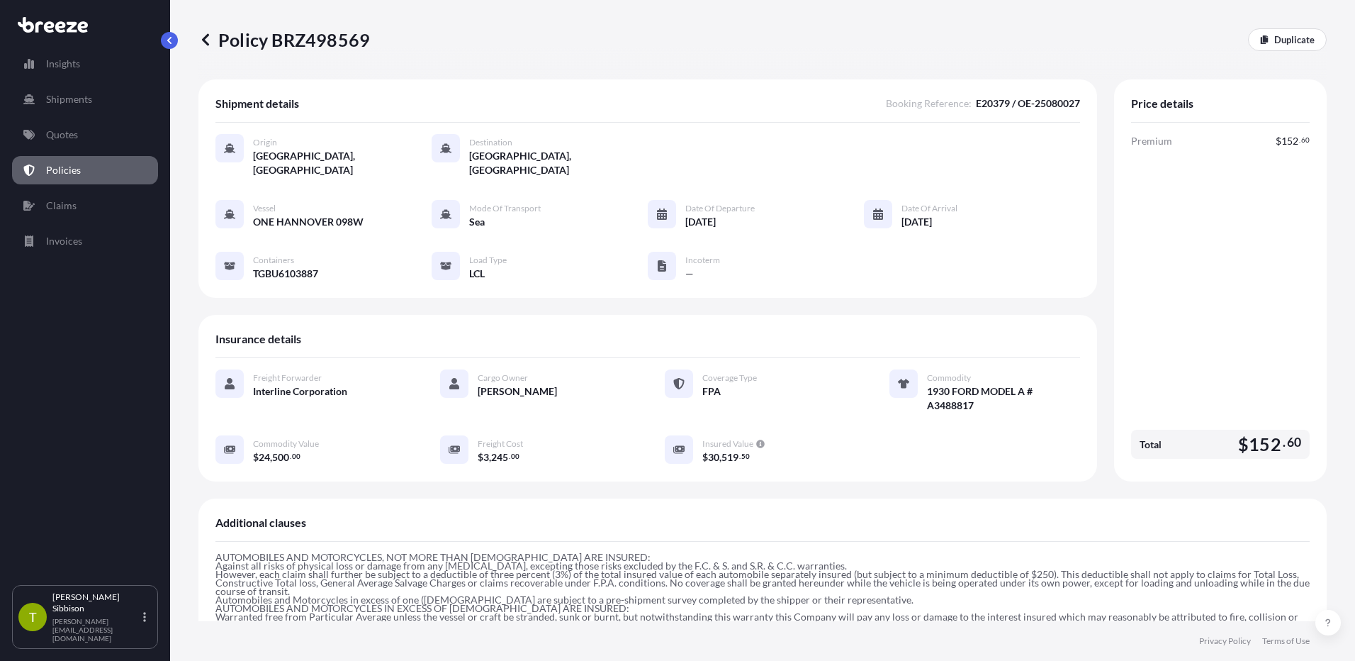
click at [73, 167] on p "Policies" at bounding box center [63, 170] width 35 height 14
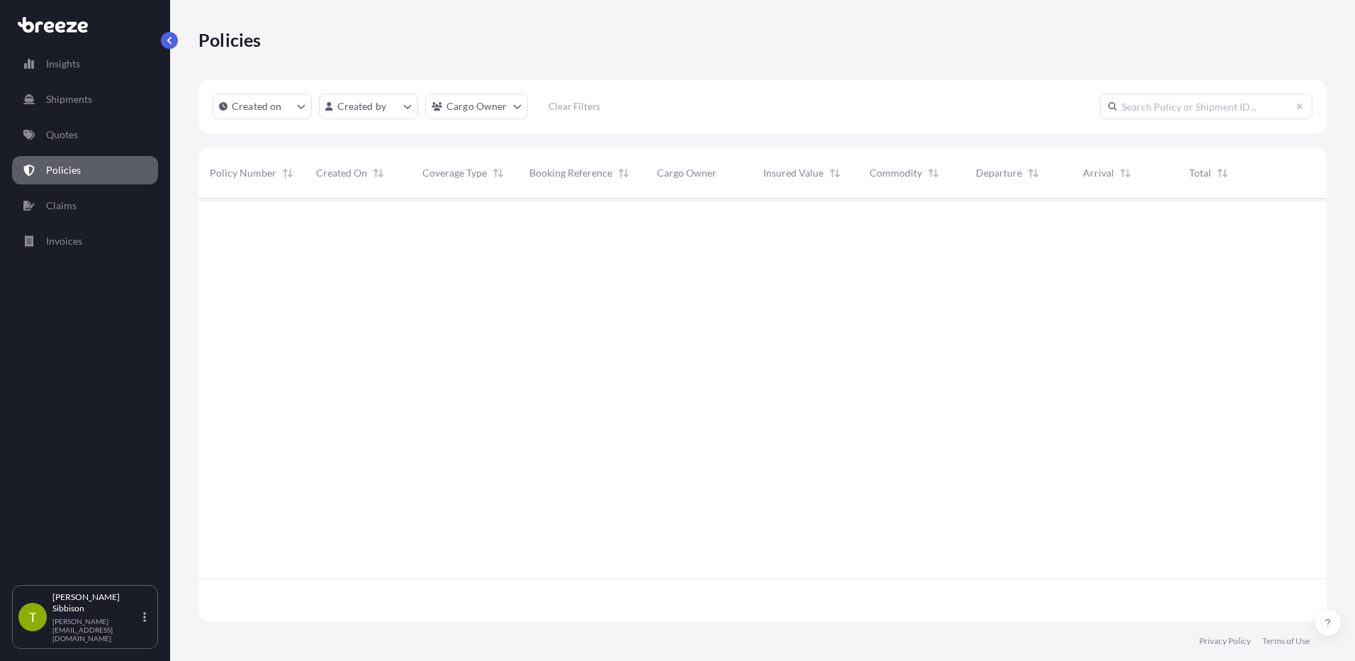
scroll to position [420, 1118]
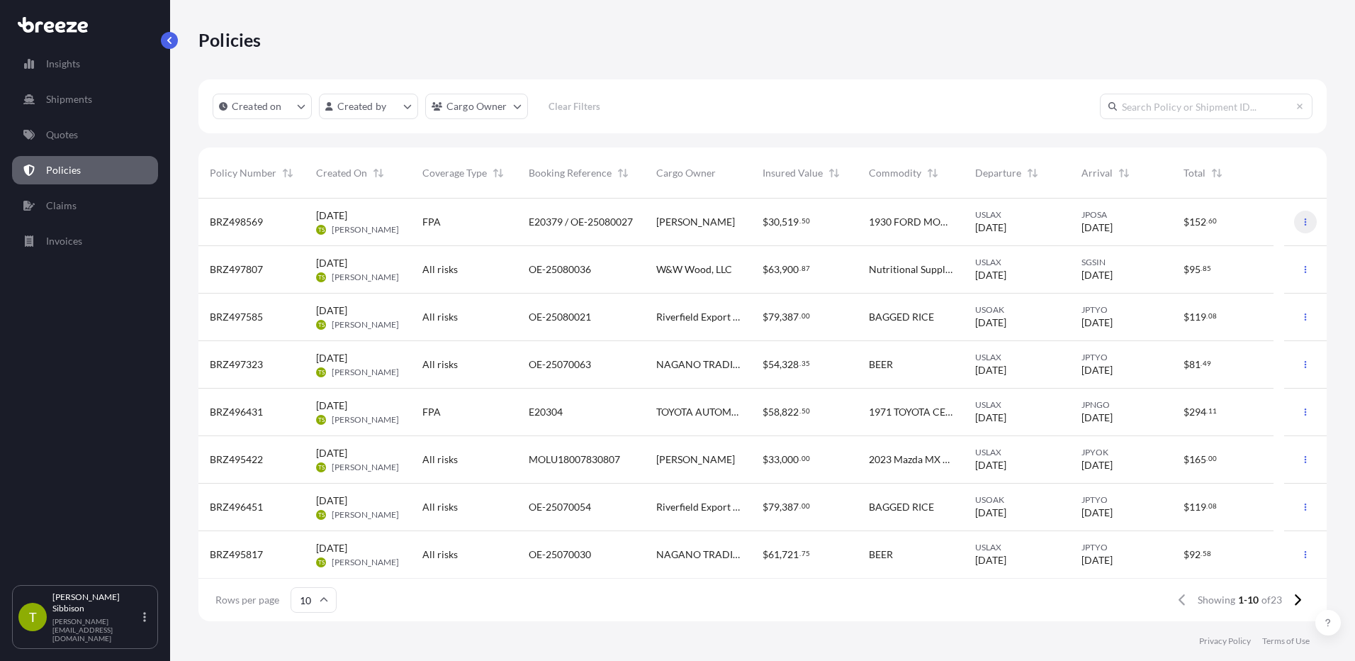
click at [1297, 217] on button "button" at bounding box center [1305, 222] width 23 height 23
click at [1254, 253] on p "Download certificate" at bounding box center [1228, 250] width 93 height 14
click at [72, 137] on p "Quotes" at bounding box center [62, 135] width 32 height 14
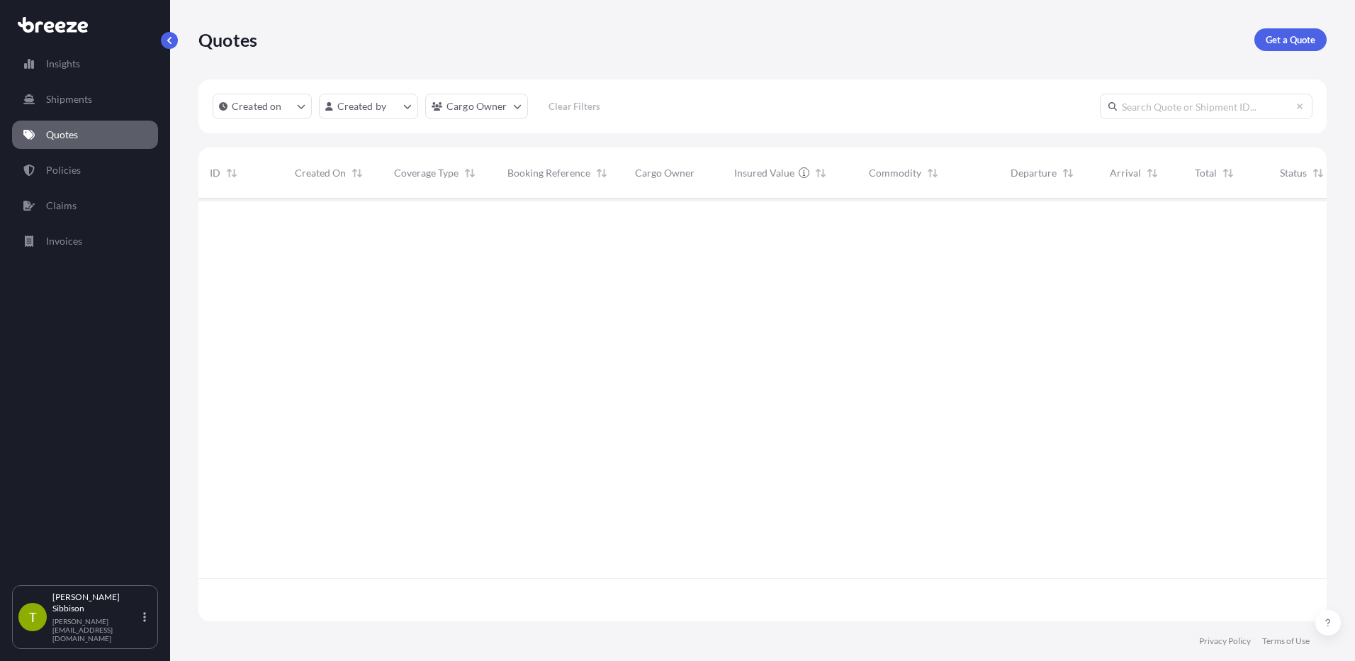
scroll to position [420, 1118]
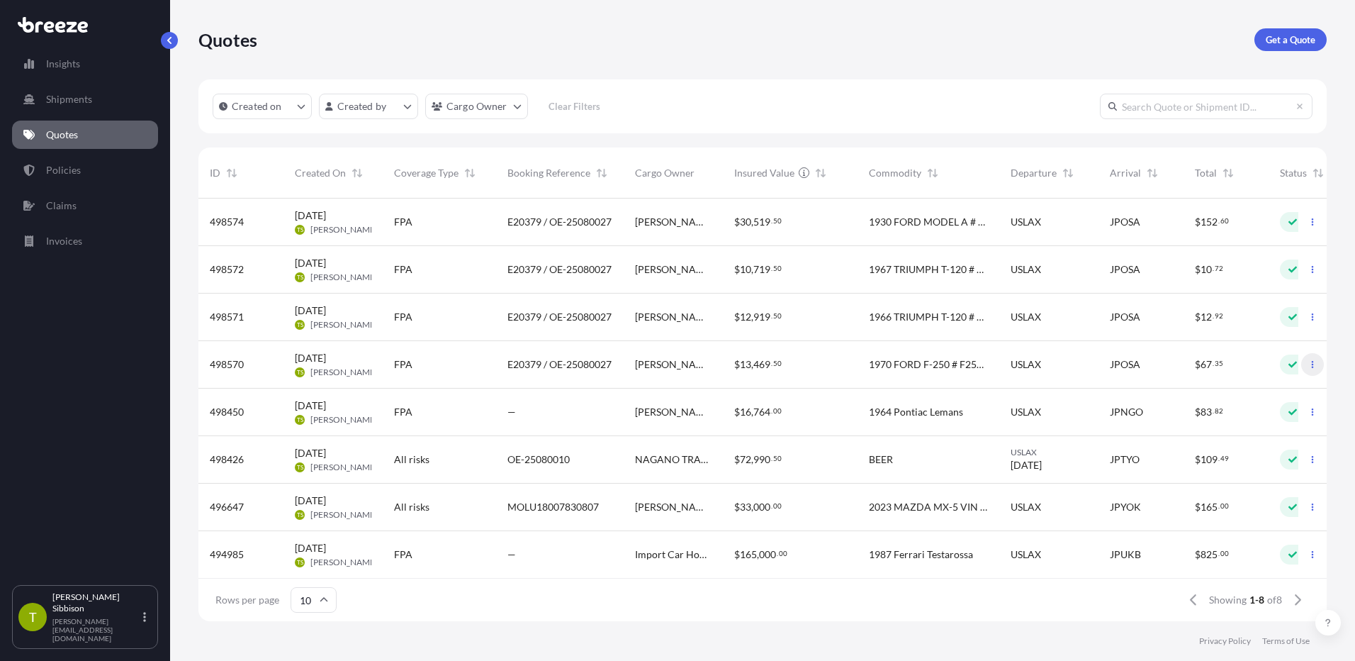
click at [1309, 366] on icon "button" at bounding box center [1313, 364] width 9 height 9
click at [944, 361] on span "1970 FORD F-250 # F25YRJ30709" at bounding box center [928, 364] width 119 height 14
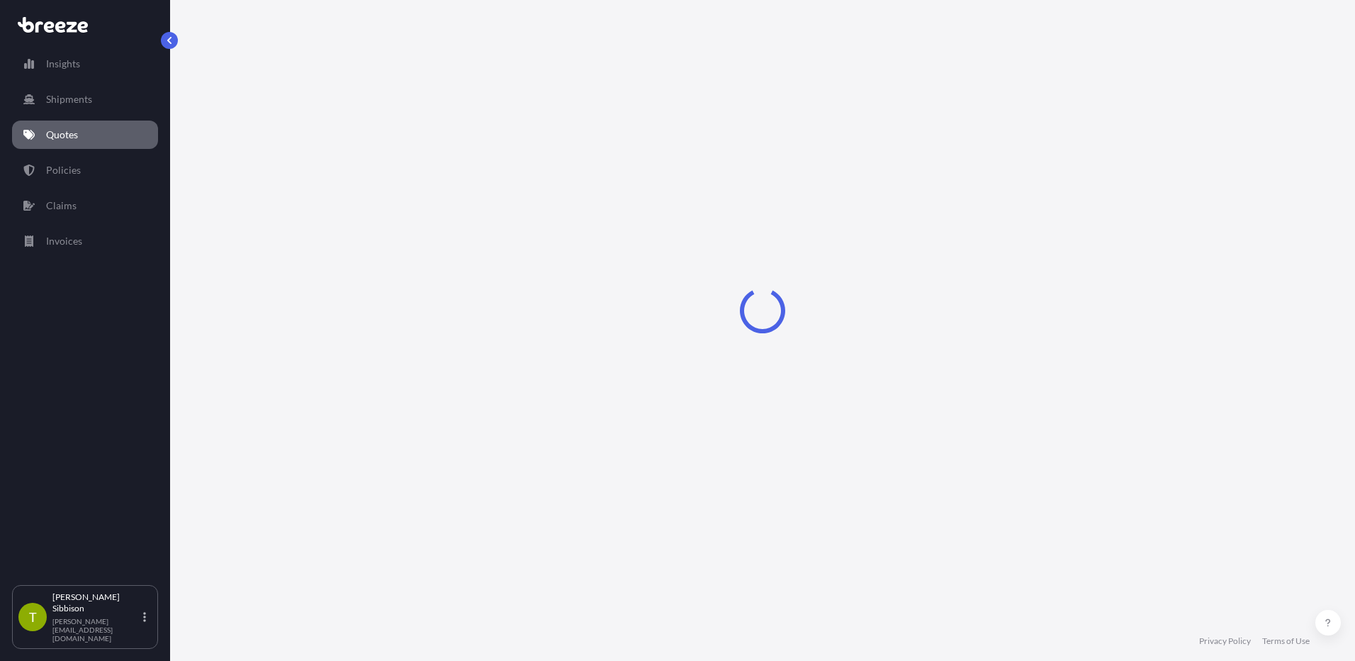
select select "Sea"
select select "2"
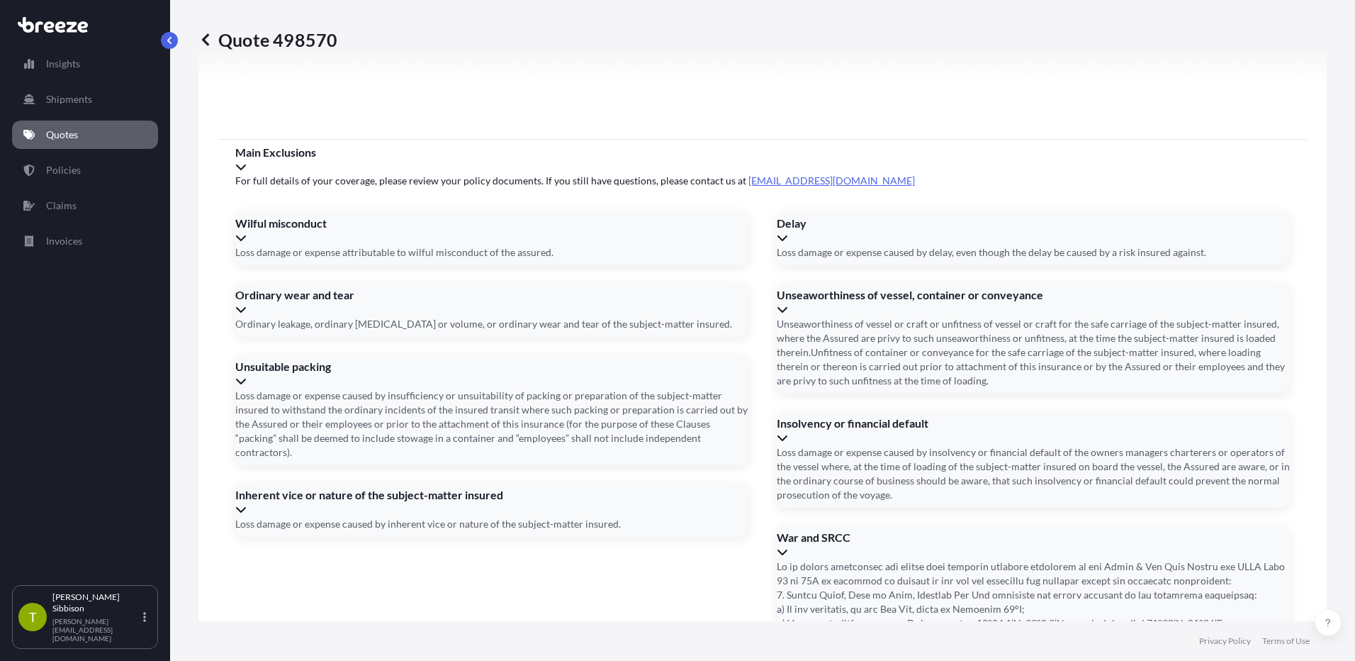
scroll to position [2018, 0]
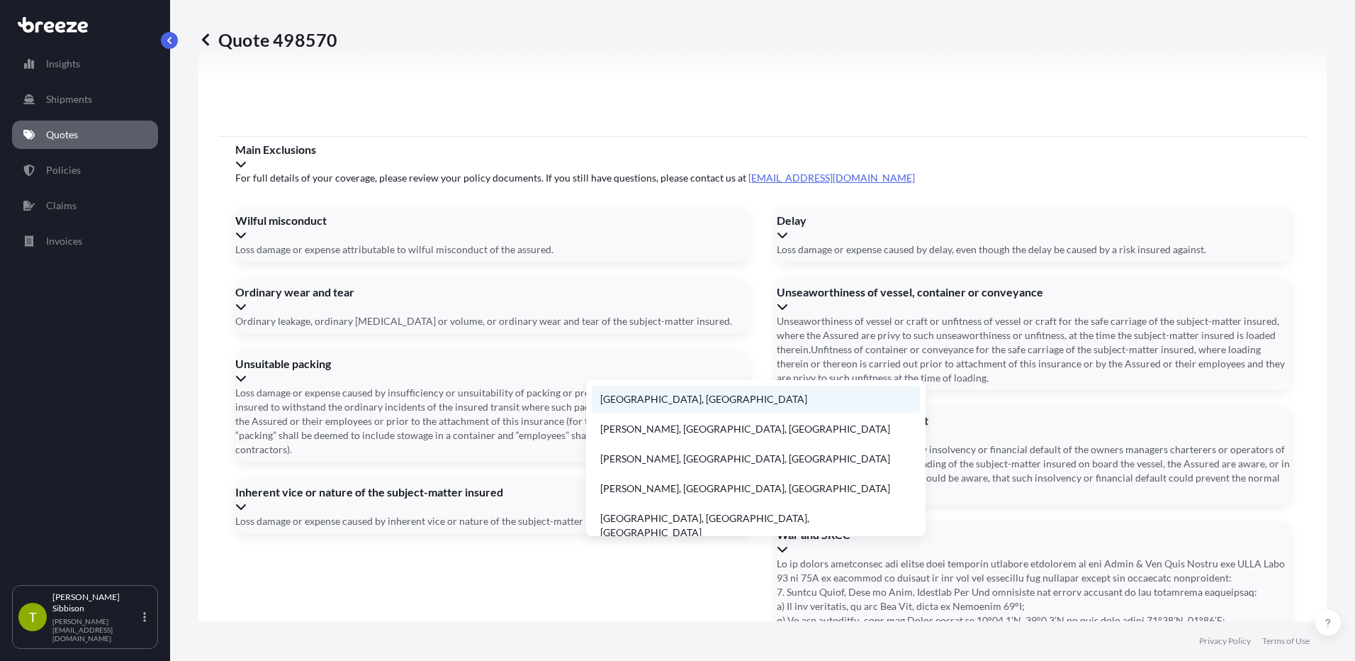
click at [673, 398] on li "Wakayama, Japan" at bounding box center [756, 399] width 328 height 27
type input "Wakayama, Japan"
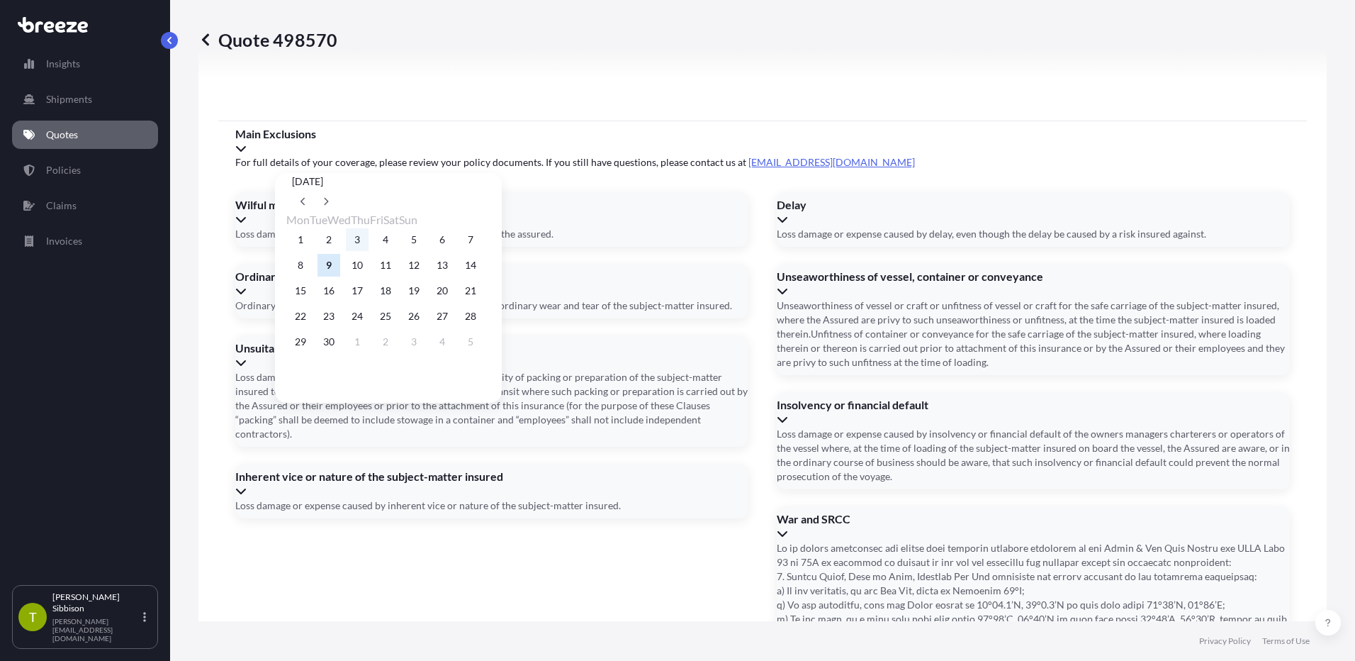
click at [369, 242] on button "3" at bounding box center [357, 239] width 23 height 23
type input "09/03/2025"
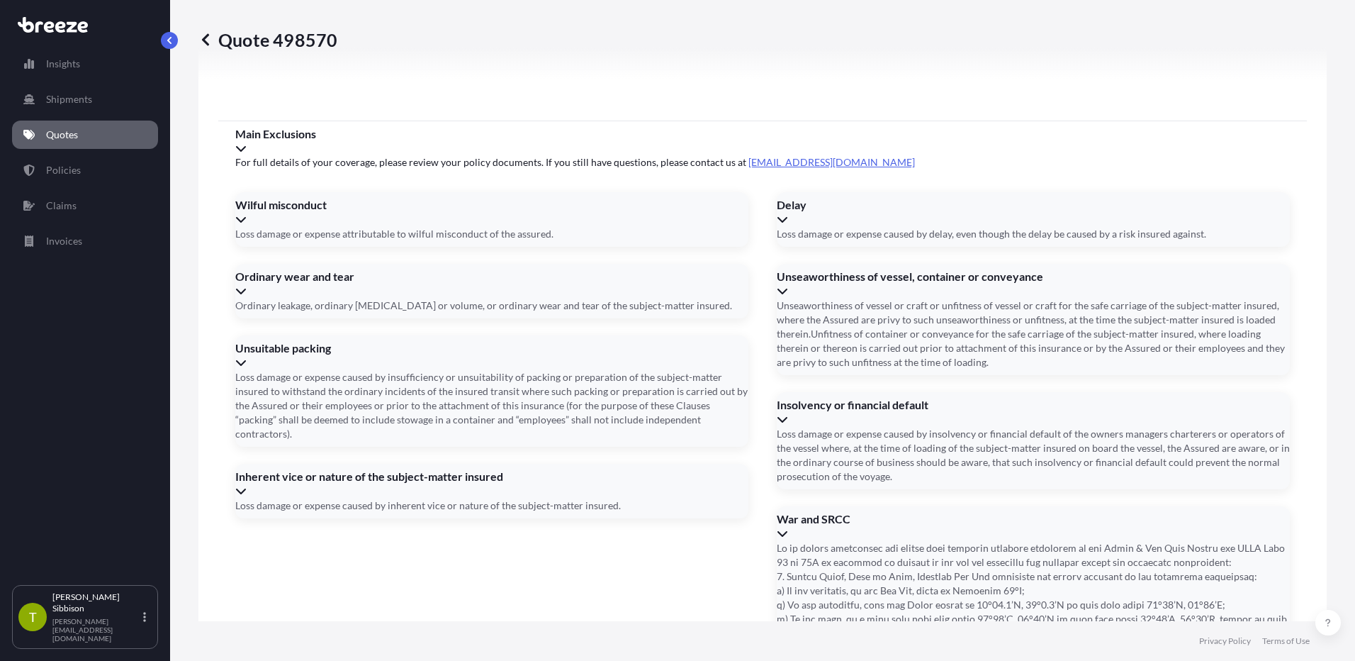
drag, startPoint x: 662, startPoint y: 432, endPoint x: 661, endPoint y: 420, distance: 11.4
type input "09/28/2025"
type input "TGBU6103887"
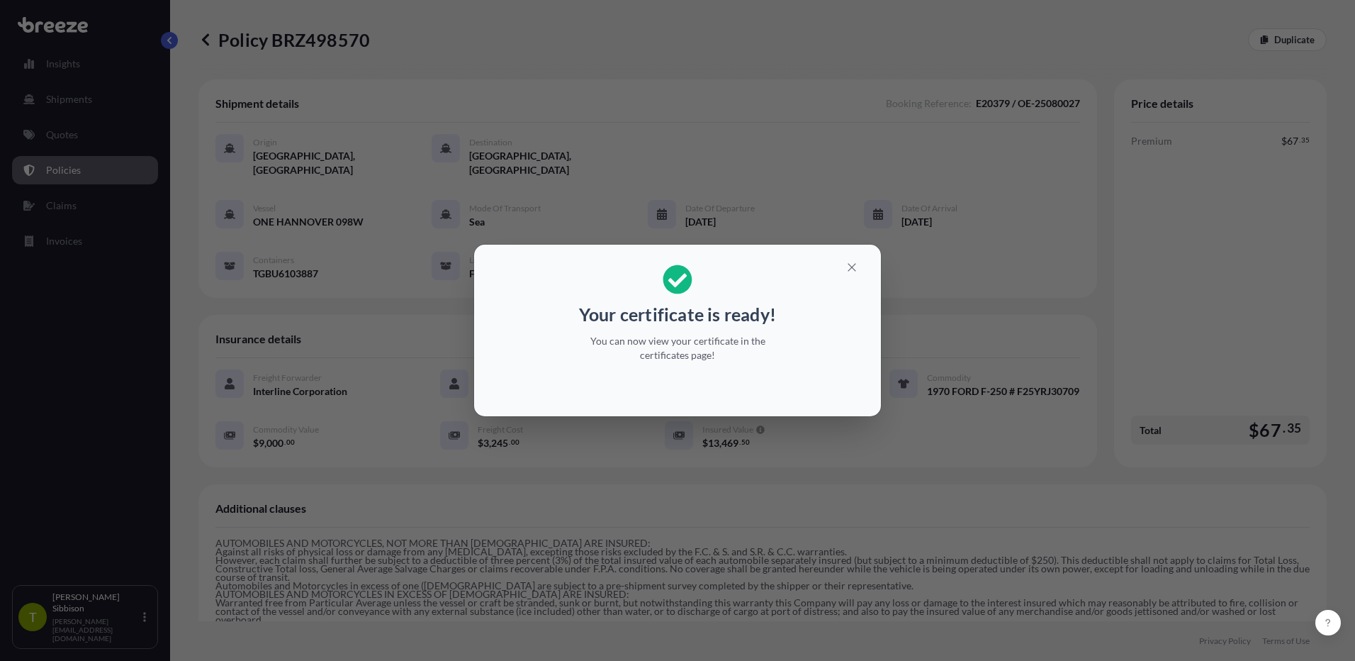
click at [712, 356] on p "You can now view your certificate in the certificates page!" at bounding box center [678, 348] width 218 height 28
click at [854, 273] on icon "button" at bounding box center [852, 267] width 13 height 13
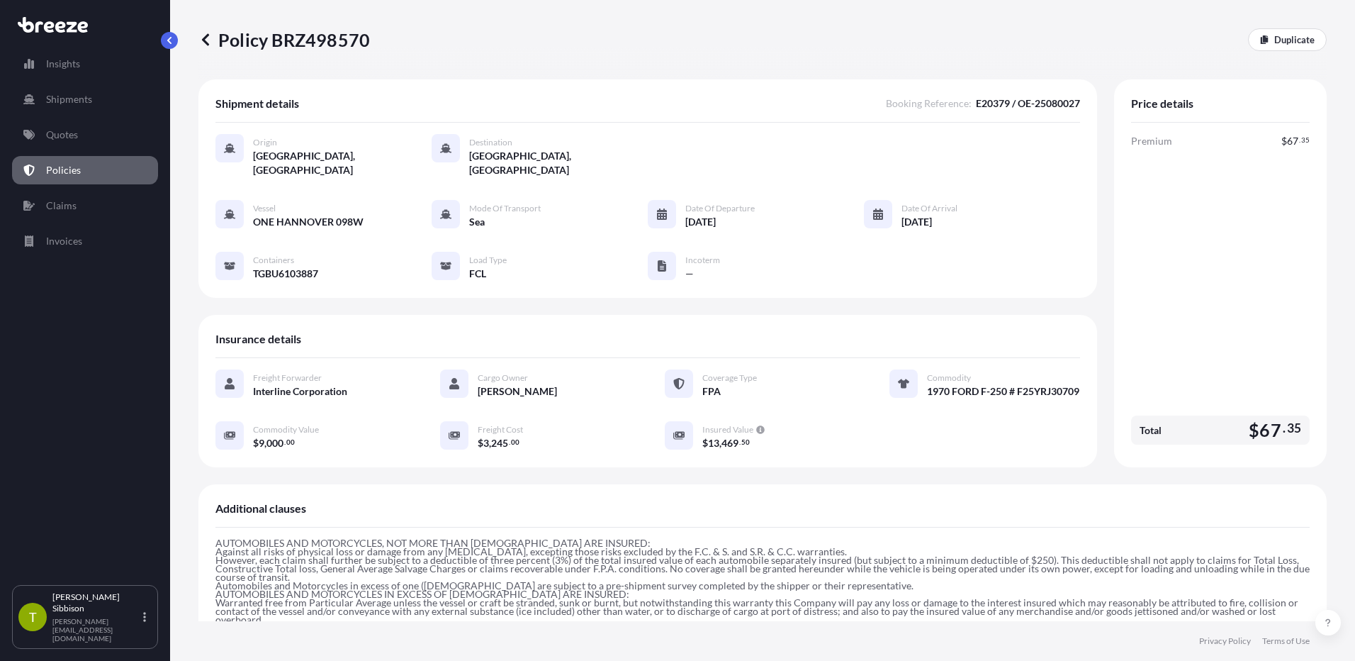
click at [84, 167] on link "Policies" at bounding box center [85, 170] width 146 height 28
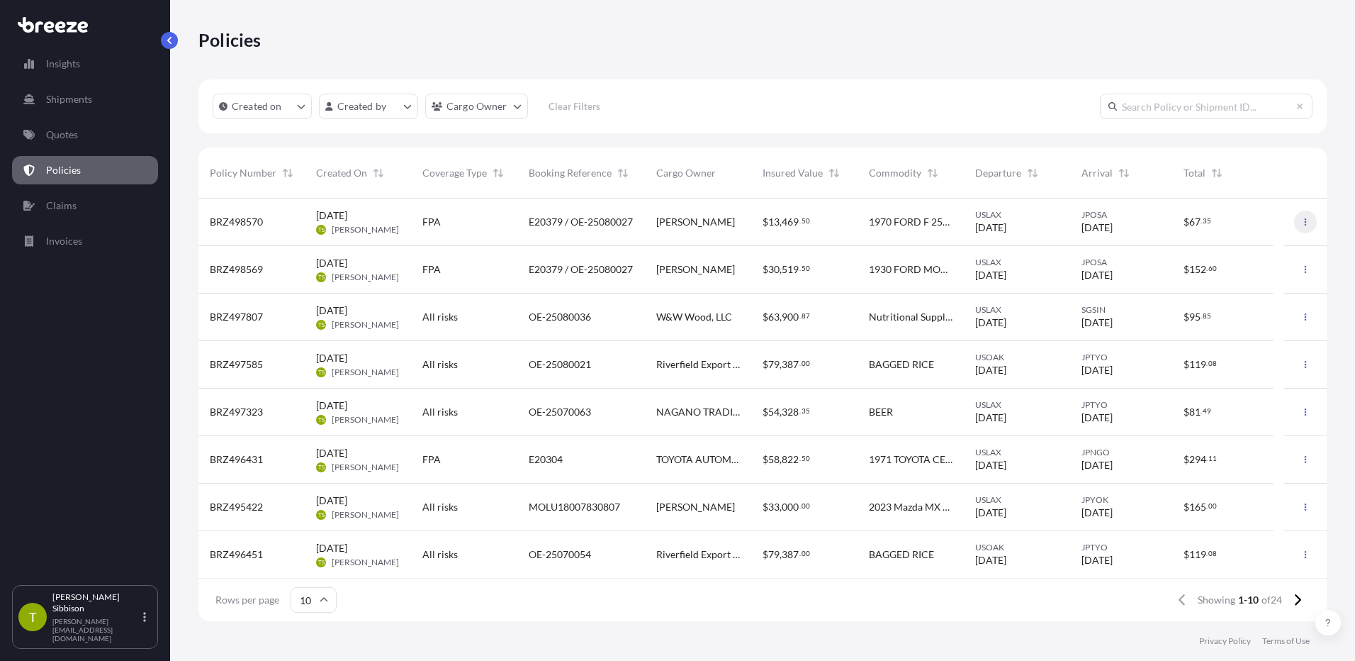
click at [1294, 220] on button "button" at bounding box center [1305, 222] width 23 height 23
click at [1204, 249] on p "Download certificate" at bounding box center [1228, 250] width 93 height 14
click at [106, 133] on link "Quotes" at bounding box center [85, 135] width 146 height 28
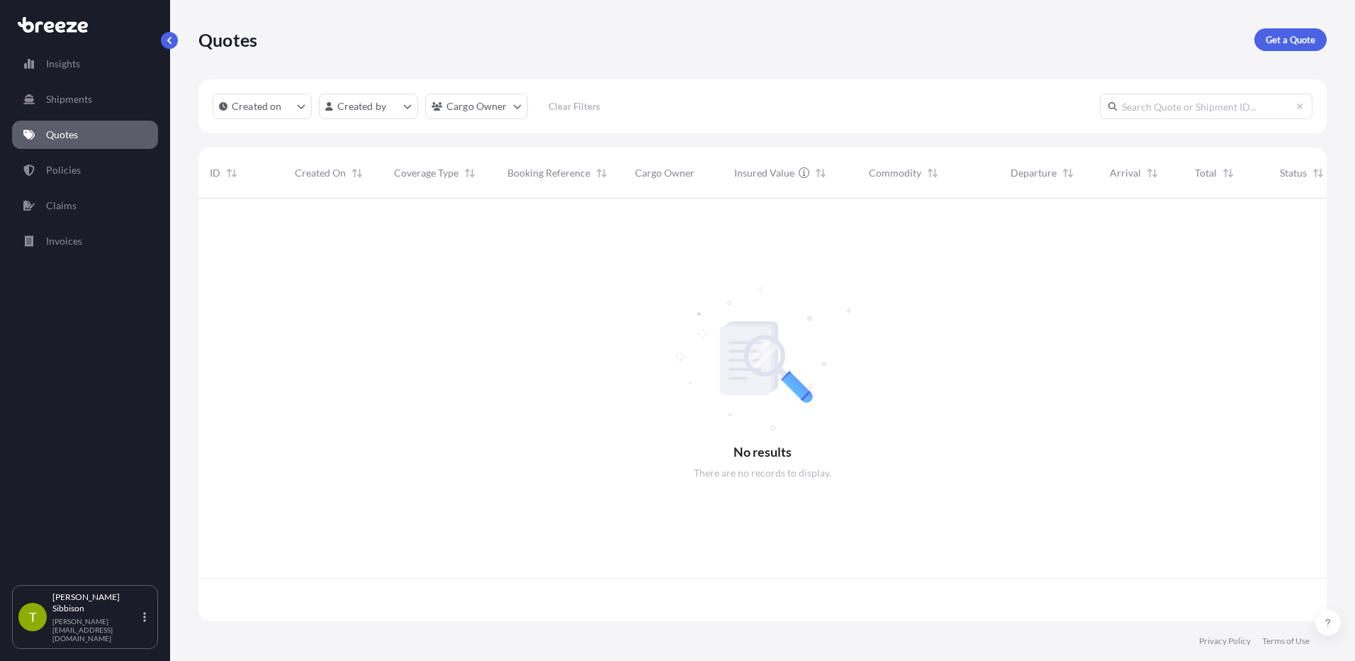
scroll to position [420, 1118]
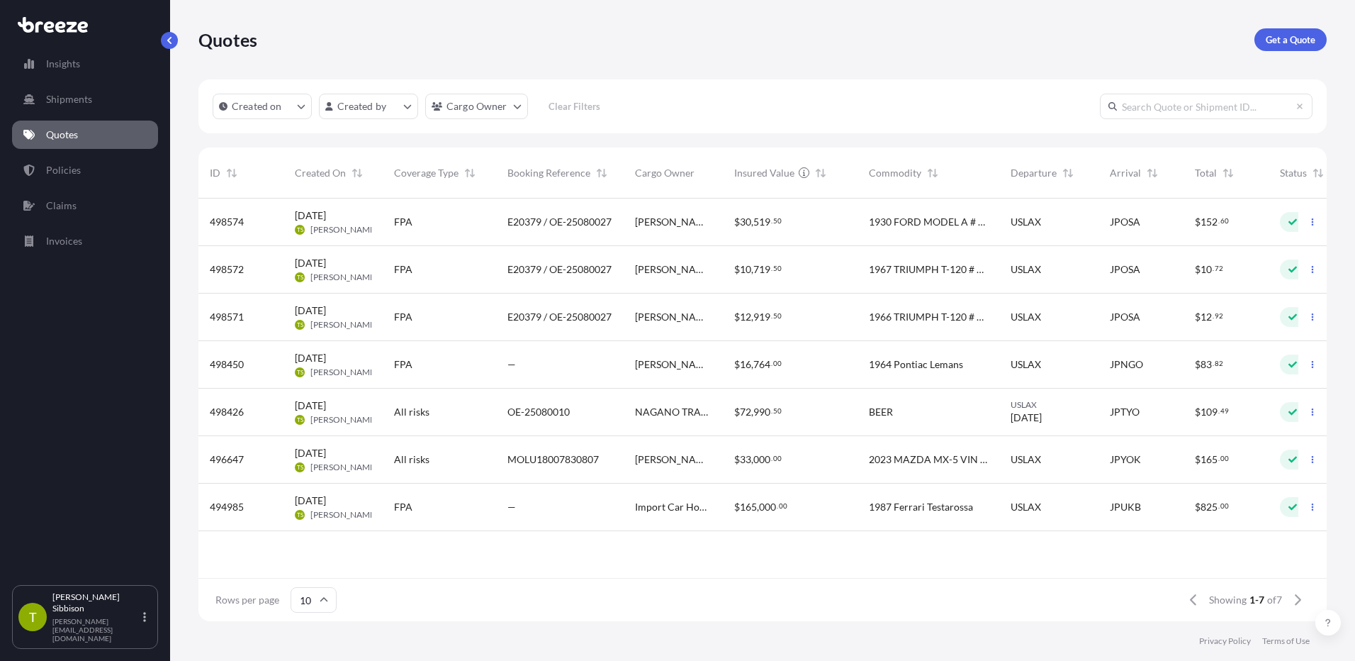
click at [949, 323] on span "1966 TRIUMPH T-120 # T120RDU12105" at bounding box center [928, 317] width 119 height 14
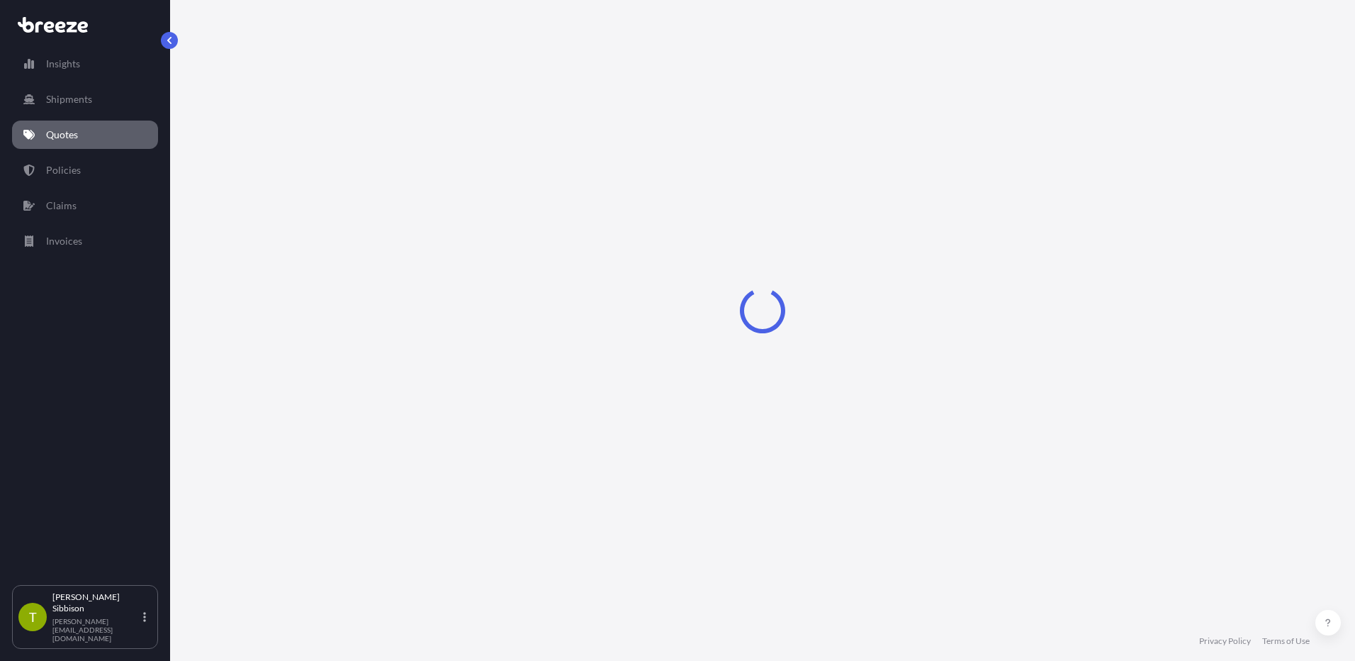
select select "Sea"
select select "1"
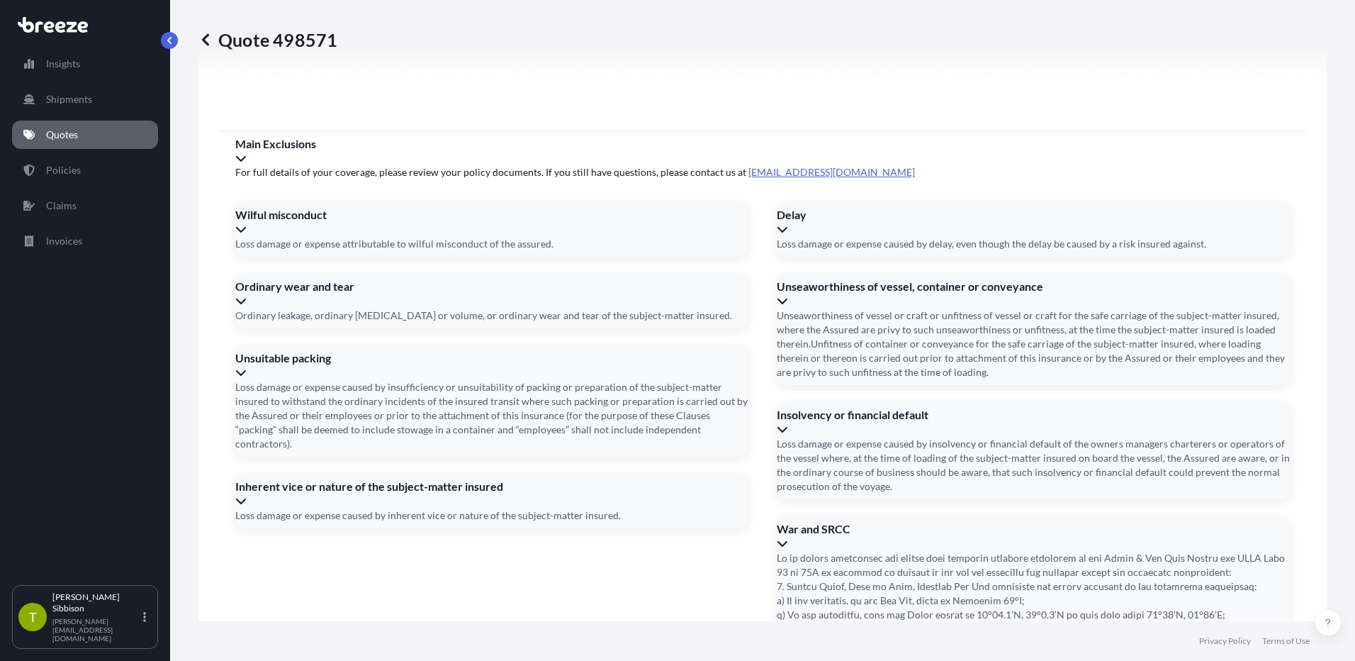
scroll to position [1815, 0]
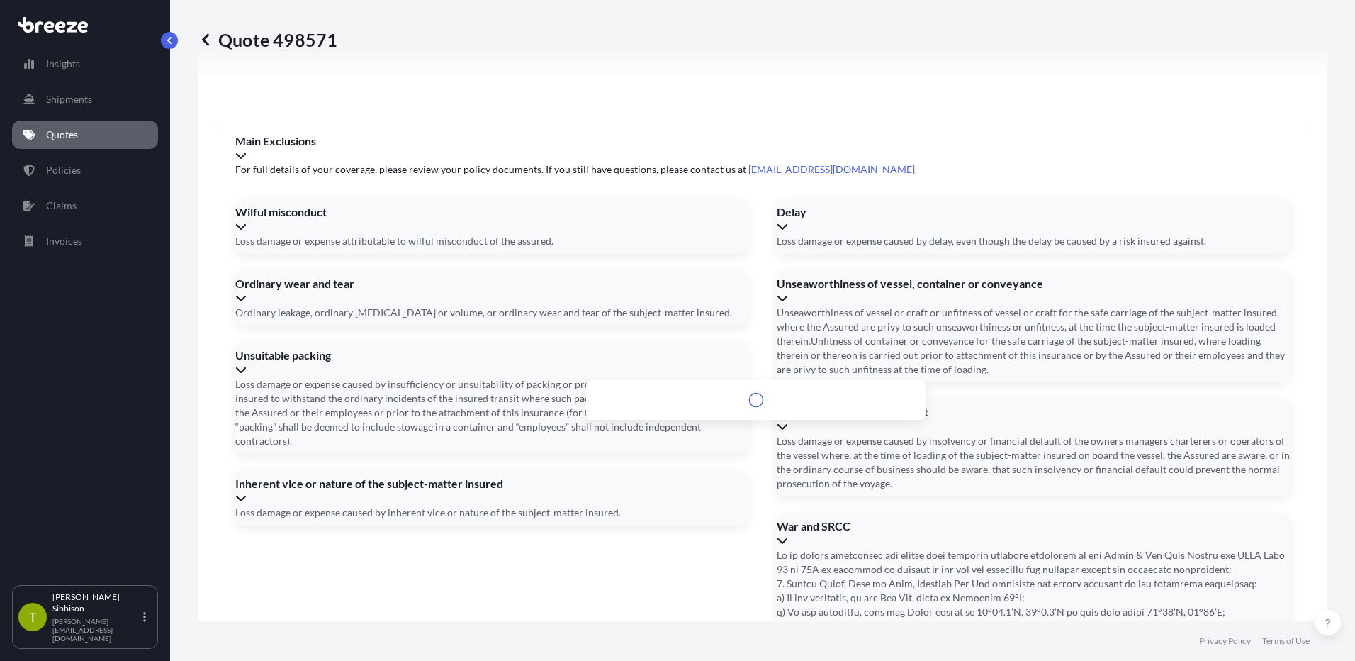
type input "S"
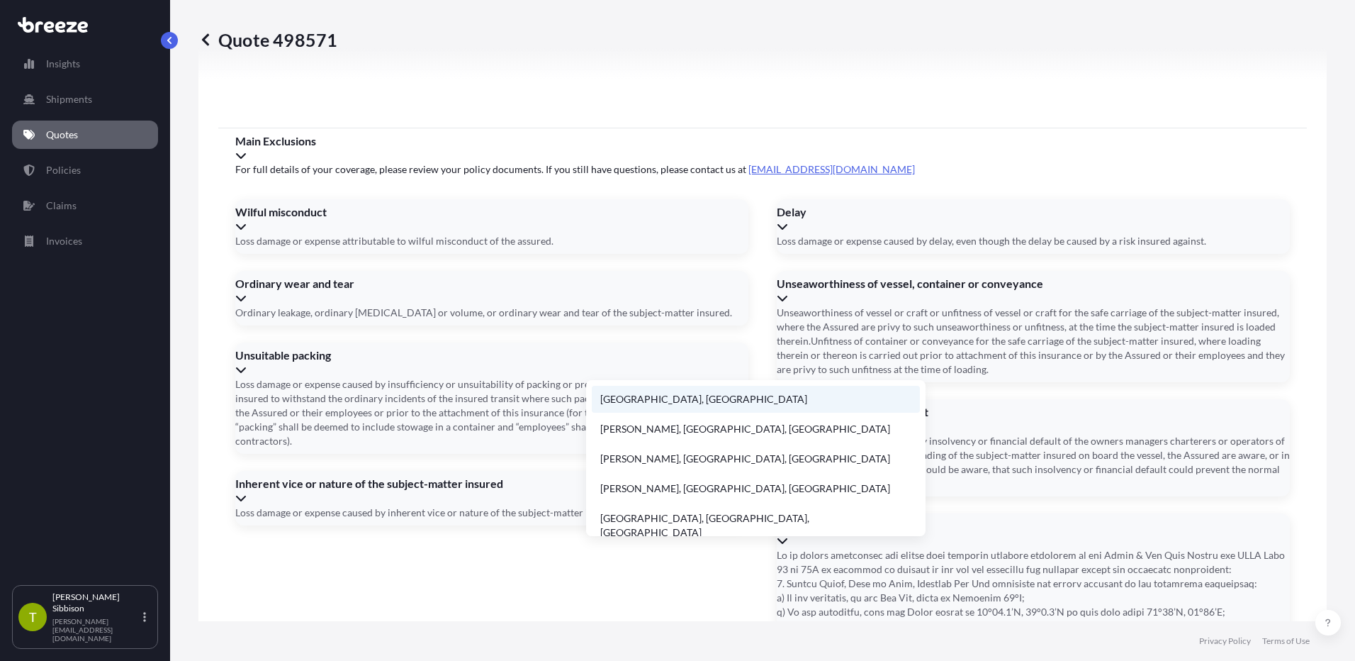
click at [683, 395] on li "Wakayama, Japan" at bounding box center [756, 399] width 328 height 27
type input "Wakayama, Japan"
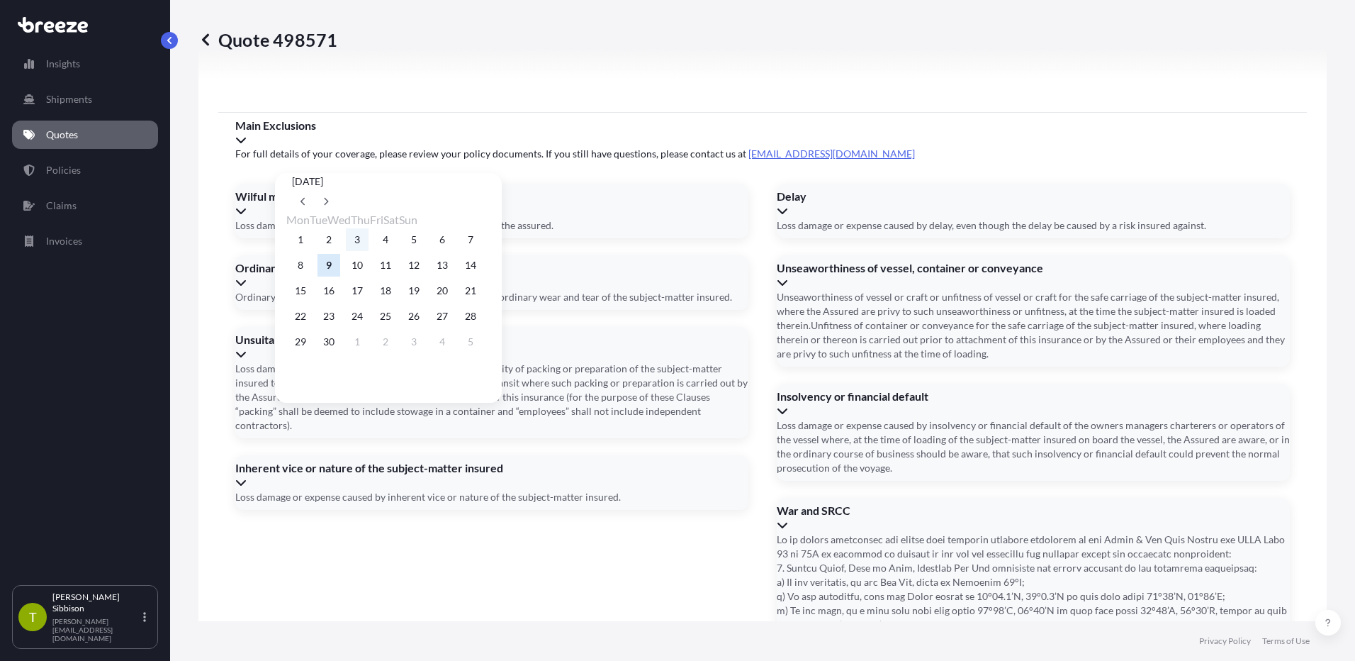
click at [367, 244] on button "3" at bounding box center [357, 239] width 23 height 23
type input "09/03/2025"
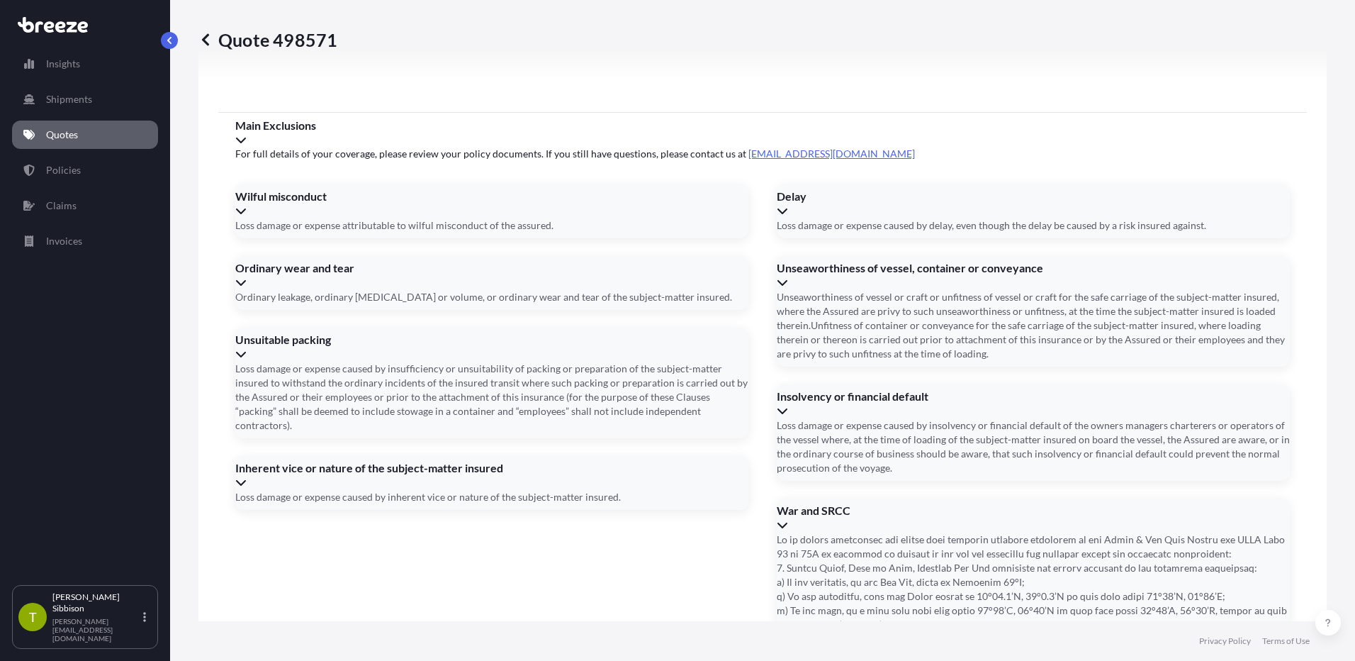
type input "09/28/2025"
type input "TGBU6103887"
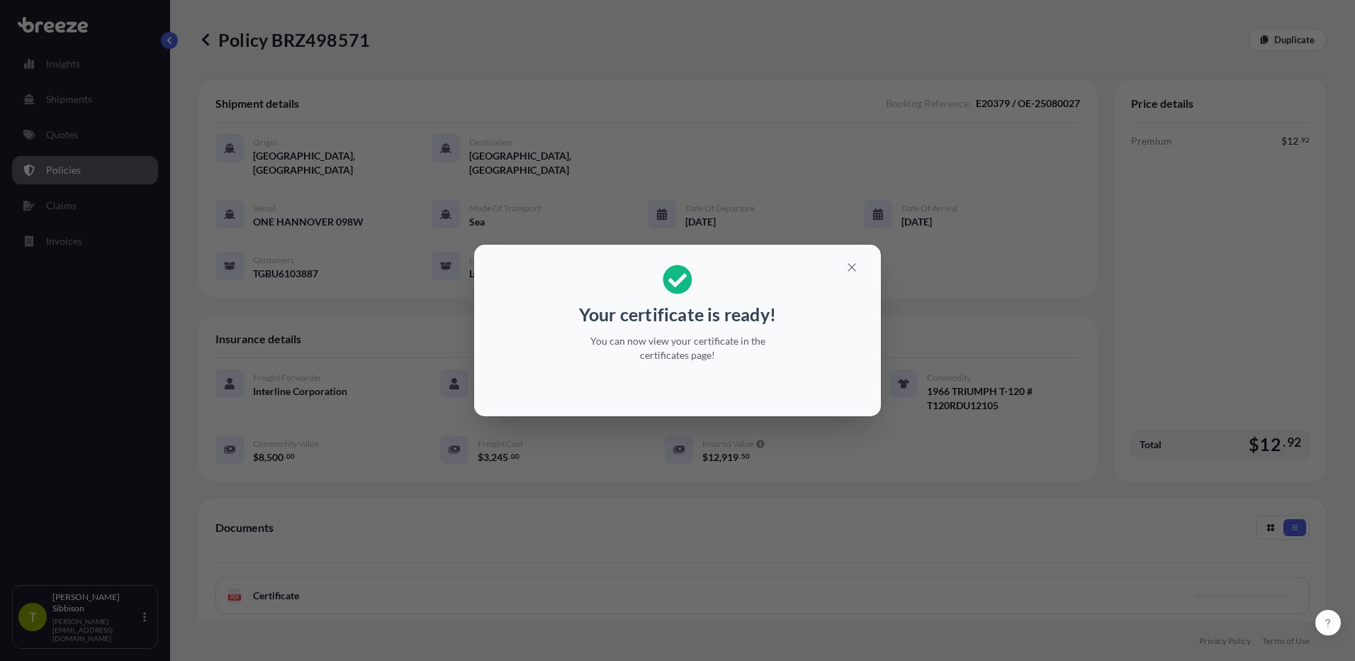
click at [776, 470] on div "Your certificate is ready! You can now view your certificate in the certificate…" at bounding box center [677, 330] width 1355 height 661
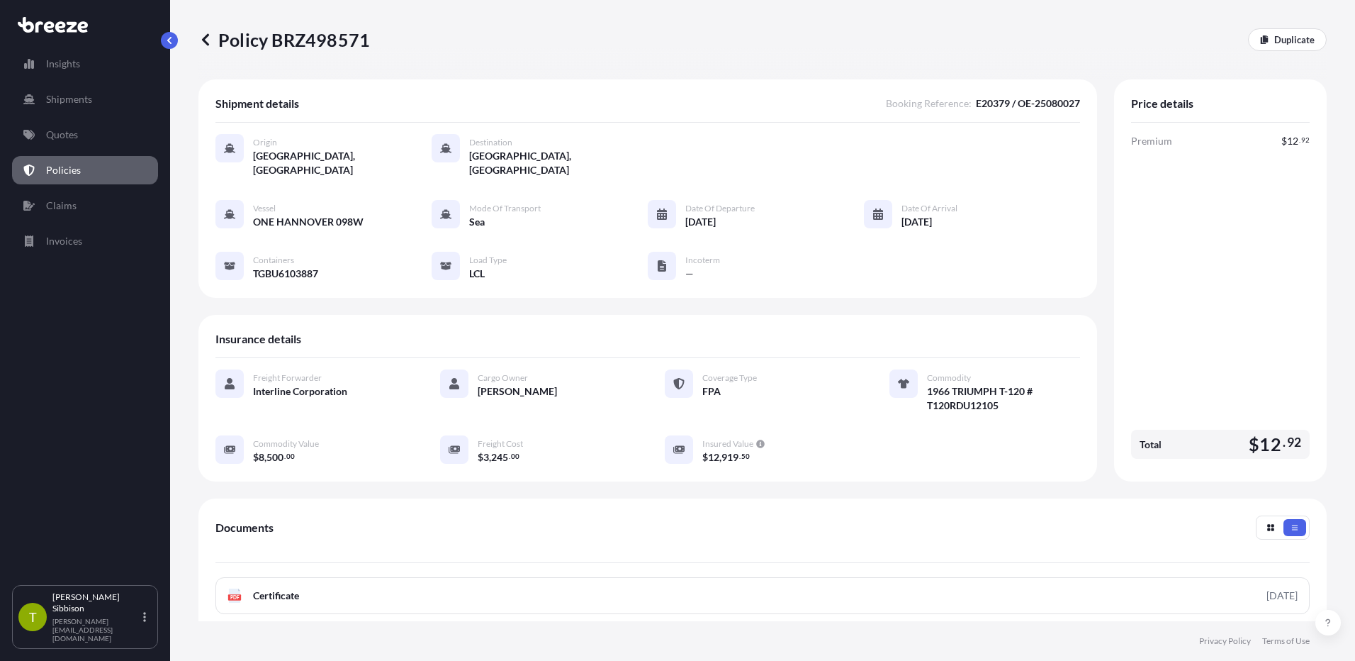
click at [76, 162] on link "Policies" at bounding box center [85, 170] width 146 height 28
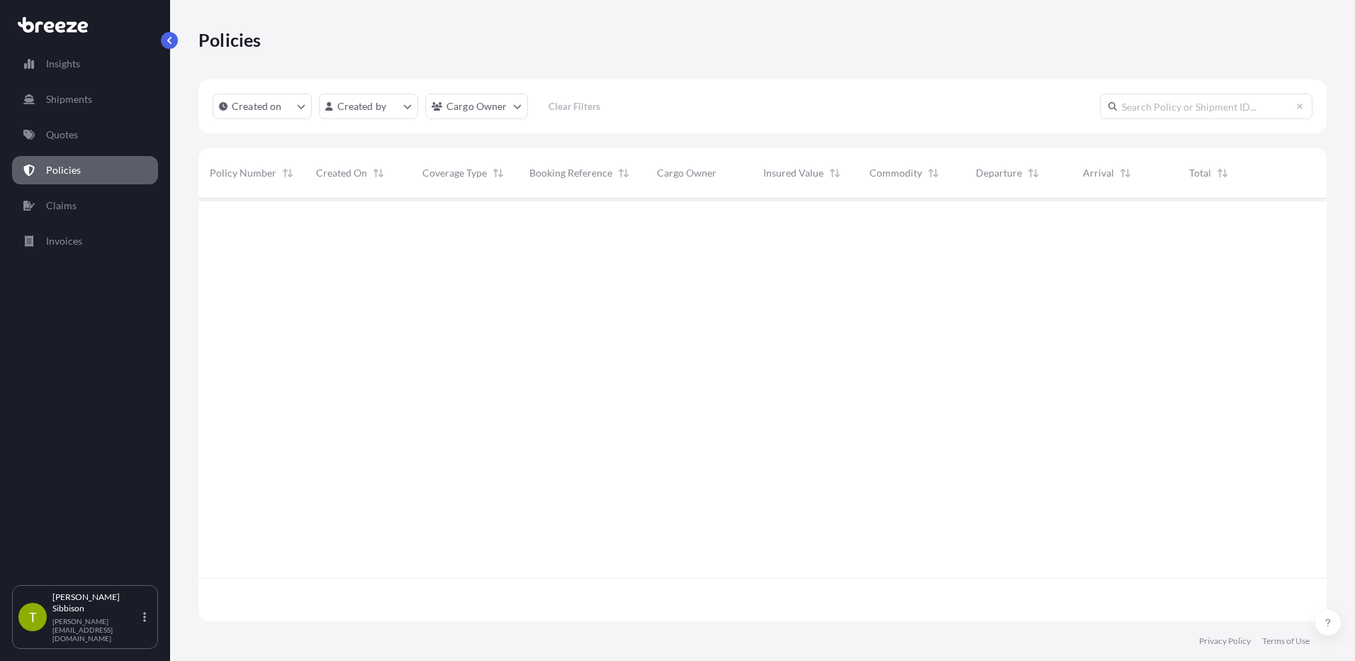
scroll to position [420, 1118]
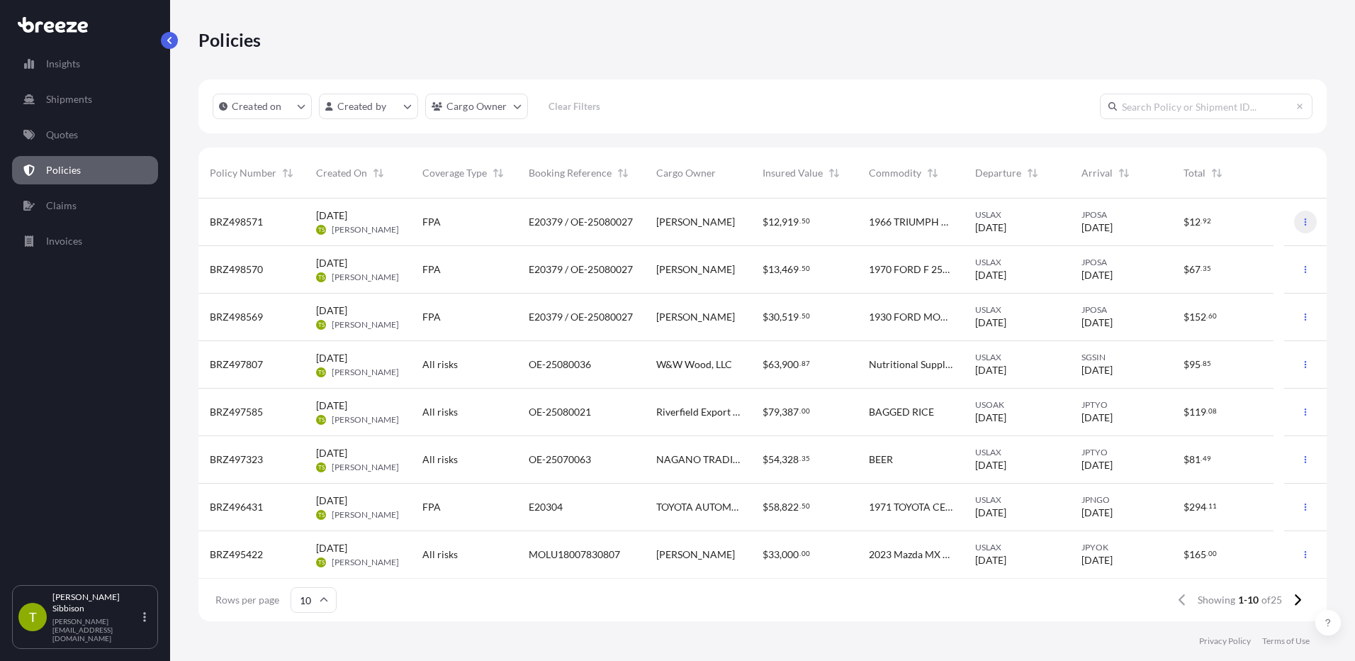
click at [1302, 224] on icon "button" at bounding box center [1306, 222] width 9 height 9
click at [1234, 253] on p "Download certificate" at bounding box center [1228, 250] width 93 height 14
click at [61, 135] on p "Quotes" at bounding box center [62, 135] width 32 height 14
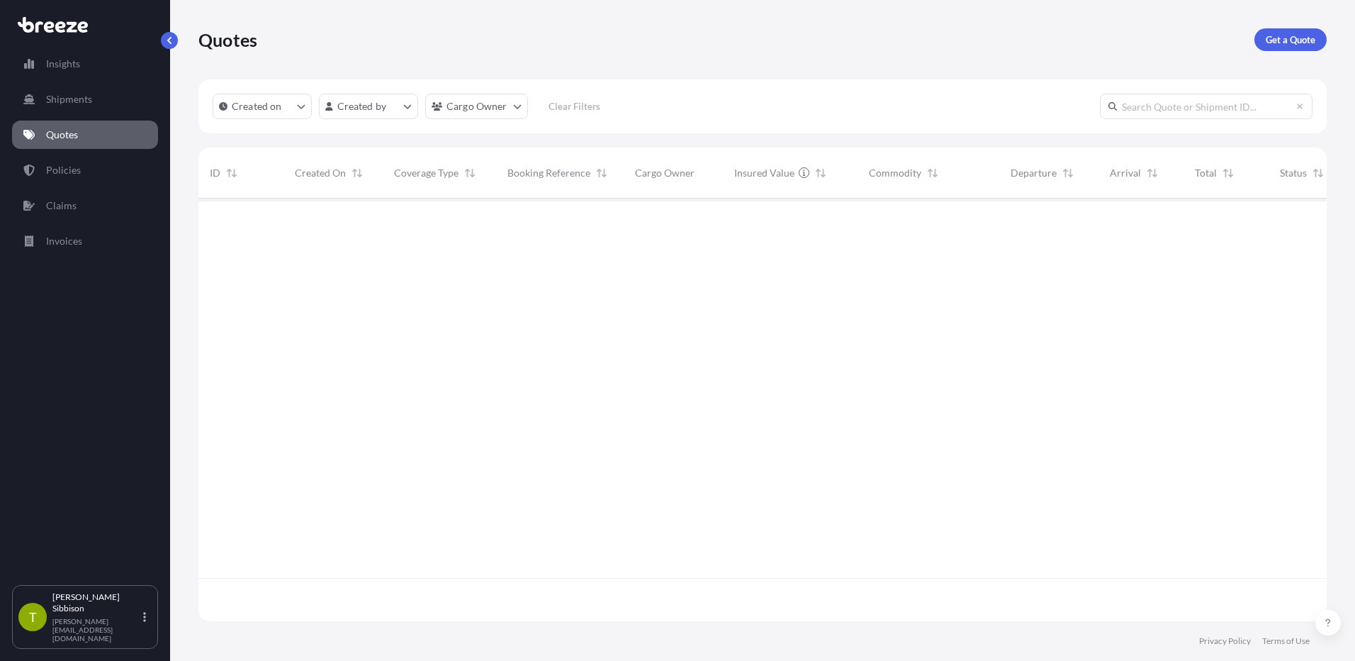
scroll to position [420, 1118]
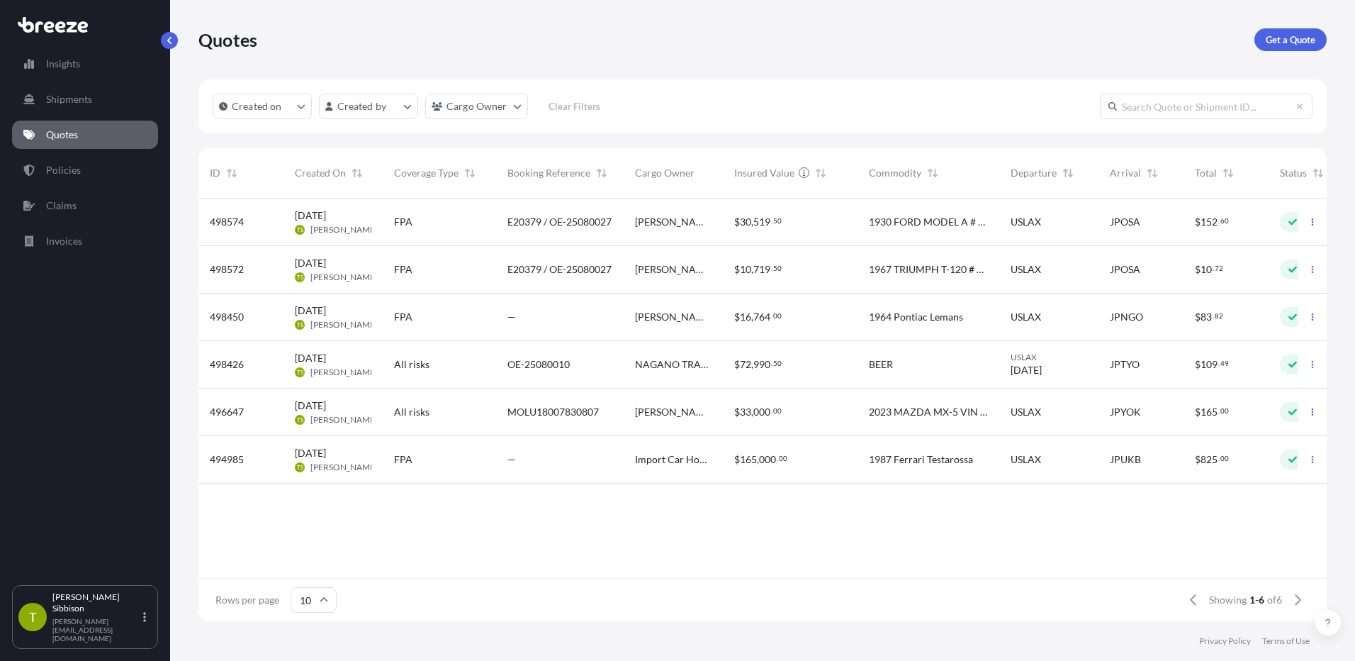
click at [963, 272] on span "1967 TRIUMPH T-120 # DU5066" at bounding box center [928, 269] width 119 height 14
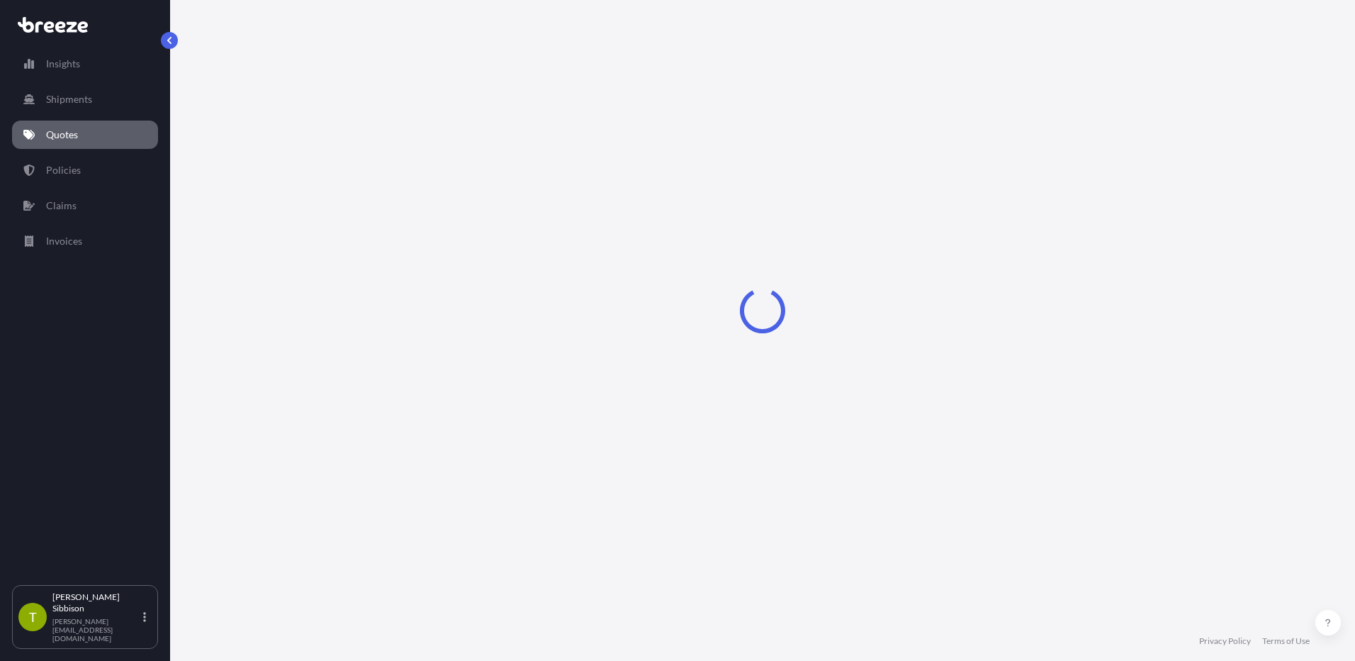
select select "Sea"
select select "1"
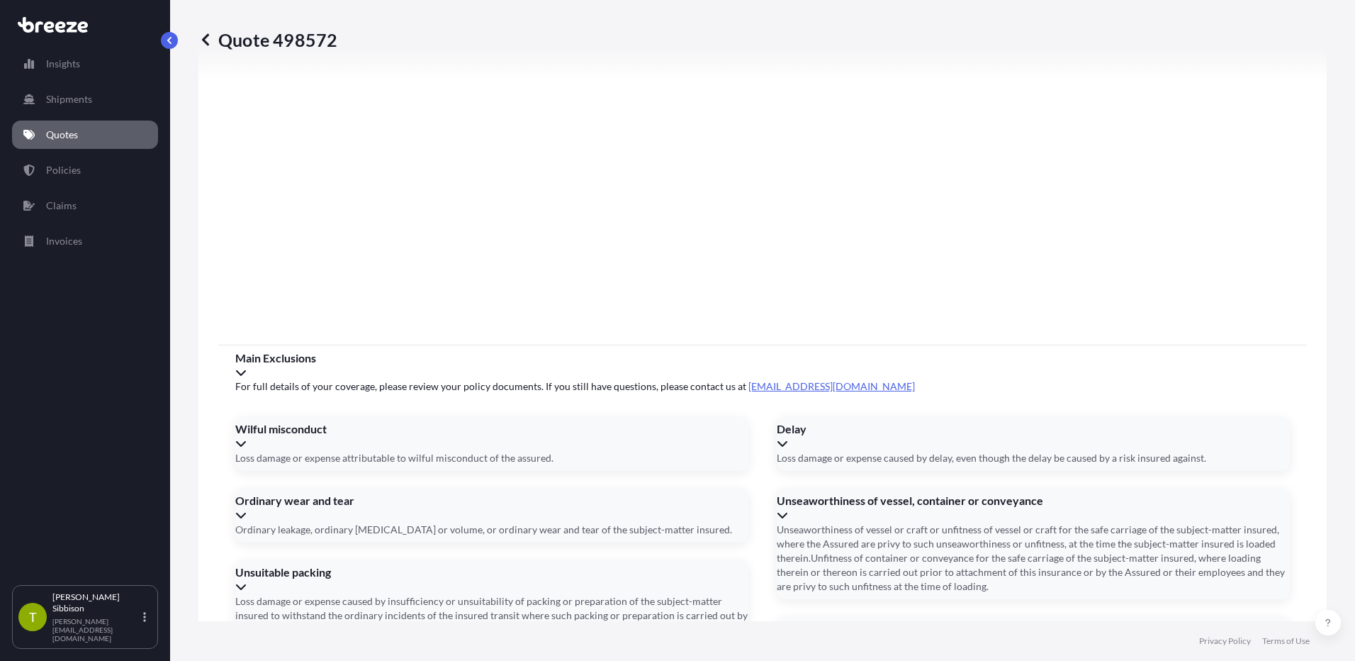
scroll to position [1815, 0]
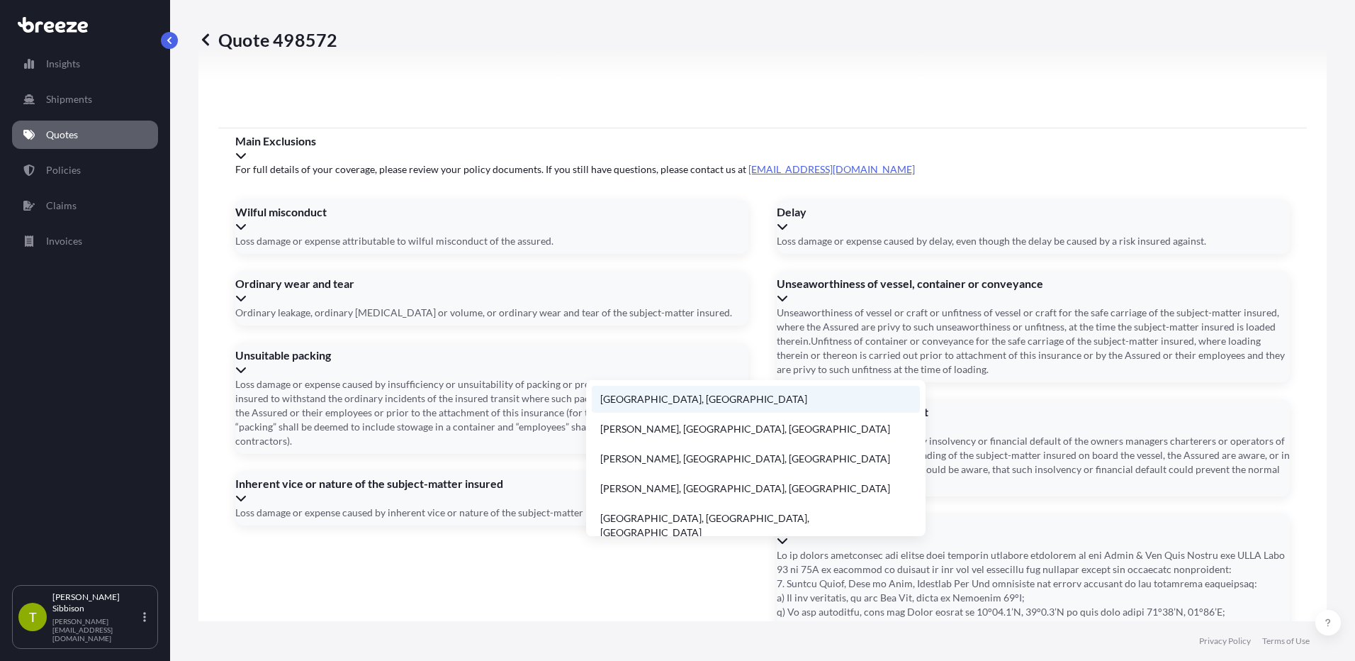
click at [671, 398] on li "Wakayama, Japan" at bounding box center [756, 399] width 328 height 27
type input "Wakayama, Japan"
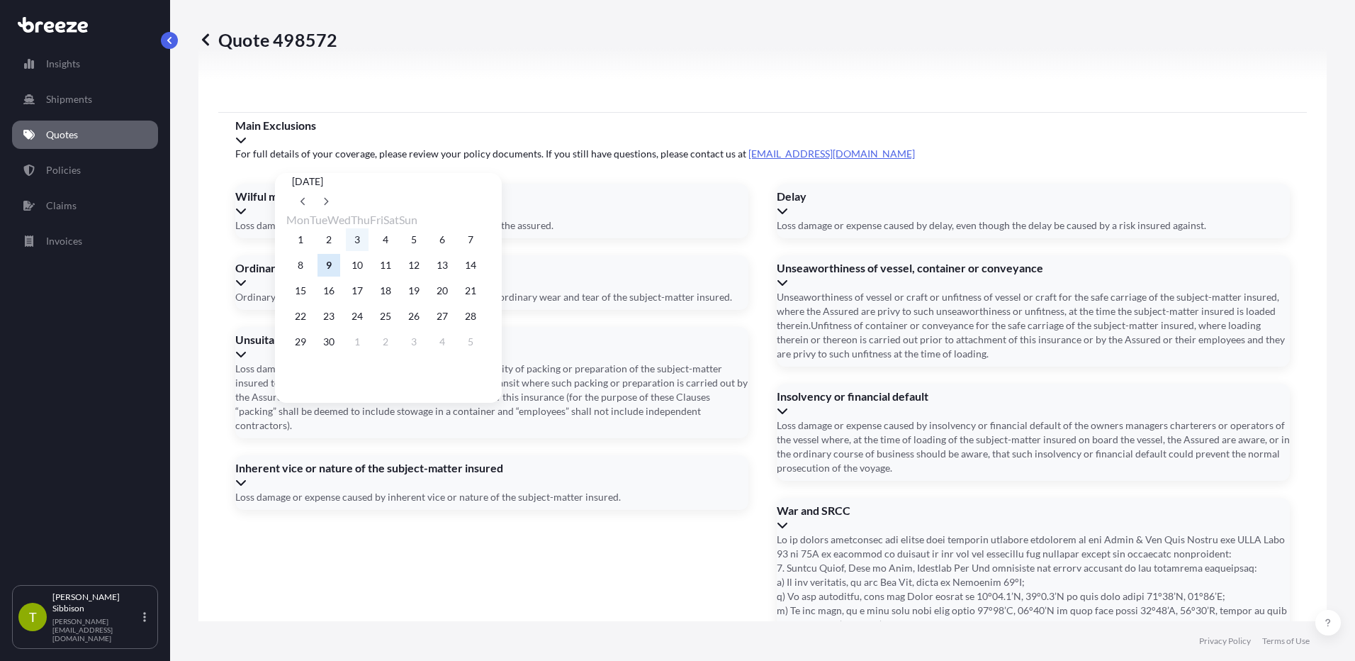
click at [367, 245] on button "3" at bounding box center [357, 239] width 23 height 23
type input "09/03/2025"
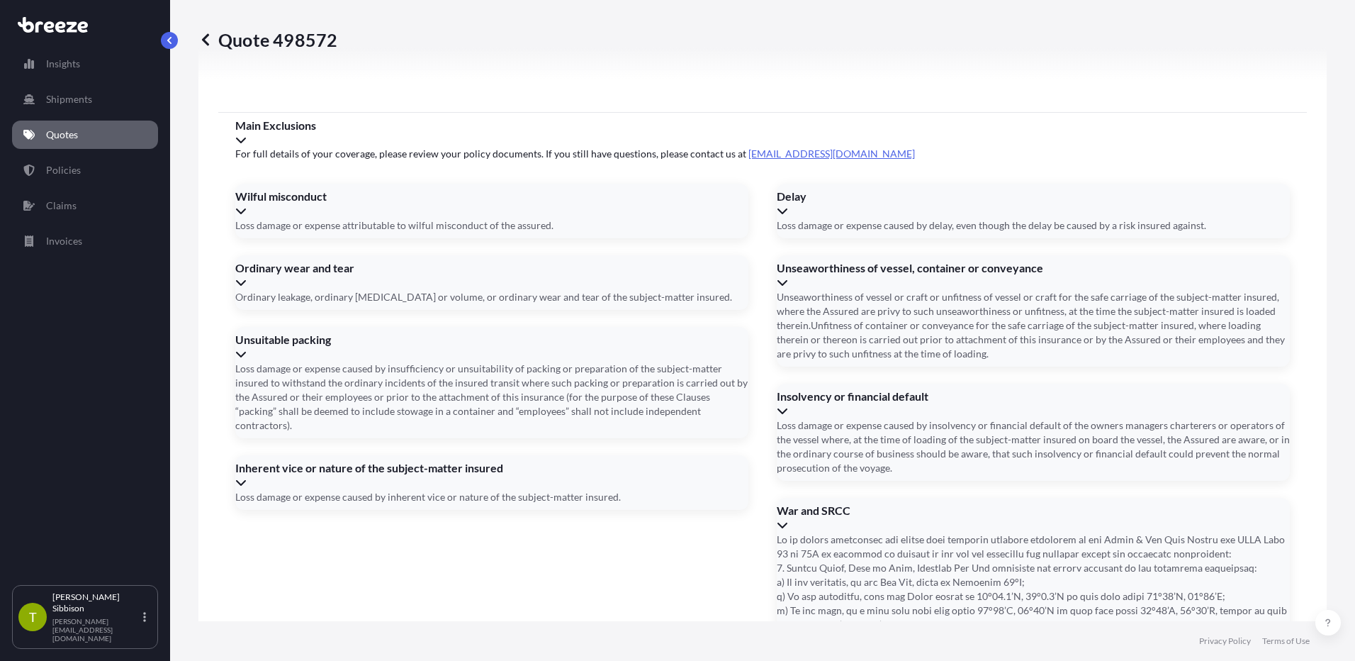
type input "09/28/2025"
type input "TGBU6103887"
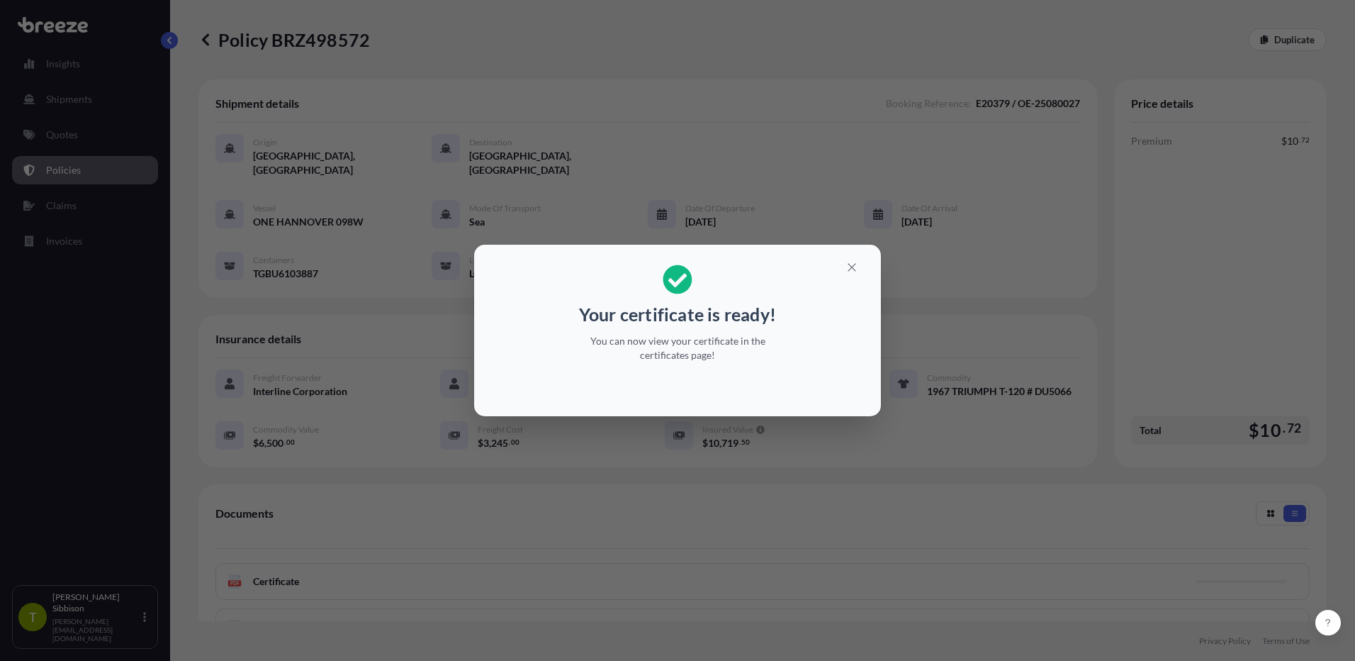
click at [732, 525] on div "Your certificate is ready! You can now view your certificate in the certificate…" at bounding box center [677, 330] width 1355 height 661
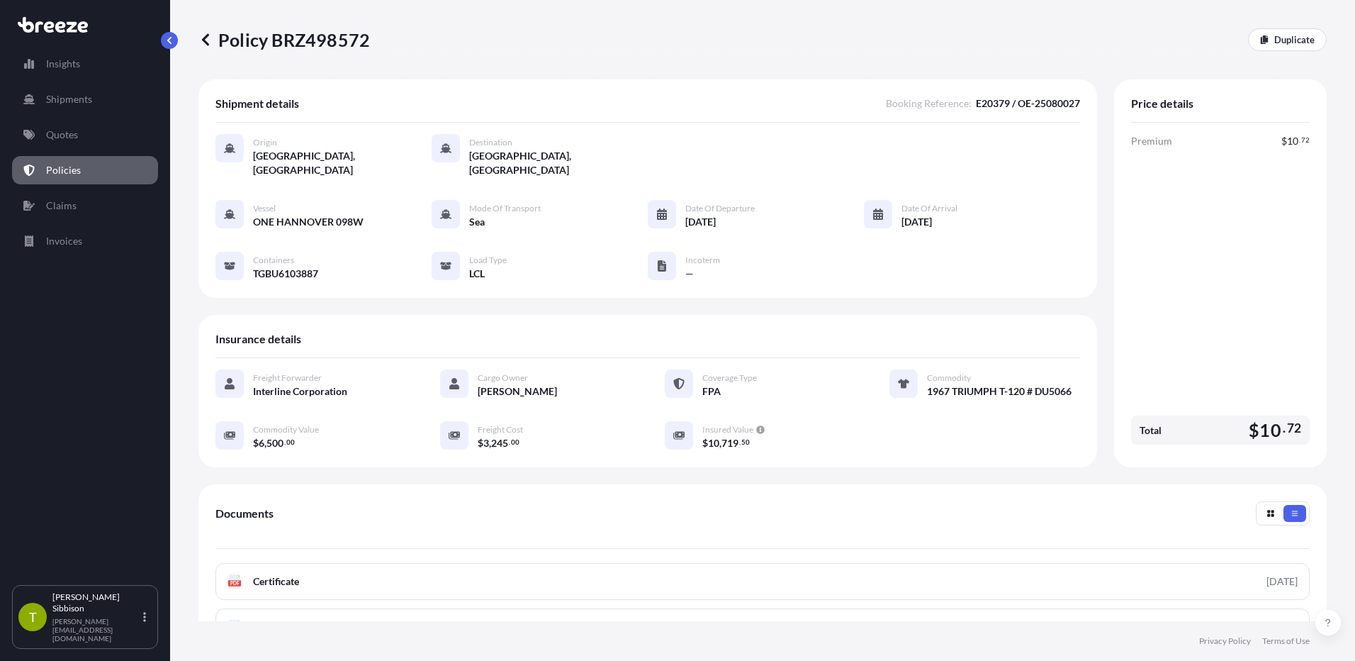
click at [89, 167] on link "Policies" at bounding box center [85, 170] width 146 height 28
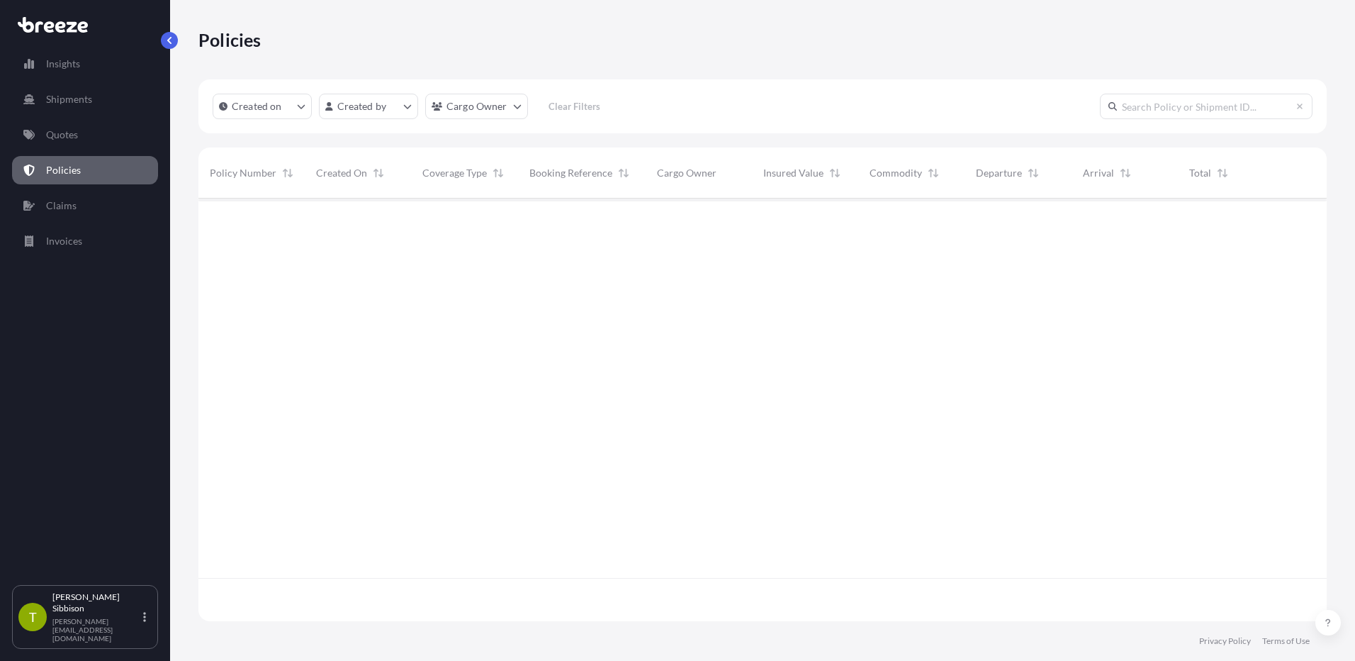
scroll to position [420, 1118]
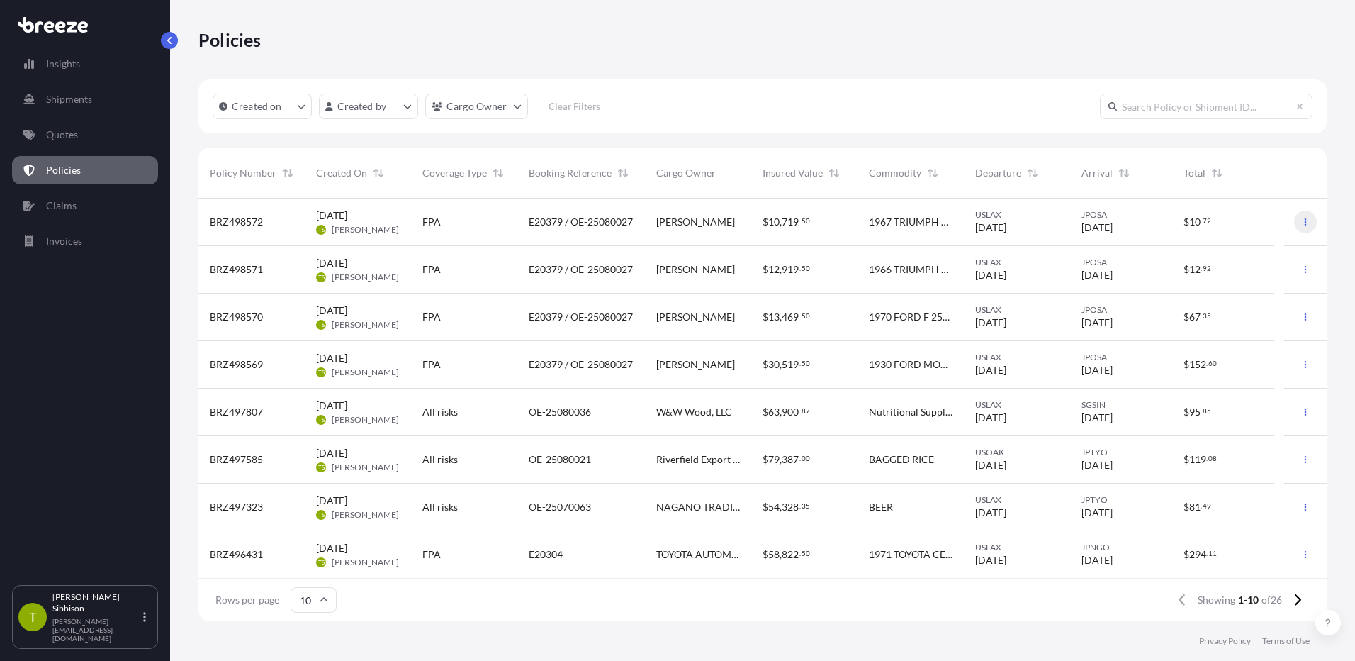
click at [1302, 220] on icon "button" at bounding box center [1306, 222] width 9 height 9
click at [1234, 250] on p "Download certificate" at bounding box center [1228, 250] width 93 height 14
